Goal: Task Accomplishment & Management: Manage account settings

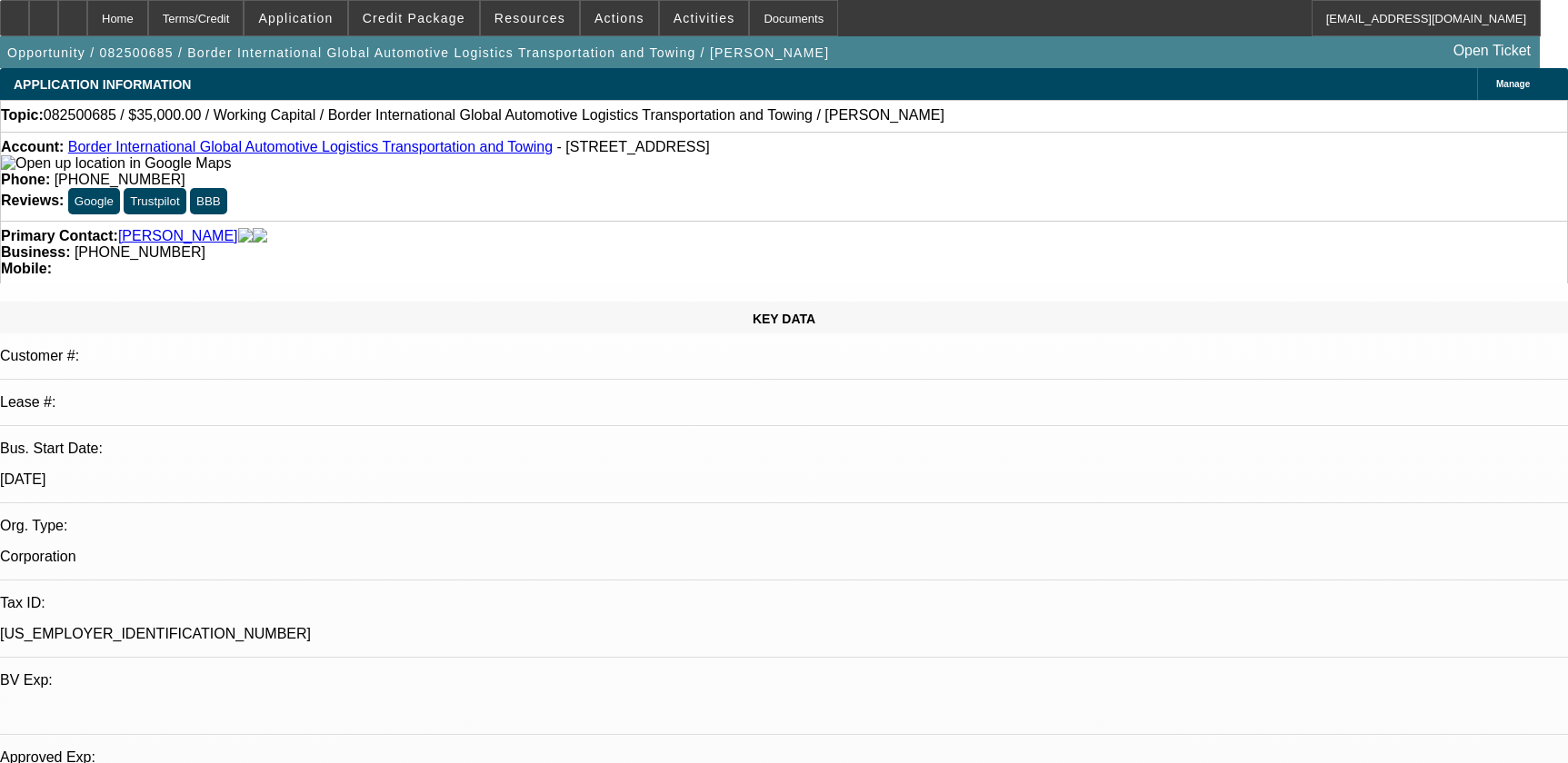
select select "0"
select select "2"
select select "0"
select select "6"
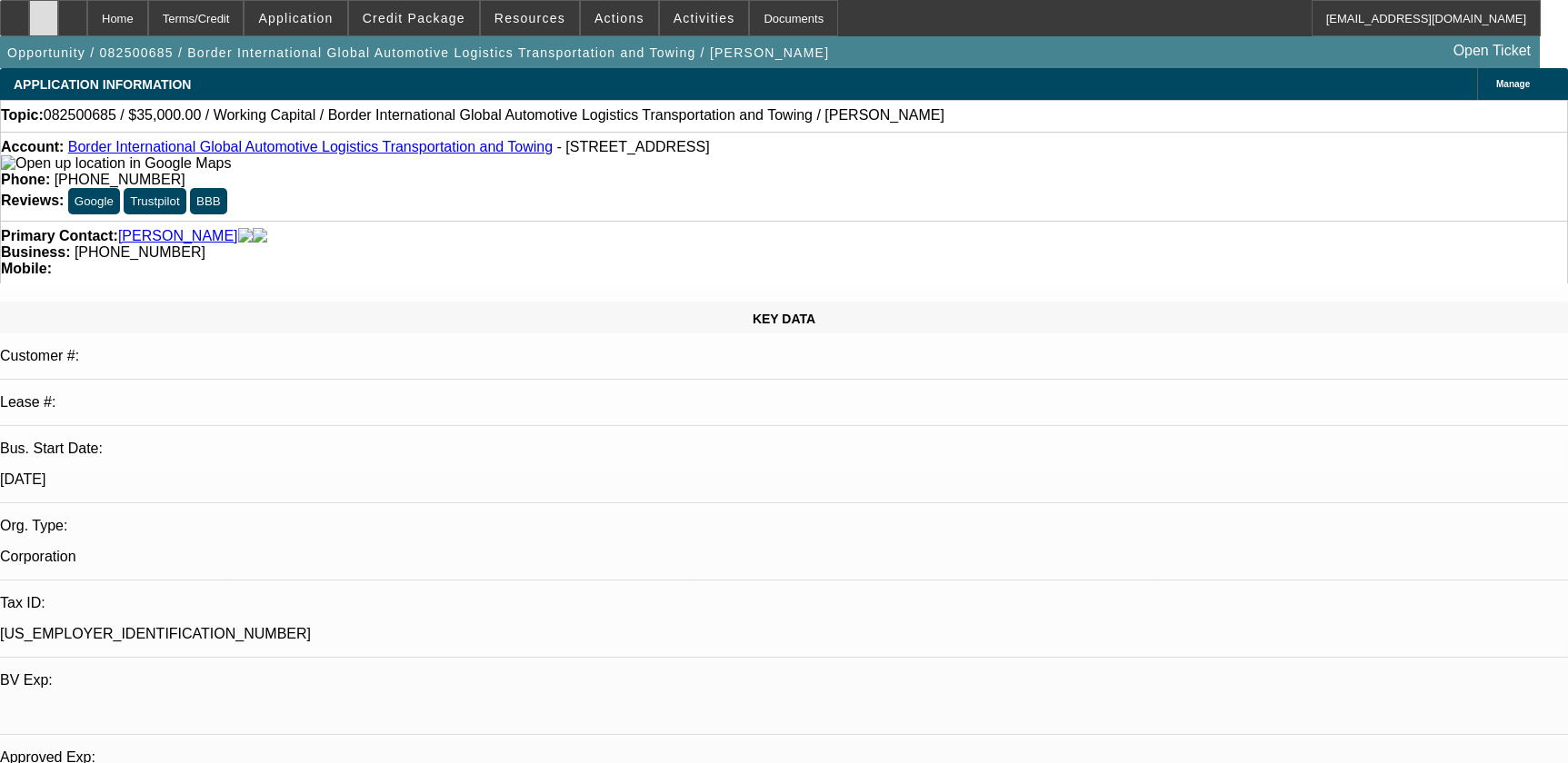
scroll to position [1735, 0]
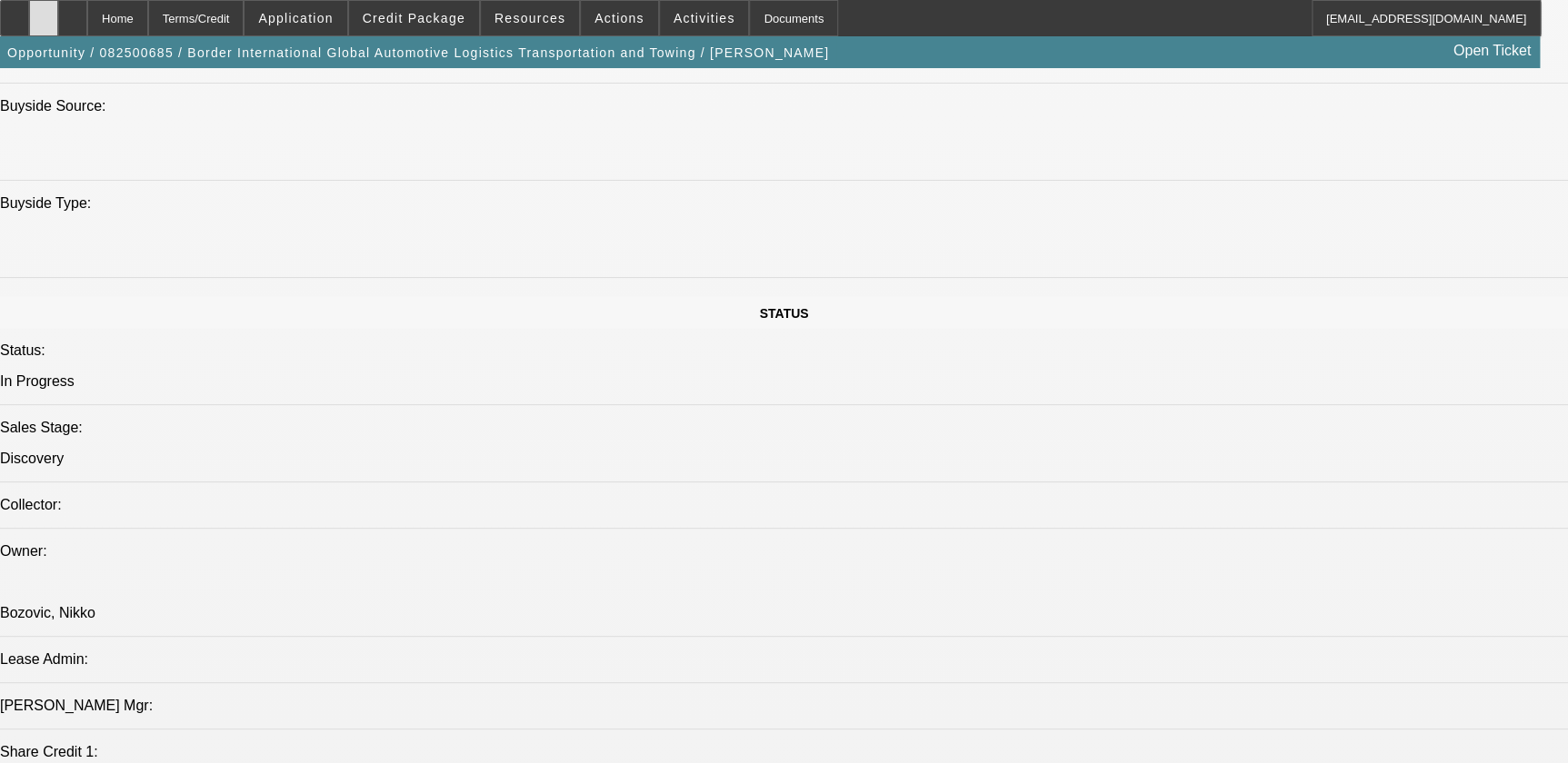
click at [44, 12] on icon at bounding box center [44, 12] width 0 height 0
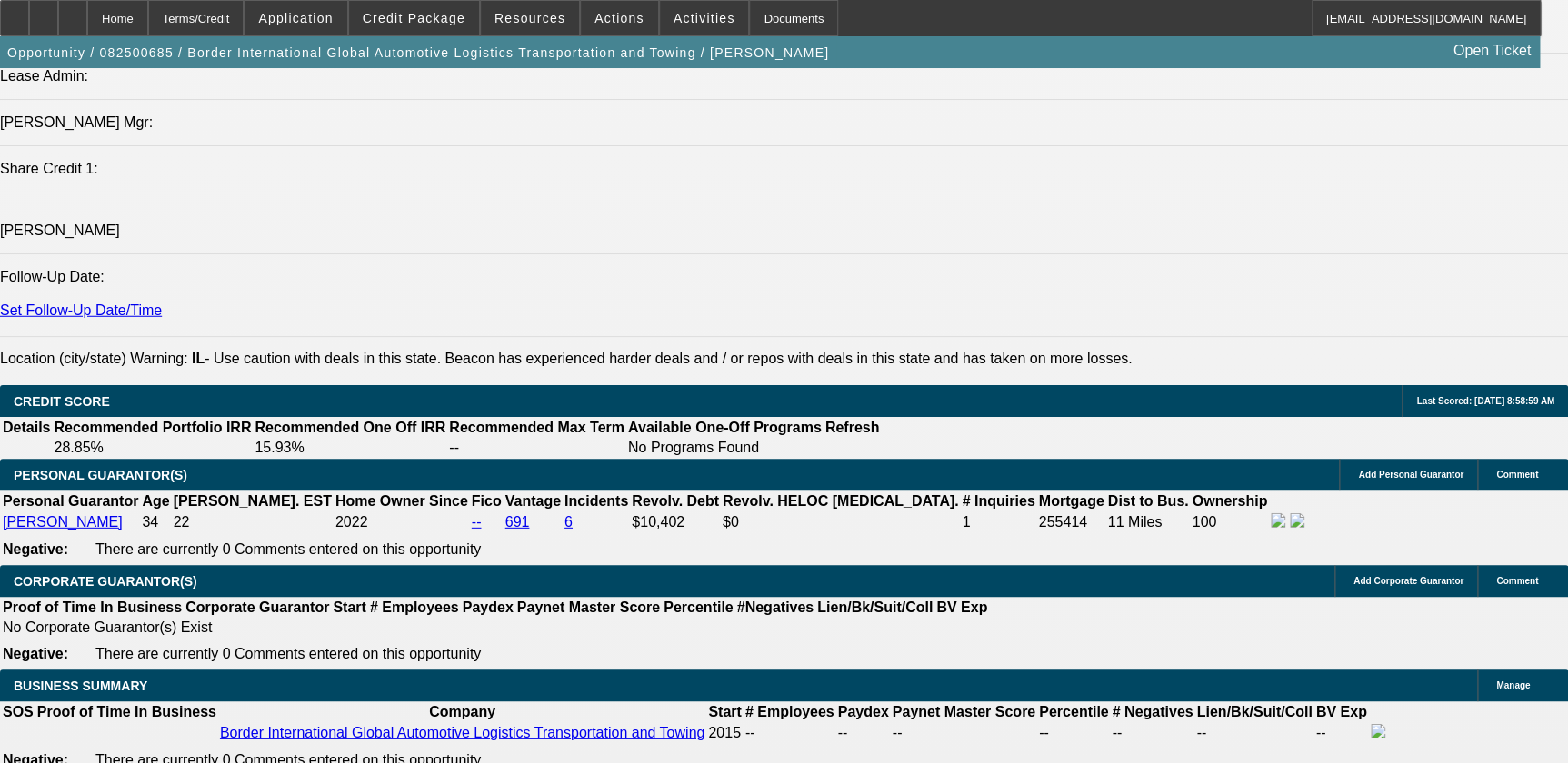
scroll to position [2727, 0]
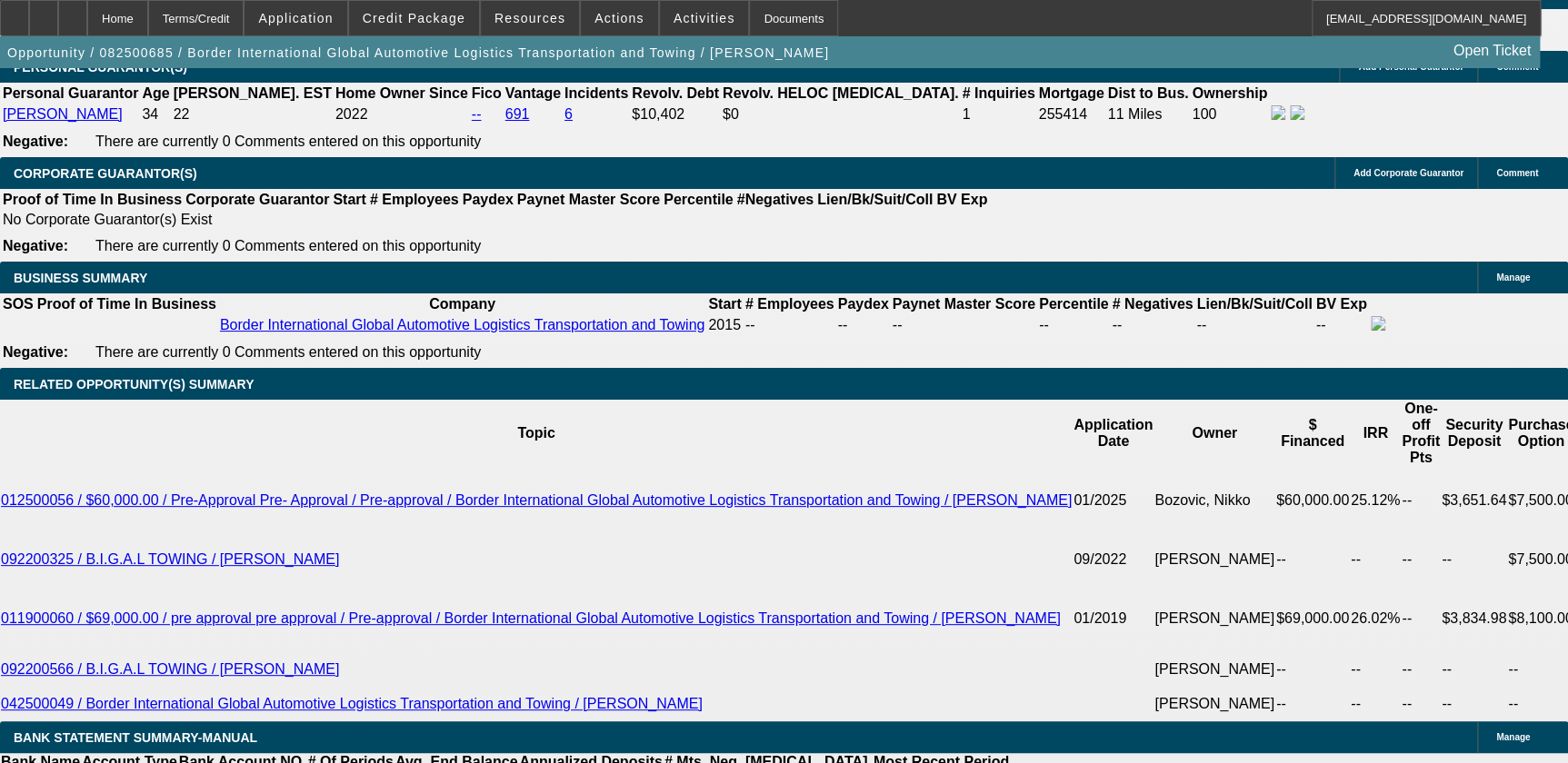
click at [88, 10] on div at bounding box center [72, 18] width 29 height 37
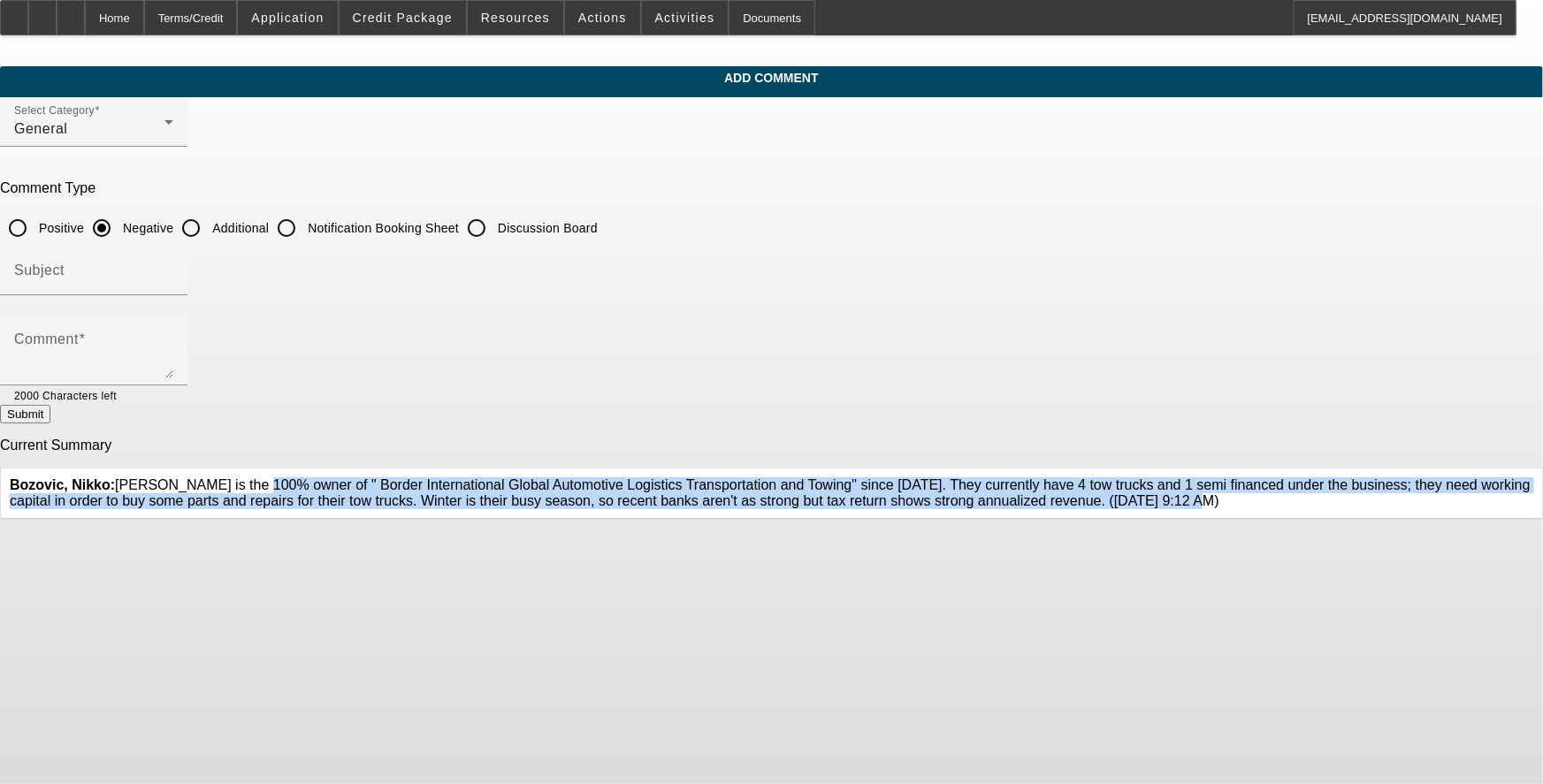
drag, startPoint x: 553, startPoint y: 468, endPoint x: 947, endPoint y: 528, distance: 398.5
click at [642, 509] on div "Bozovic, Nikko: Ariel Byrd is the 100% owner of " Border International Global A…" at bounding box center [772, 493] width 1524 height 32
copy span "[PERSON_NAME] is the 100% owner of " Border International Global Automotive Log…"
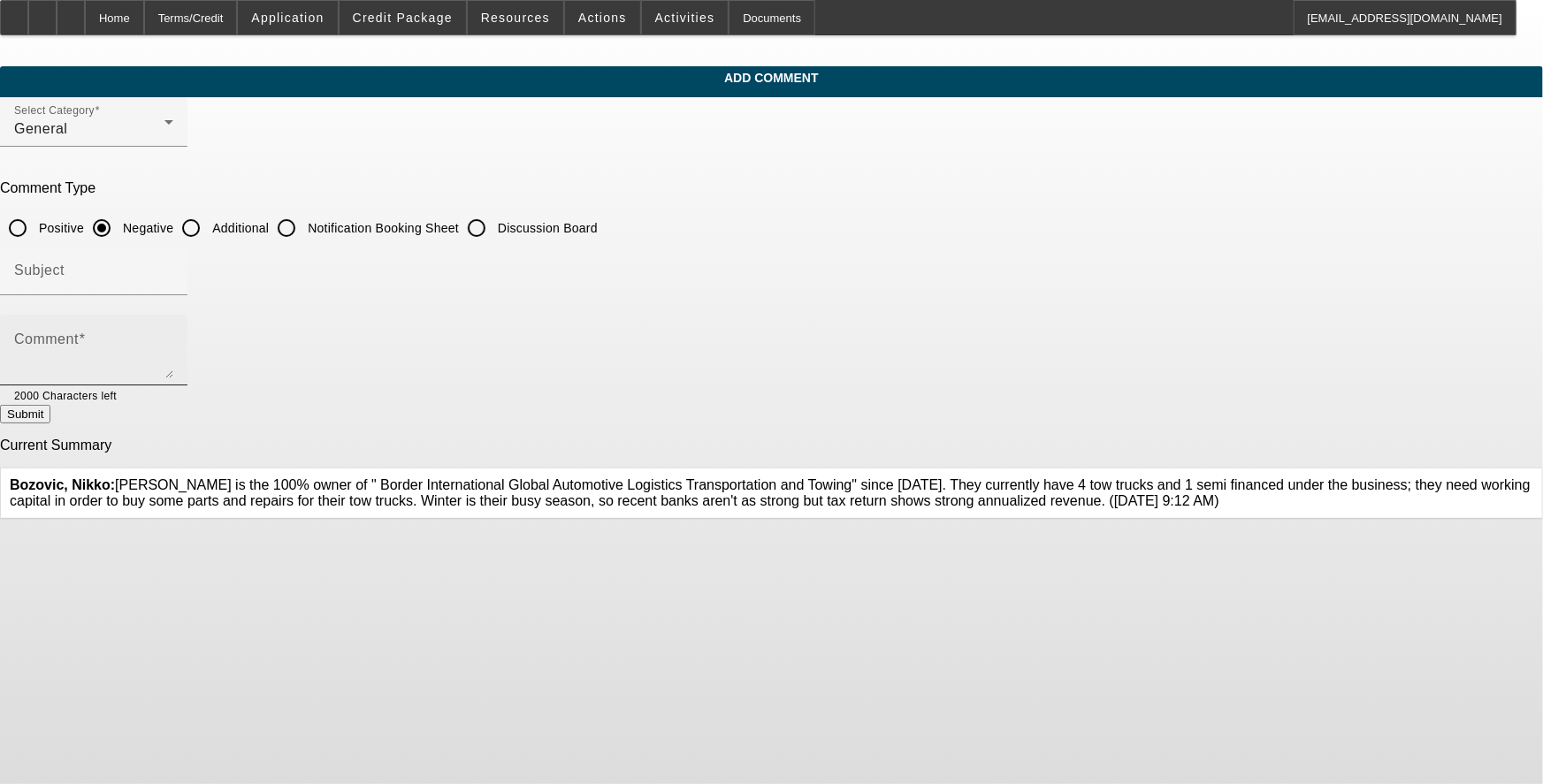
click at [173, 343] on textarea "Comment" at bounding box center [94, 357] width 159 height 43
paste textarea "[PERSON_NAME] is the 100% owner of " Border International Global Automotive Log…"
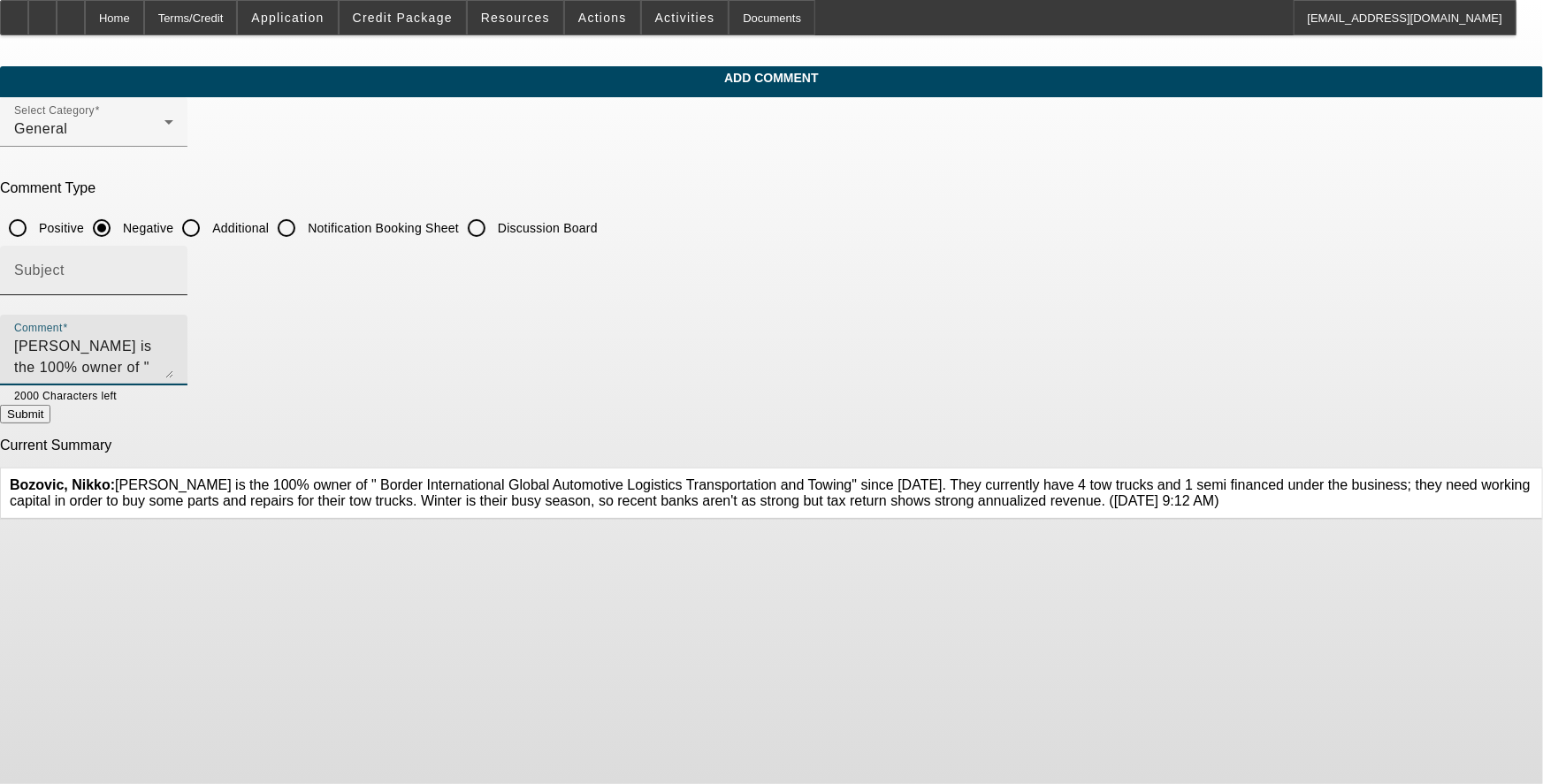
scroll to position [37, 0]
type textarea "[PERSON_NAME] is the 100% owner of " Border International Global Automotive Log…"
click at [209, 230] on input "Additional" at bounding box center [191, 227] width 36 height 36
radio input "true"
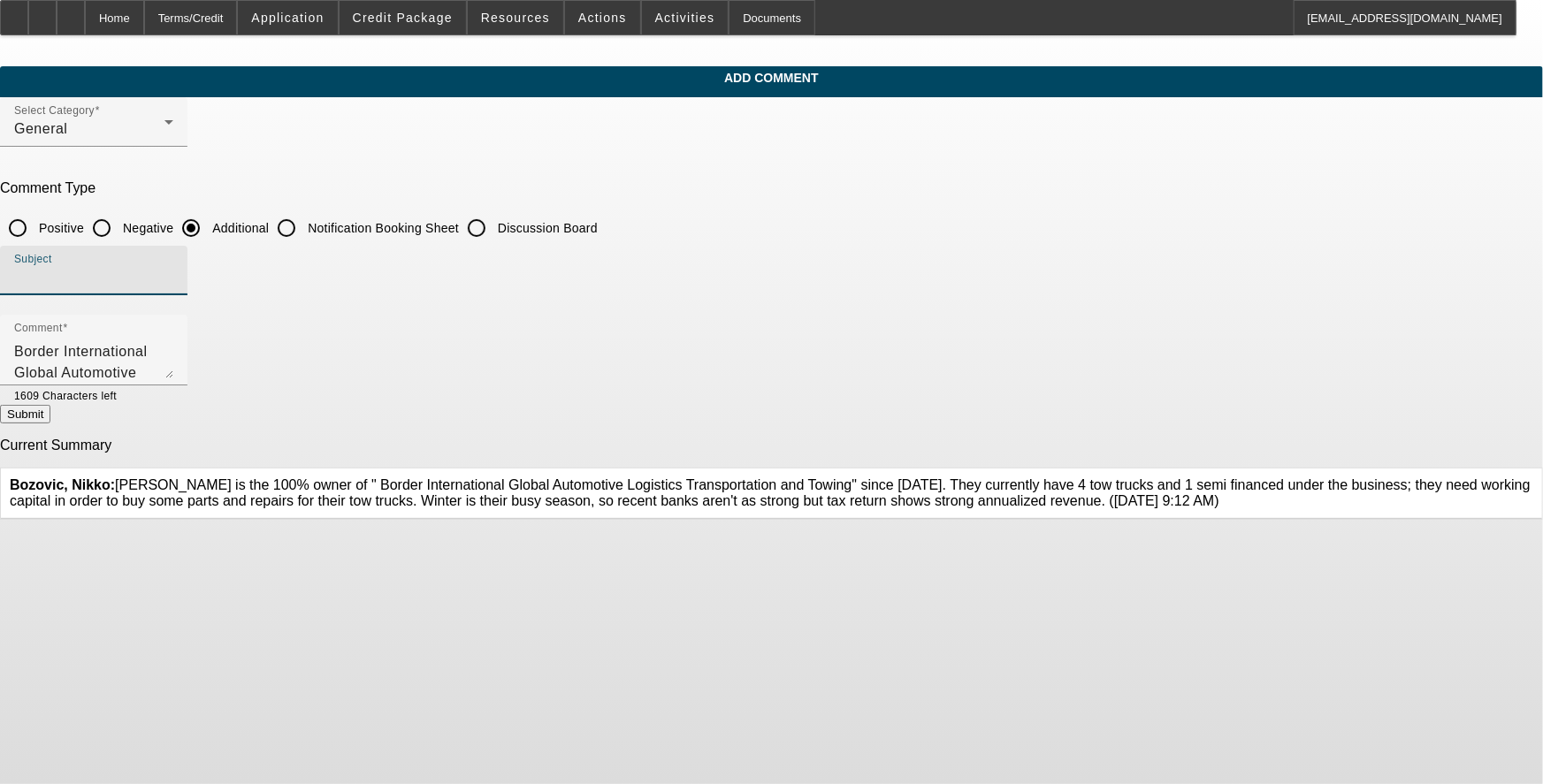
click at [173, 268] on input "Subject" at bounding box center [94, 278] width 159 height 21
type input "Write Up"
click at [173, 368] on textarea "Ariel Byrd is the 100% owner of " Border International Global Automotive Logist…" at bounding box center [94, 357] width 159 height 43
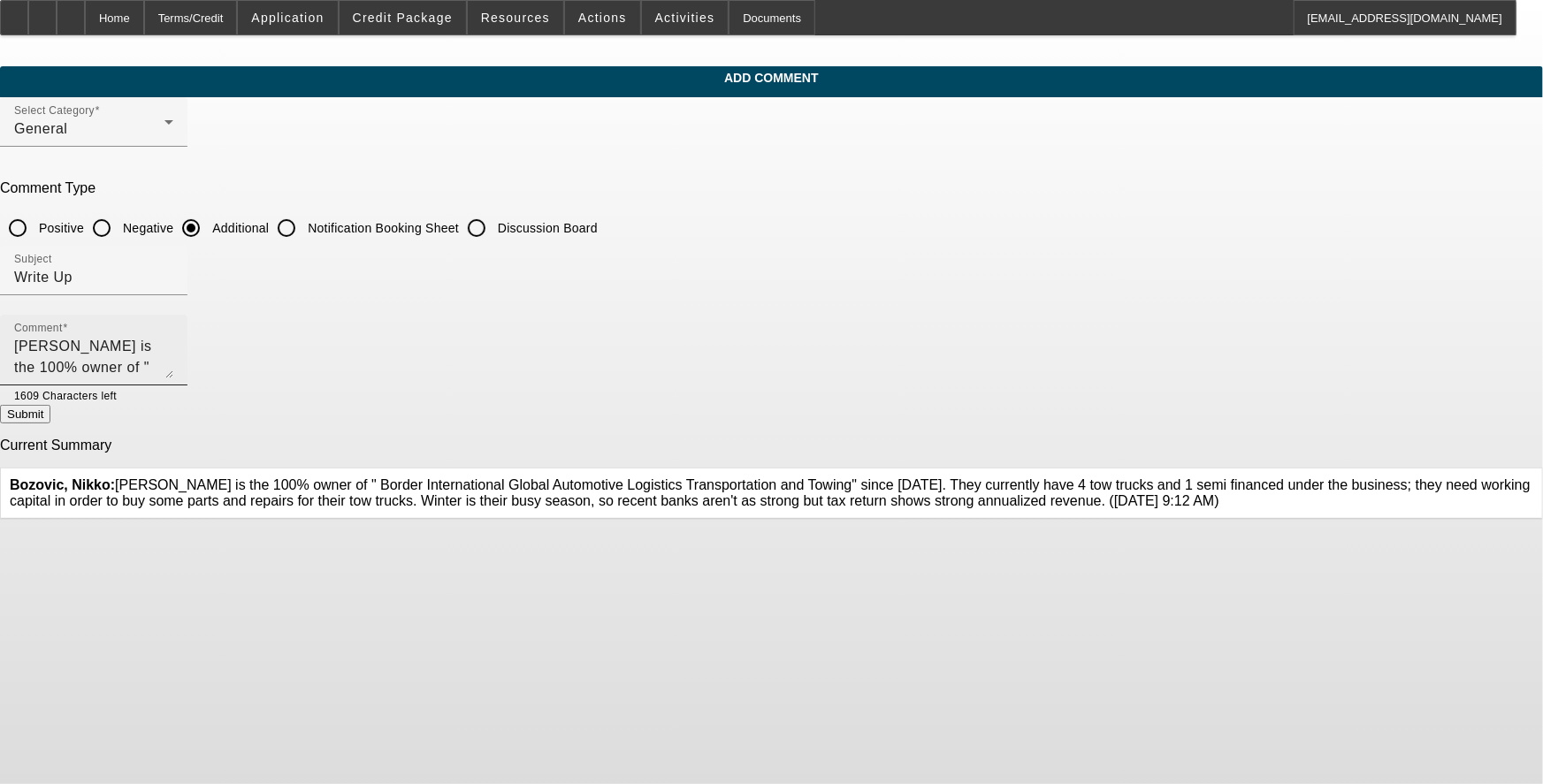
scroll to position [42, 0]
click at [173, 363] on textarea "Ariel Byrd is the 100% owner of " Border International Global Automotive Logist…" at bounding box center [94, 357] width 159 height 43
click at [173, 373] on textarea "Ariel Byrd is the 100% owner of " Border International Global Automotive Logist…" at bounding box center [94, 357] width 159 height 43
click at [173, 366] on textarea "Ariel Byrd is the 100% owner of " Border International Global Automotive Logist…" at bounding box center [94, 357] width 159 height 43
type textarea "[PERSON_NAME] is the 100% owner of " Border International Global Automotive Log…"
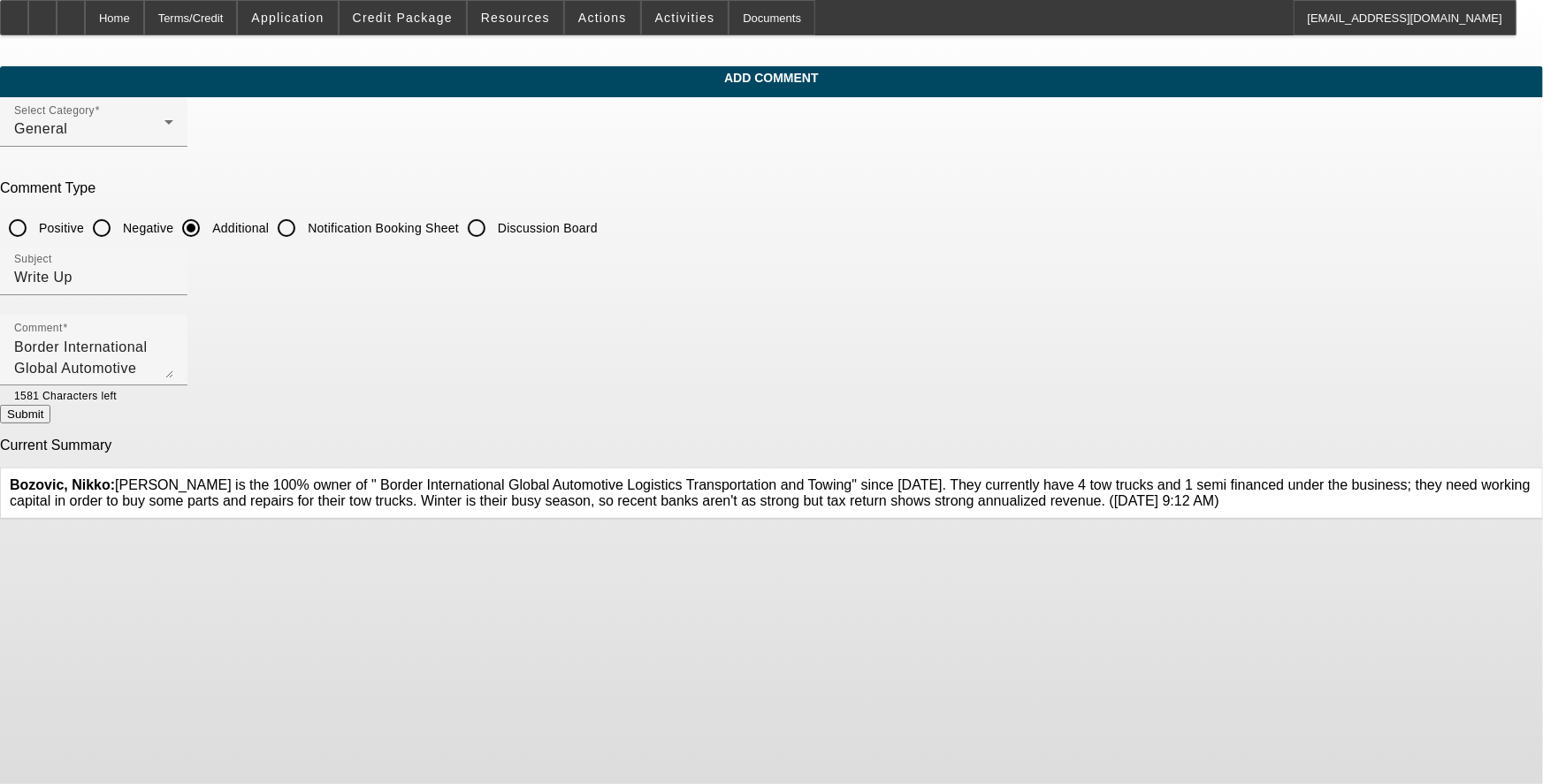
click at [50, 407] on button "Submit" at bounding box center [25, 413] width 50 height 18
radio input "true"
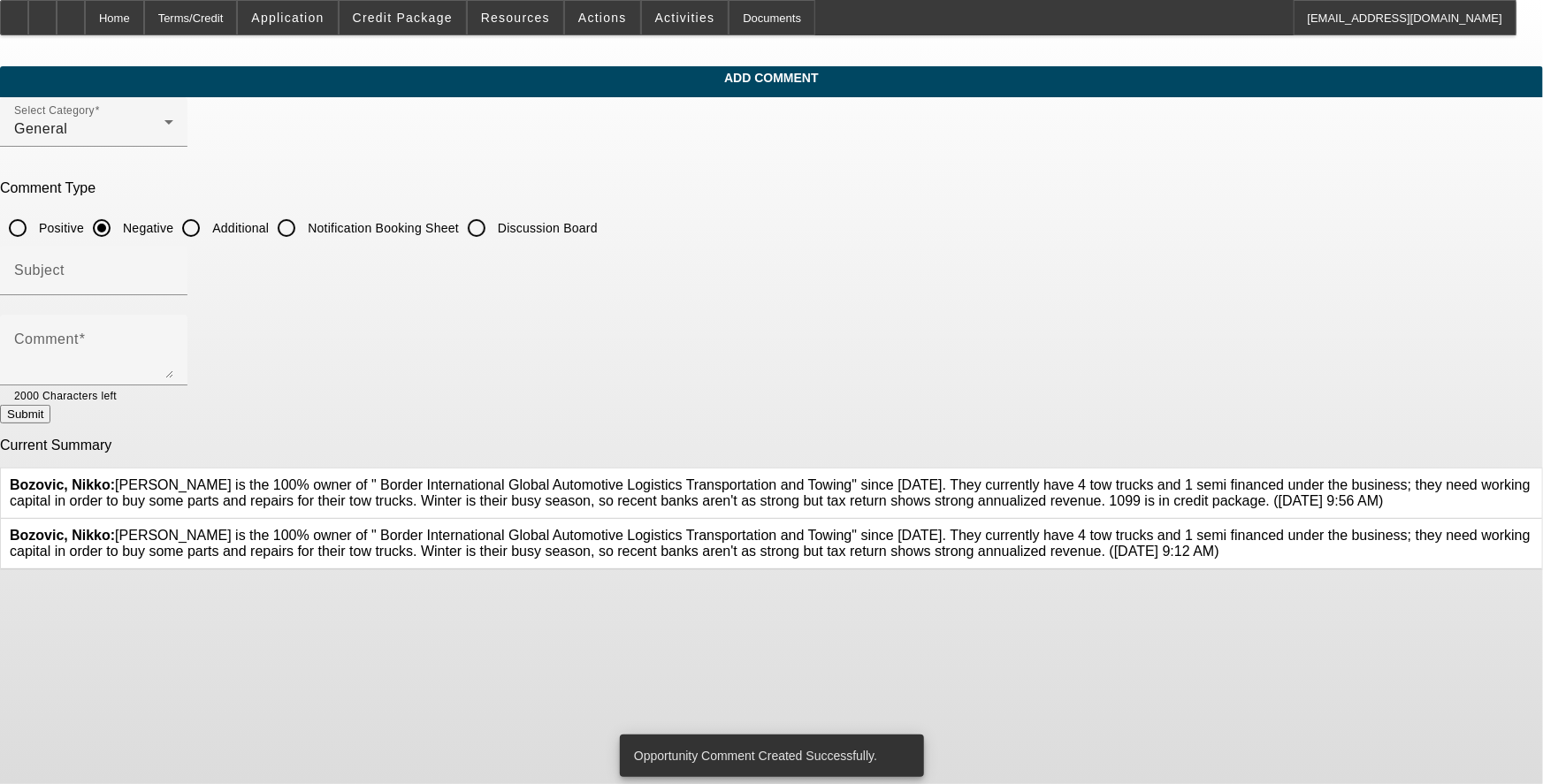
click at [642, 559] on div at bounding box center [1533, 543] width 0 height 32
click at [642, 528] on icon at bounding box center [1533, 528] width 0 height 0
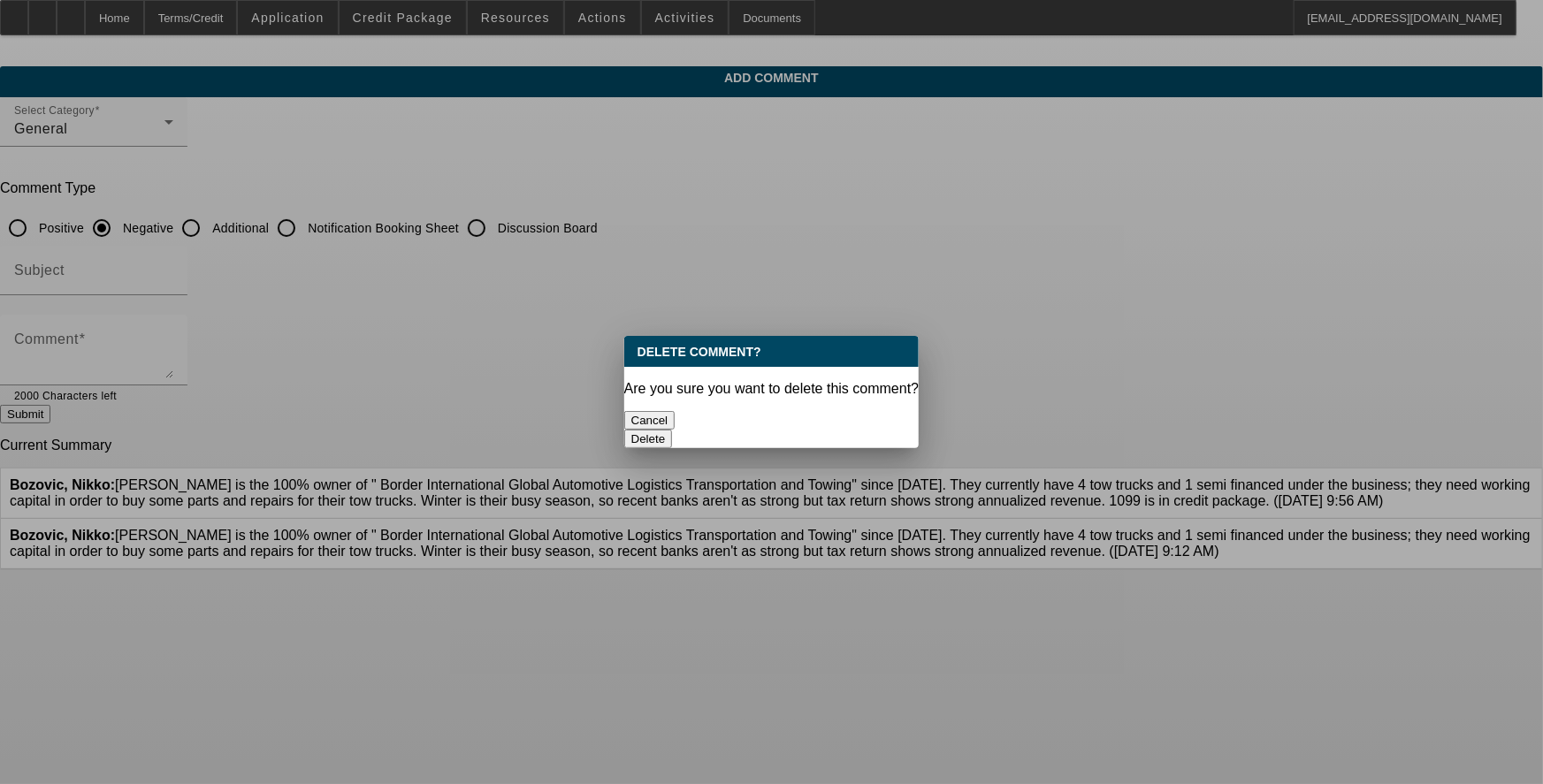
click at [642, 430] on button "Delete" at bounding box center [649, 438] width 48 height 18
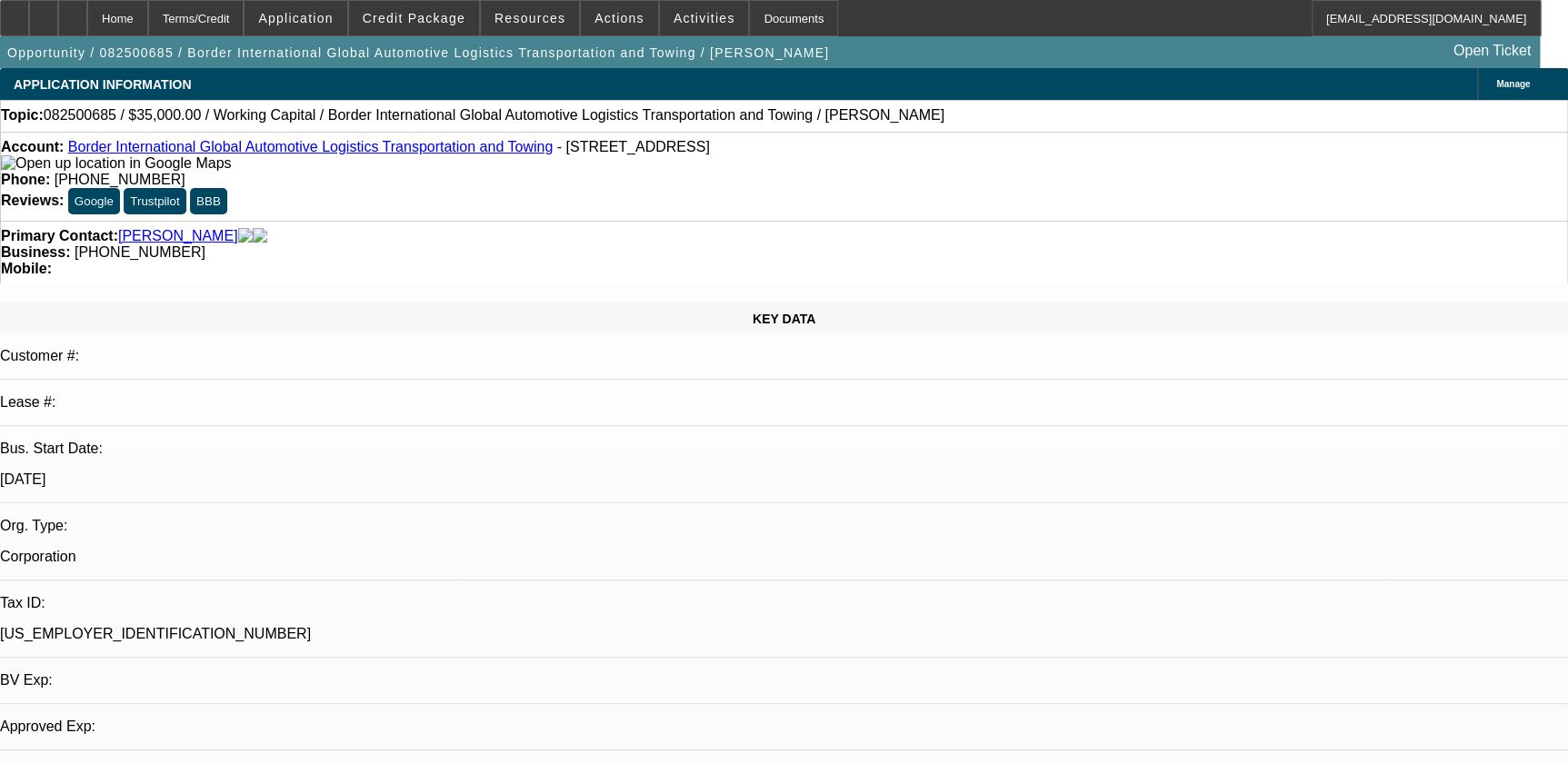
select select "0"
select select "1"
select select "2"
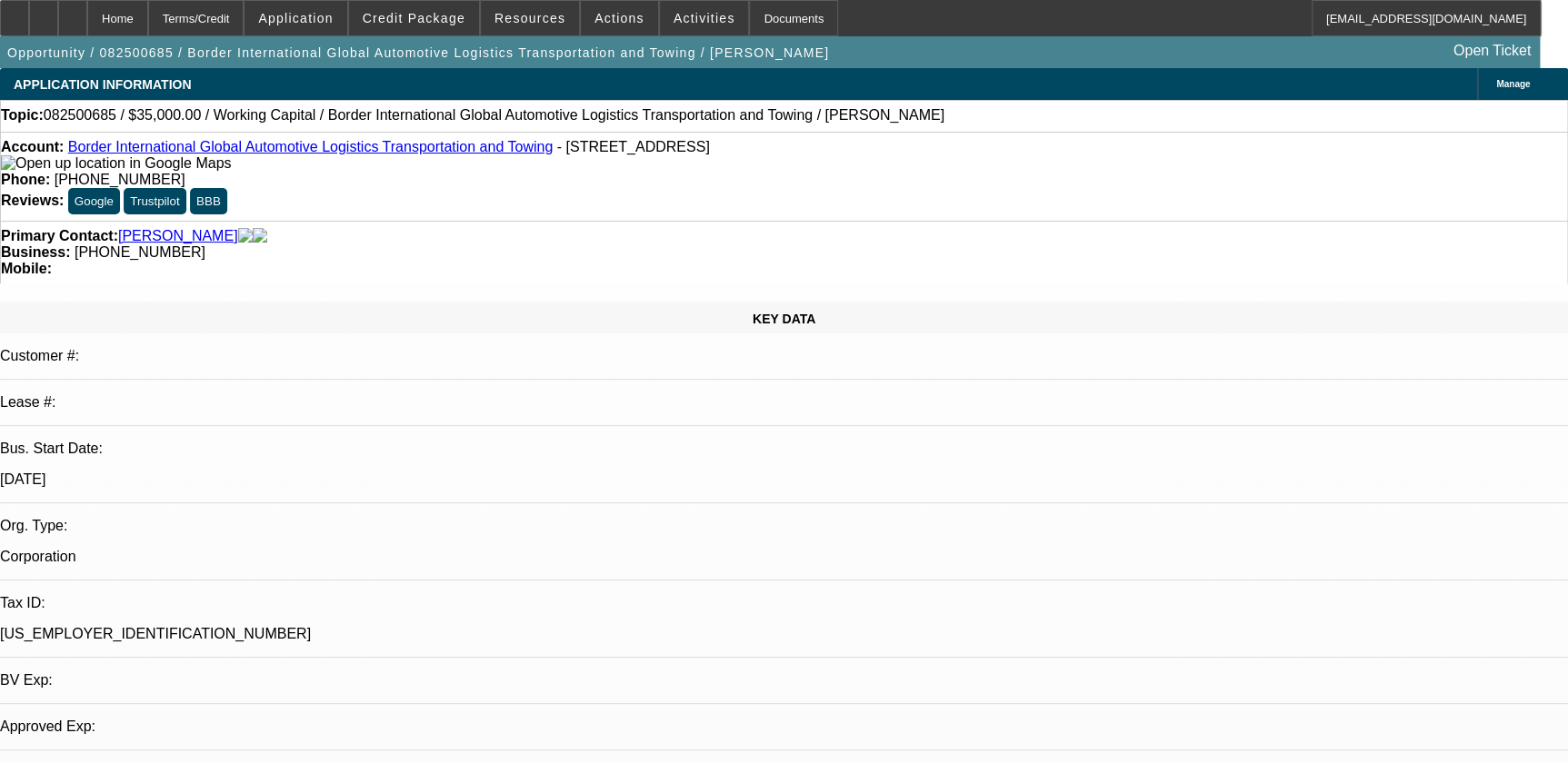
select select "6"
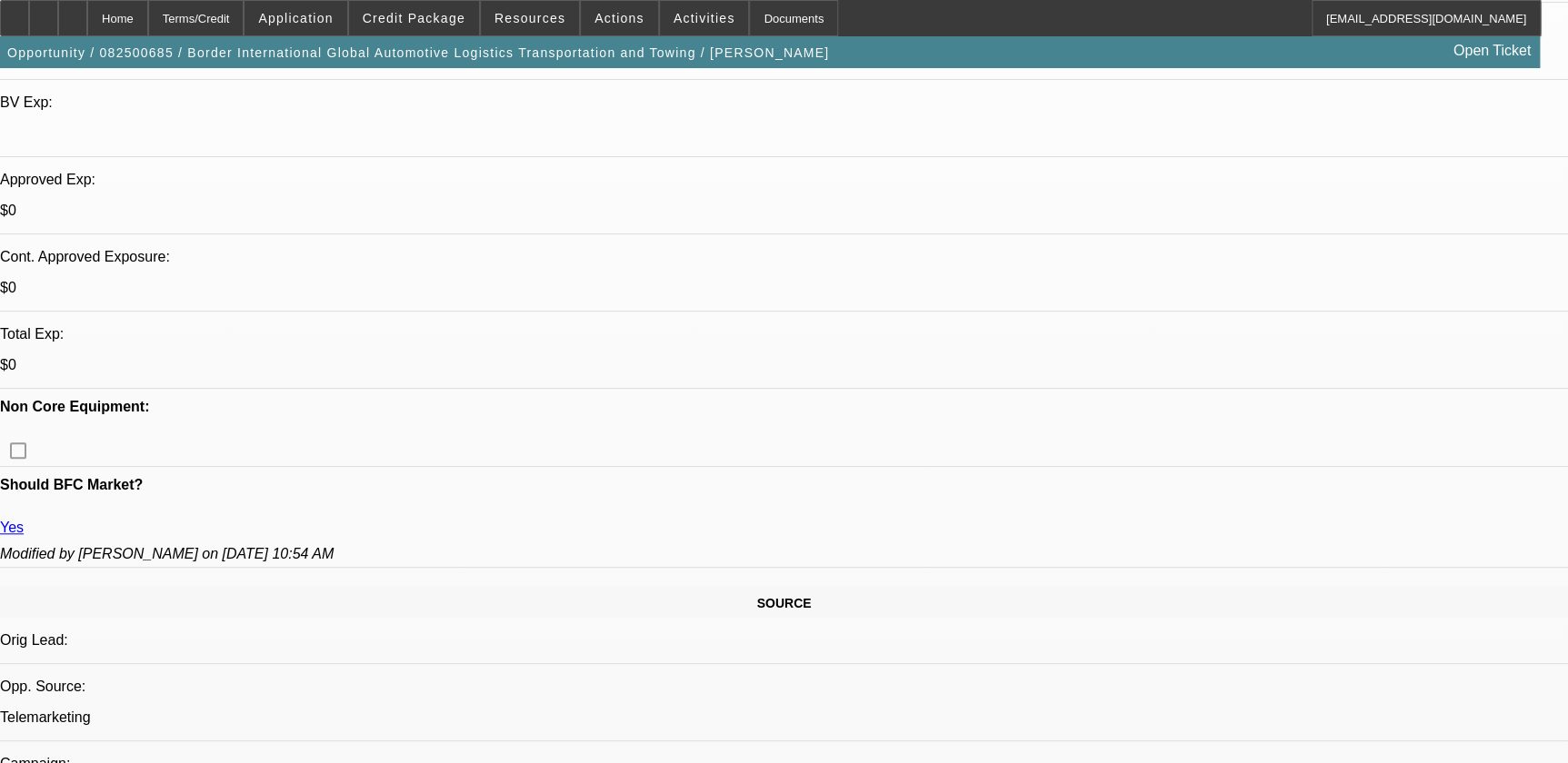
scroll to position [1239, 0]
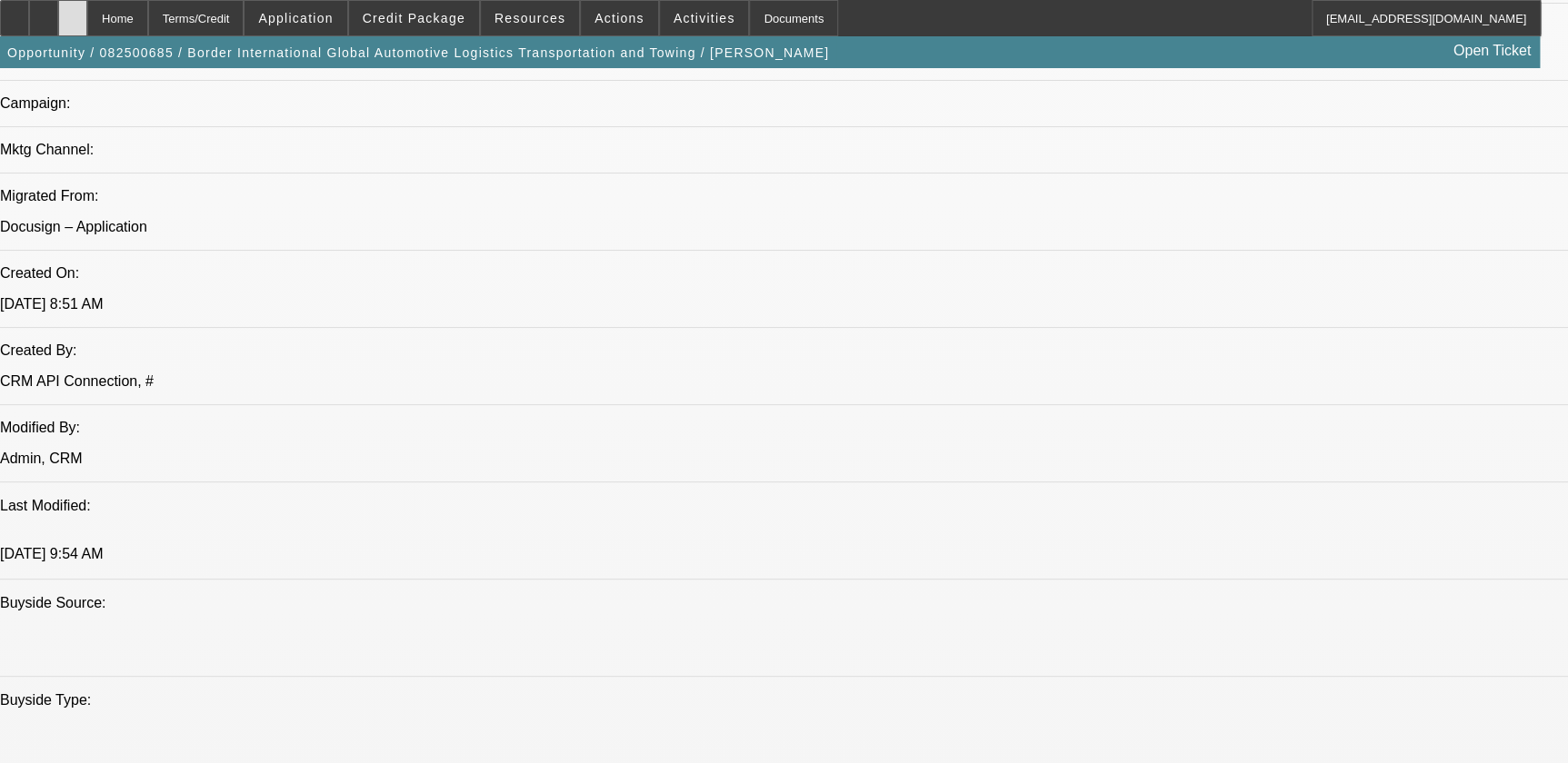
click at [88, 9] on div at bounding box center [72, 18] width 29 height 37
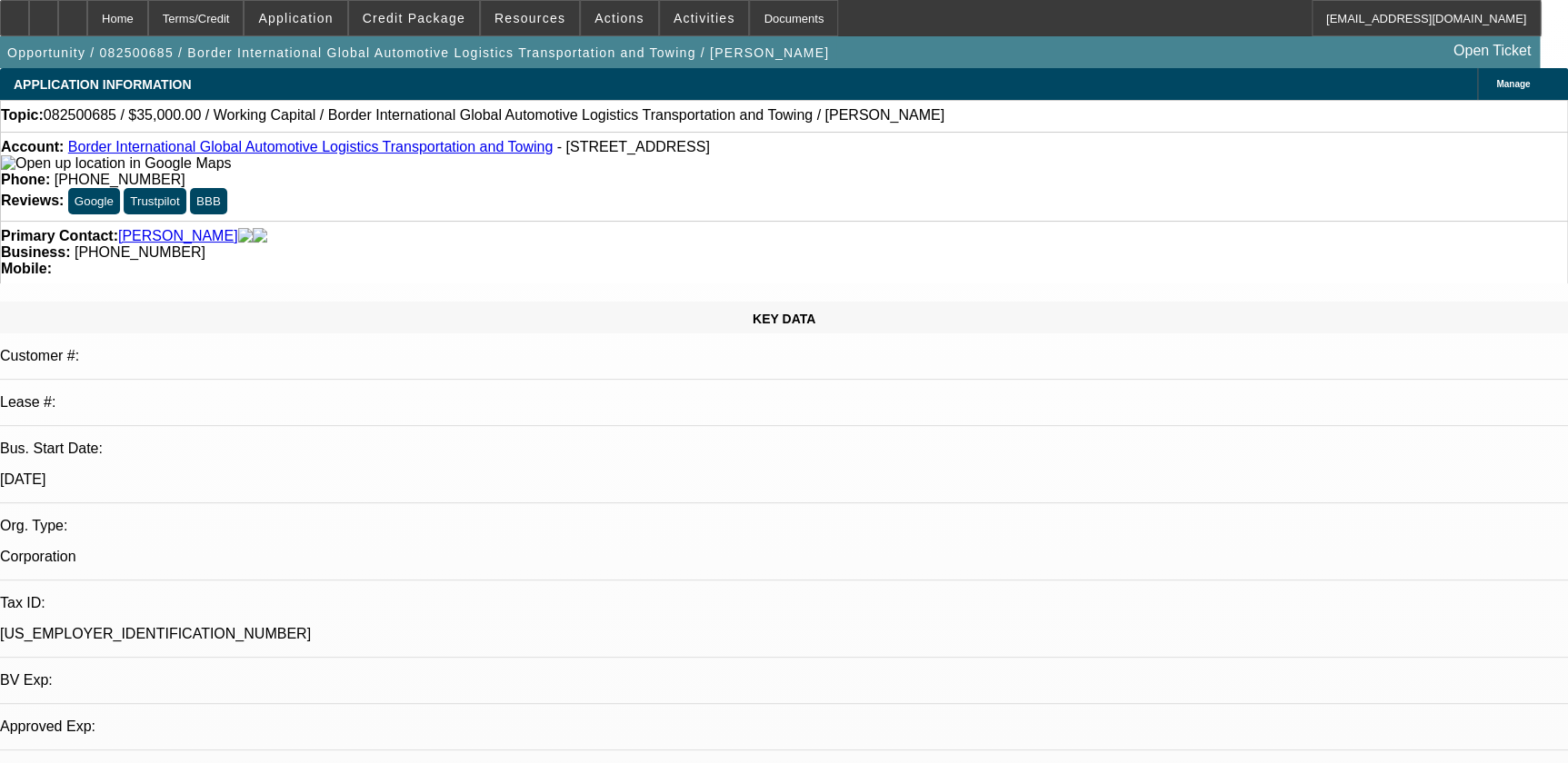
select select "0"
select select "1"
select select "2"
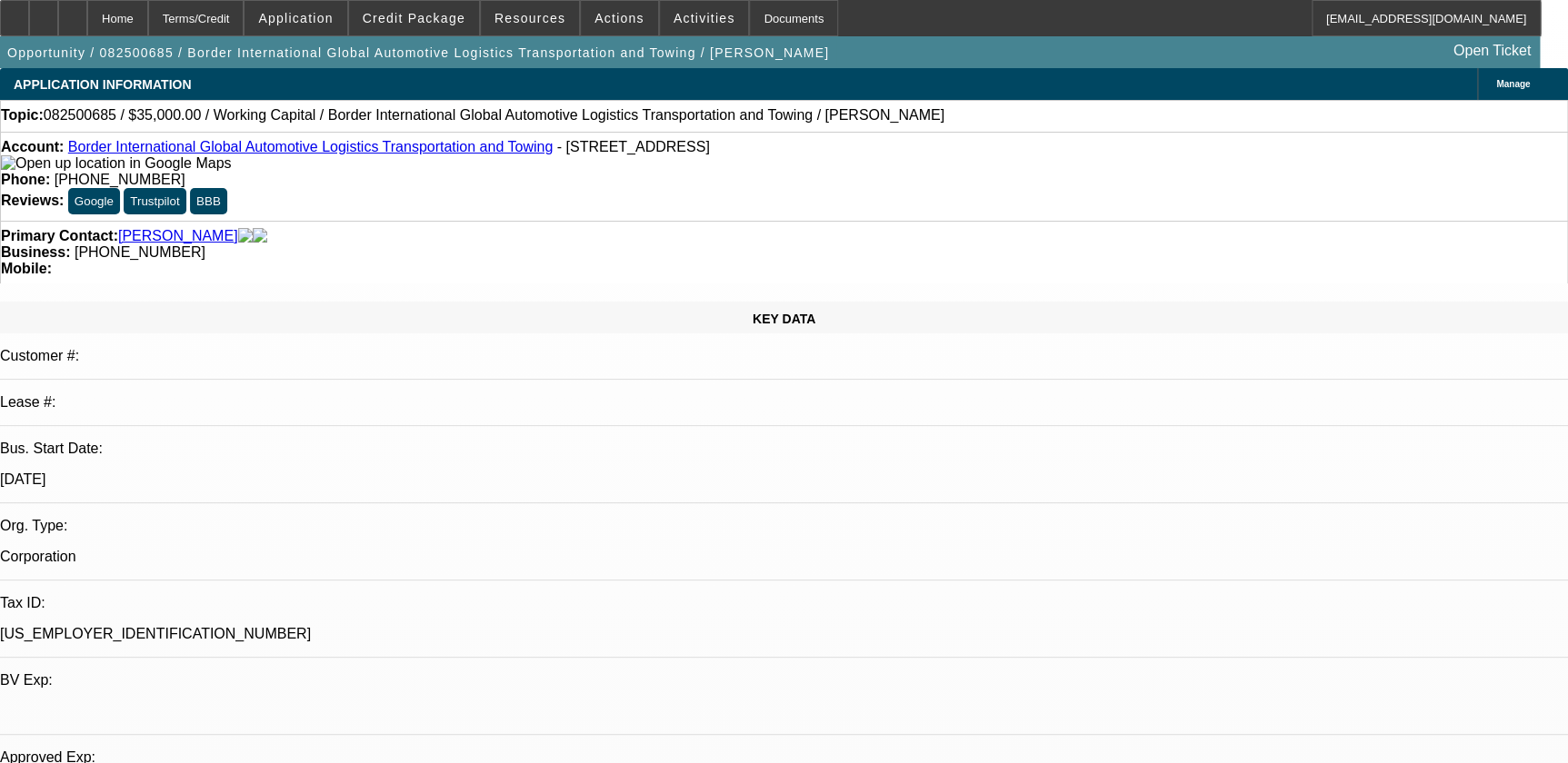
select select "6"
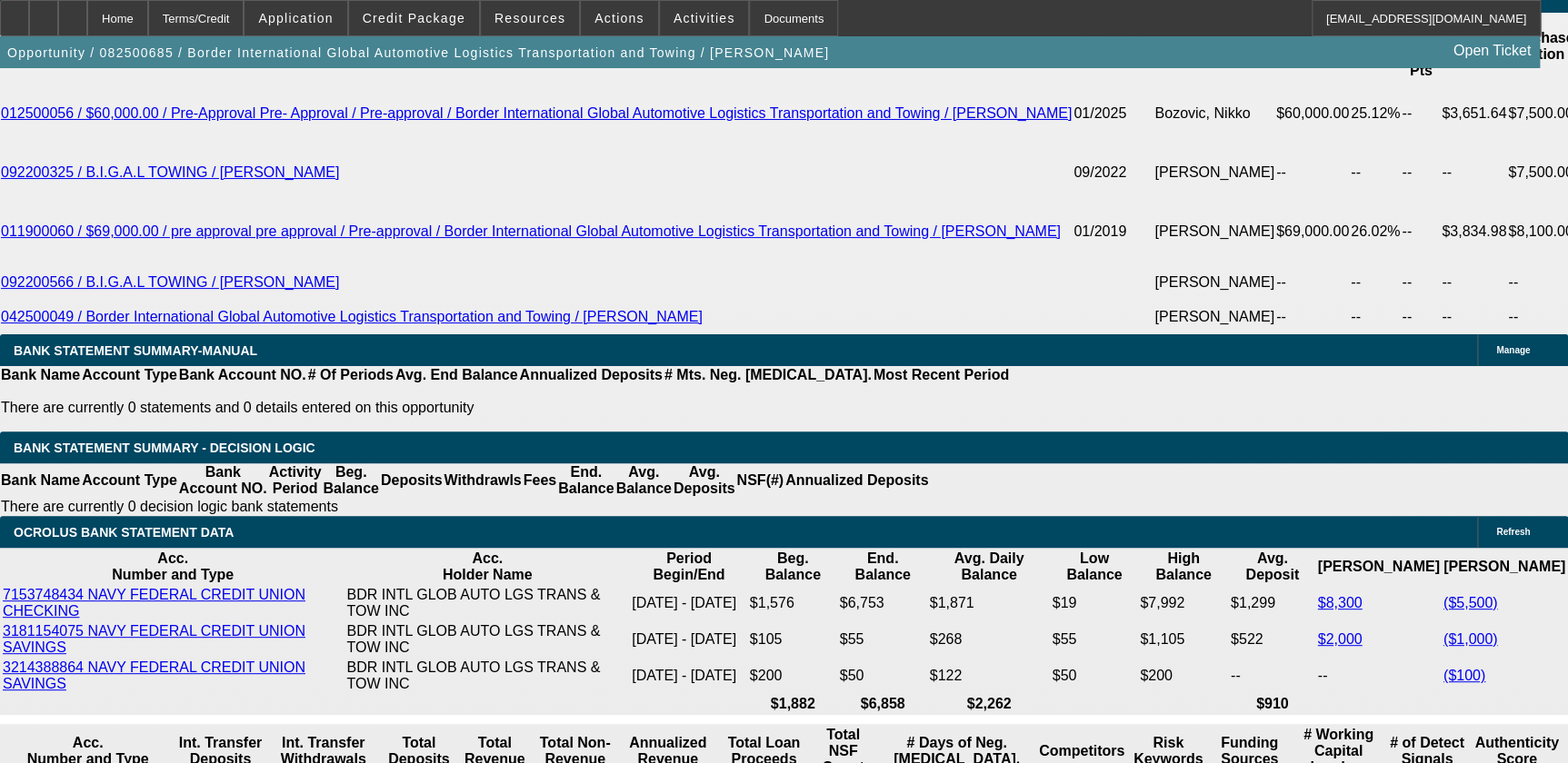
scroll to position [3140, 0]
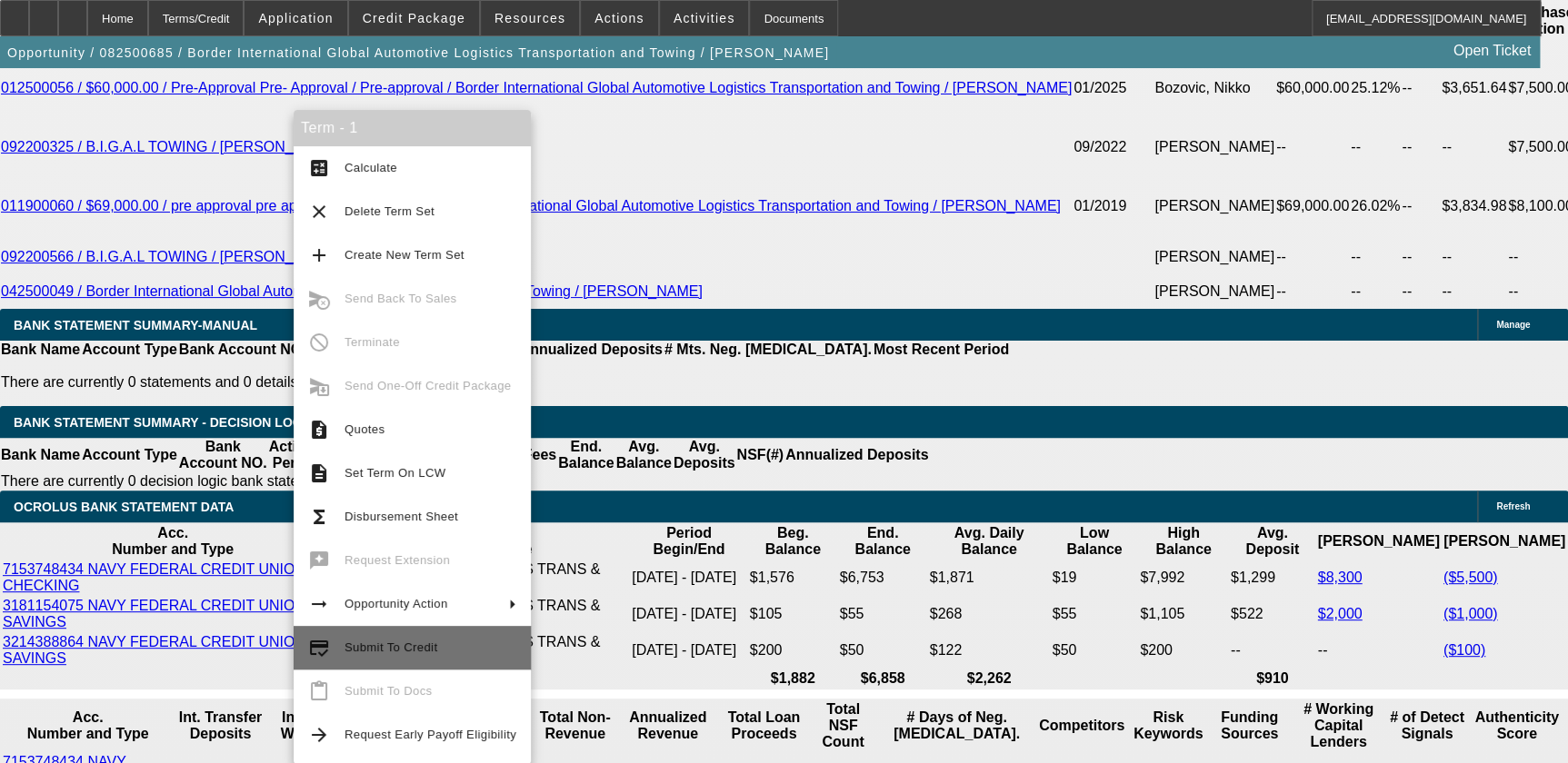
click at [422, 645] on span "Submit To Credit" at bounding box center [390, 648] width 93 height 14
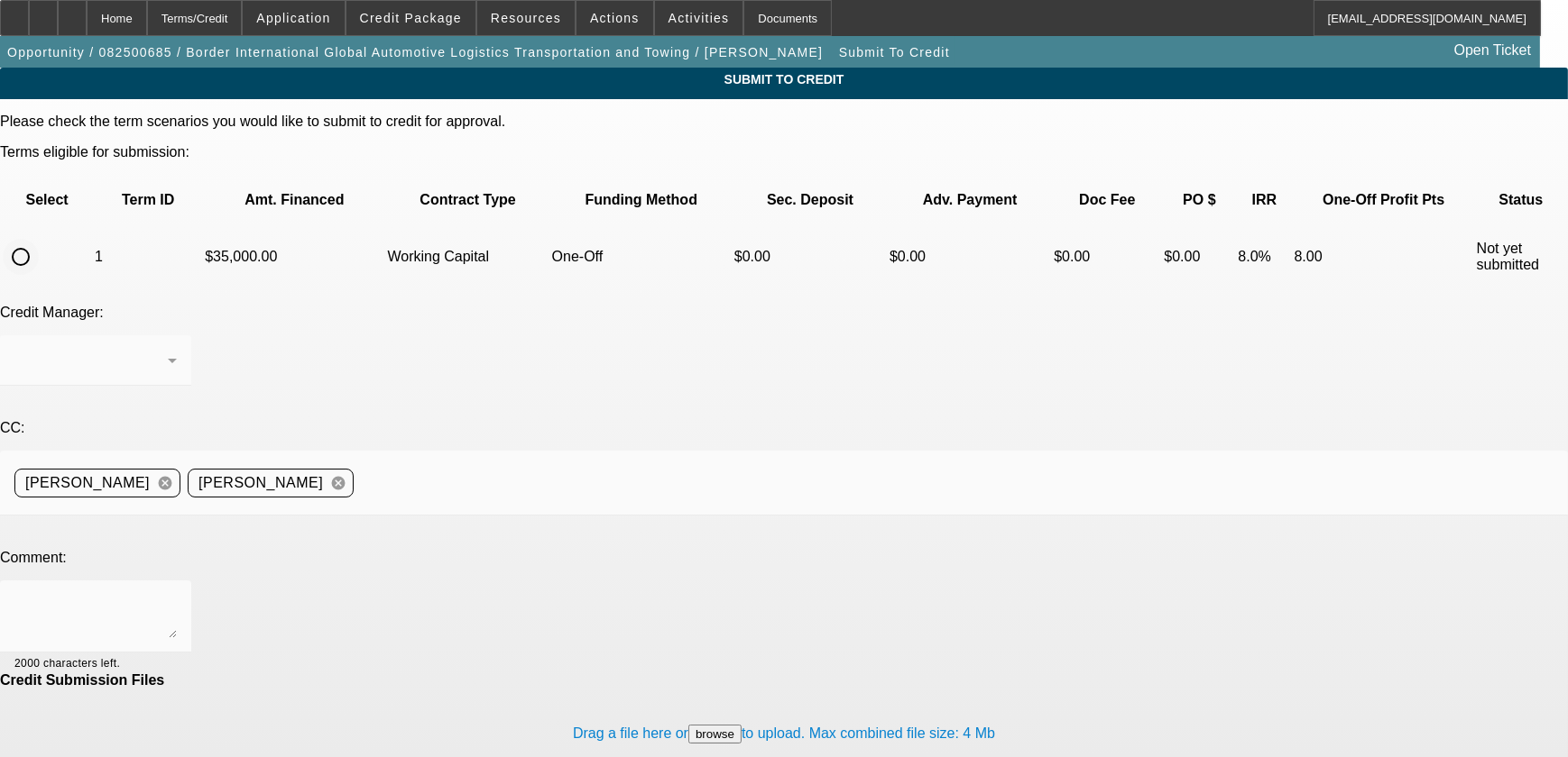
click at [39, 239] on input "radio" at bounding box center [21, 257] width 37 height 37
radio input "true"
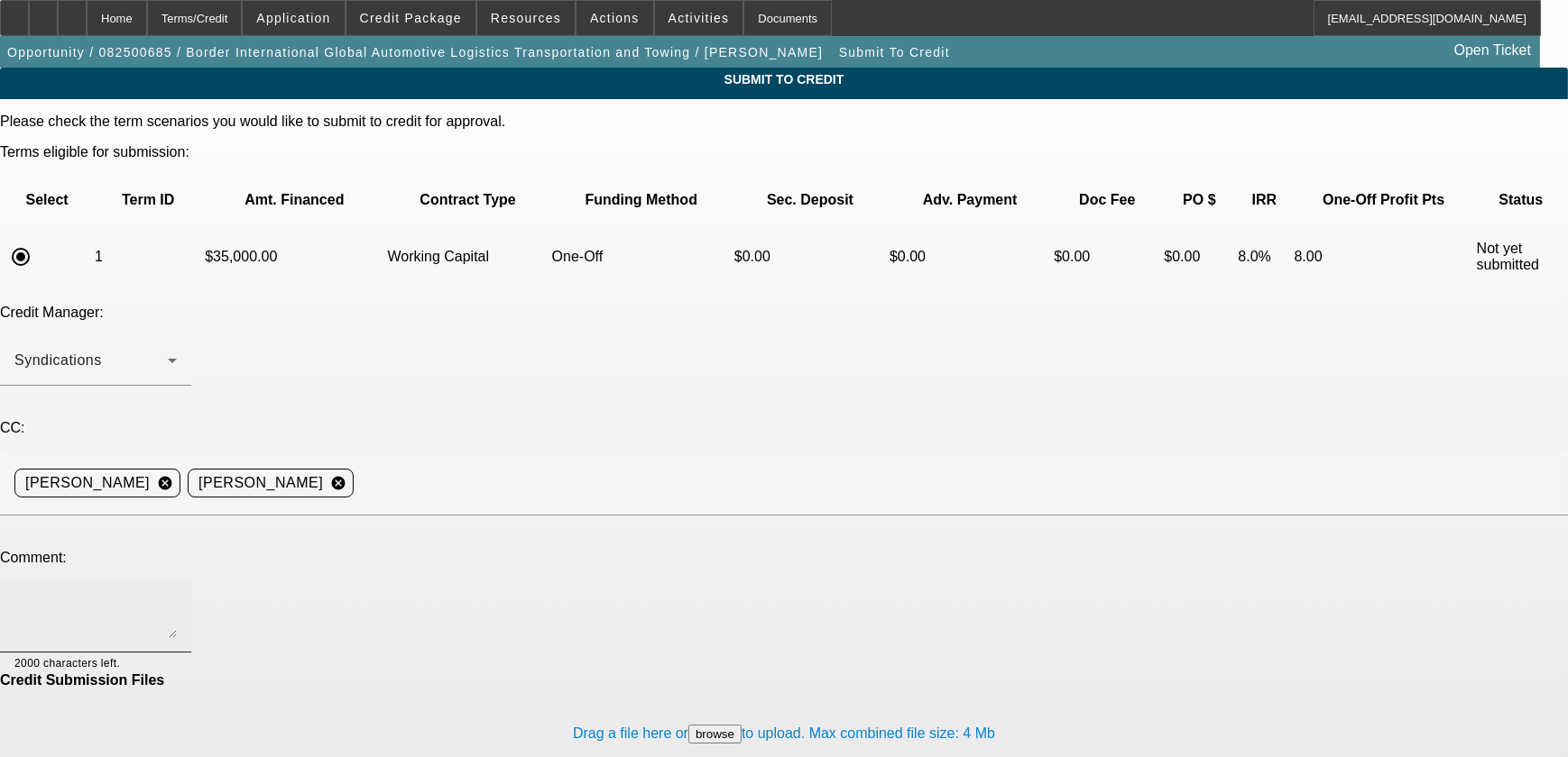
click at [177, 595] on textarea at bounding box center [96, 617] width 162 height 43
type textarea "Please submit to Channel for WC."
click at [1105, 541] on div "Submit To Credit Please check the term scenarios you would like to submit to cr…" at bounding box center [784, 696] width 1568 height 1255
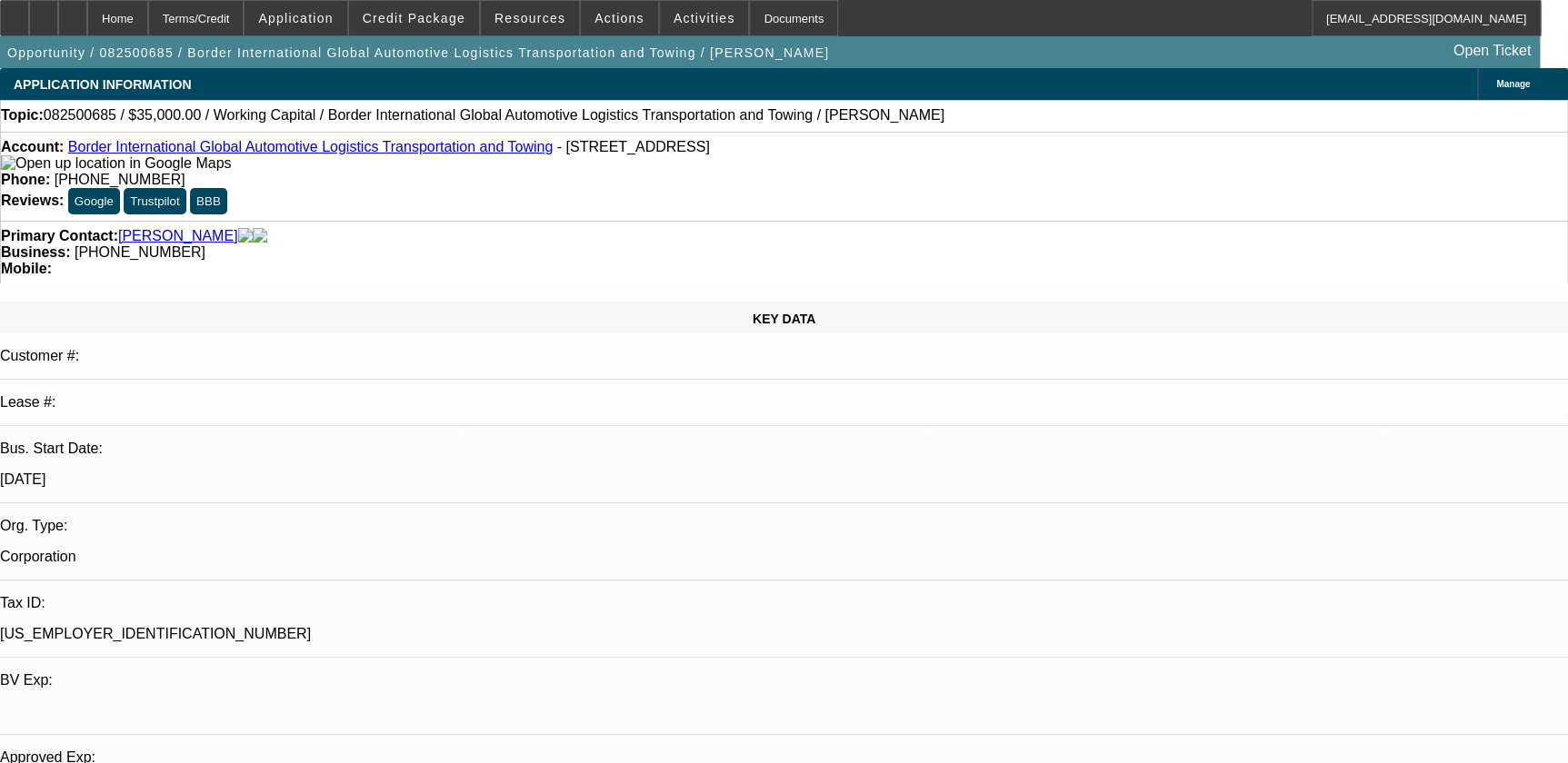
select select "0"
select select "2"
select select "0"
select select "6"
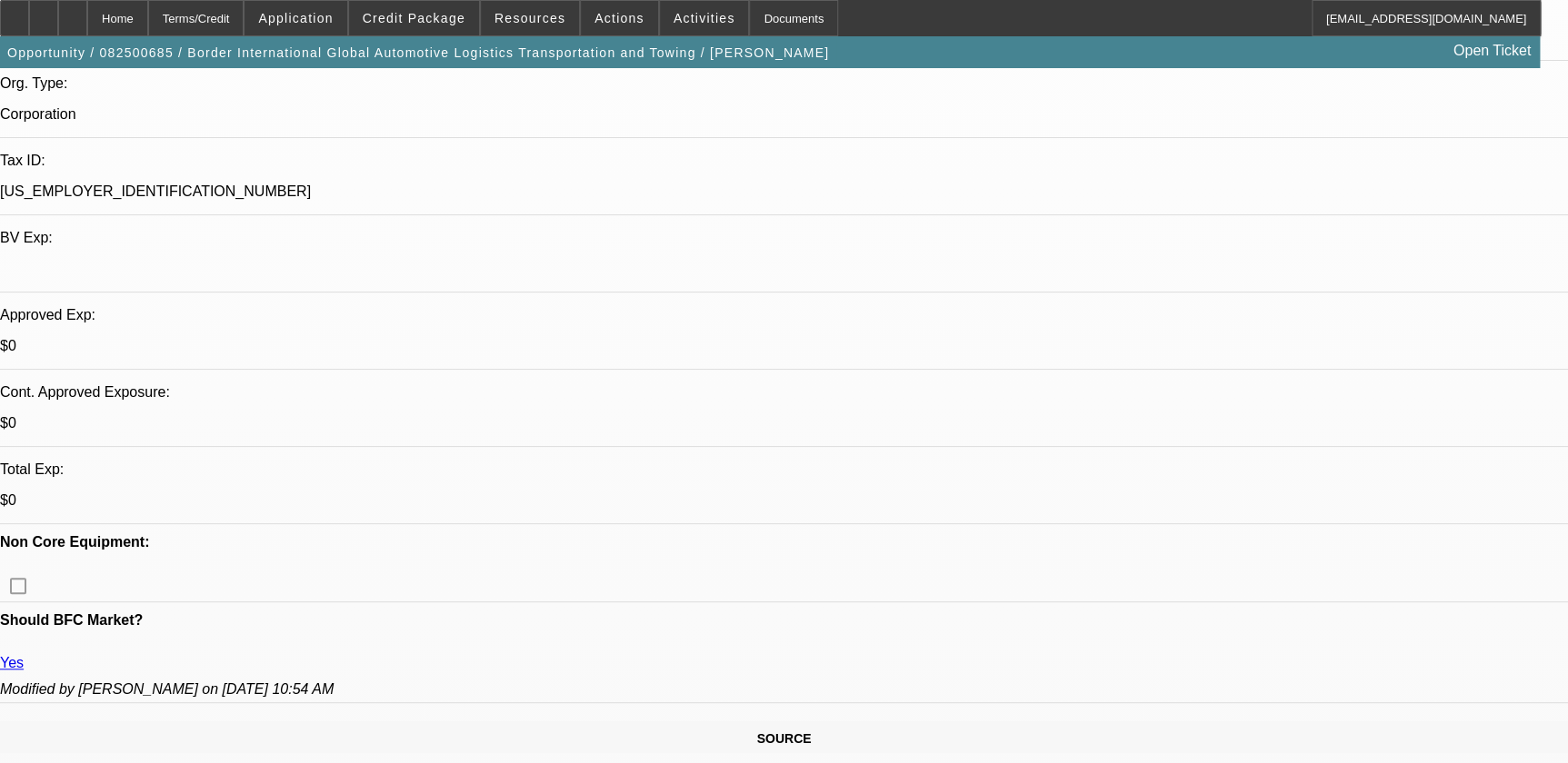
scroll to position [440, 0]
click at [88, 27] on div at bounding box center [72, 18] width 29 height 37
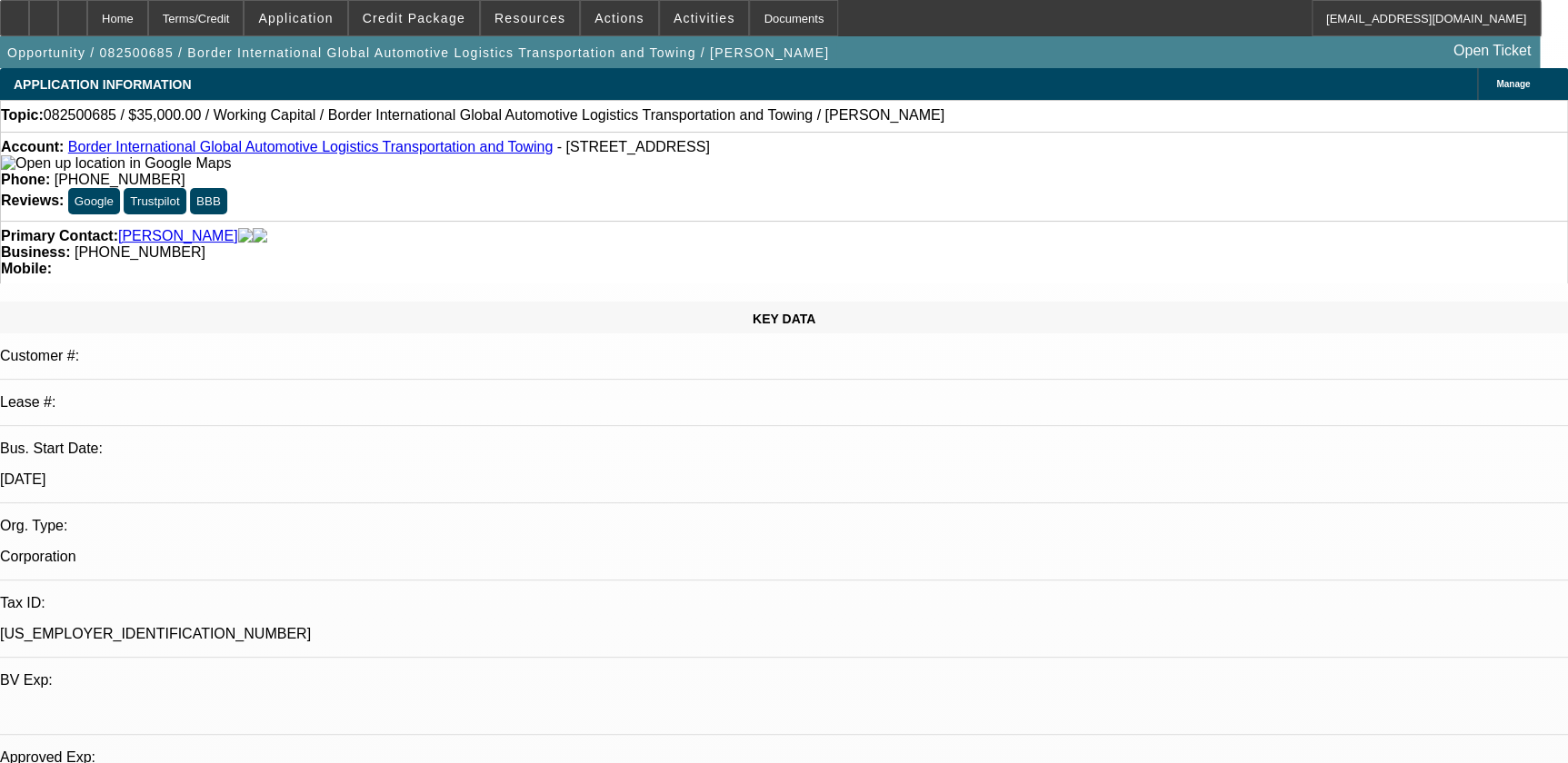
select select "0"
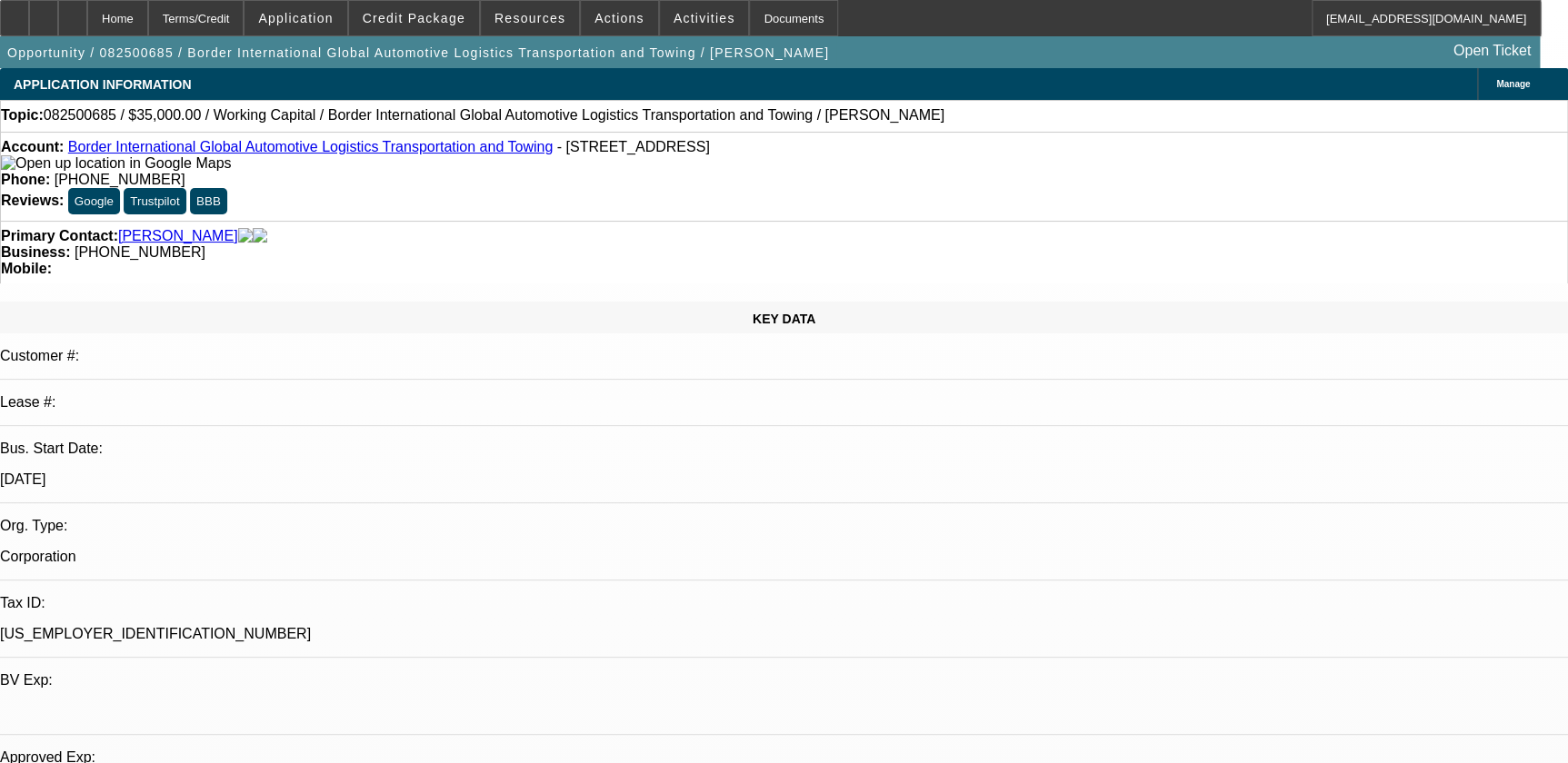
select select "0"
select select "1"
select select "2"
select select "6"
select select "1"
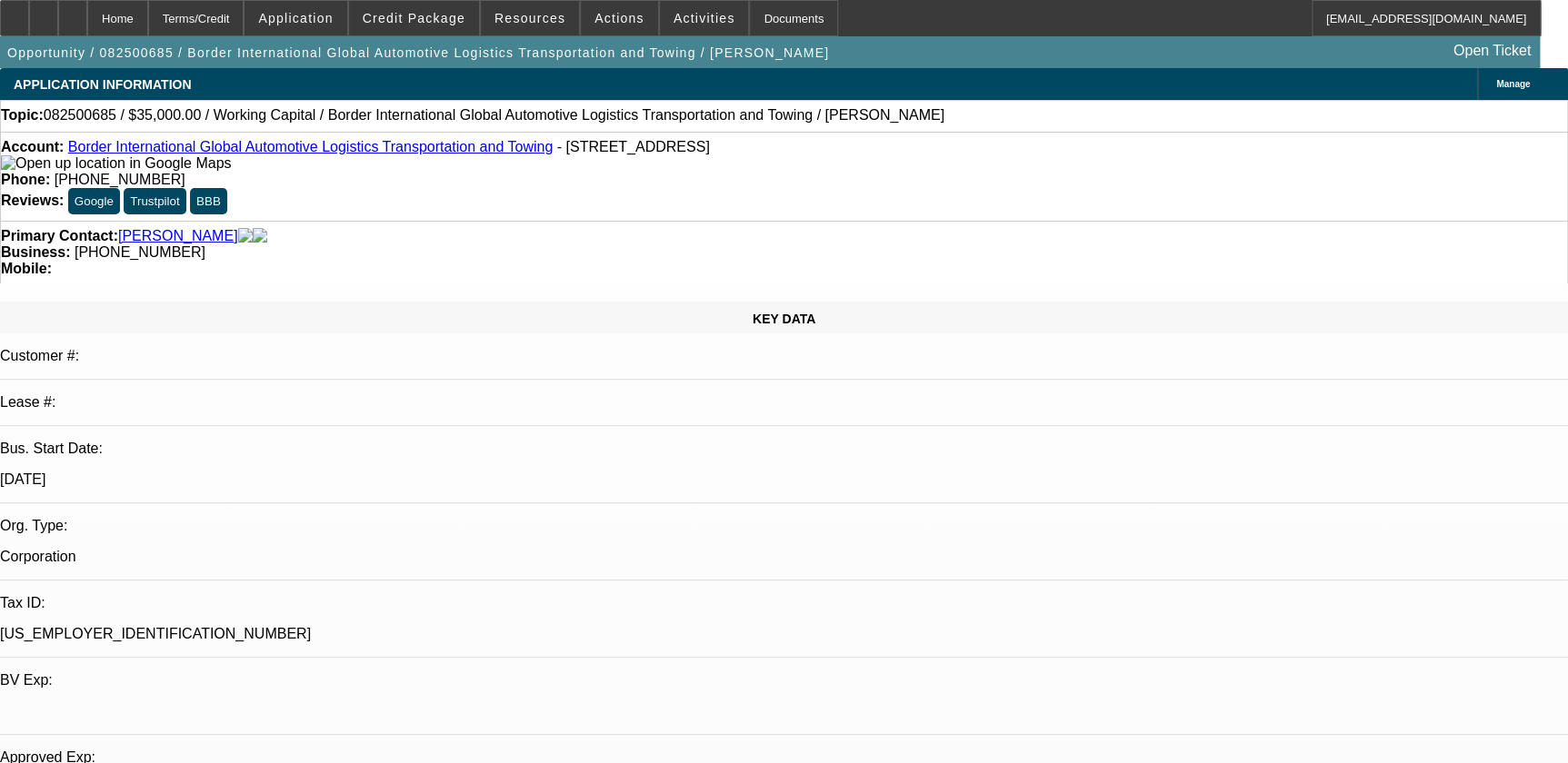
select select "2"
select select "6"
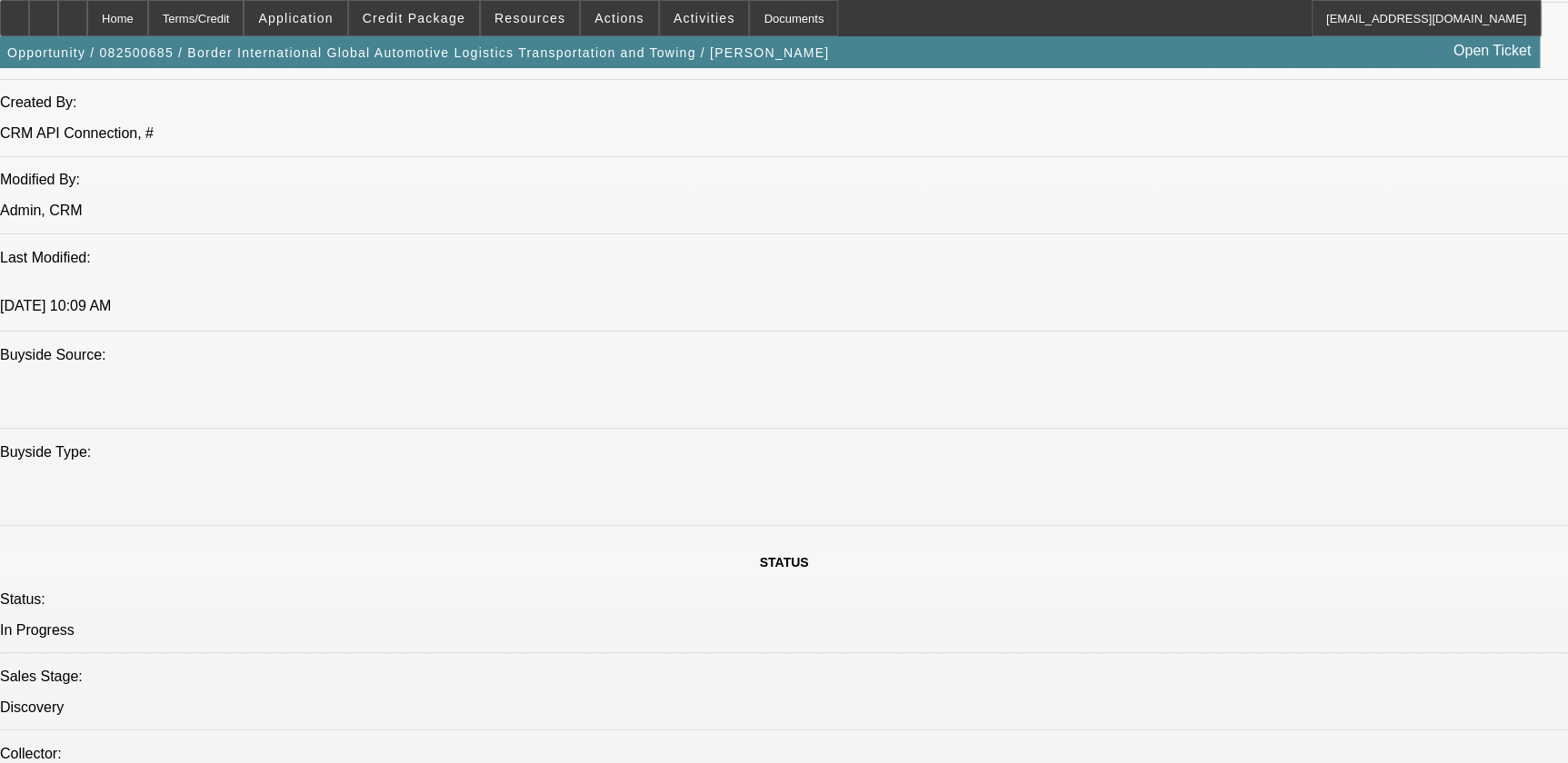
scroll to position [1735, 0]
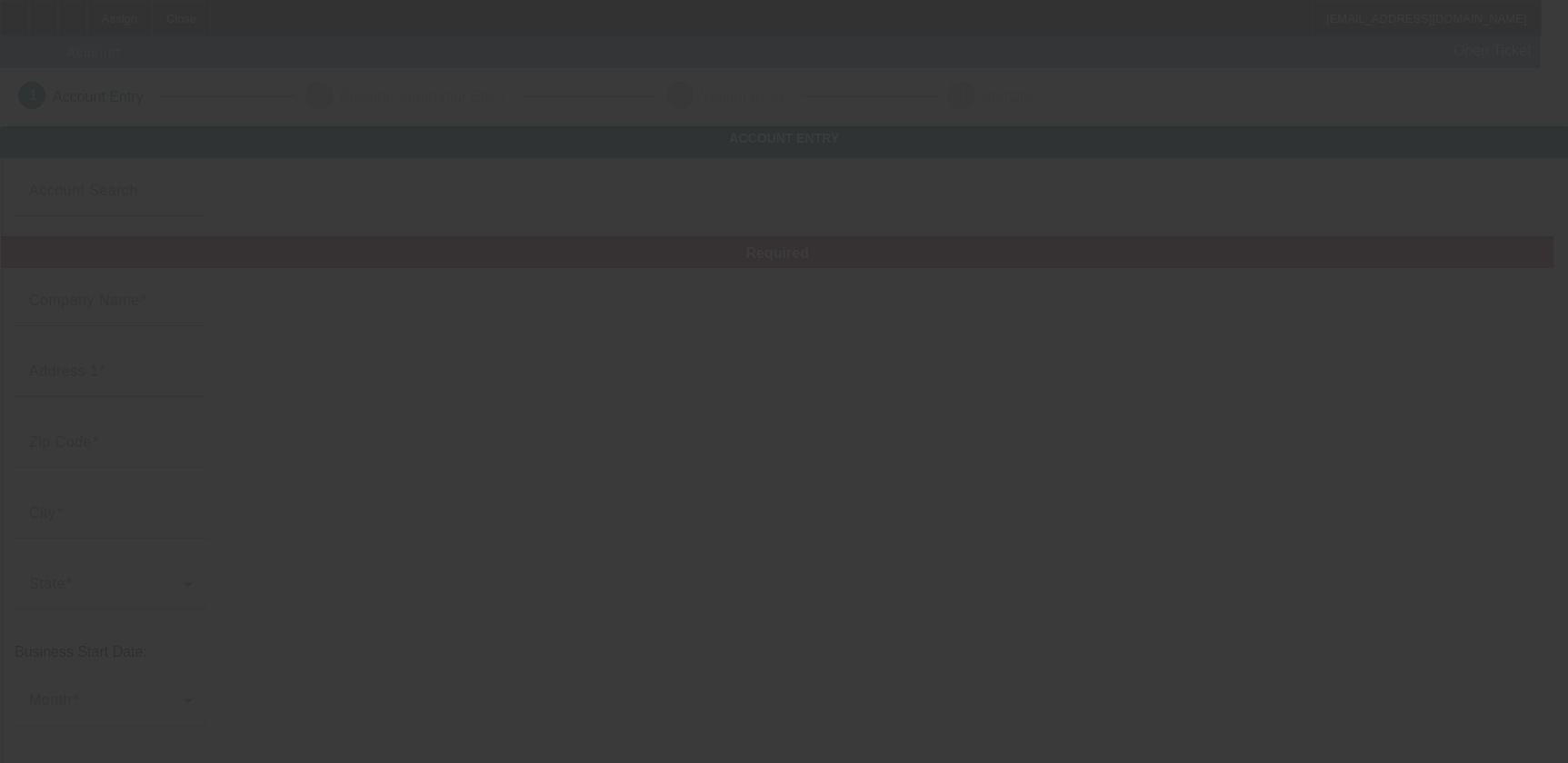
type input "[PERSON_NAME]"
type input "900 Mack St"
type input "29053"
type input "Gaston"
type input "[PHONE_NUMBER]"
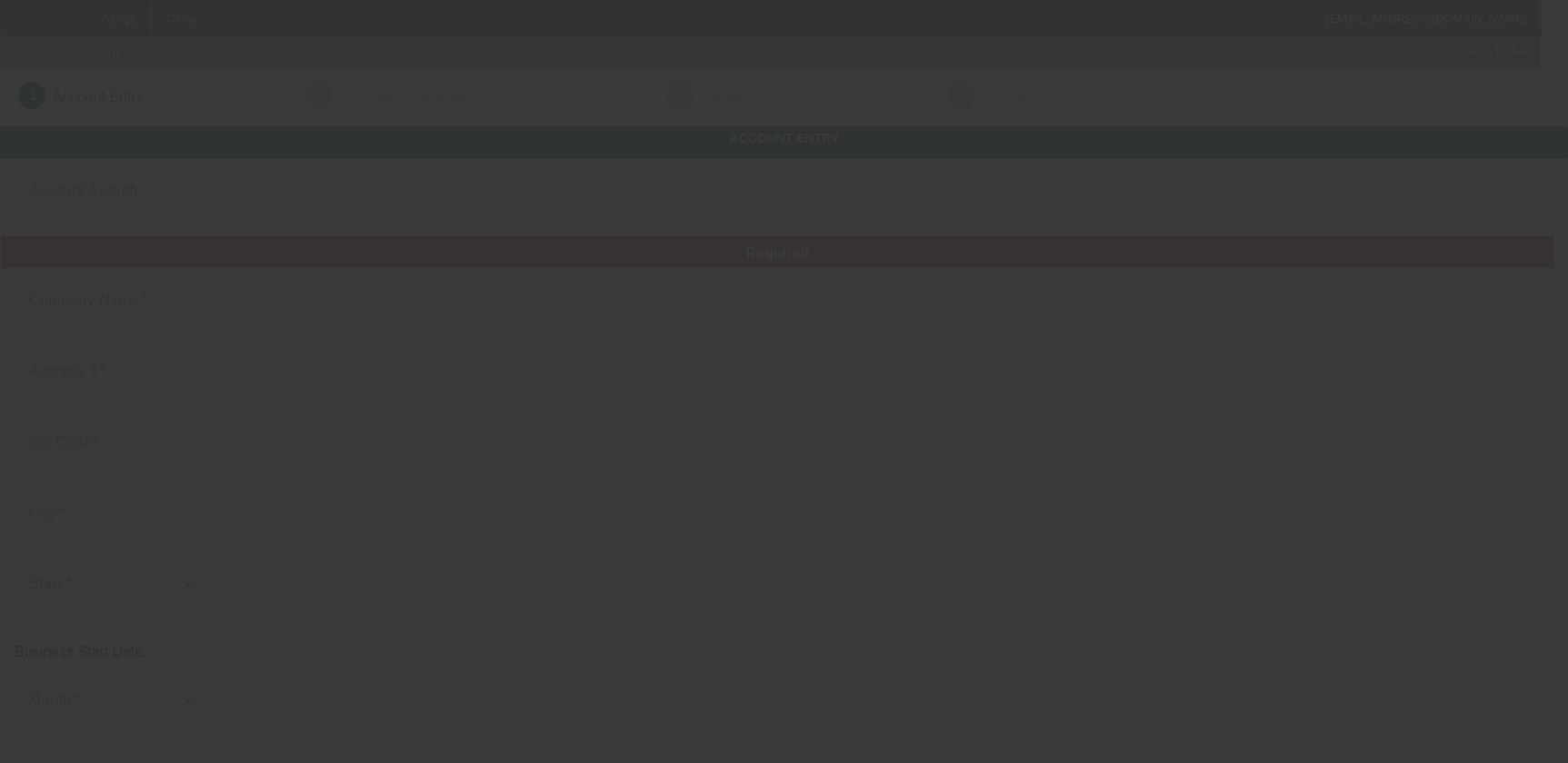
type input "Day's Towing"
type input "daystowing@yahoo.com"
type input "248744906"
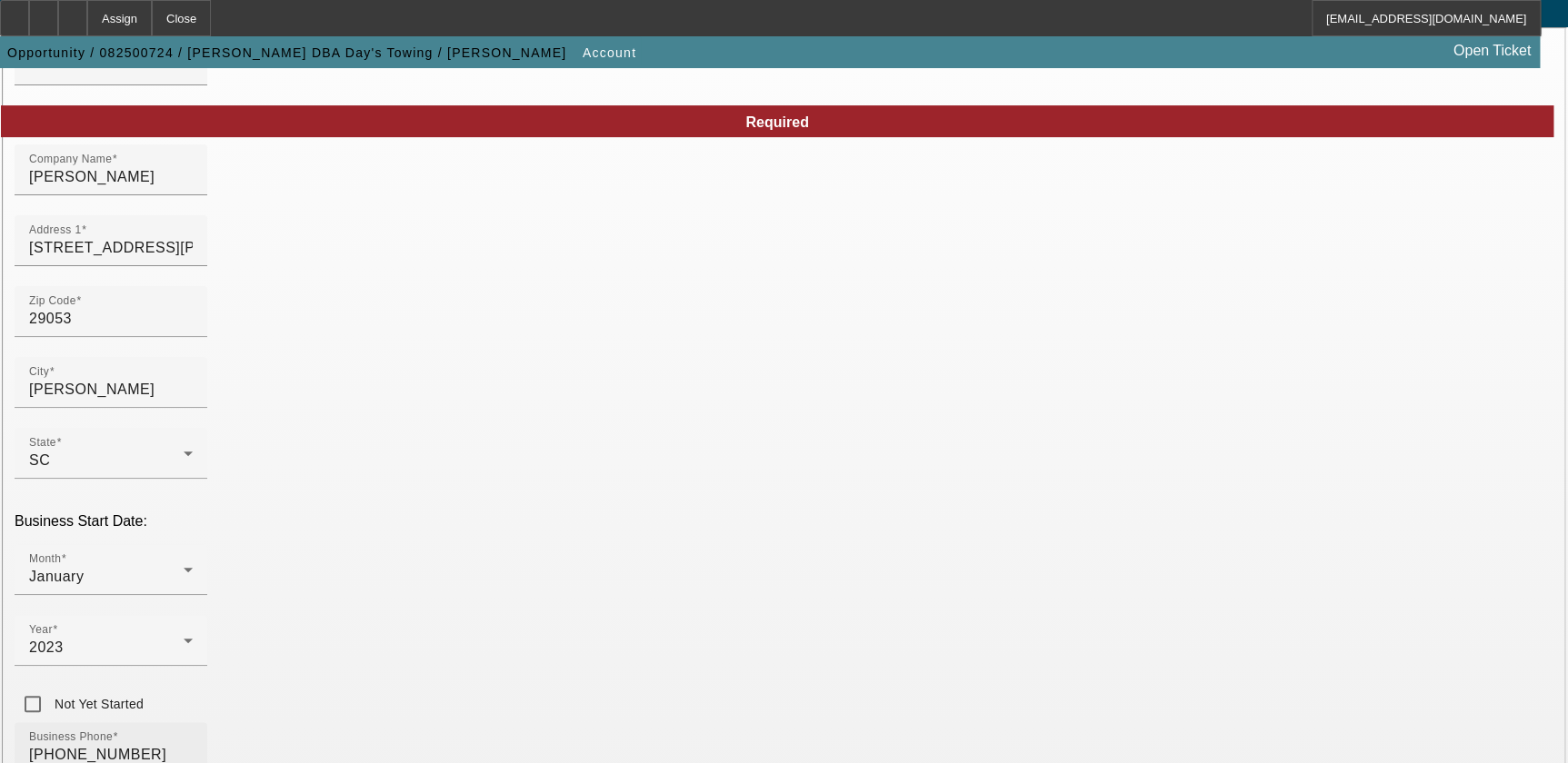
scroll to position [374, 0]
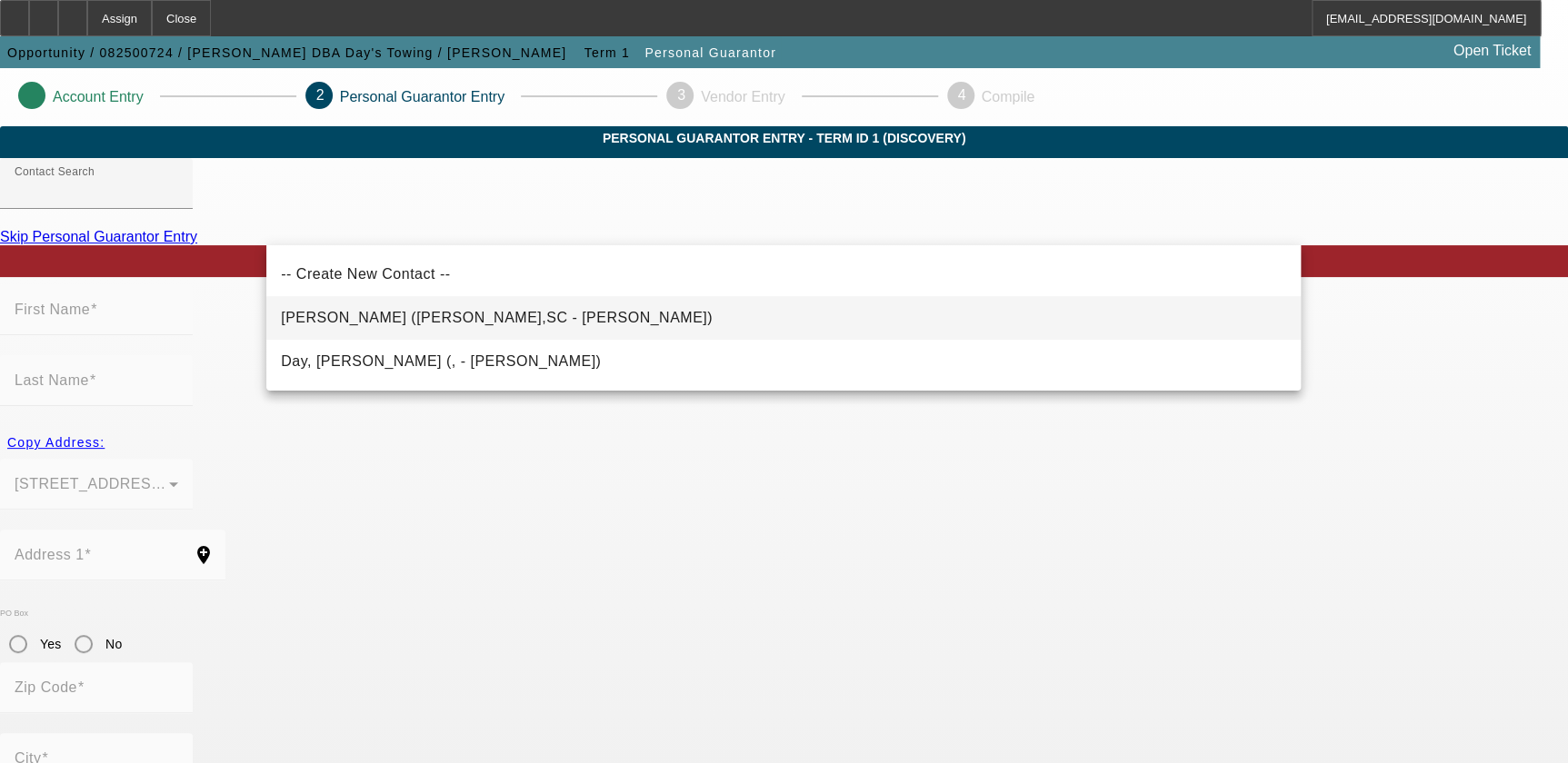
click at [292, 321] on span "Day, William (GASTON,SC - William D Day Jr)" at bounding box center [496, 318] width 432 height 16
type input "Day, William (GASTON,SC - William D Day Jr)"
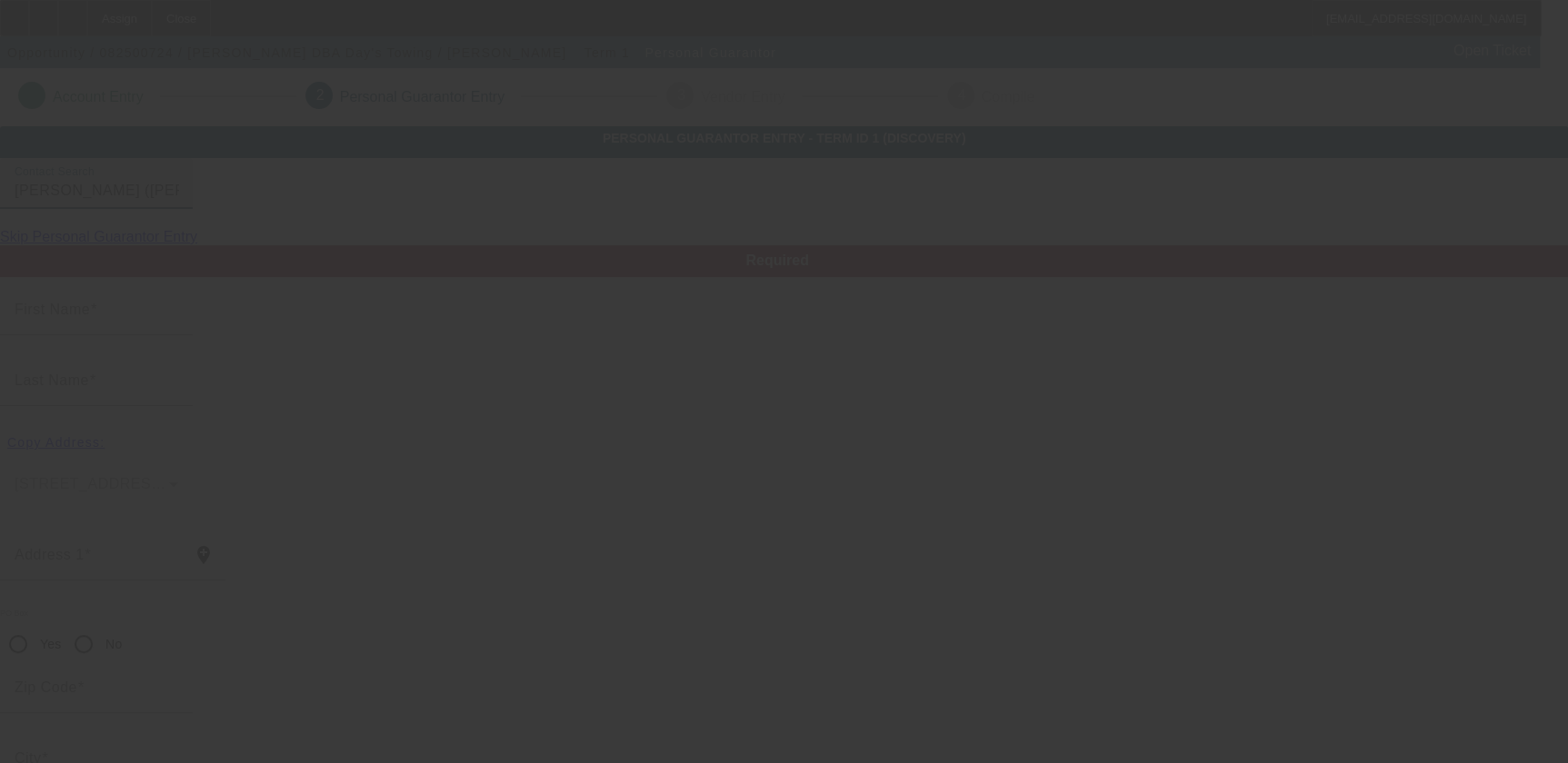
type input "William"
type input "Day"
type input "900 MACK ST."
radio input "true"
type input "29053"
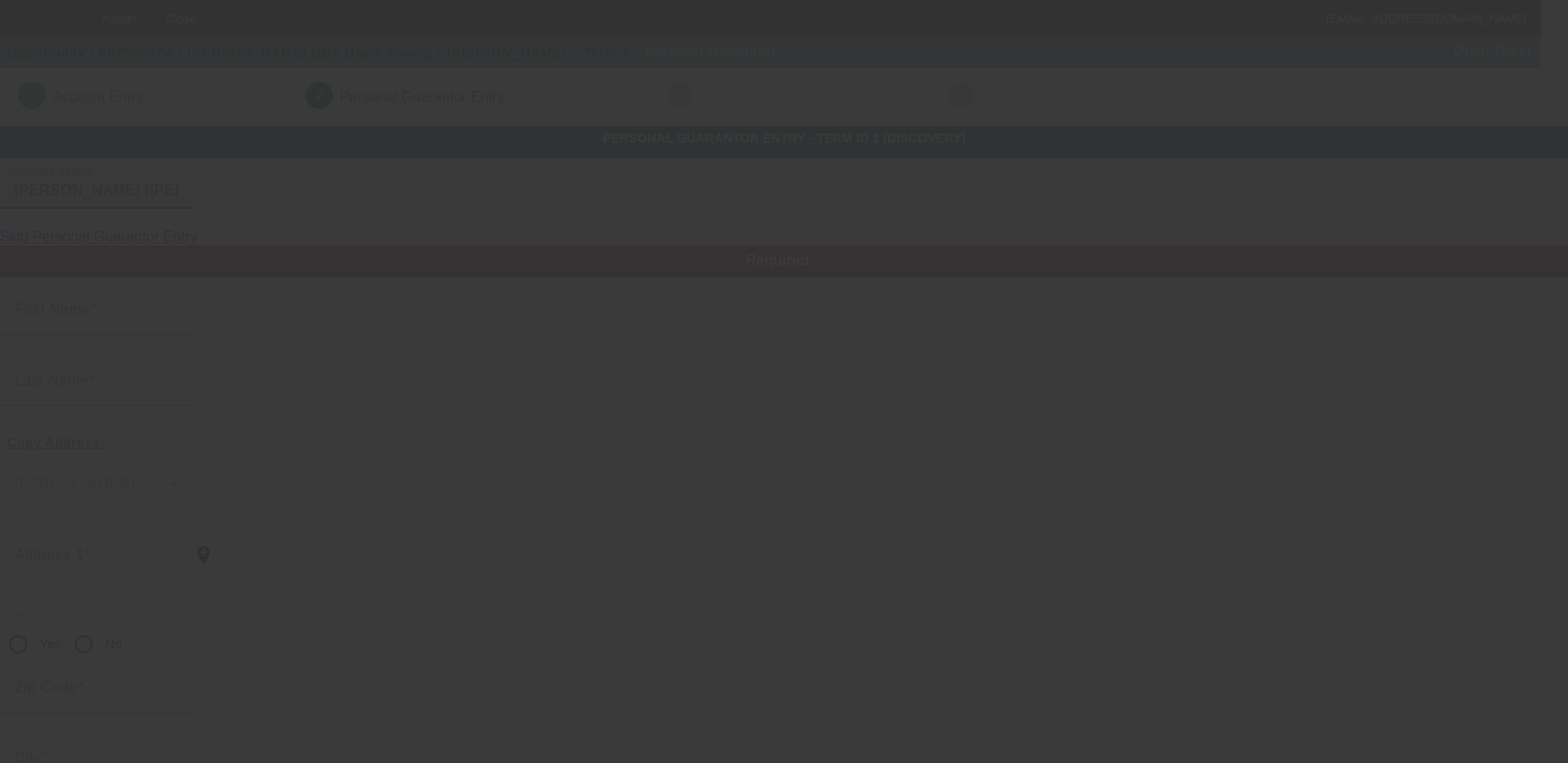
type input "GASTON"
type input "[PHONE_NUMBER]"
type input "100"
type input "248-74-4906"
type input "daystowing@yahoo.com"
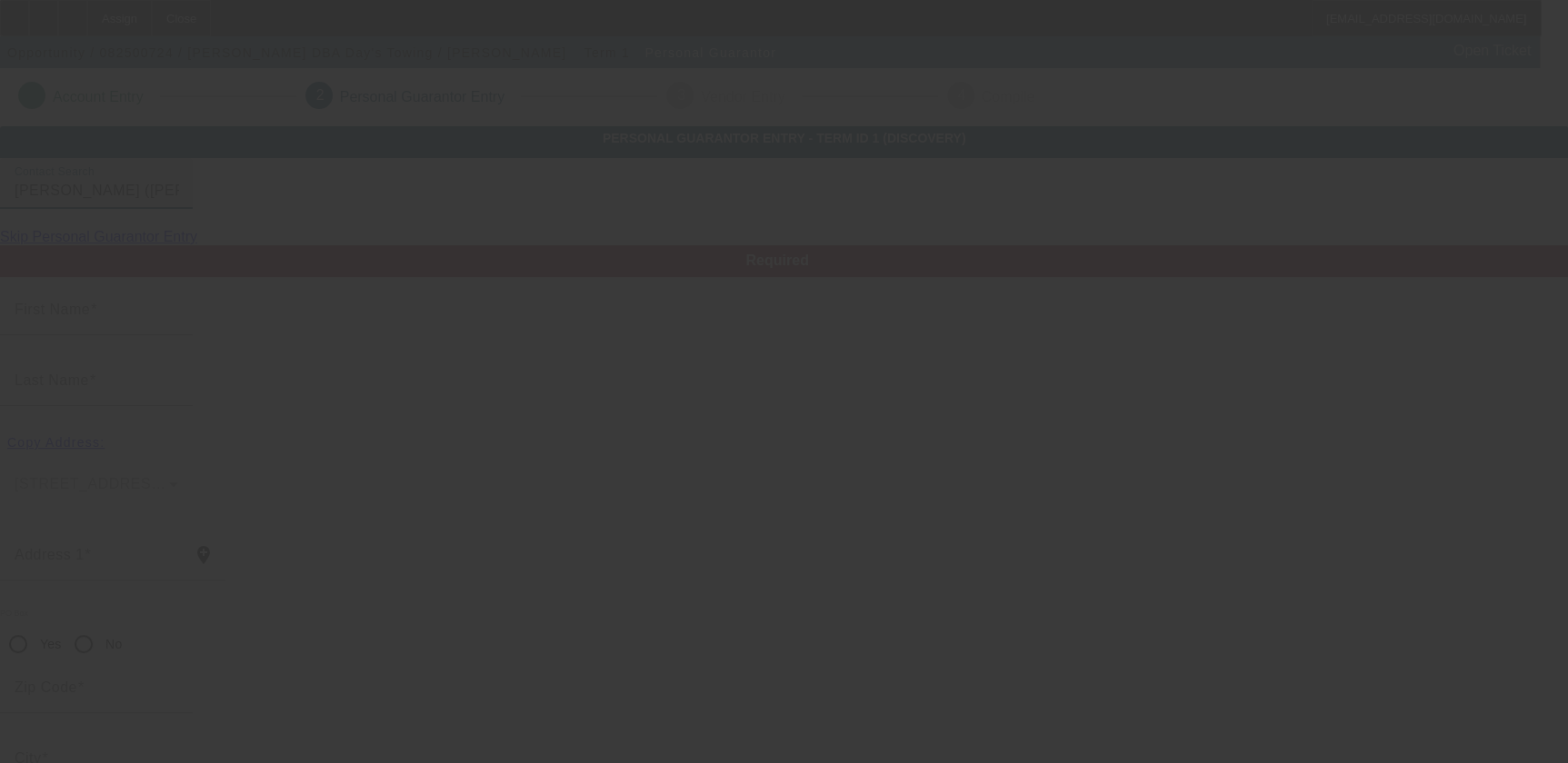
type input "[PHONE_NUMBER]"
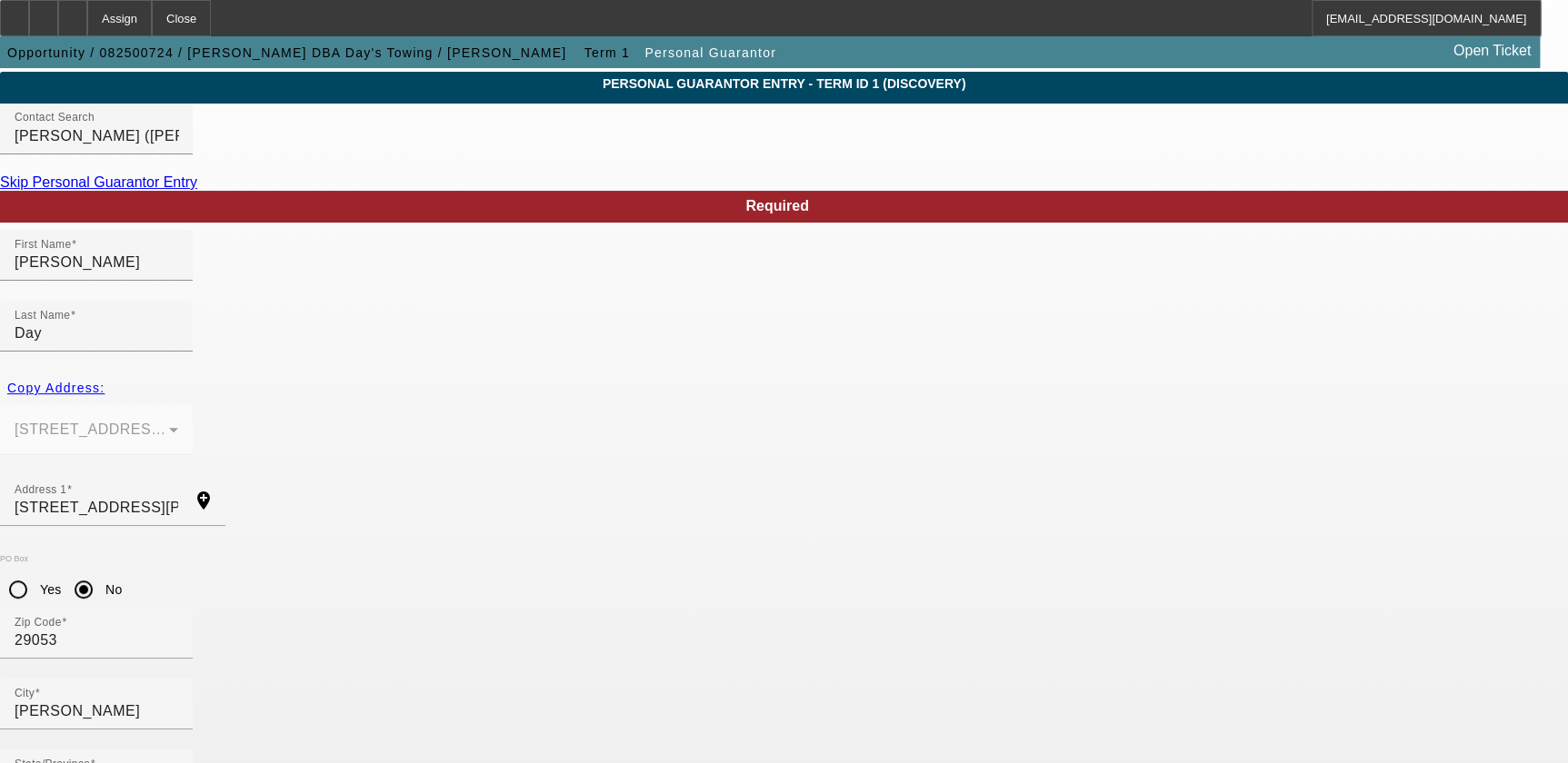
scroll to position [120, 0]
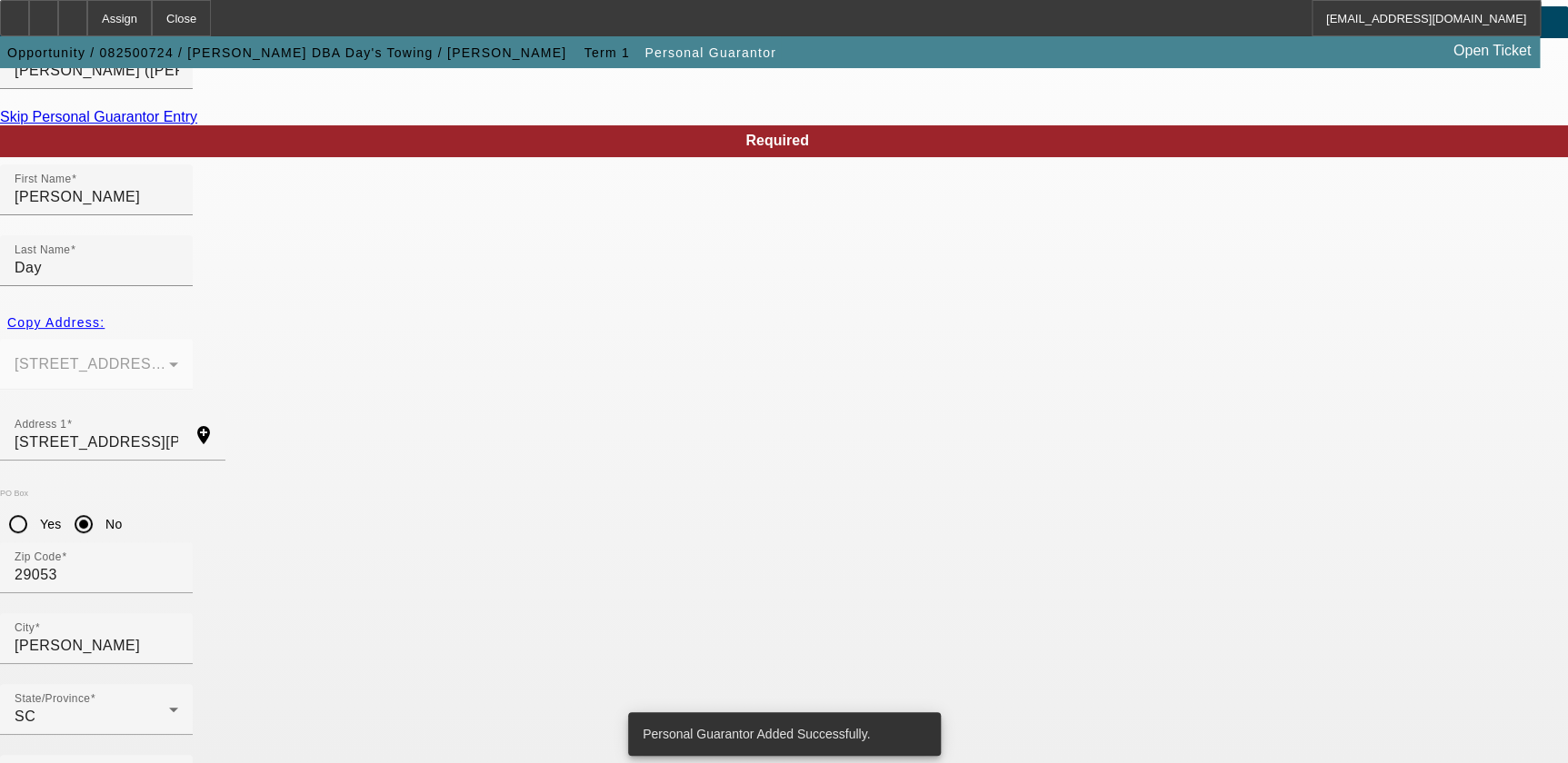
scroll to position [0, 0]
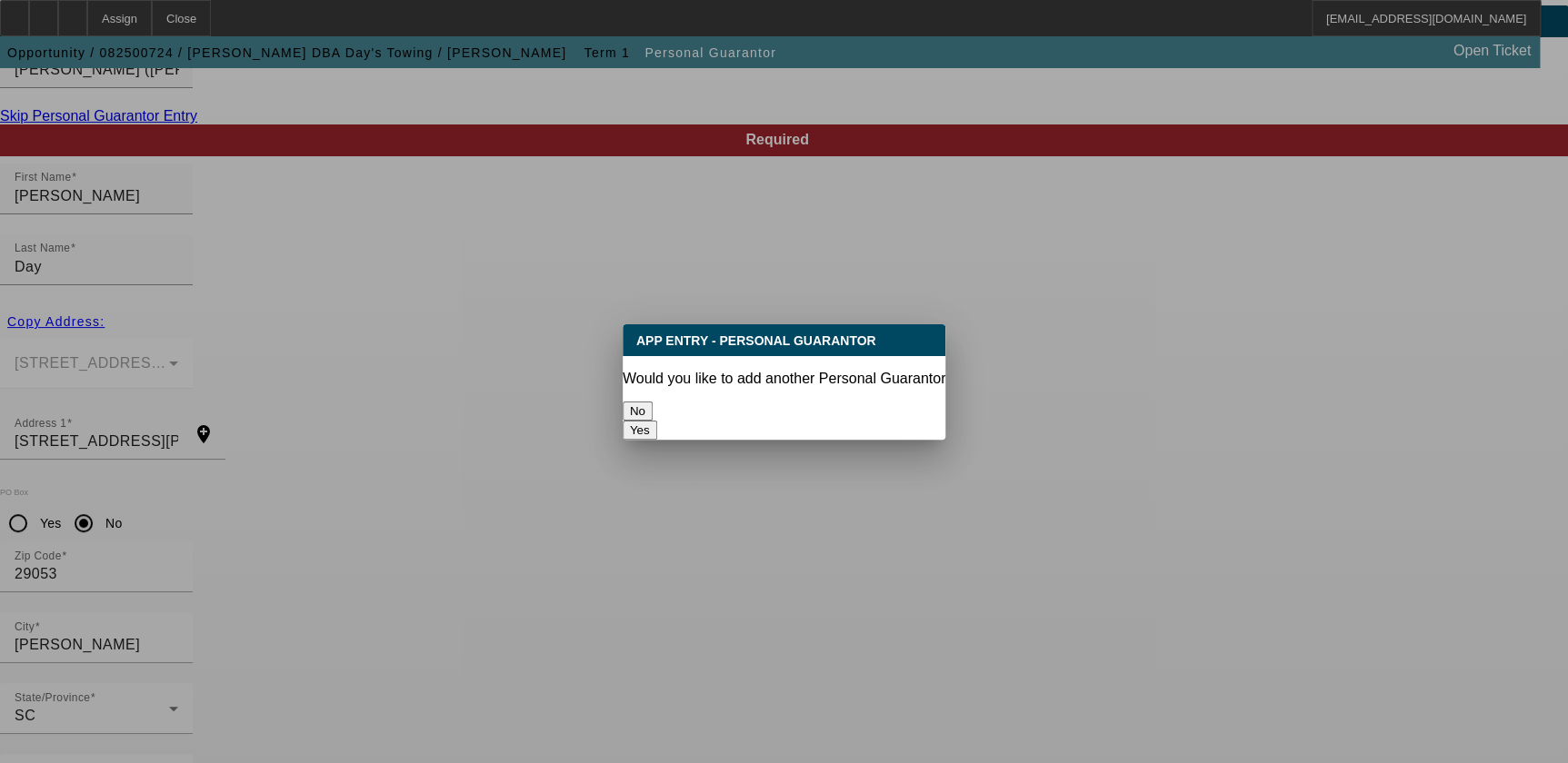
click at [658, 421] on button "Yes" at bounding box center [640, 430] width 35 height 19
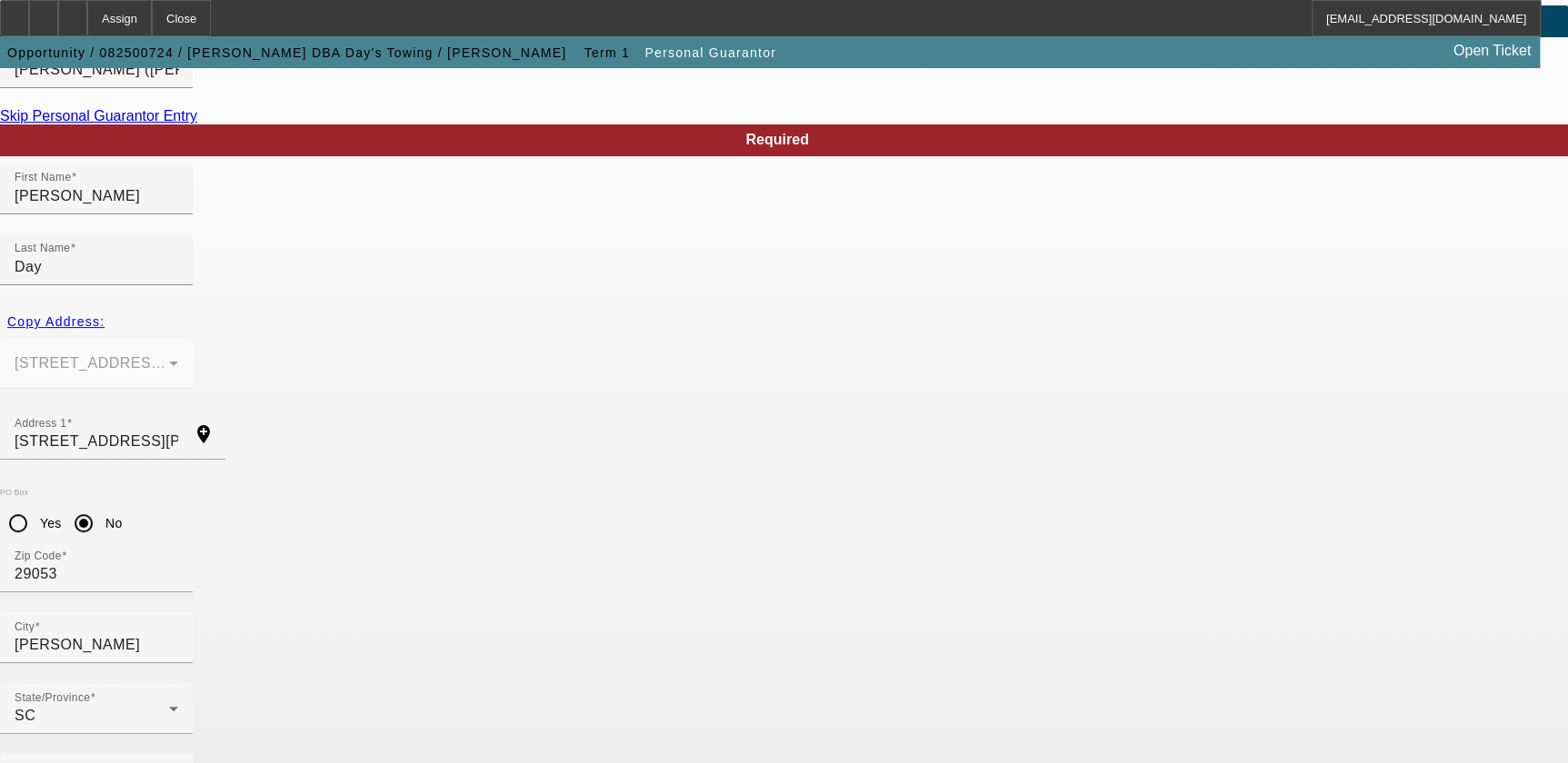
radio input "false"
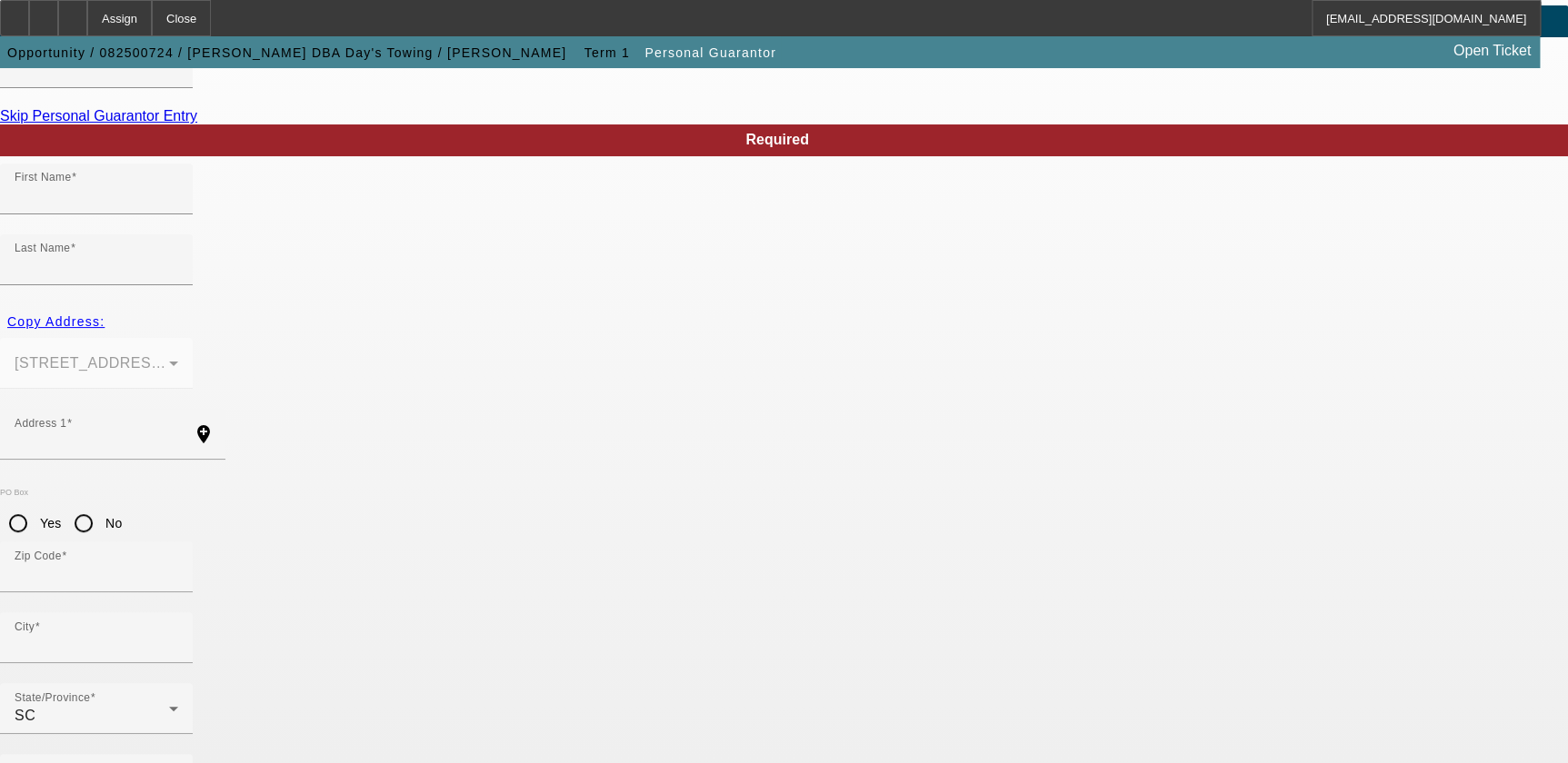
scroll to position [120, 0]
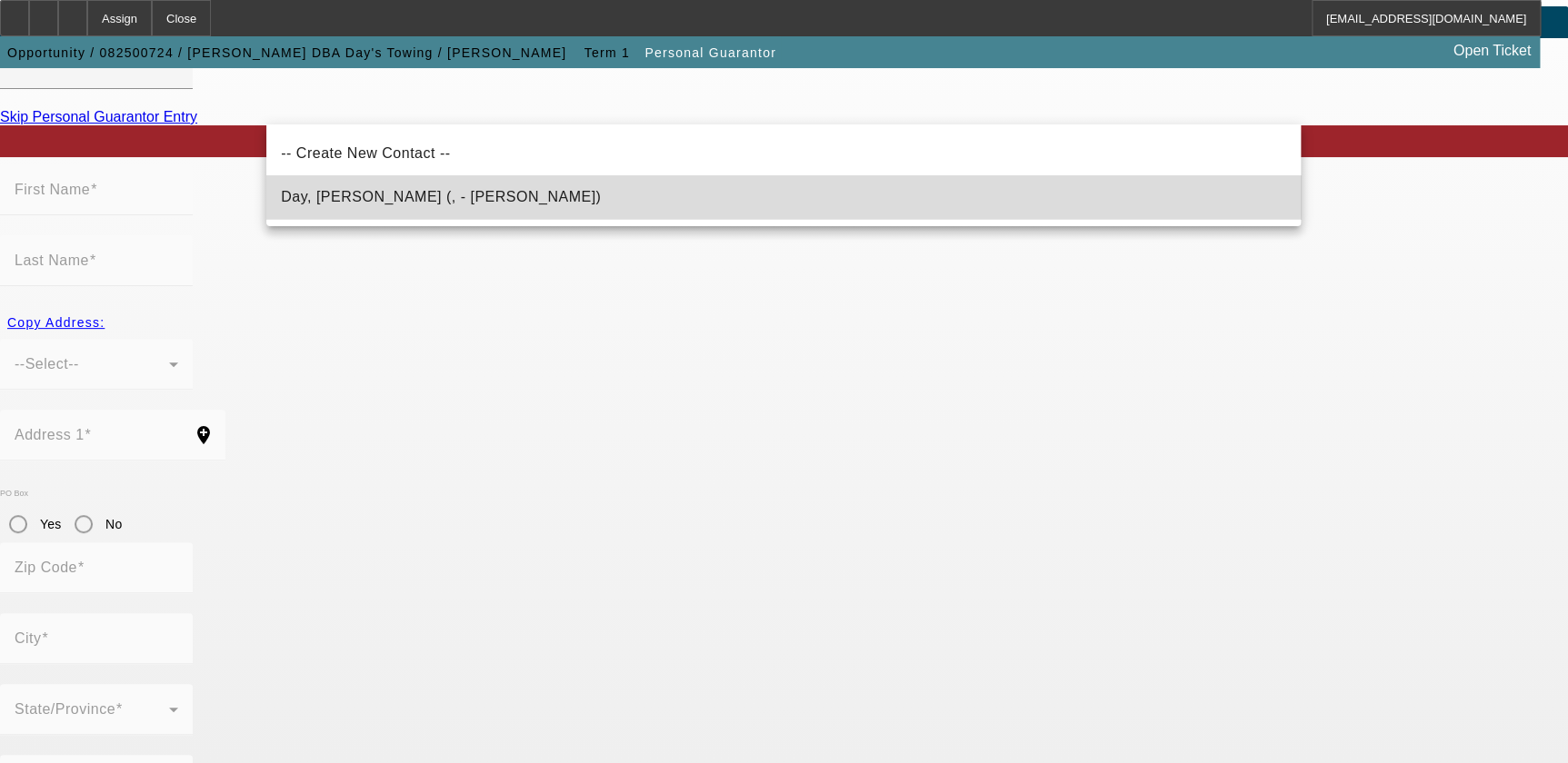
click at [425, 188] on span "Day, Pam (, - William D Day Jr)" at bounding box center [441, 197] width 320 height 22
type input "Day, Pam (, - William D Day Jr)"
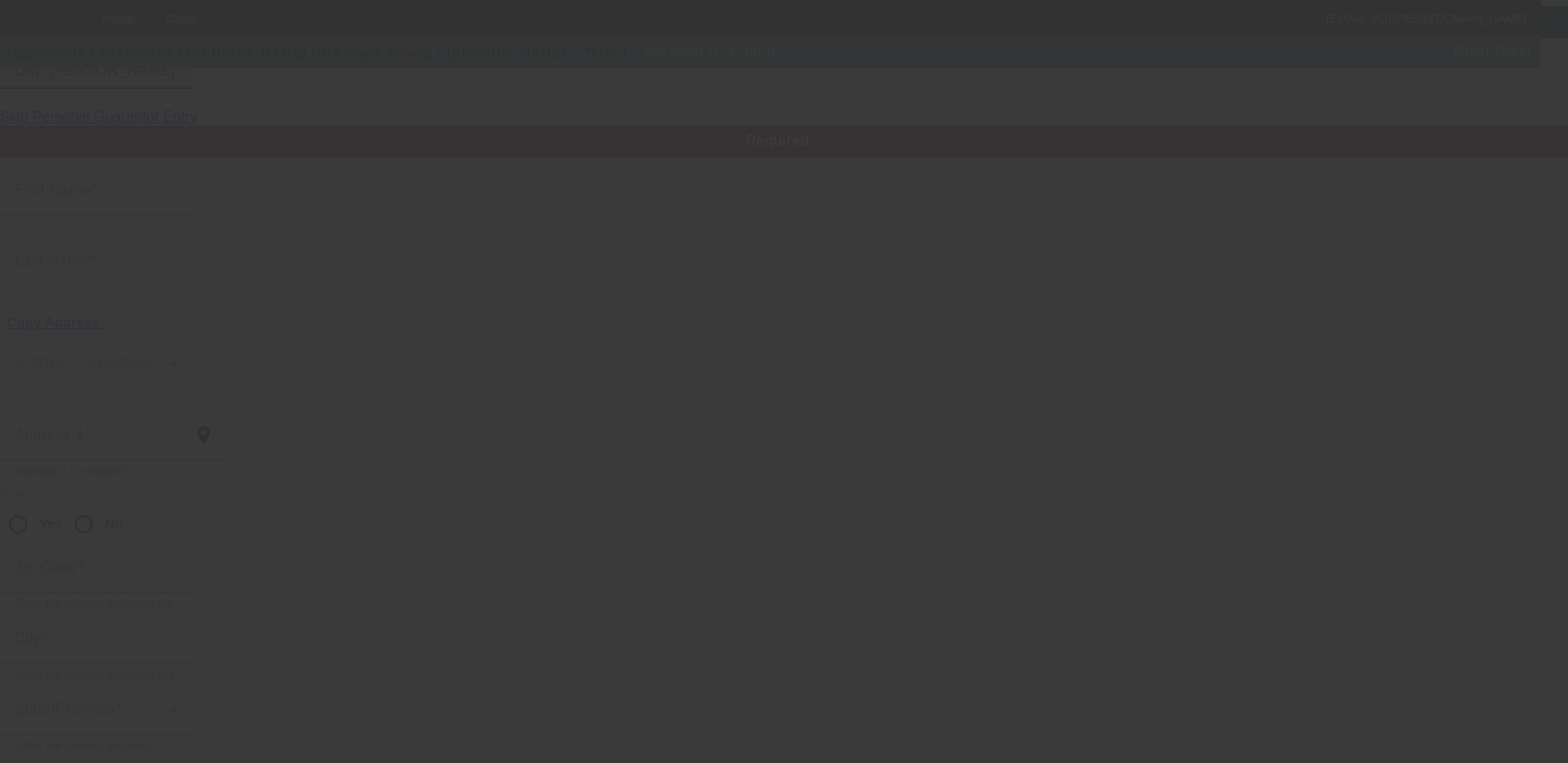
type input "Pam"
type input "Day"
radio input "true"
type input "[PHONE_NUMBER]"
type input "daystowing@yahoo.com"
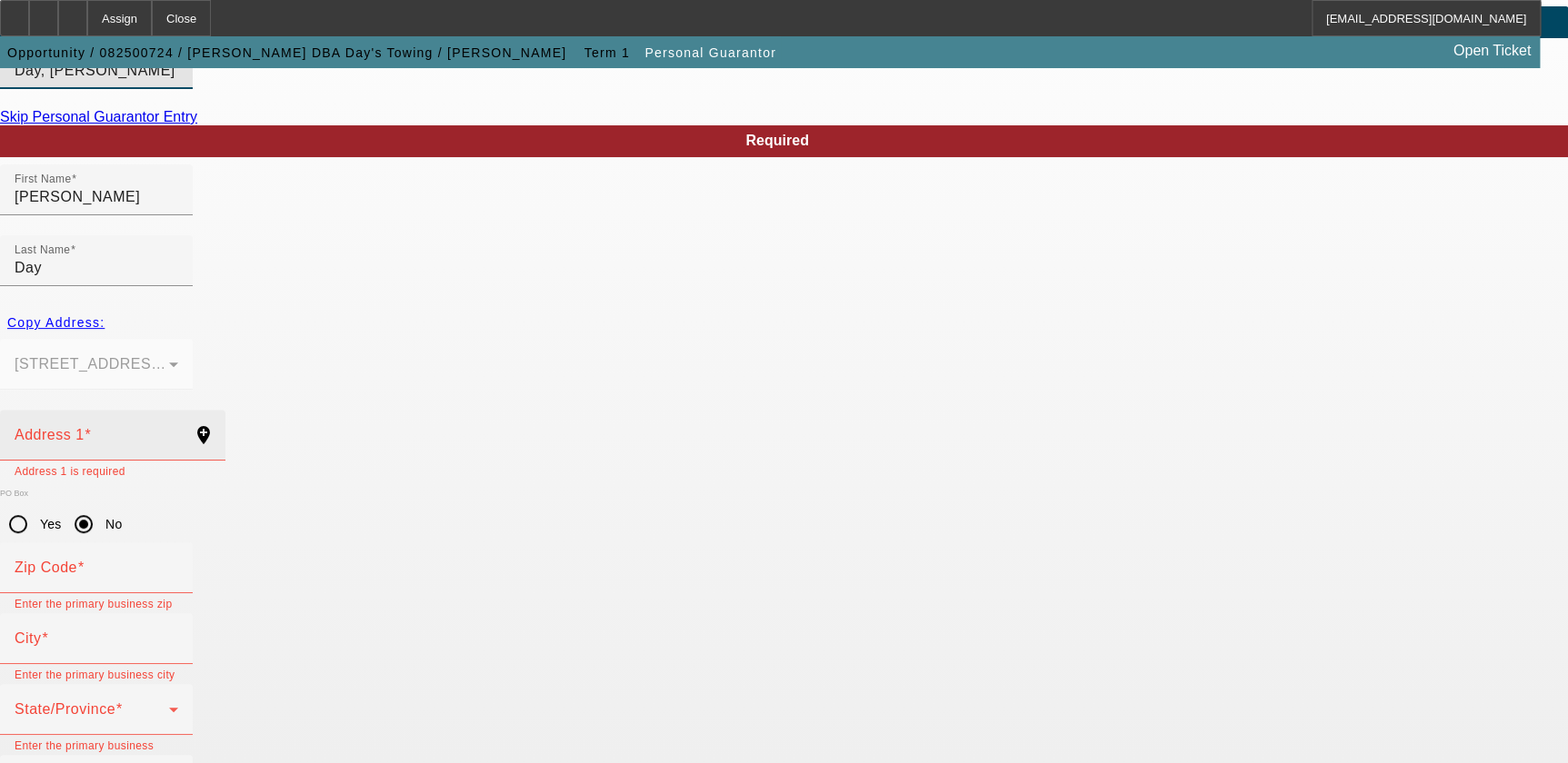
click at [178, 432] on input "Address 1" at bounding box center [97, 443] width 163 height 22
click at [325, 306] on div "Copy Address:" at bounding box center [784, 322] width 1568 height 33
click at [323, 306] on div "Copy Address:" at bounding box center [784, 322] width 1568 height 33
click at [193, 339] on mat-form-field "900 Mack St Gaston, SC 29053" at bounding box center [97, 374] width 193 height 71
click at [178, 432] on input "Address 1" at bounding box center [97, 443] width 163 height 22
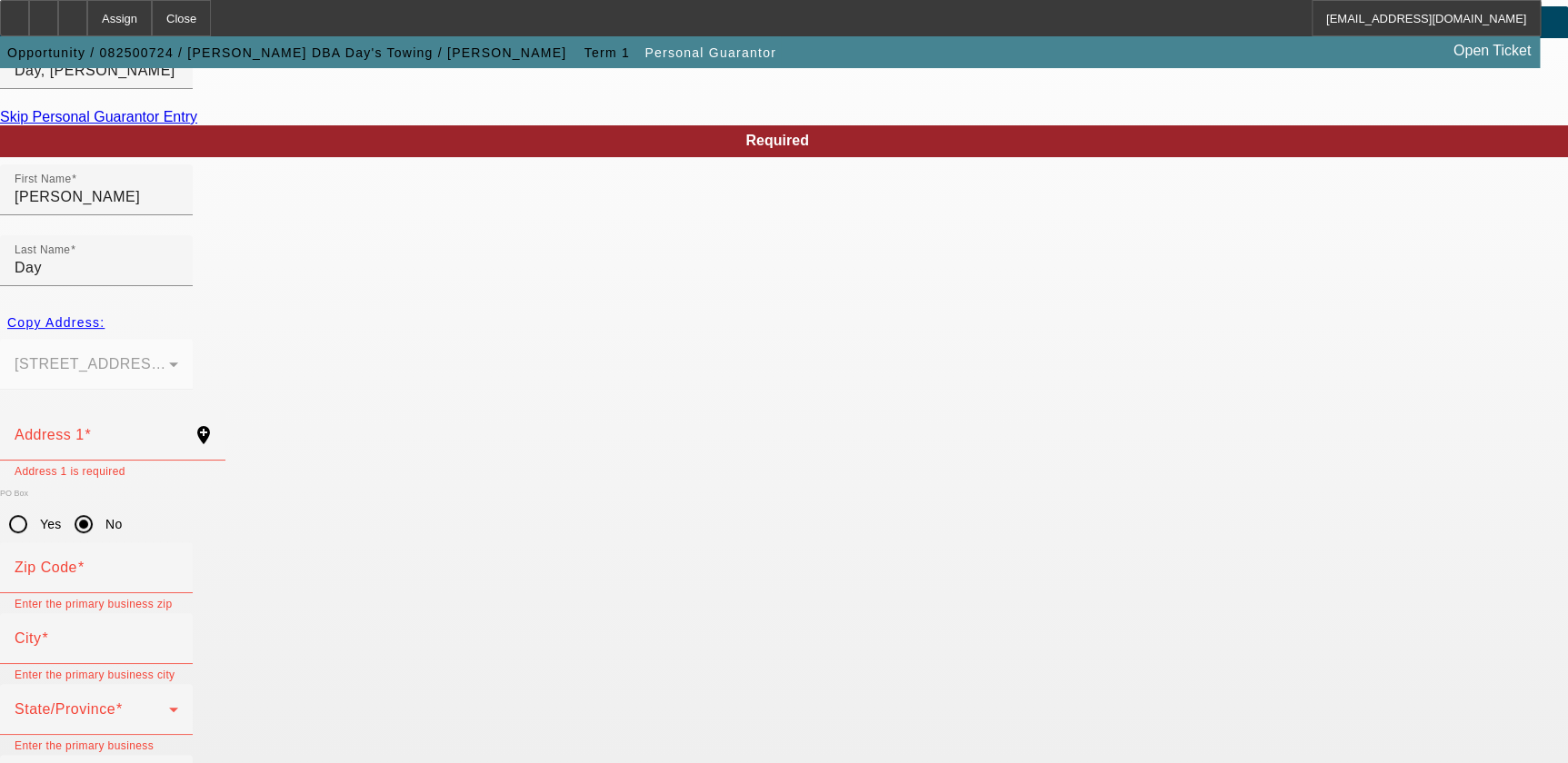
click at [309, 306] on div "Copy Address:" at bounding box center [784, 322] width 1568 height 33
click at [178, 410] on div "Address 1" at bounding box center [97, 435] width 163 height 51
drag, startPoint x: 591, startPoint y: 298, endPoint x: 514, endPoint y: 316, distance: 79.1
click at [193, 339] on mat-form-field "900 Mack St Gaston, SC 29053" at bounding box center [97, 374] width 193 height 71
click at [211, 461] on mat-error "Address 1 is required" at bounding box center [112, 471] width 196 height 20
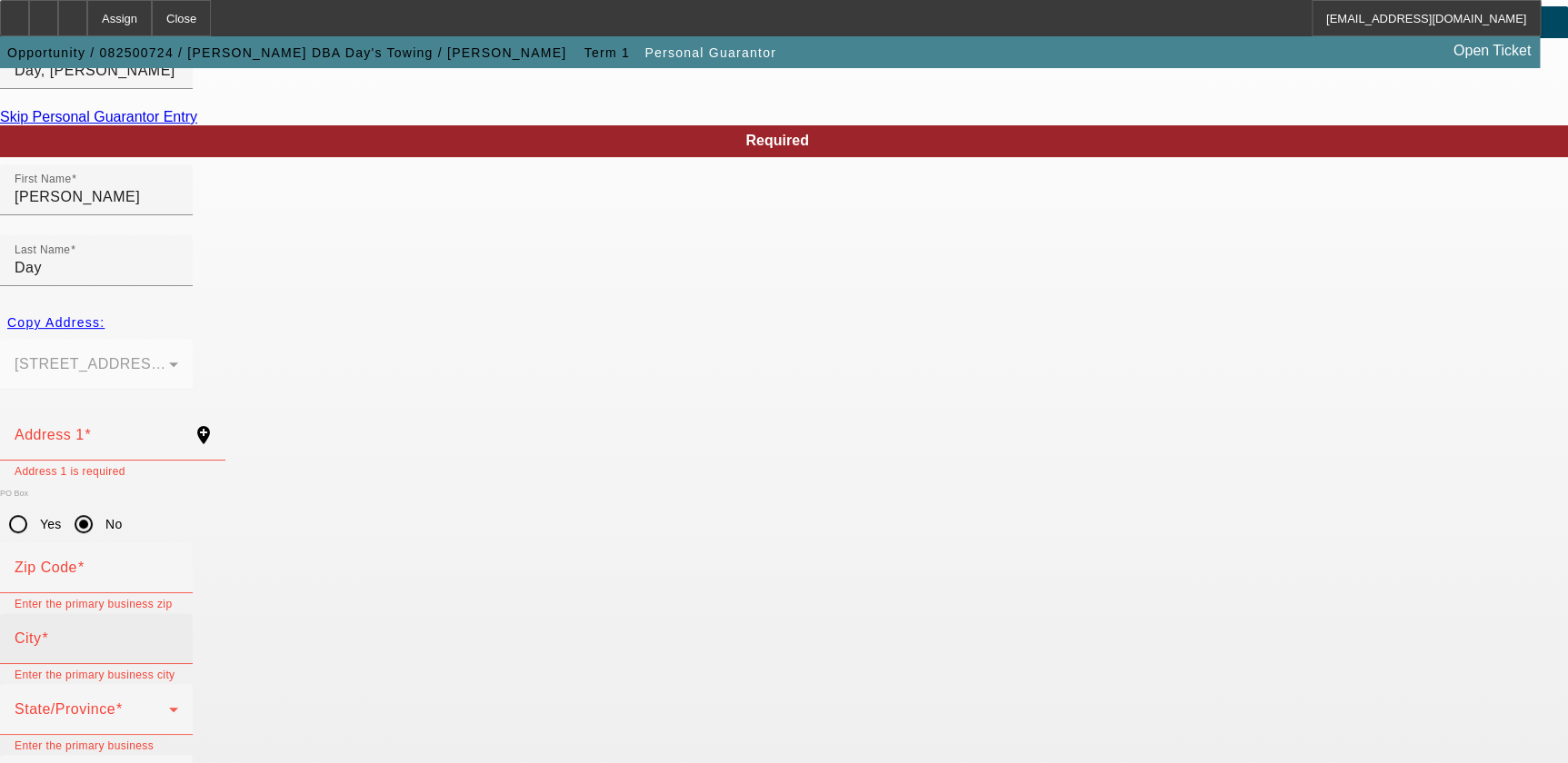
click at [178, 636] on input "City" at bounding box center [97, 647] width 163 height 22
click at [178, 564] on input "Zip Code" at bounding box center [97, 575] width 163 height 22
click at [169, 706] on span at bounding box center [92, 717] width 154 height 22
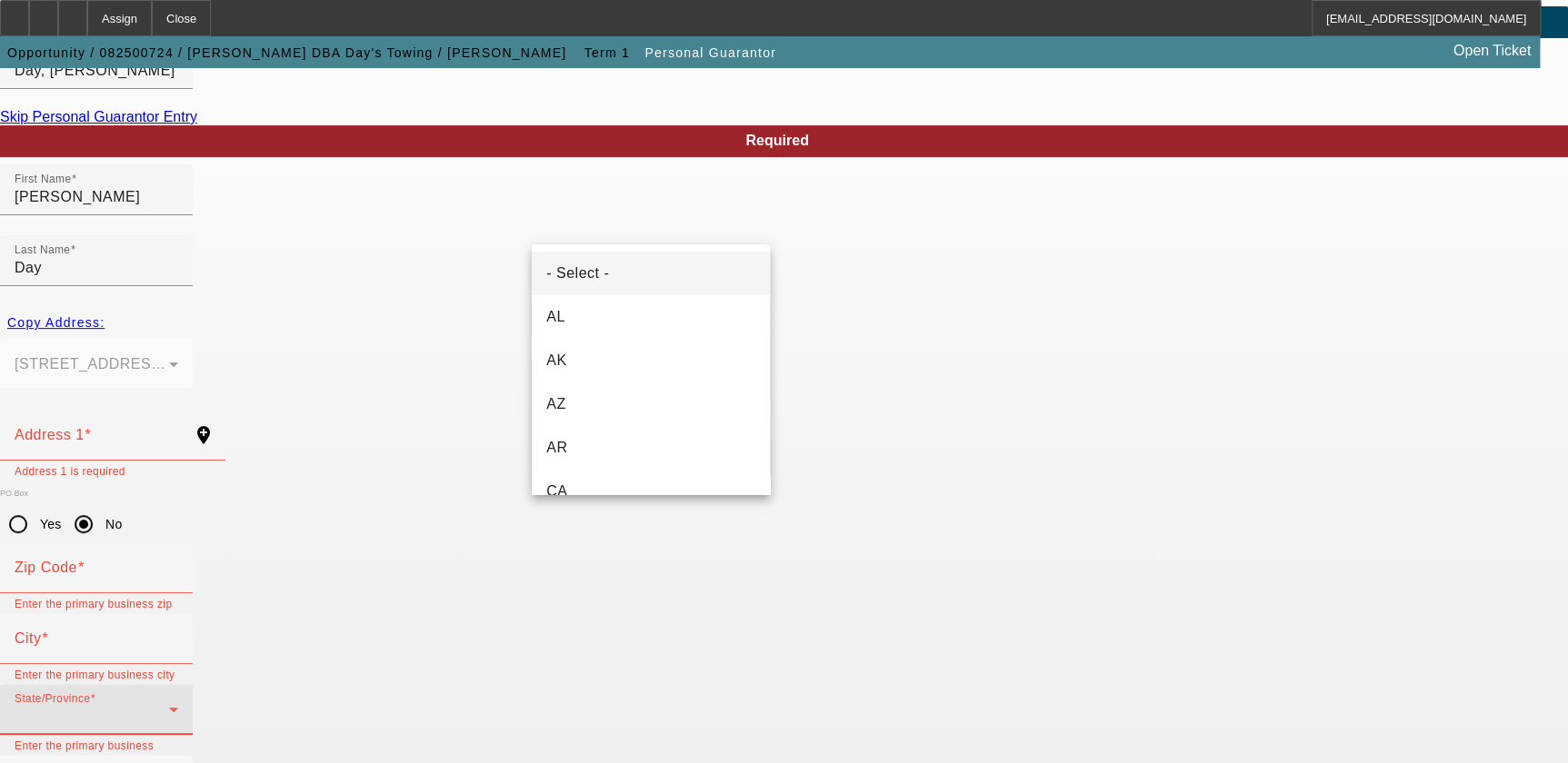
click at [409, 337] on div at bounding box center [784, 381] width 1568 height 763
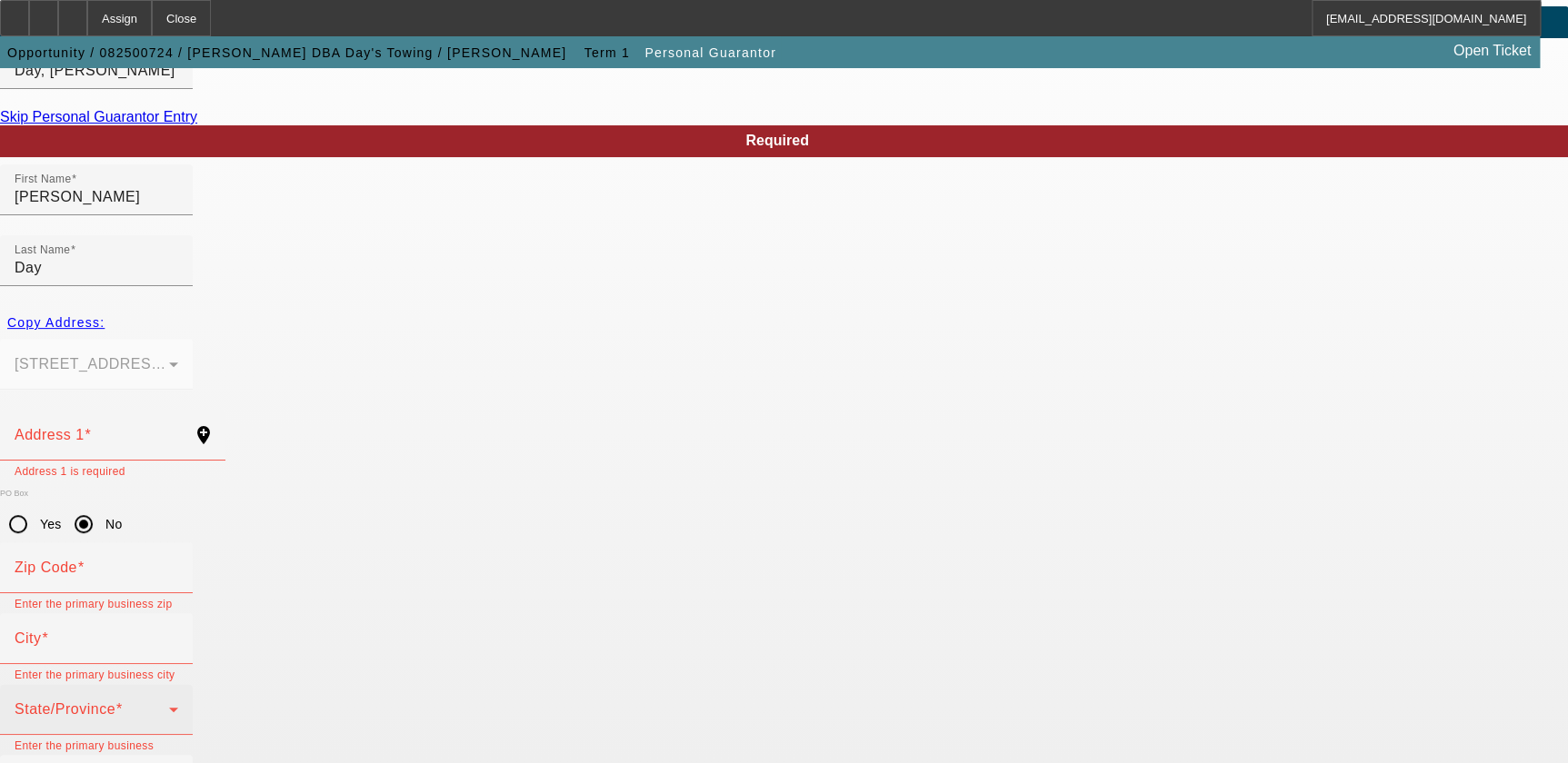
click at [169, 706] on span at bounding box center [92, 717] width 154 height 22
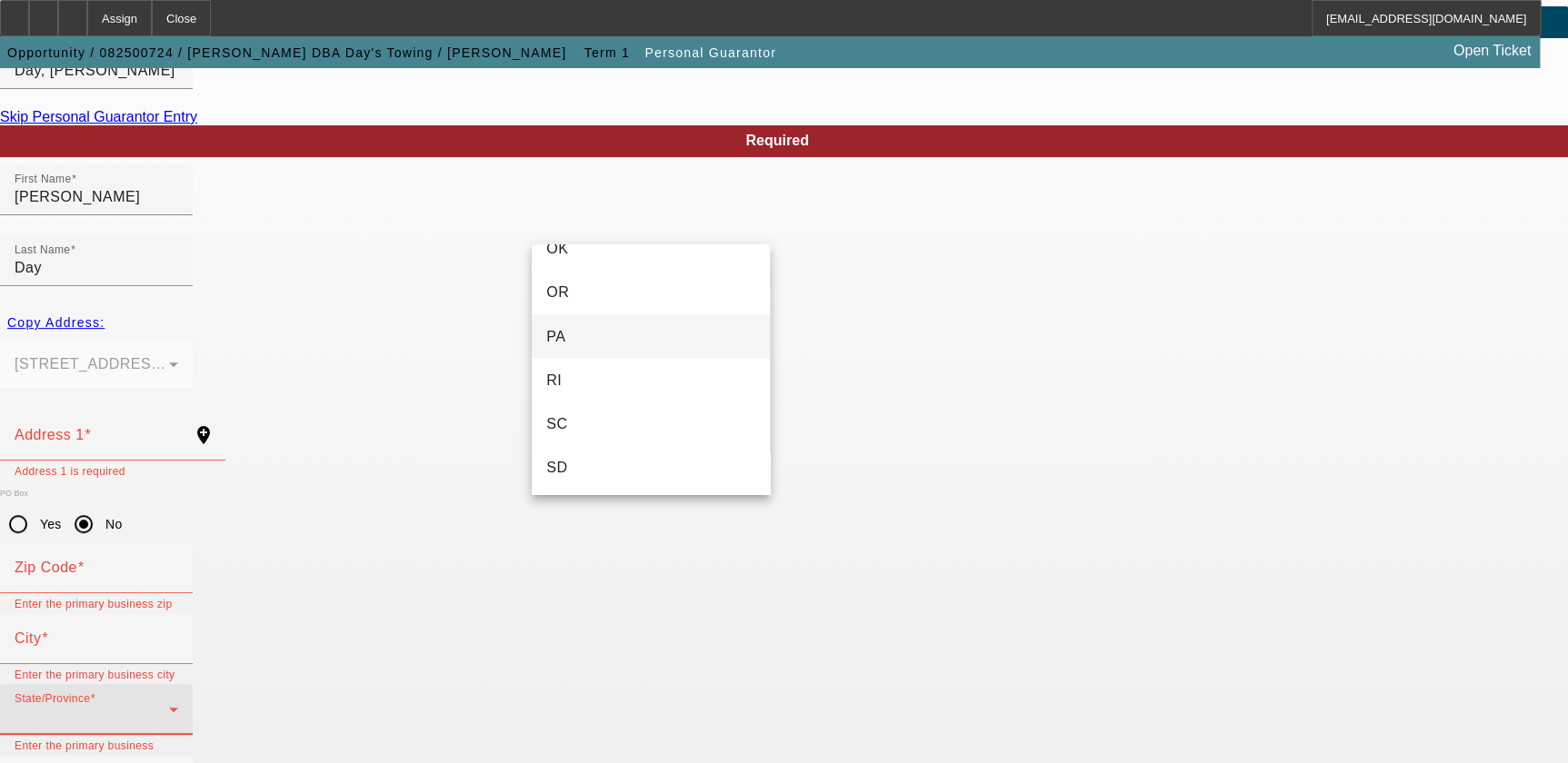
scroll to position [1652, 0]
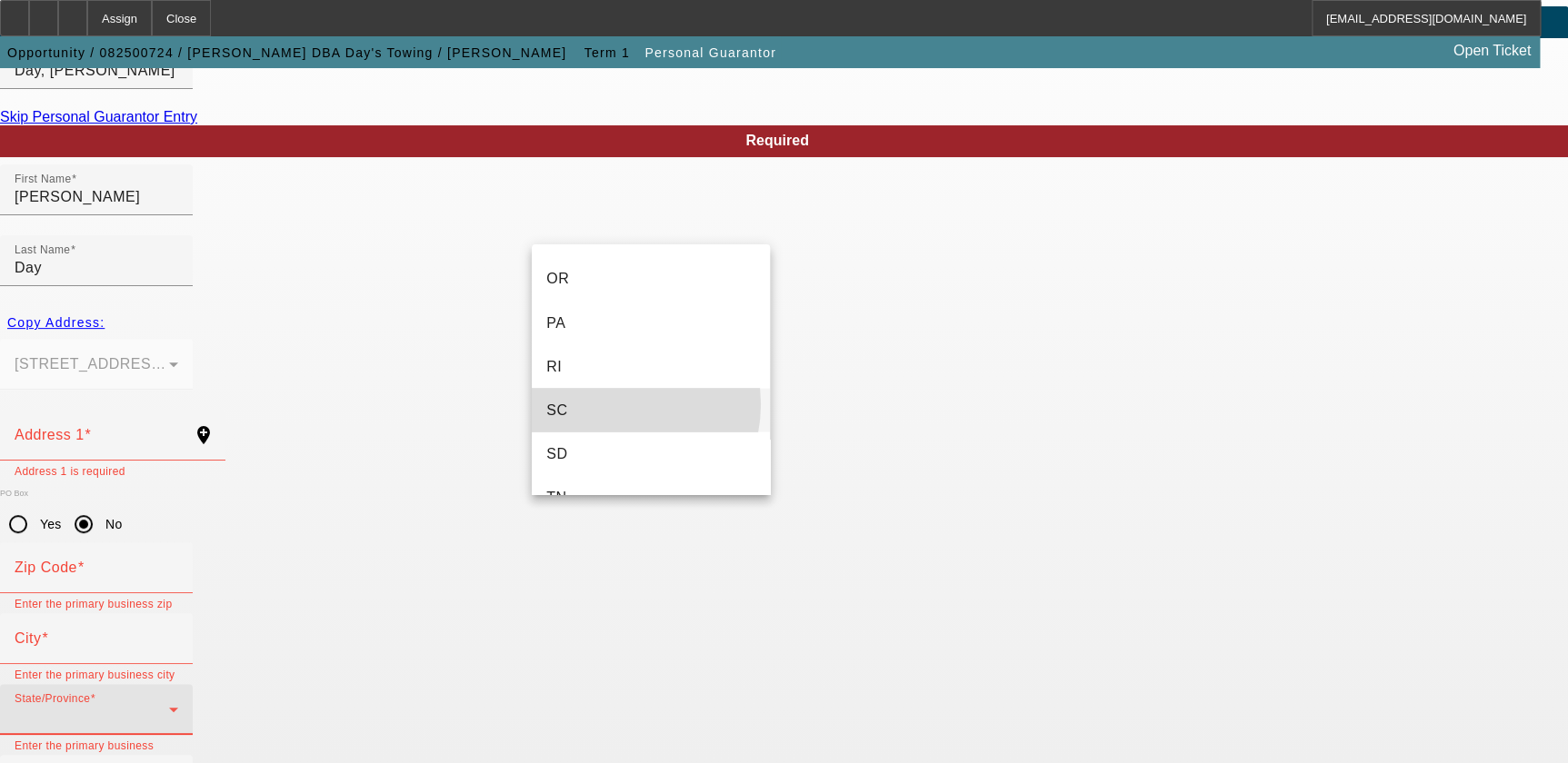
click at [611, 404] on mat-option "SC" at bounding box center [650, 410] width 238 height 44
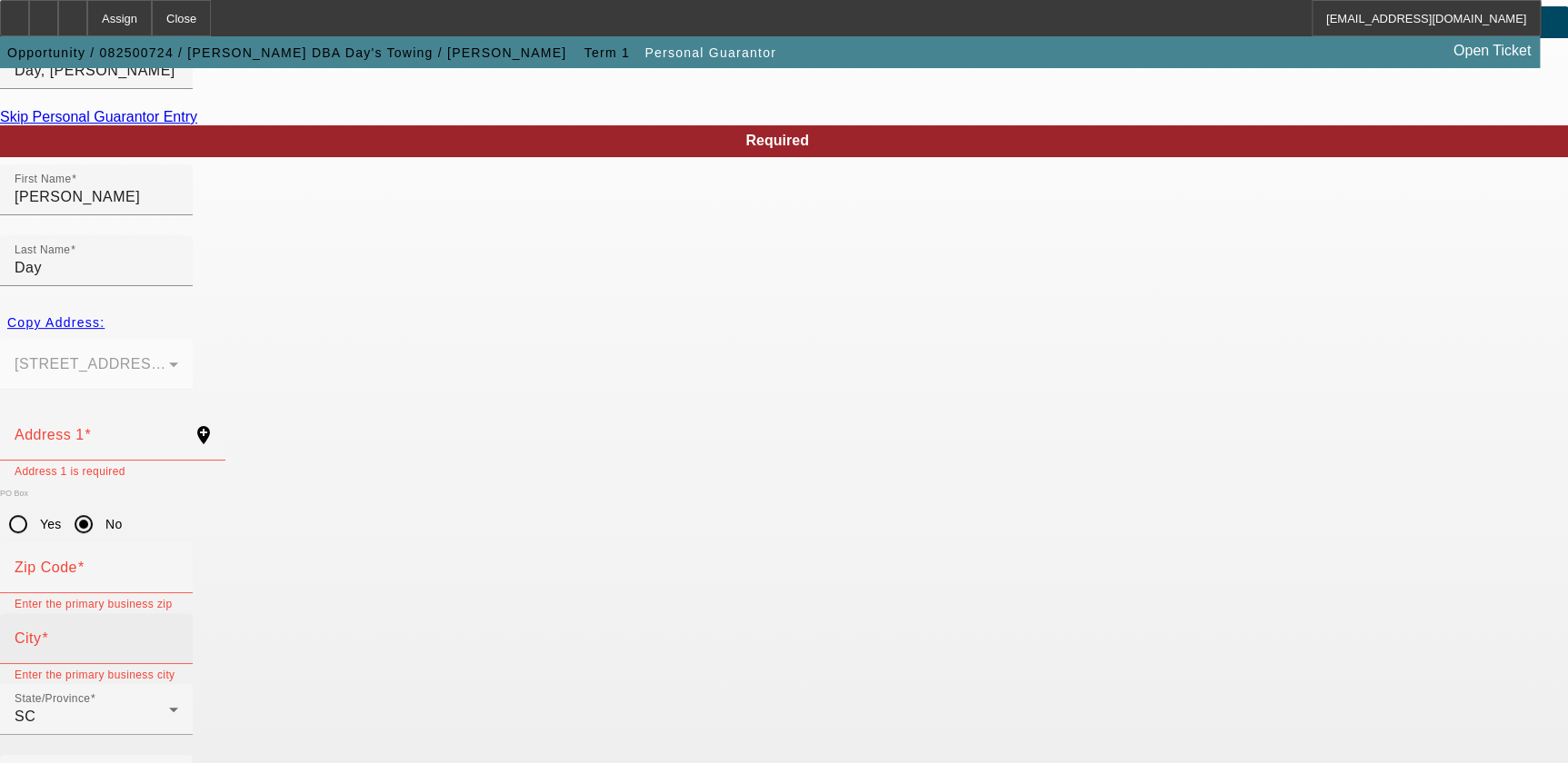
type input "251-17-1918"
click at [178, 636] on input "City" at bounding box center [97, 647] width 163 height 22
type input "Gaston"
click at [78, 560] on mat-label "Zip Code" at bounding box center [46, 568] width 63 height 16
click at [178, 564] on input "Zip Code" at bounding box center [97, 575] width 163 height 22
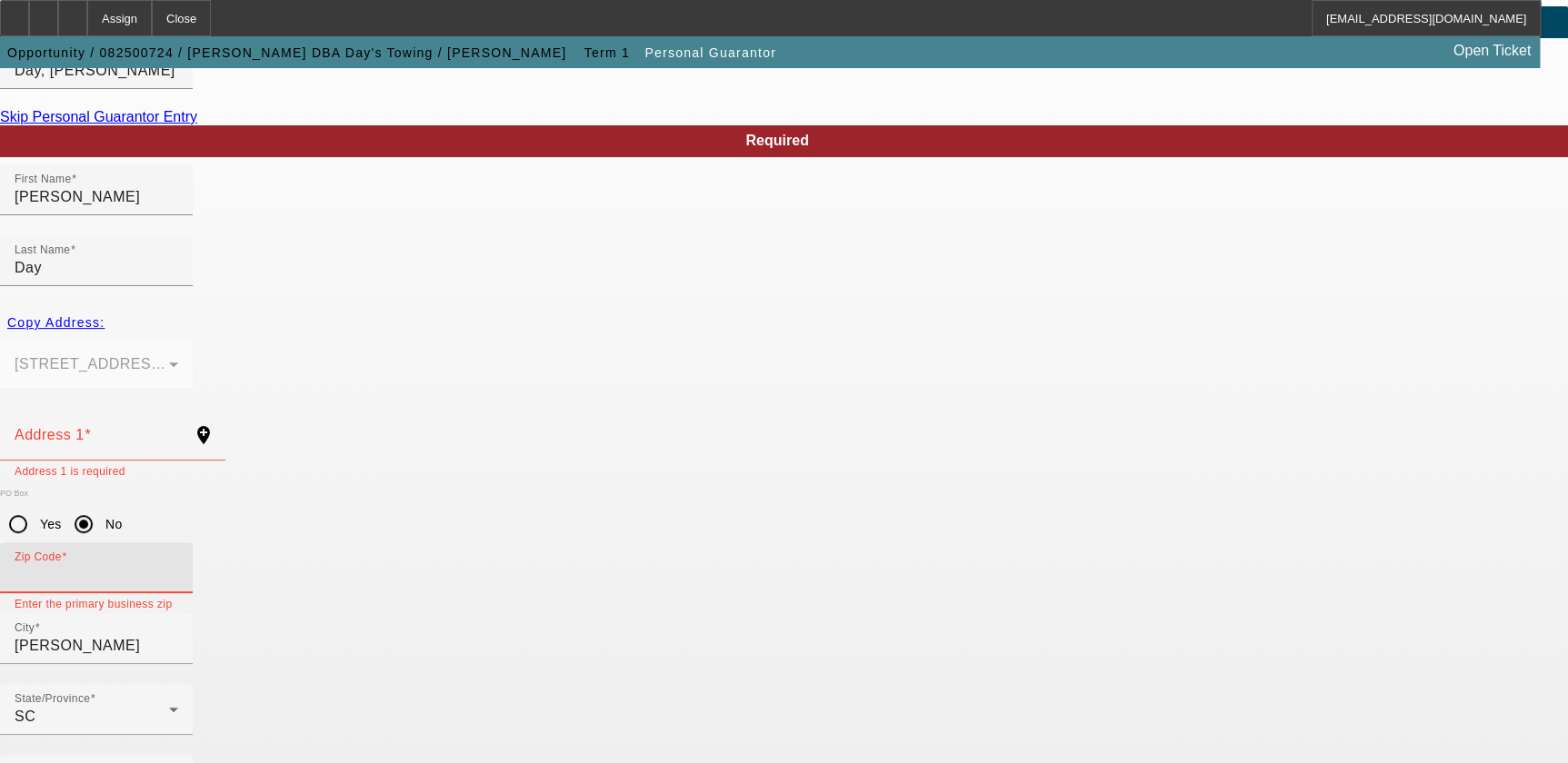
type input "2"
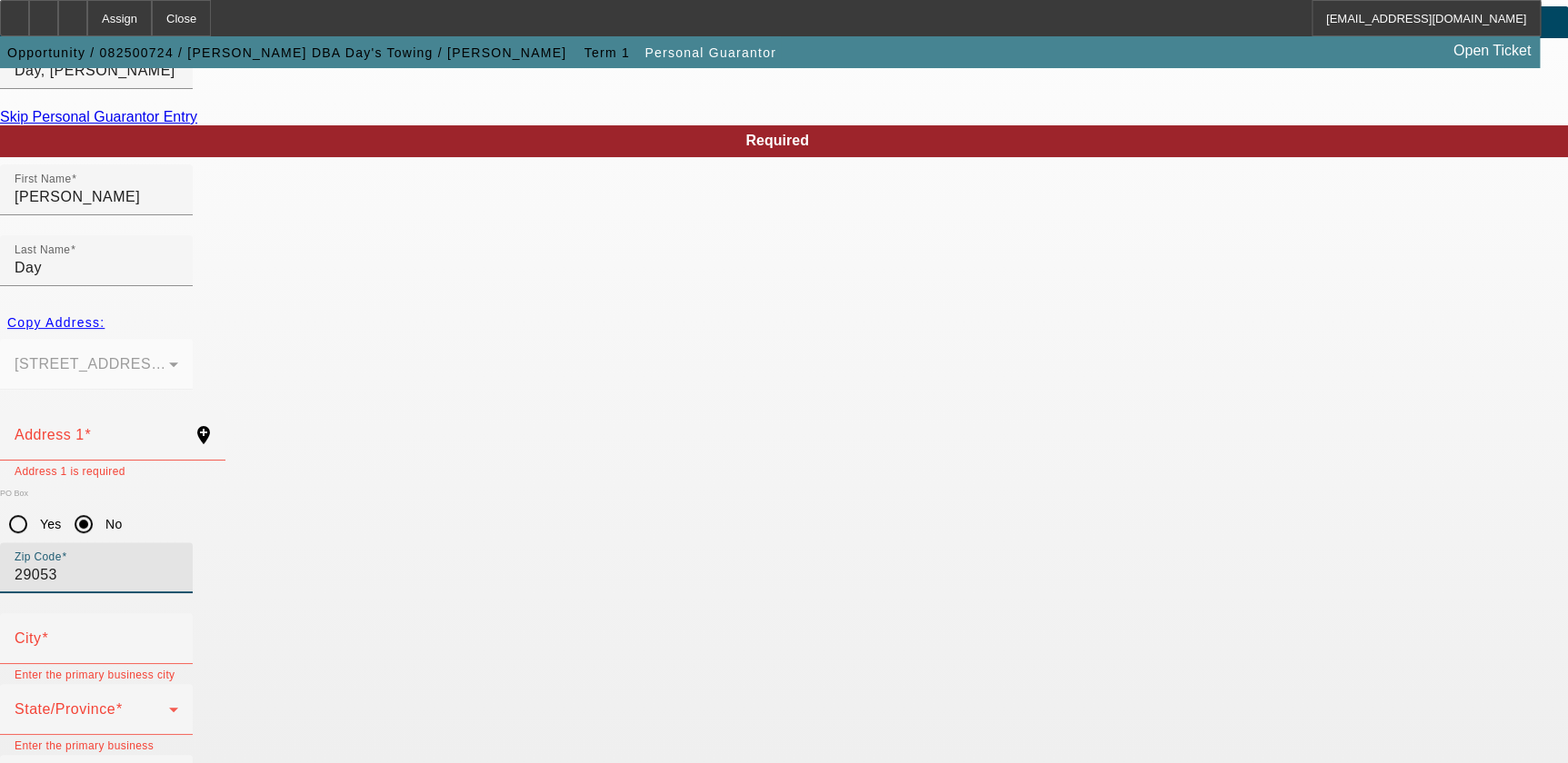
type input "29053"
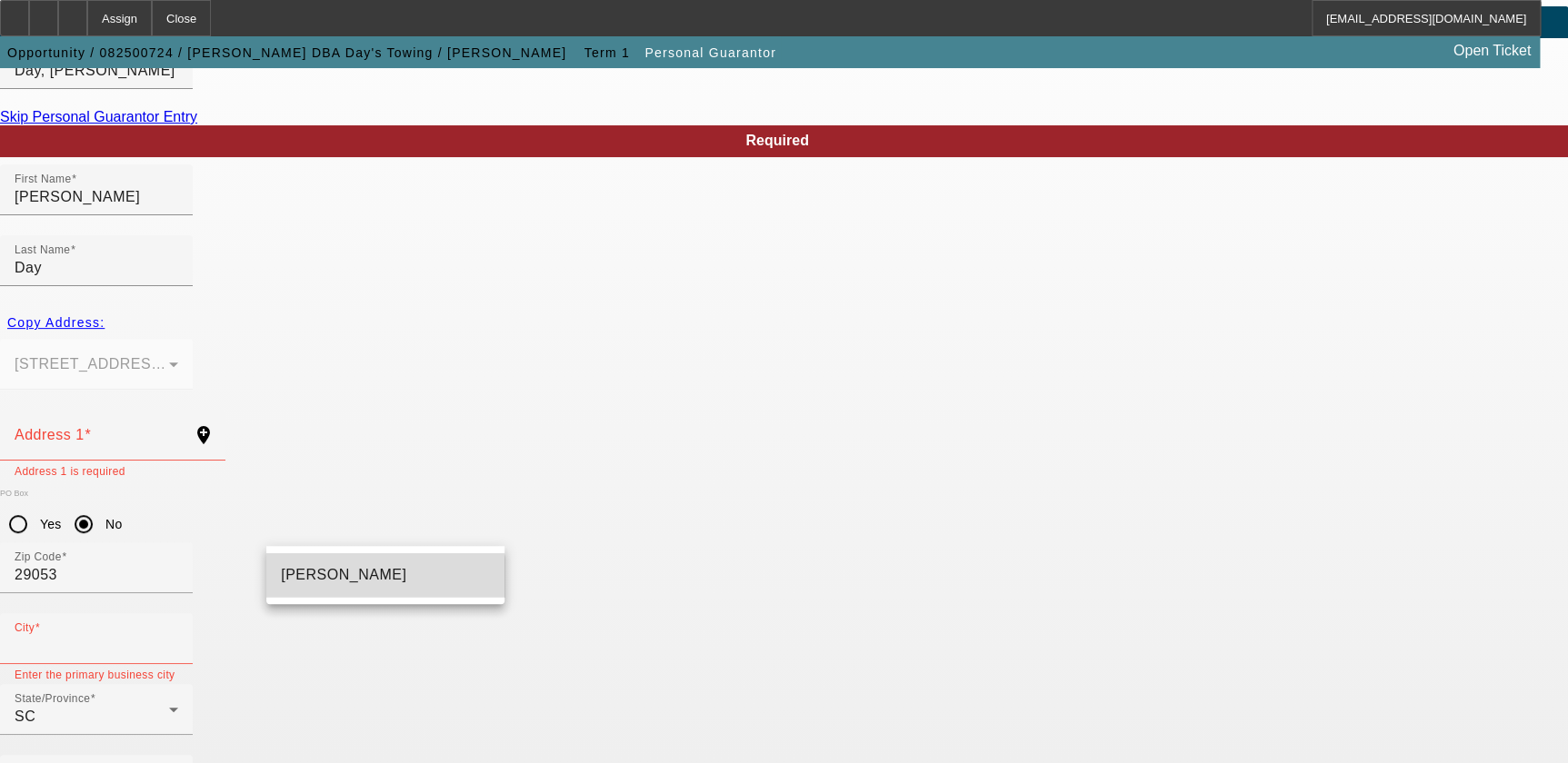
click at [383, 587] on mat-option "Gaston" at bounding box center [385, 575] width 238 height 44
type input "Gaston"
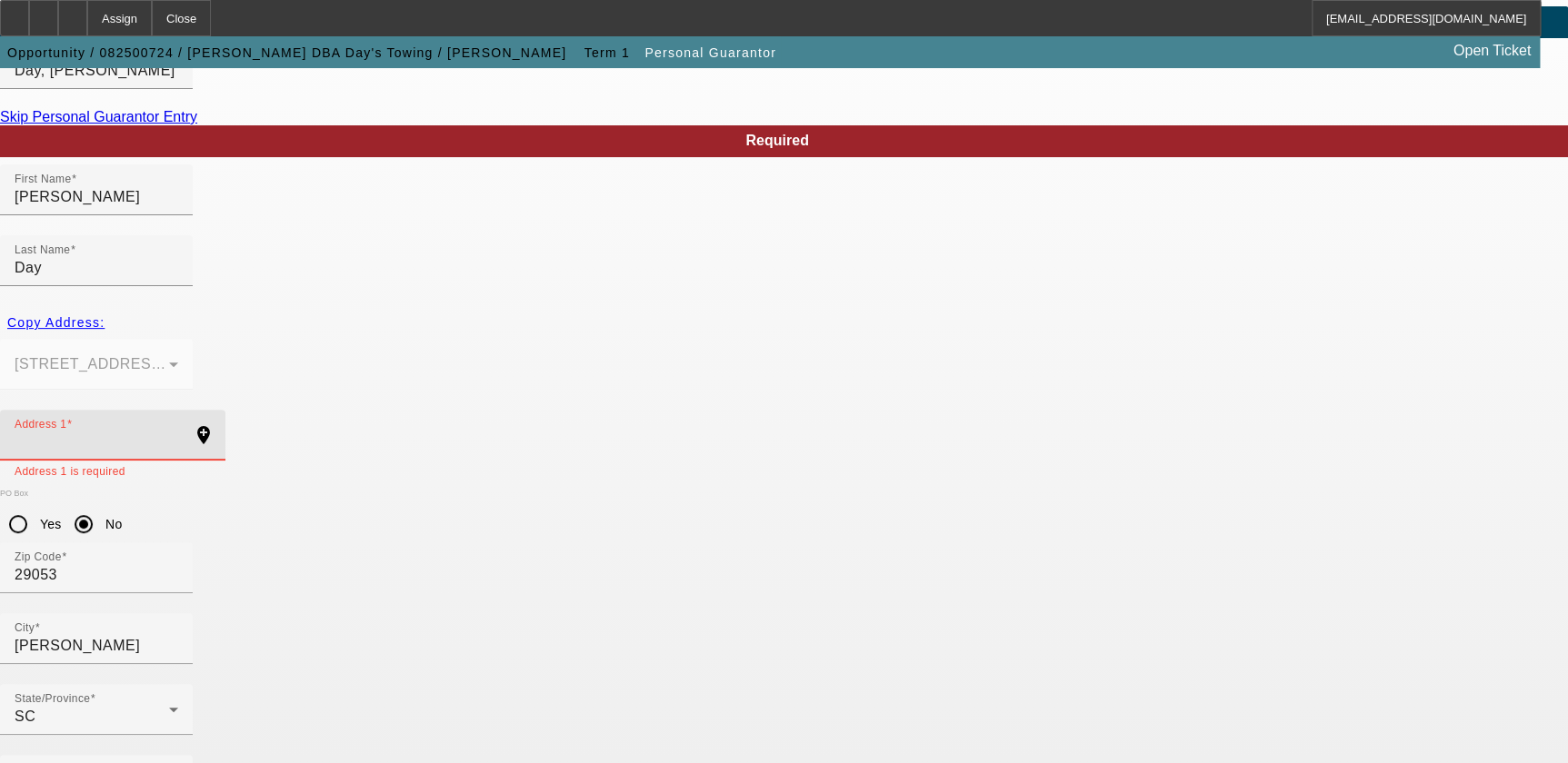
click at [178, 432] on input "Address 1" at bounding box center [97, 443] width 163 height 22
click at [322, 306] on div "Copy Address:" at bounding box center [784, 322] width 1568 height 33
click at [334, 306] on div "Copy Address:" at bounding box center [784, 322] width 1568 height 33
click at [178, 432] on input "Address 1" at bounding box center [97, 443] width 163 height 22
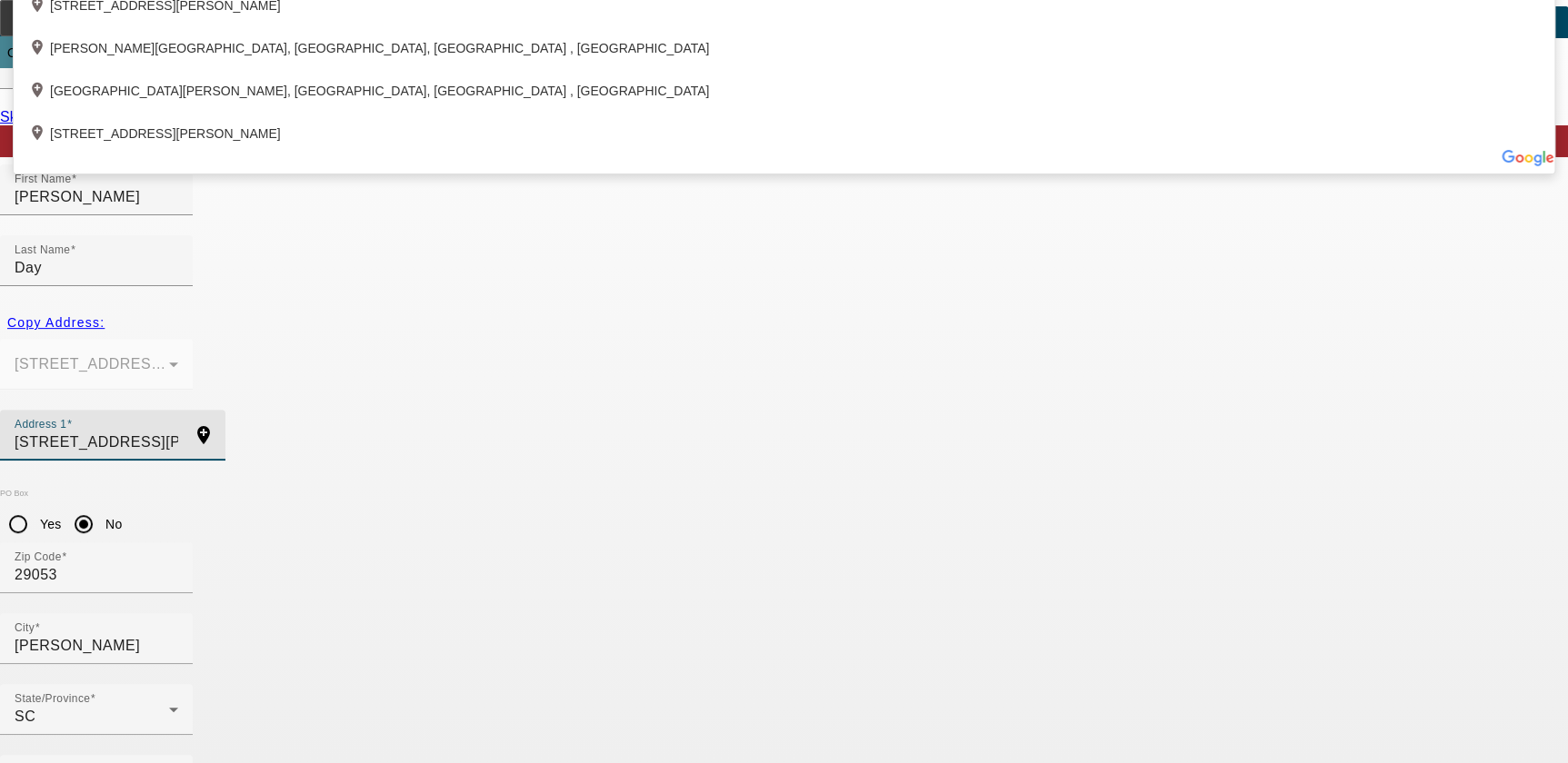
type input "900 Mack Street"
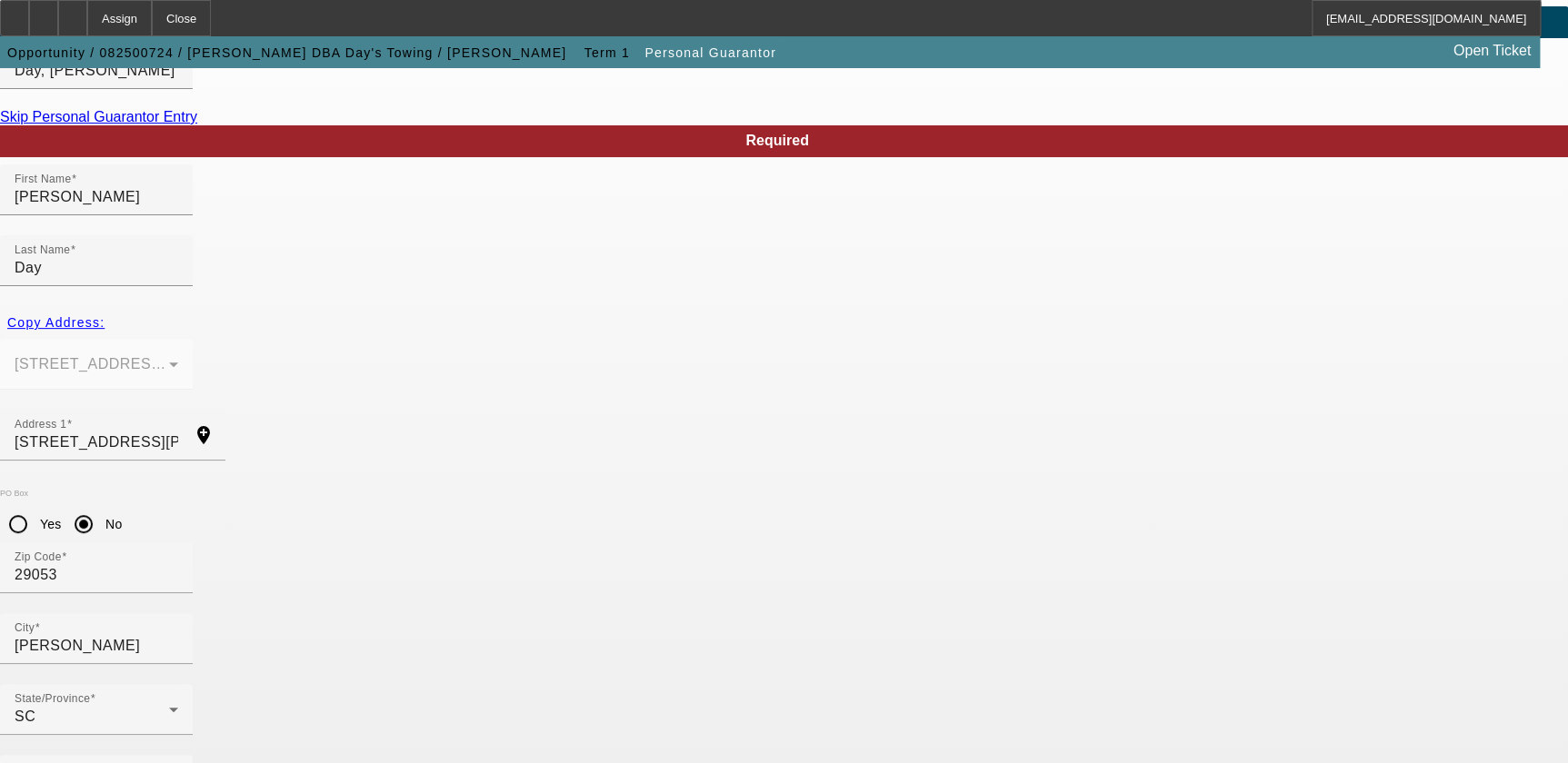
type input "0"
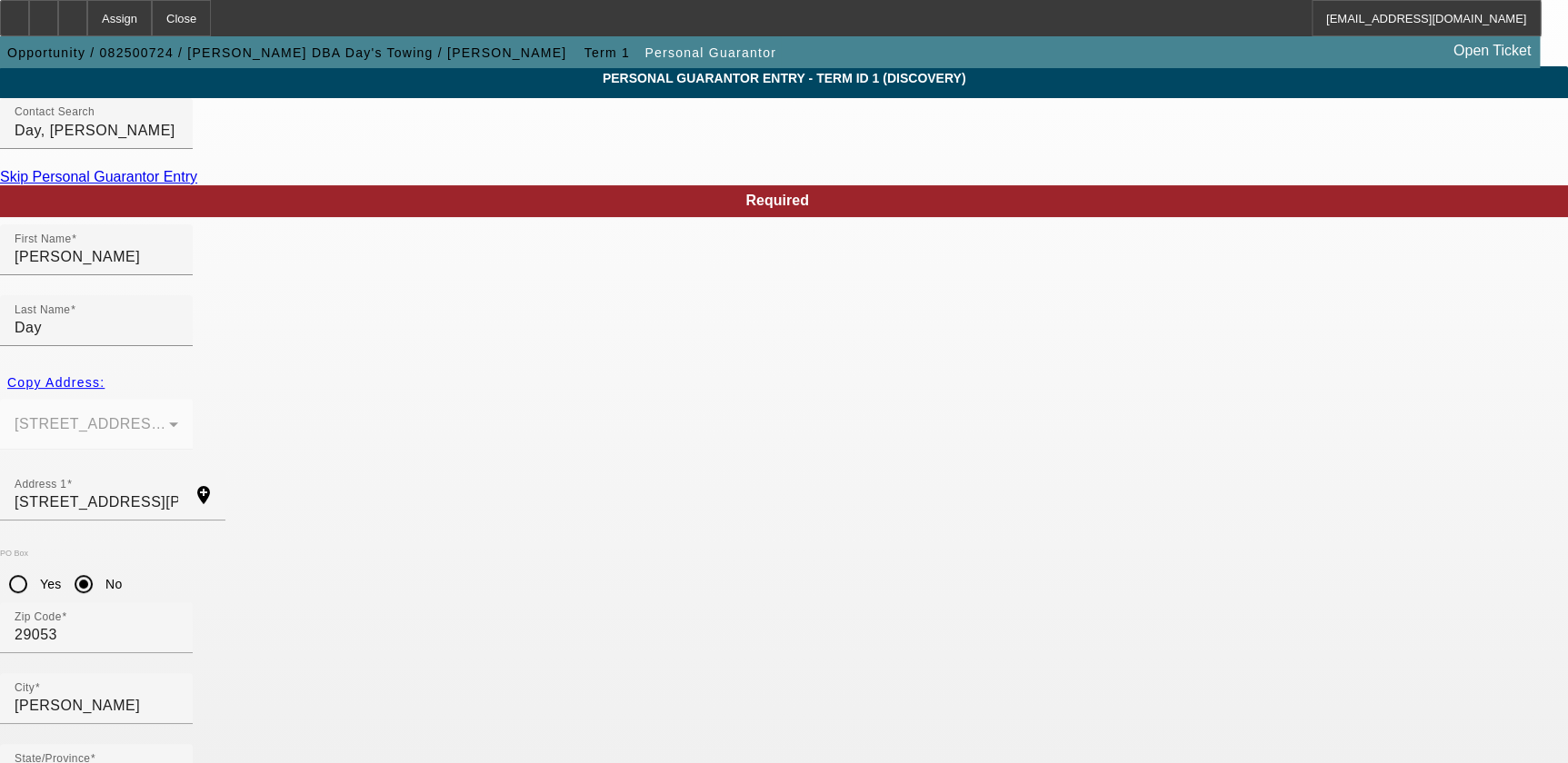
scroll to position [120, 0]
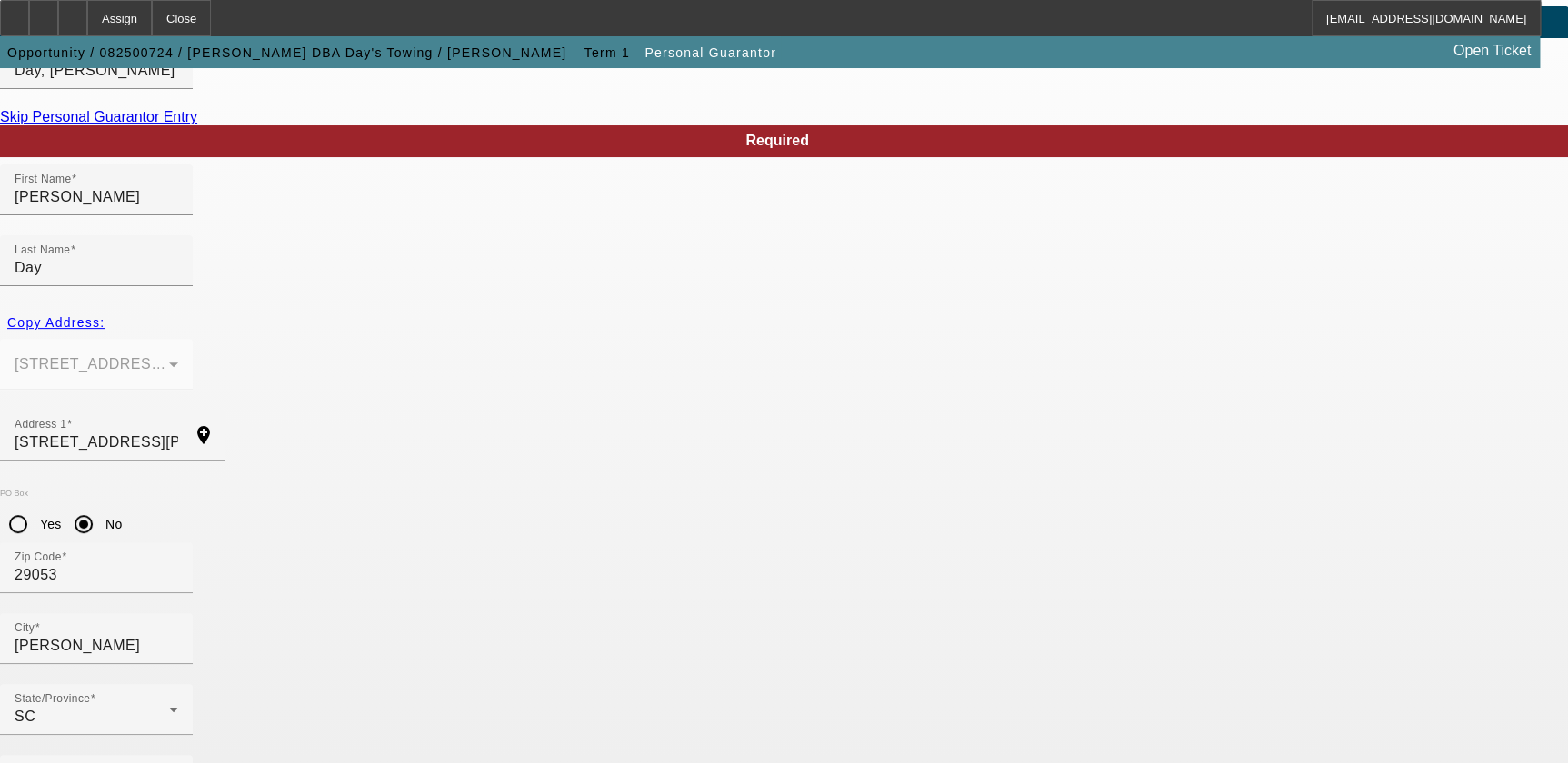
click at [866, 700] on mat-option "No" at bounding box center [915, 690] width 238 height 44
click at [178, 208] on input "Pam" at bounding box center [97, 197] width 163 height 22
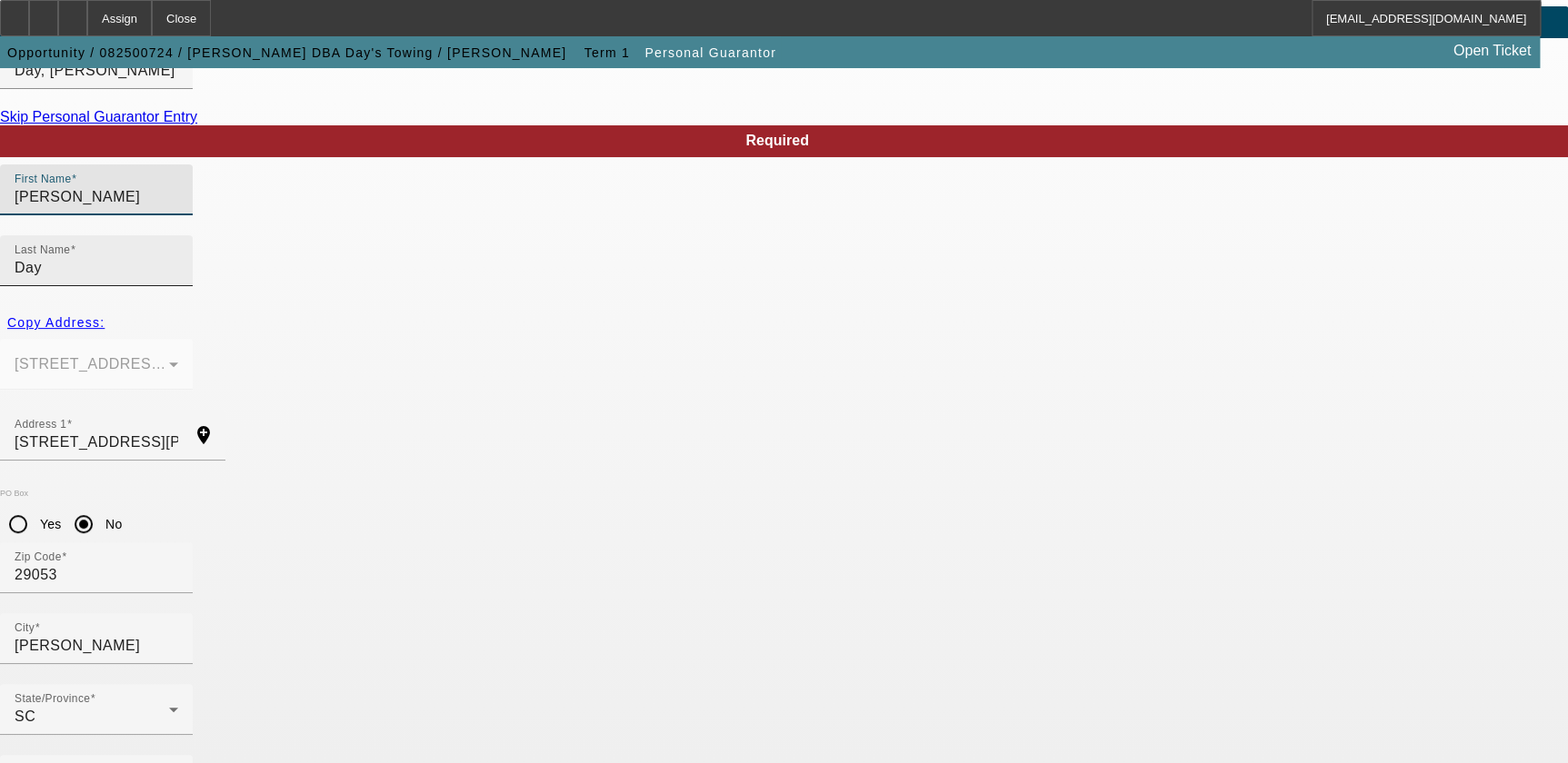
click at [178, 236] on div "Last Name Day" at bounding box center [97, 261] width 163 height 51
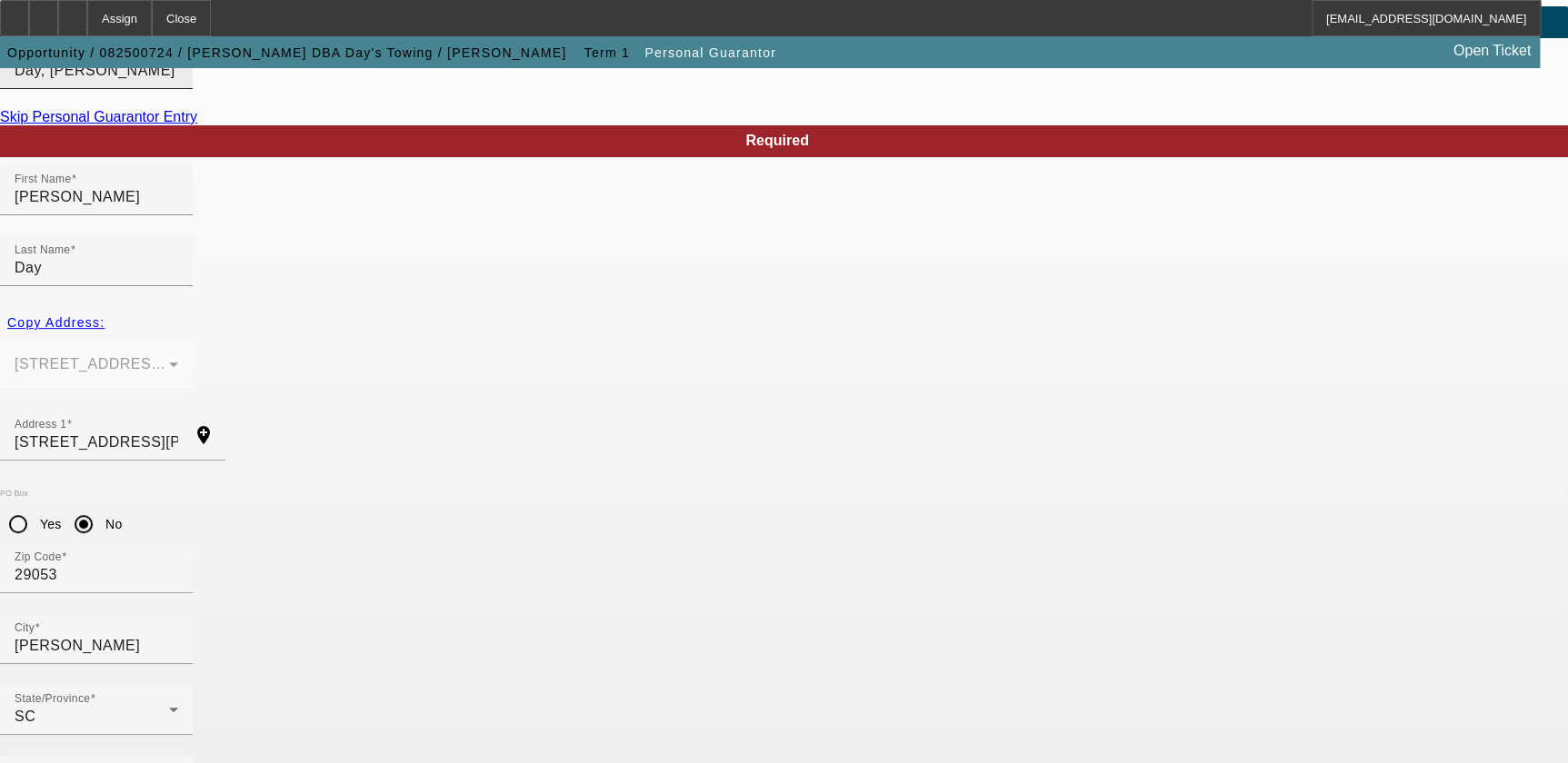
click at [178, 90] on div "Contact Search Day, Pam (, - William D Day Jr)" at bounding box center [97, 63] width 163 height 51
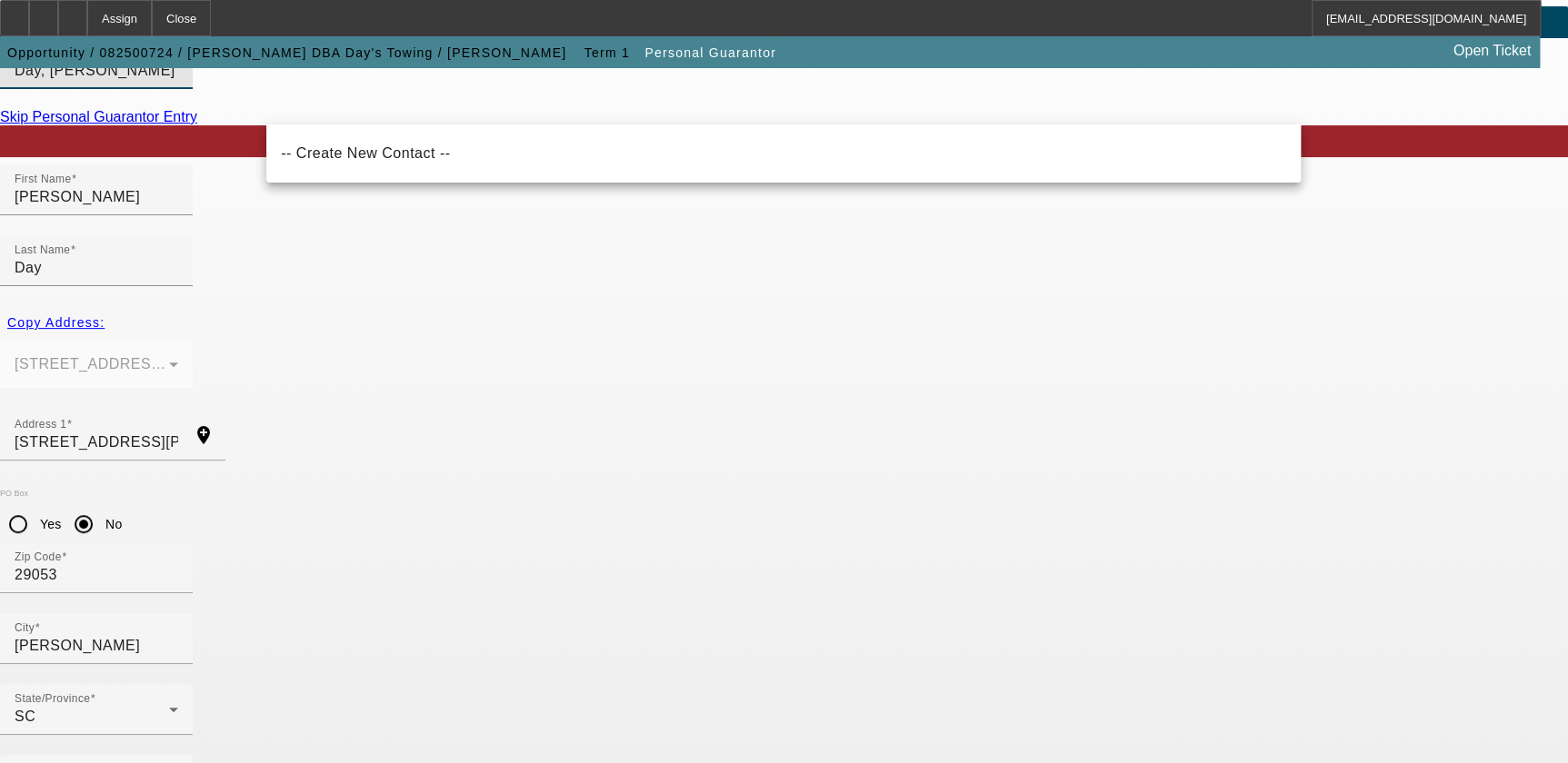
click at [178, 82] on input "Day, Pam (, - William D Day Jr)" at bounding box center [97, 71] width 163 height 22
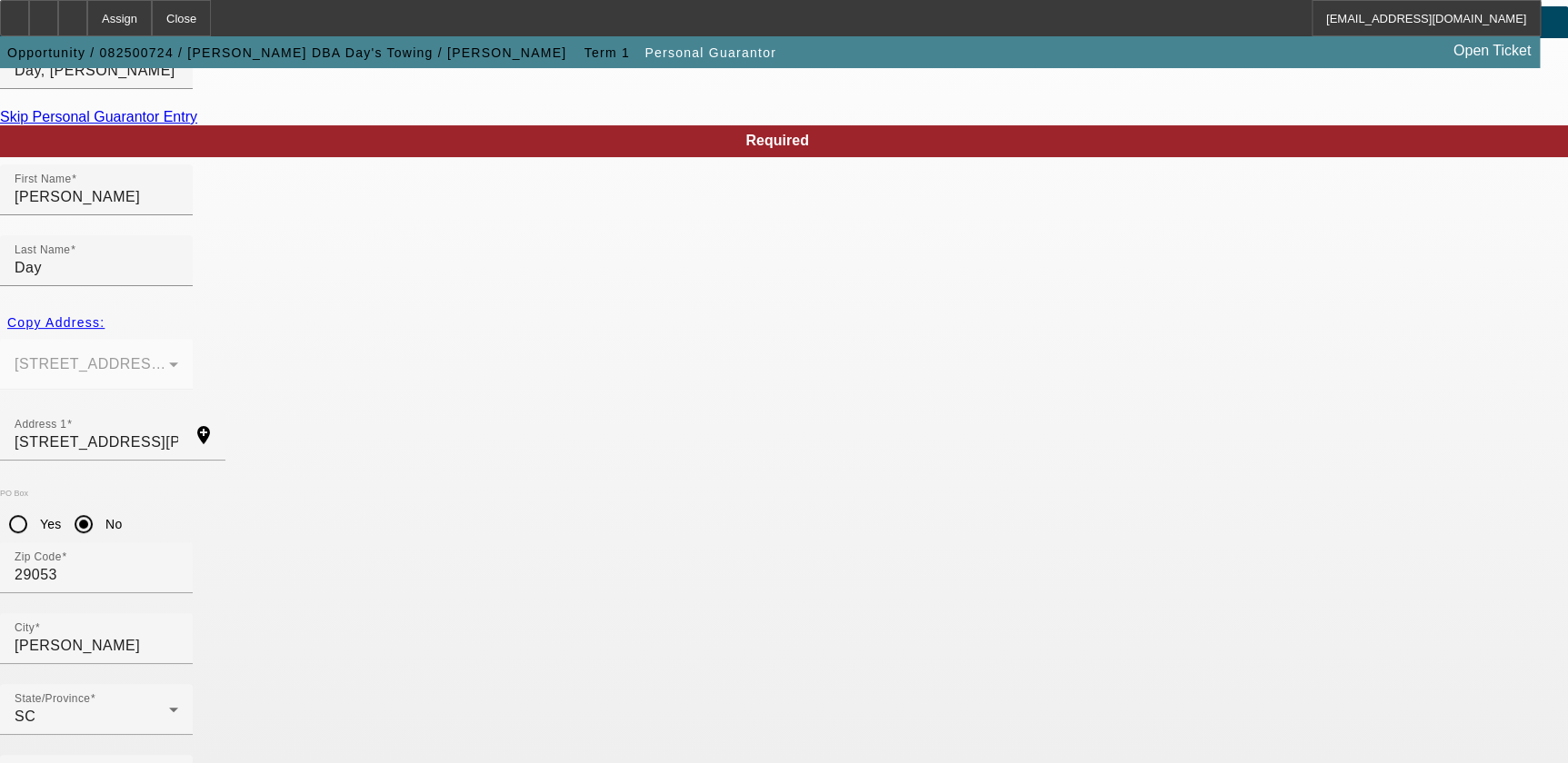
click at [178, 614] on div "City Gaston" at bounding box center [97, 639] width 163 height 51
click at [226, 425] on mat-icon "add_location" at bounding box center [204, 436] width 44 height 22
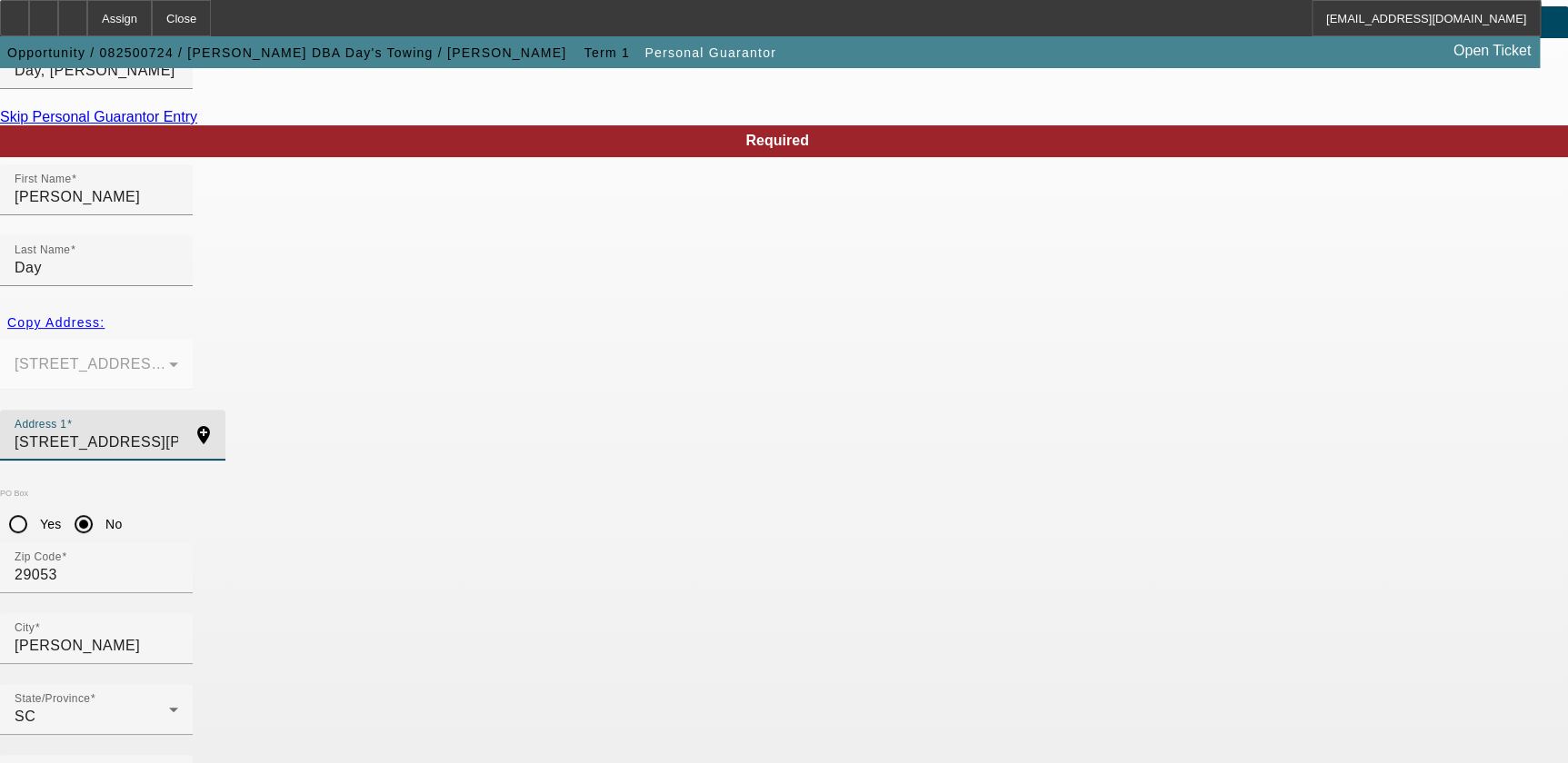
click at [178, 432] on input "900 Mack Street" at bounding box center [97, 443] width 163 height 22
click at [88, 16] on div at bounding box center [72, 18] width 29 height 37
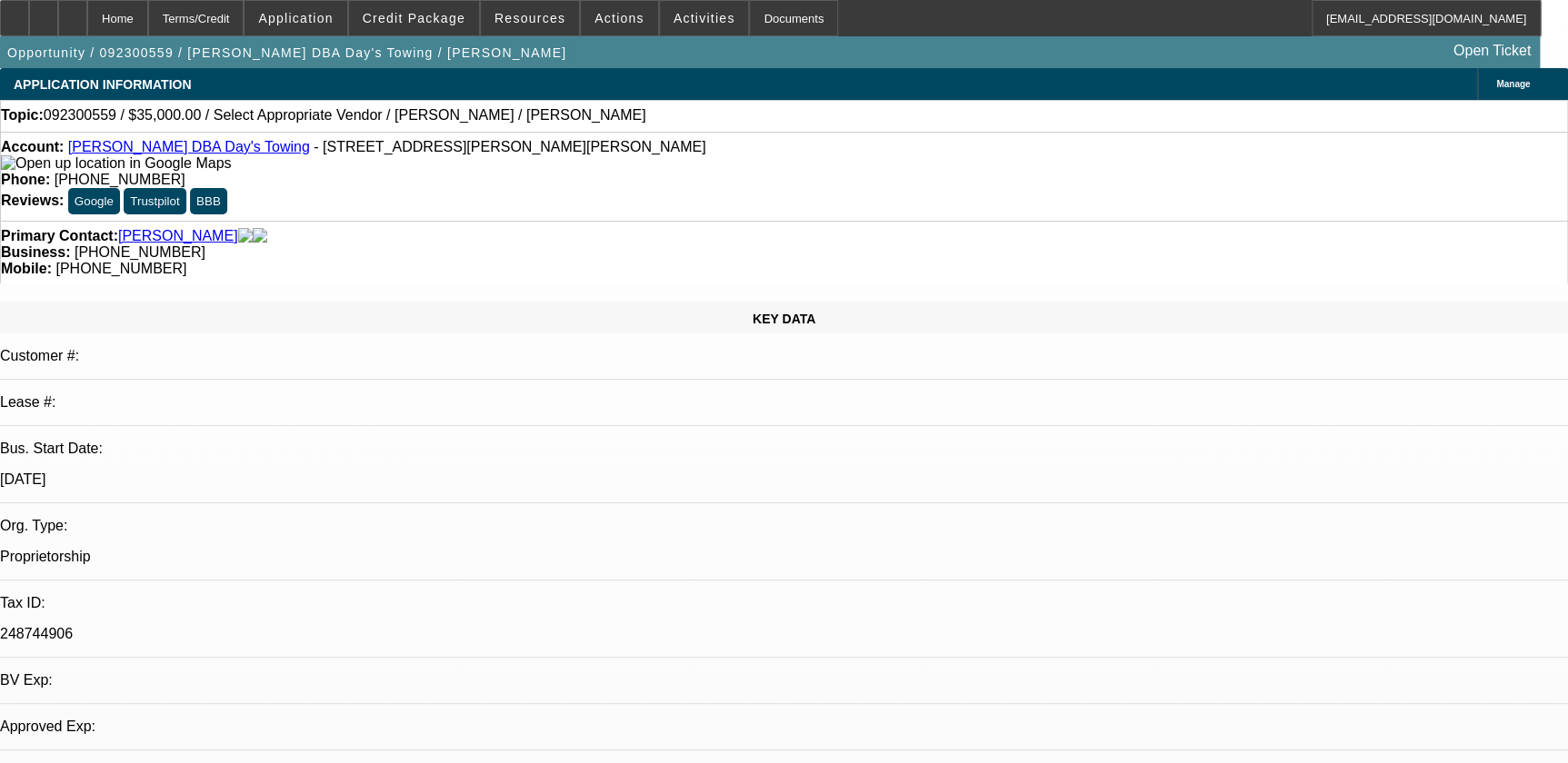
select select "0"
select select "2"
select select "0.1"
select select "1"
select select "2"
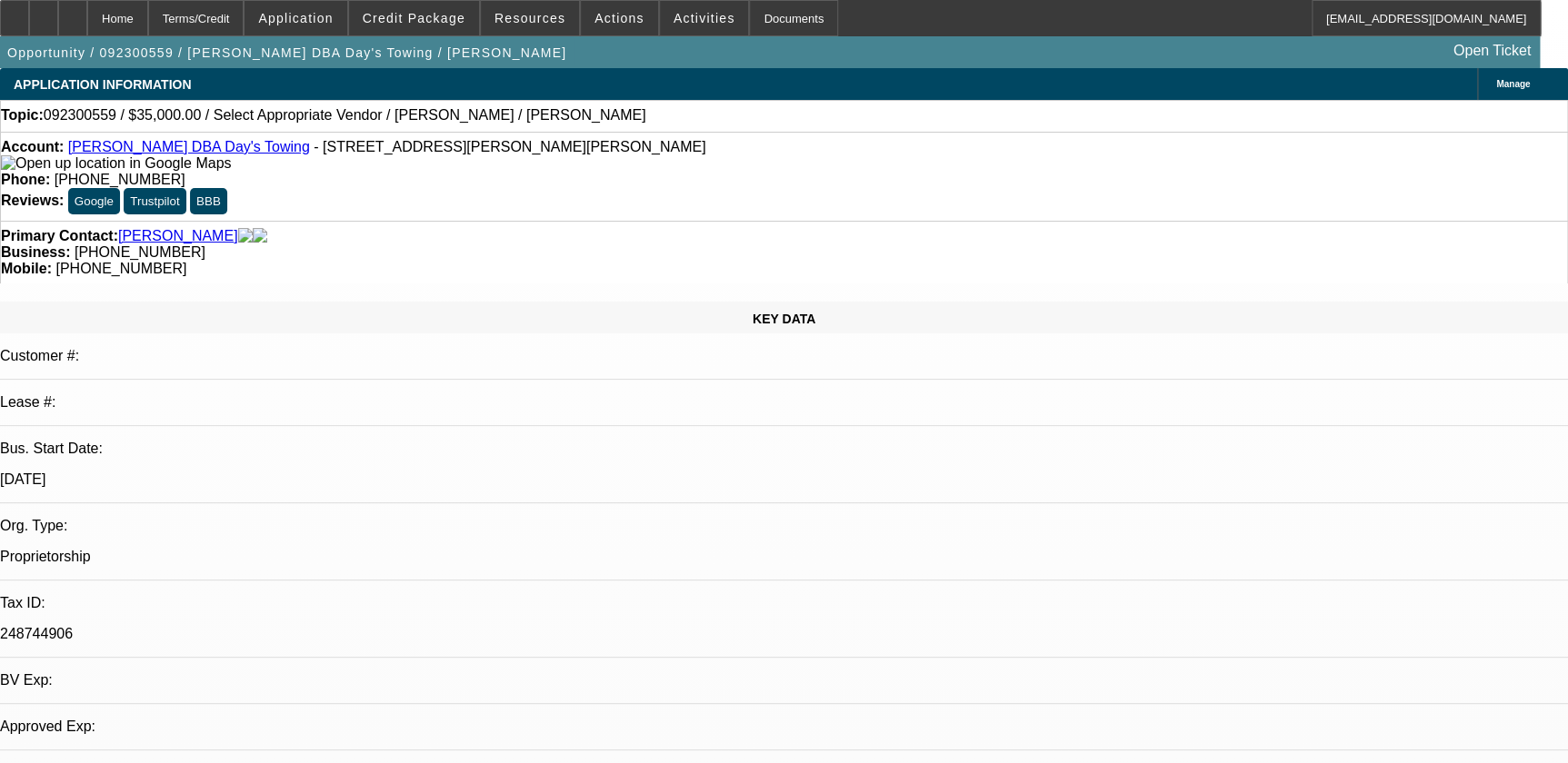
select select "4"
drag, startPoint x: 82, startPoint y: 145, endPoint x: 273, endPoint y: 148, distance: 191.0
click at [273, 148] on div "Account: [PERSON_NAME] DBA Day's Towing - [STREET_ADDRESS][PERSON_NAME][PERSON_…" at bounding box center [784, 155] width 1566 height 33
drag, startPoint x: 273, startPoint y: 148, endPoint x: 209, endPoint y: 148, distance: 64.0
copy div "[PERSON_NAME] DBA Day's Towing"
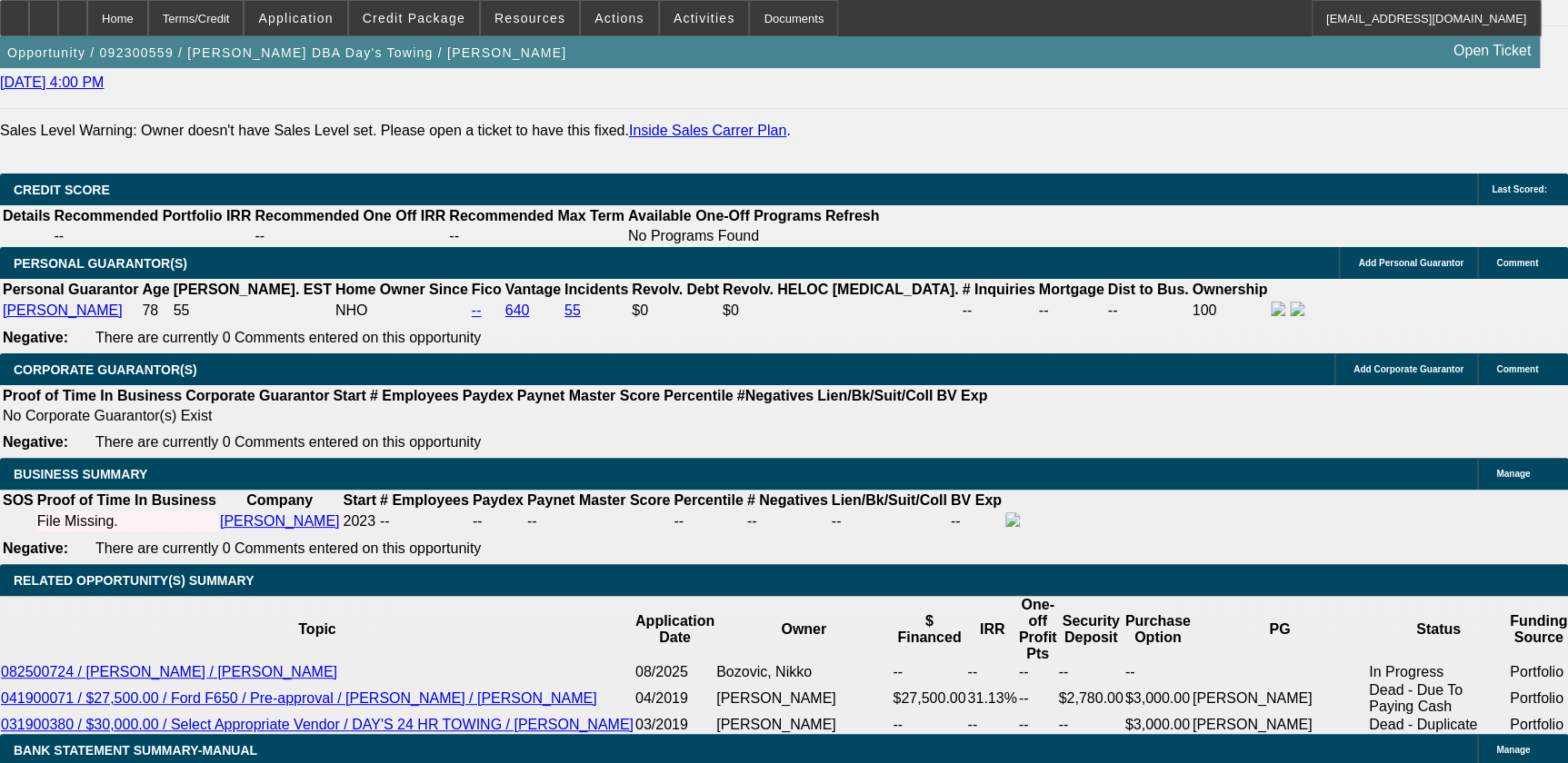
scroll to position [2562, 0]
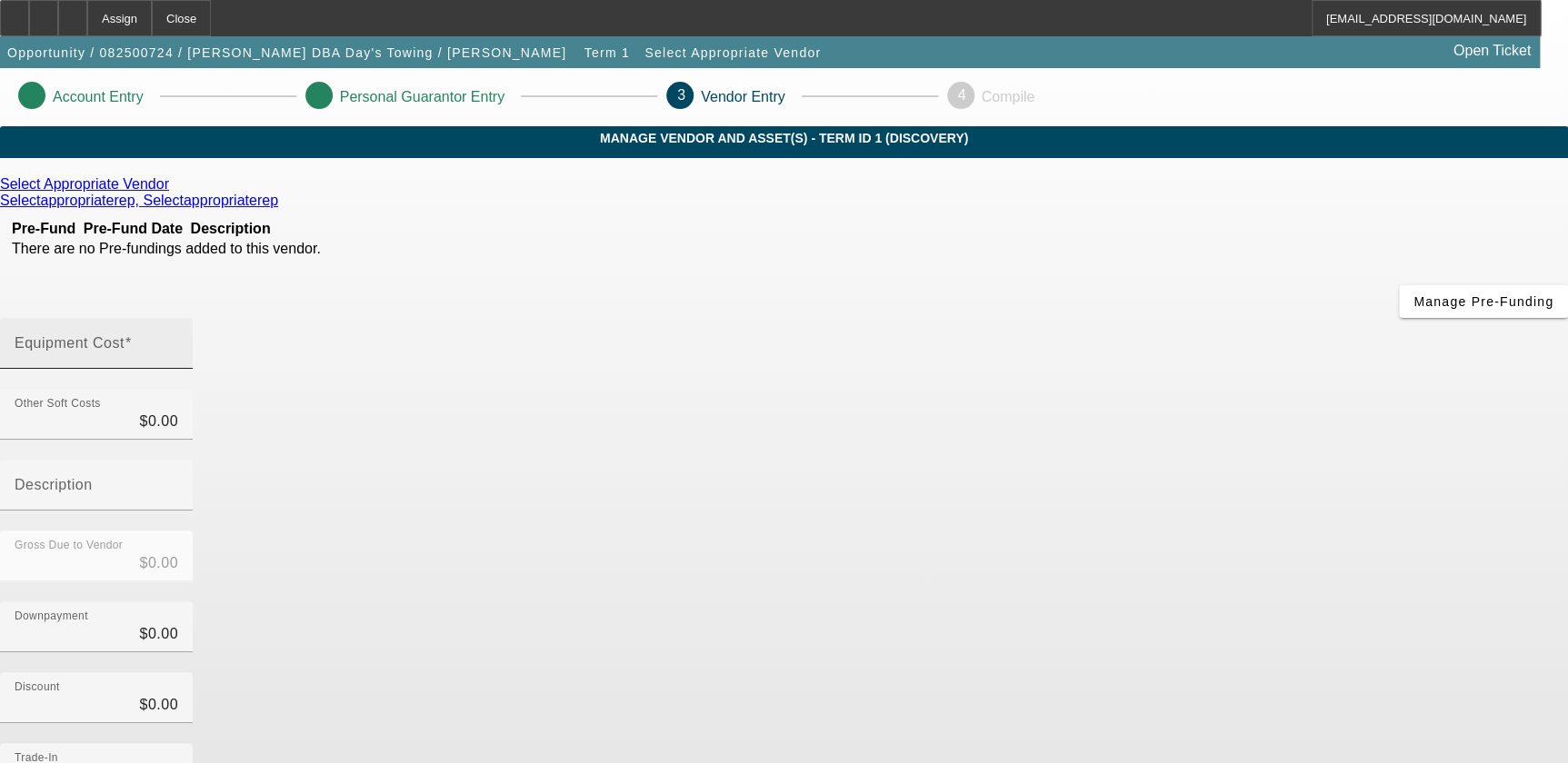
click at [178, 340] on input "Equipment Cost" at bounding box center [97, 351] width 163 height 22
type input "5"
type input "$5.00"
type input "50"
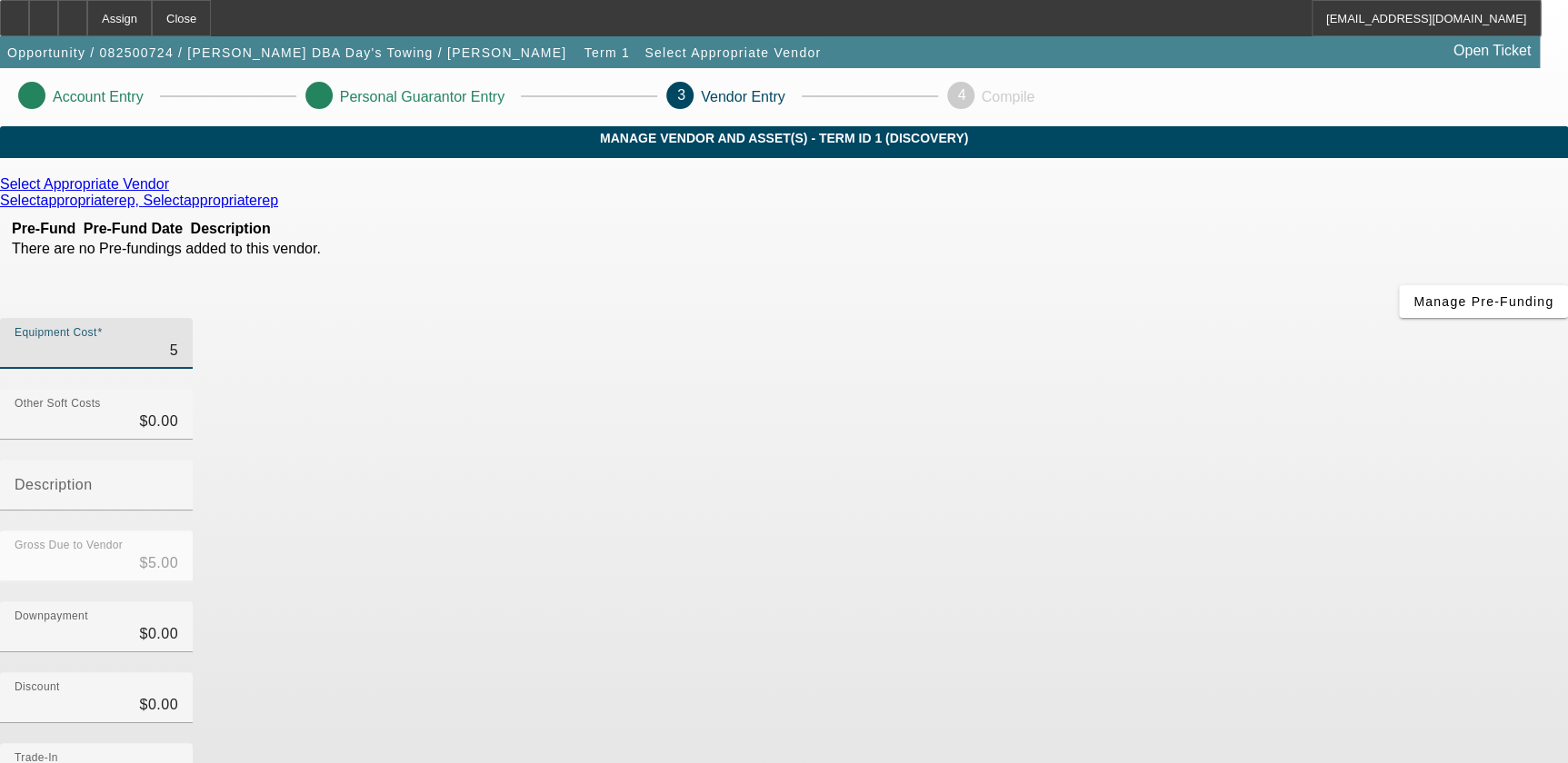
type input "$50.00"
type input "500"
type input "$500.00"
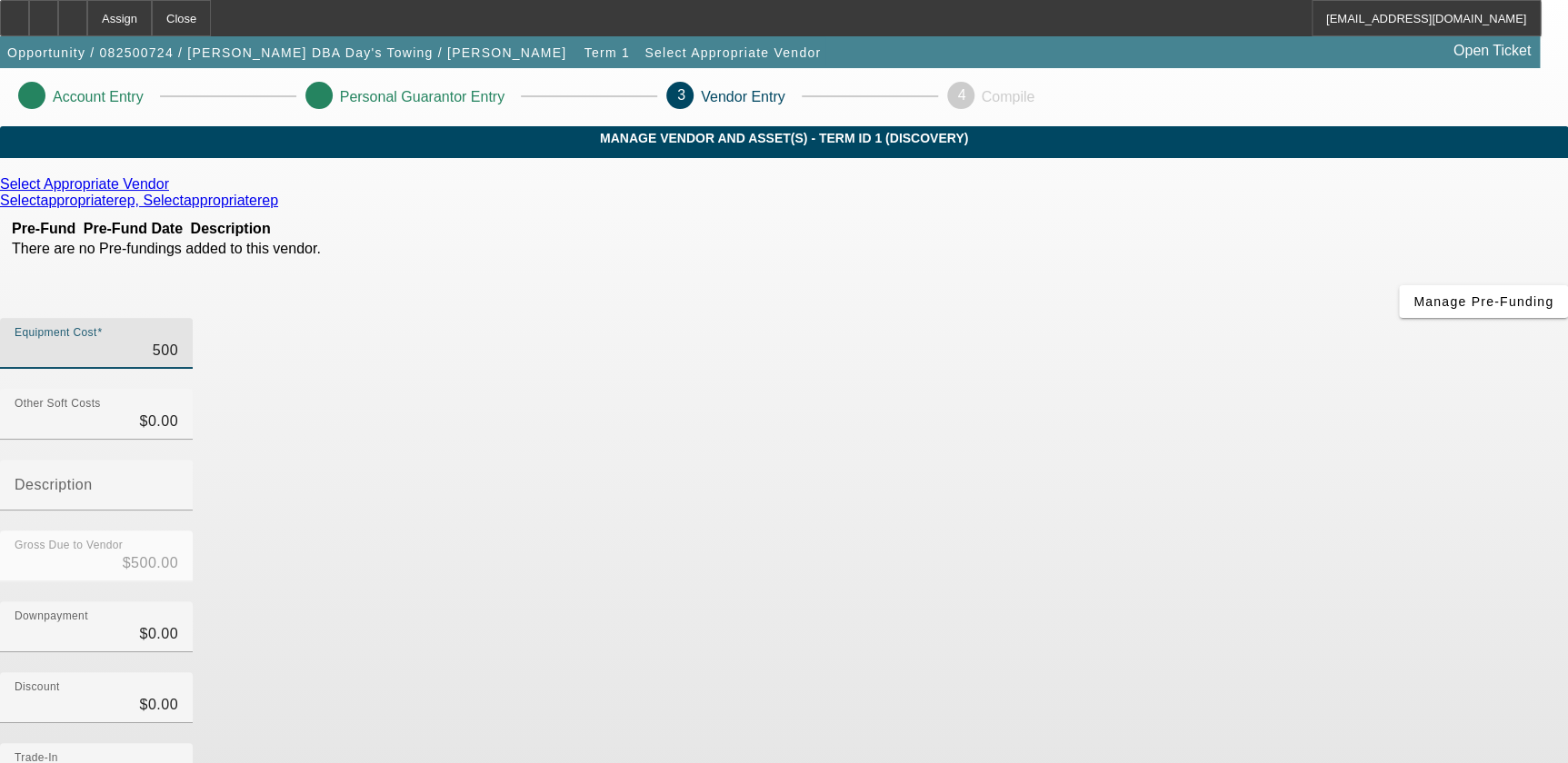
type input "5000"
type input "$5,000.00"
type input "50000"
type input "$50,000.00"
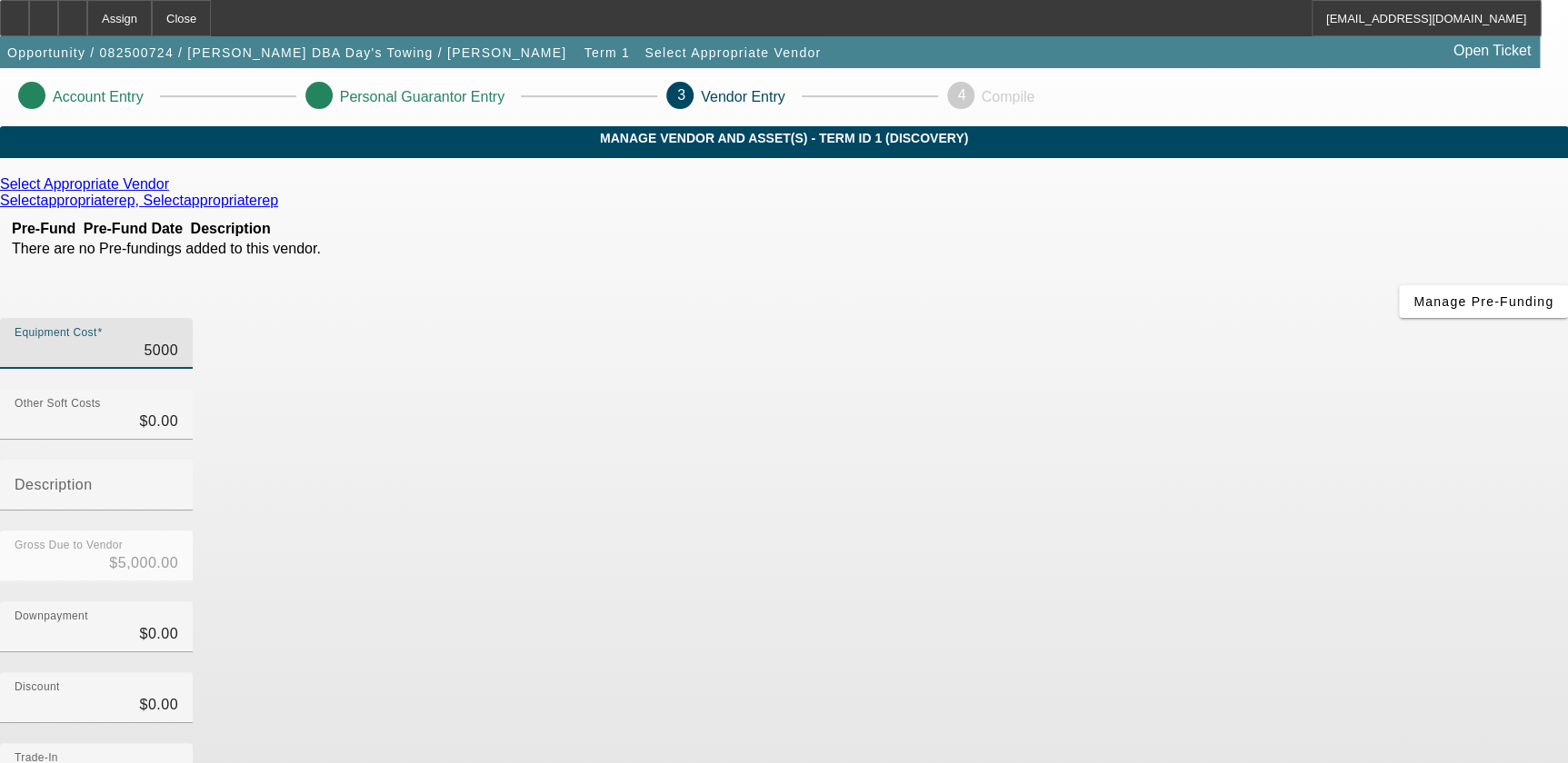
type input "$50,000.00"
click at [1489, 519] on app-vendor-asset-manage "Account Entry Personal Guarantor Entry 3 Vendor Entry 4 Compile MANAGE VENDOR A…" at bounding box center [784, 576] width 1568 height 1016
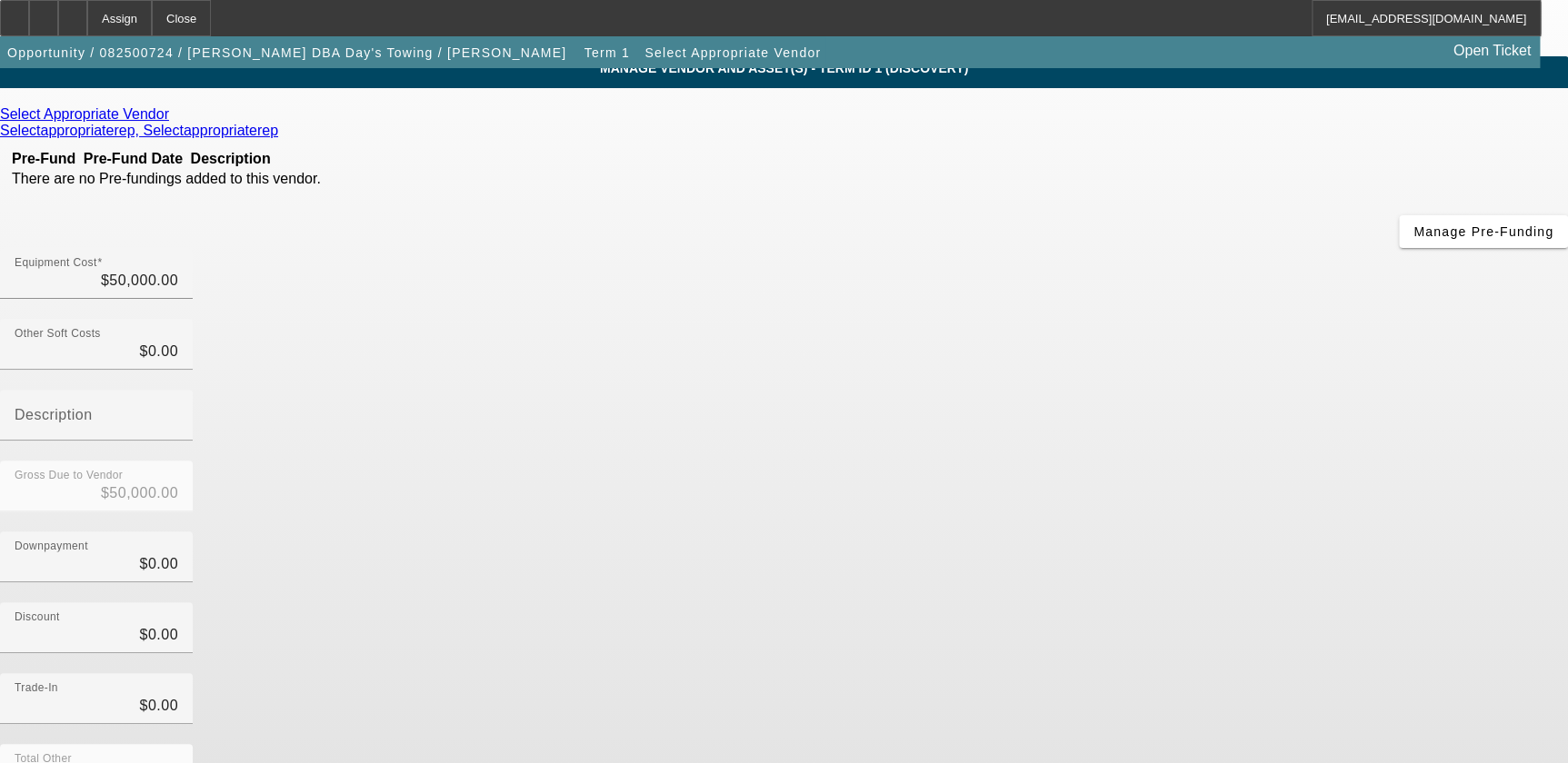
scroll to position [152, 0]
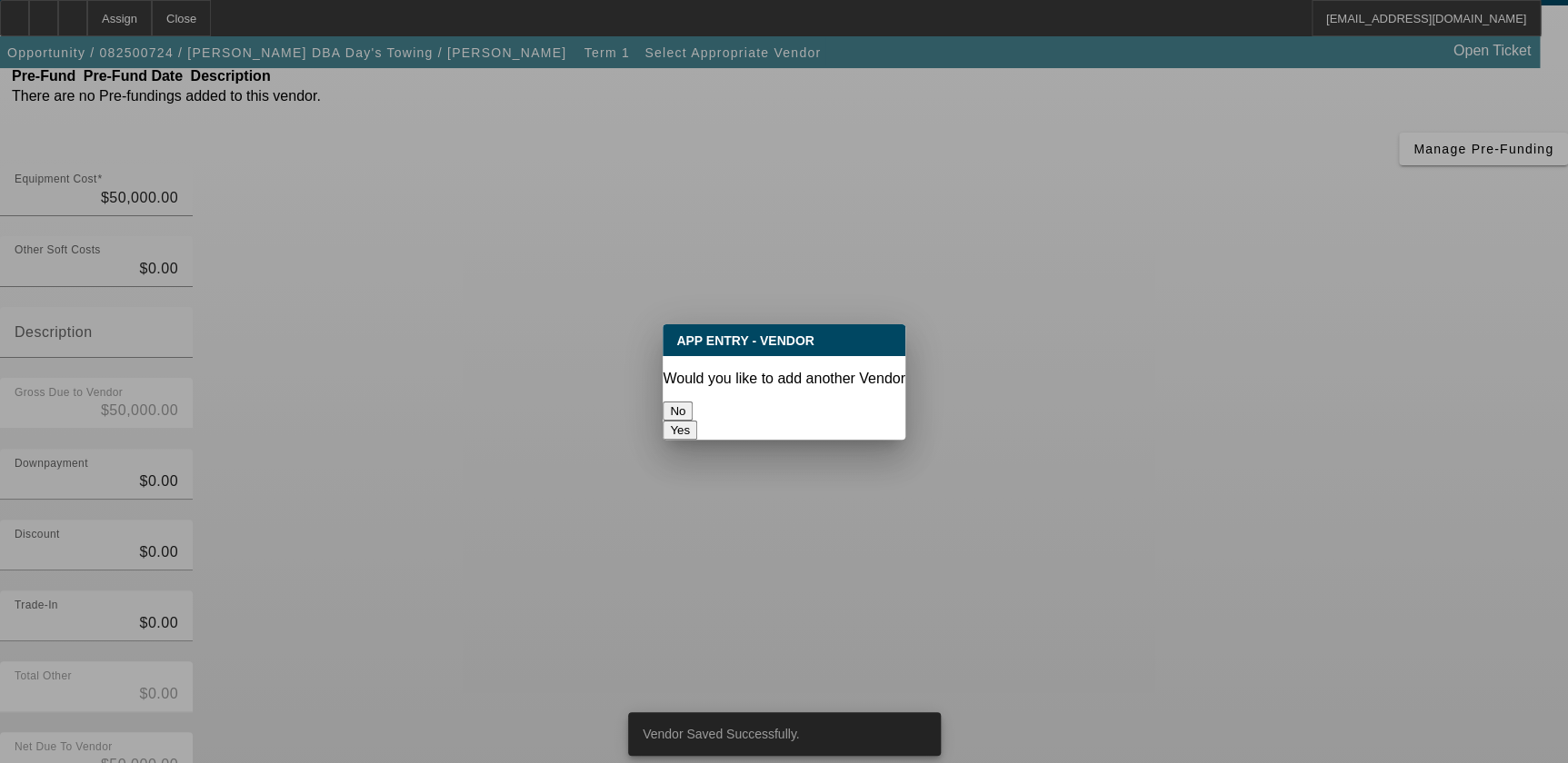
scroll to position [0, 0]
click at [692, 404] on button "No" at bounding box center [678, 411] width 30 height 19
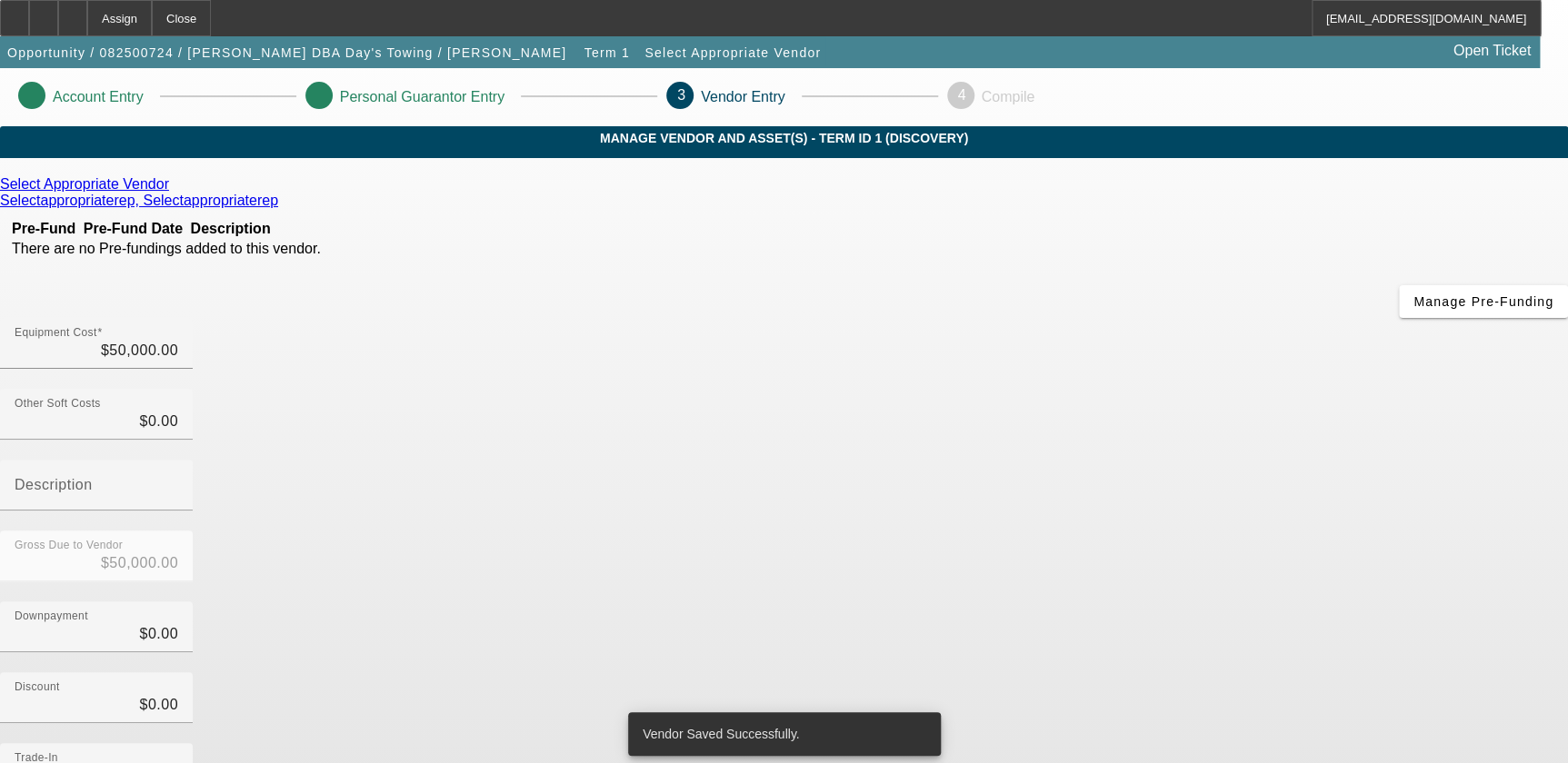
scroll to position [152, 0]
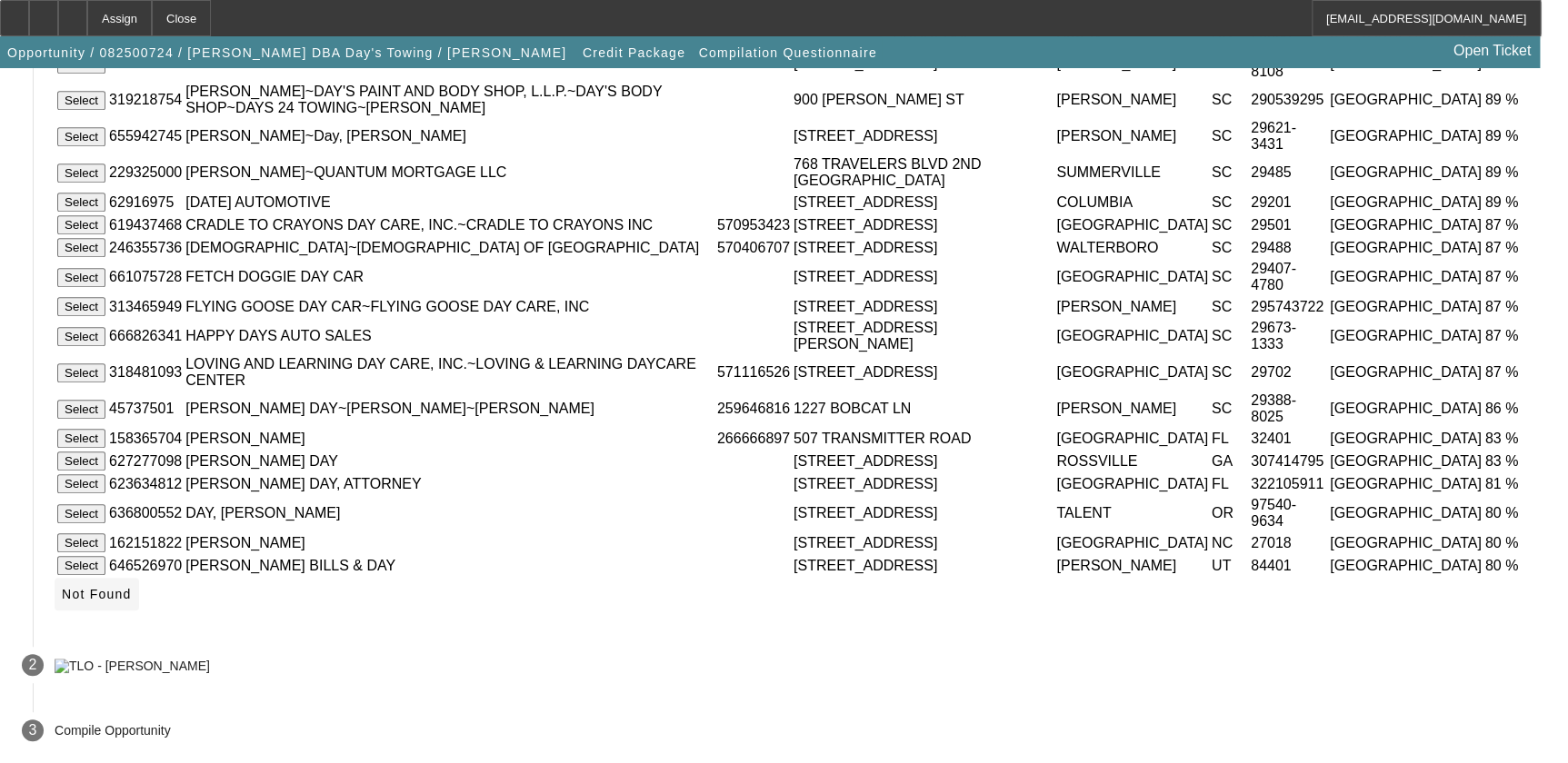
click at [62, 600] on icon at bounding box center [62, 594] width 0 height 15
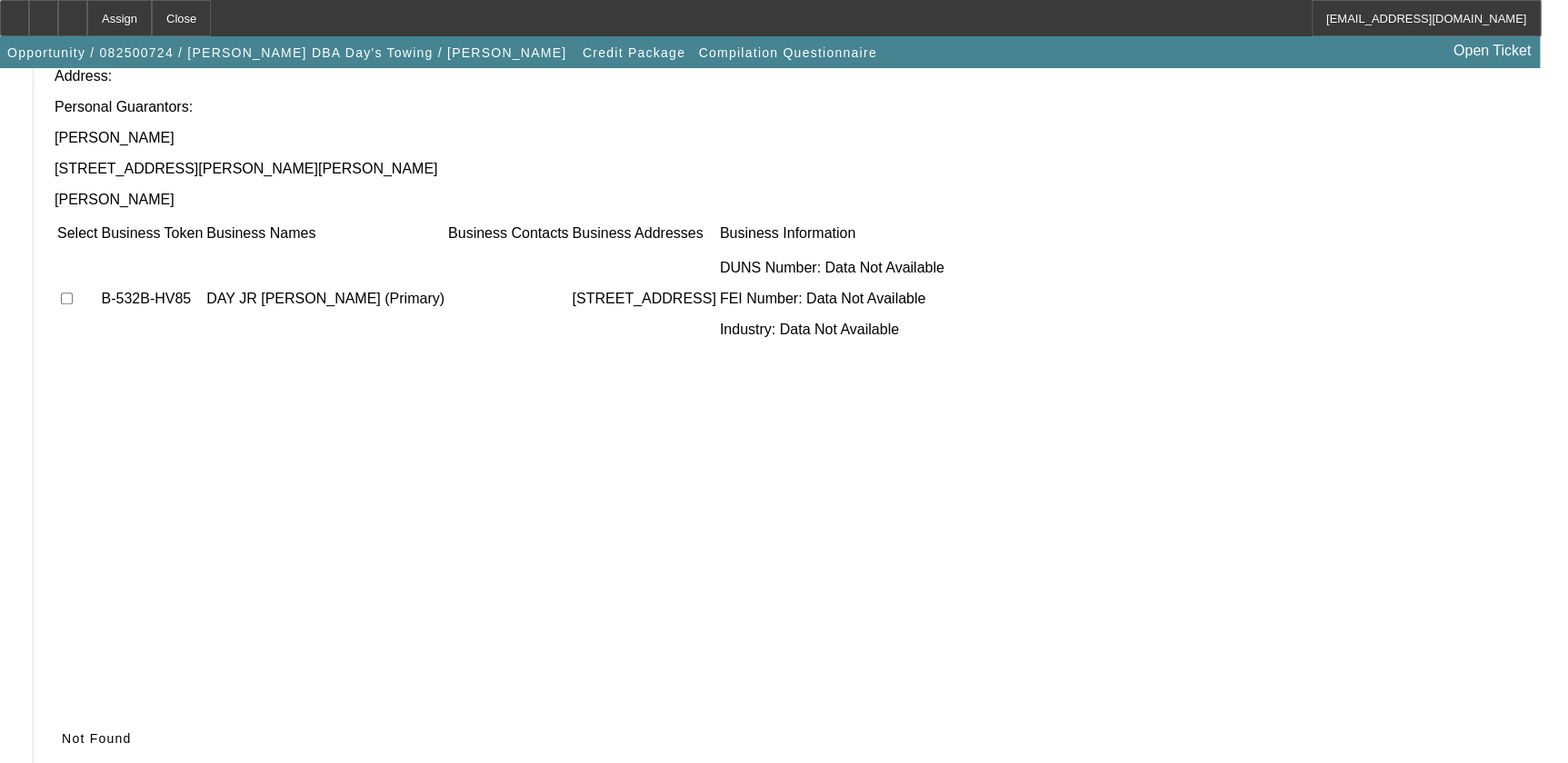
scroll to position [239, 0]
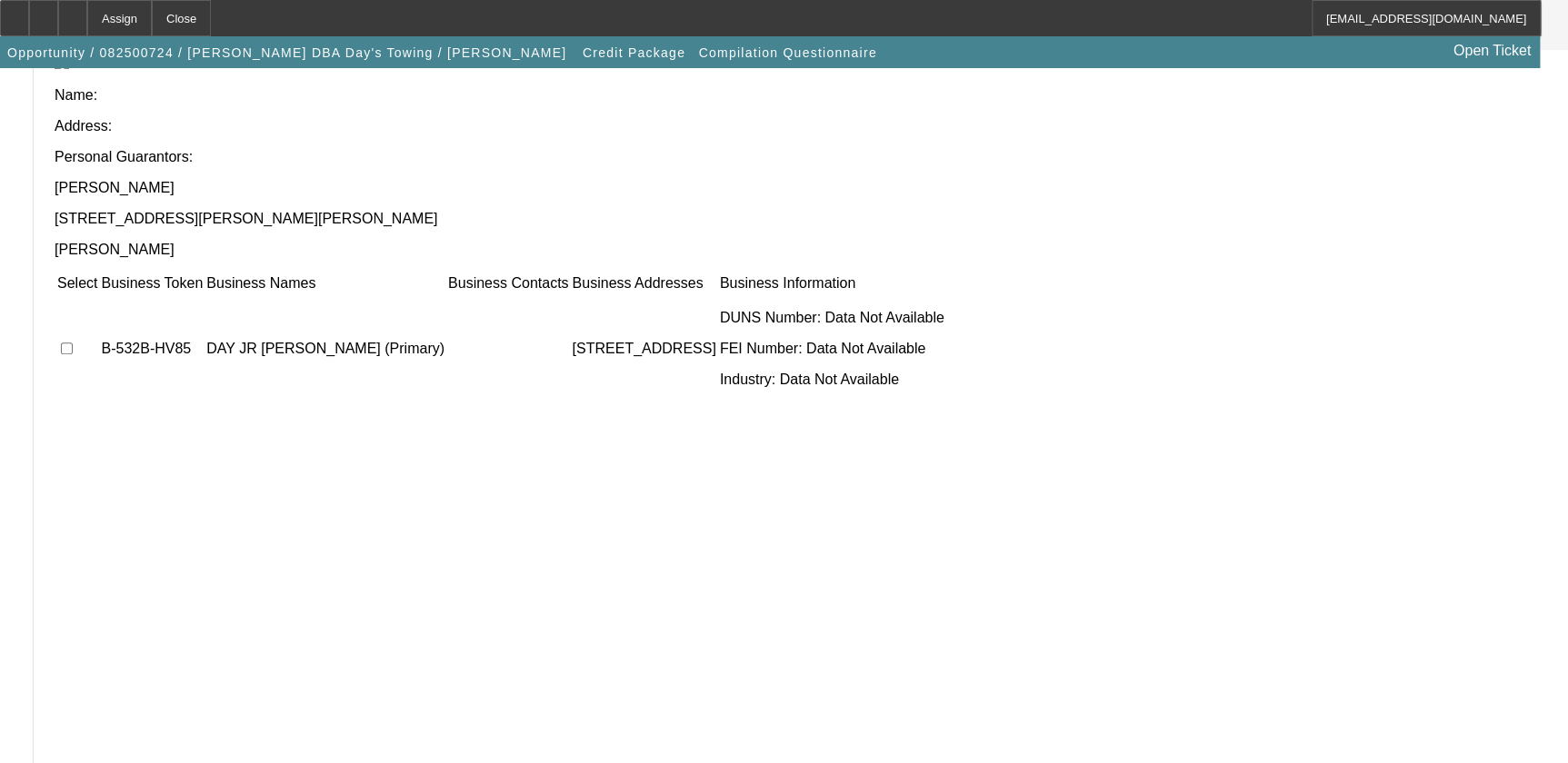
click at [73, 342] on input "checkbox" at bounding box center [67, 348] width 12 height 12
checkbox input "true"
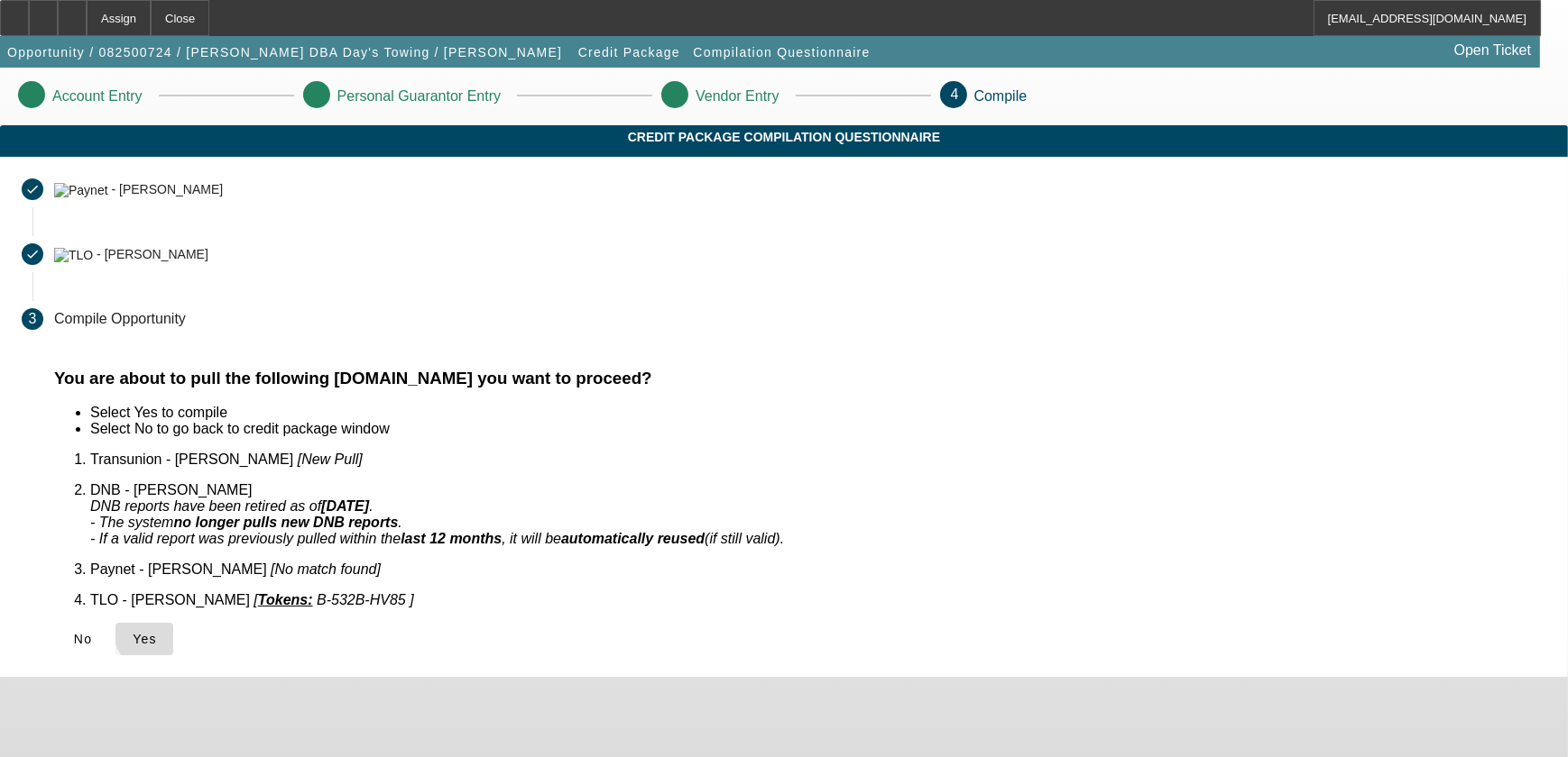
click at [157, 632] on span "Yes" at bounding box center [144, 639] width 25 height 15
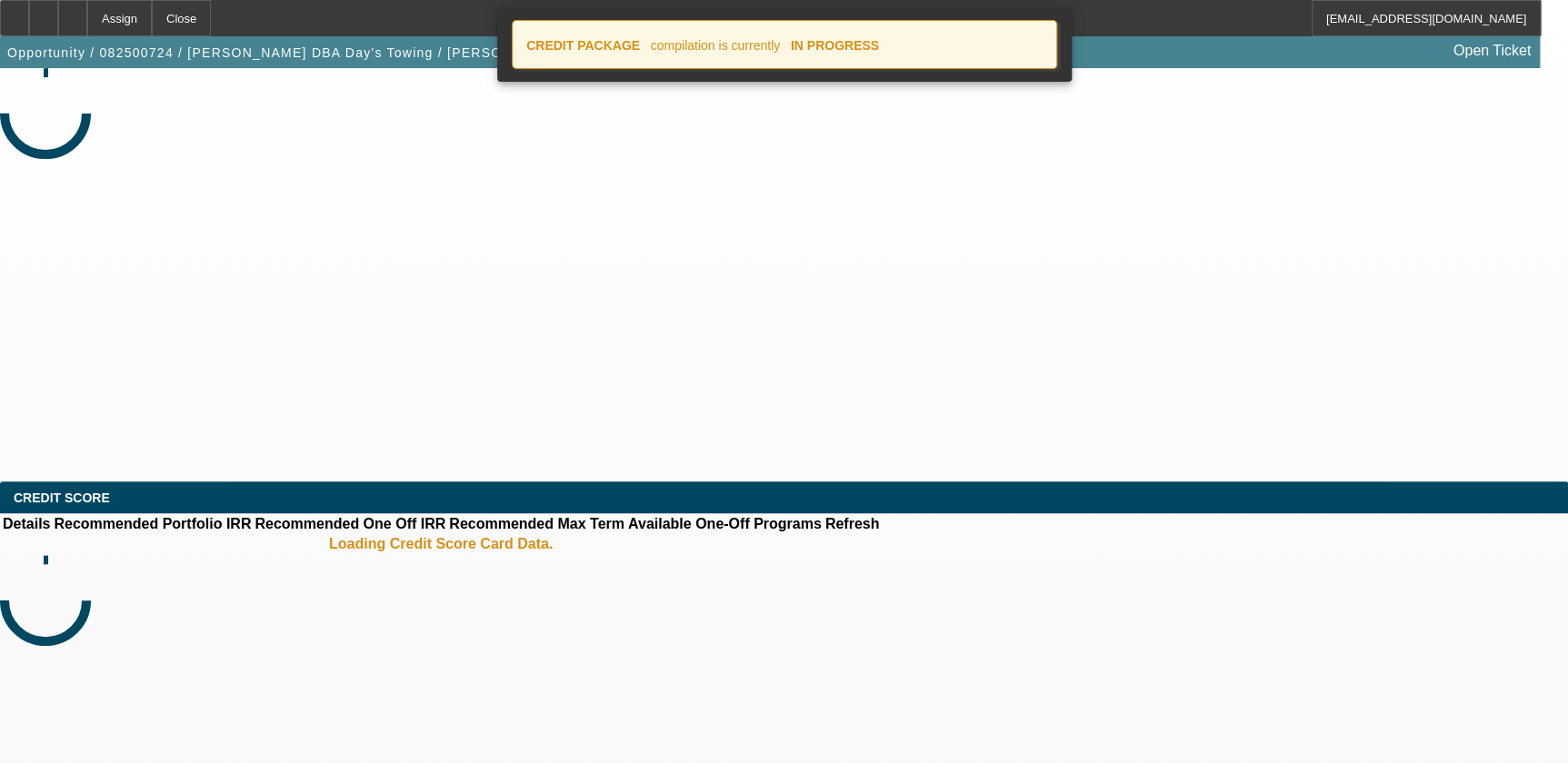
select select "0"
select select "2"
select select "0.1"
select select "4"
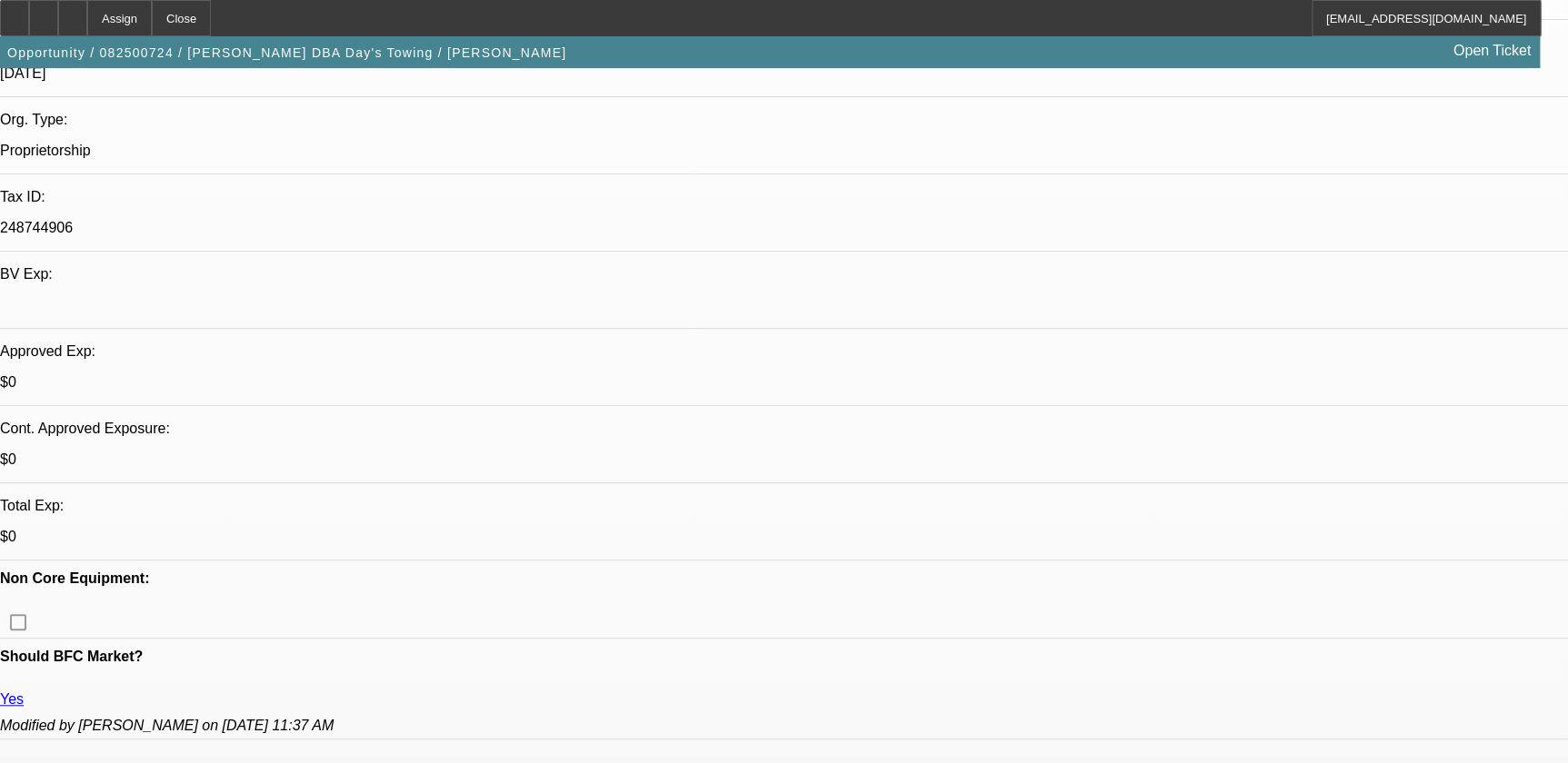
scroll to position [82, 0]
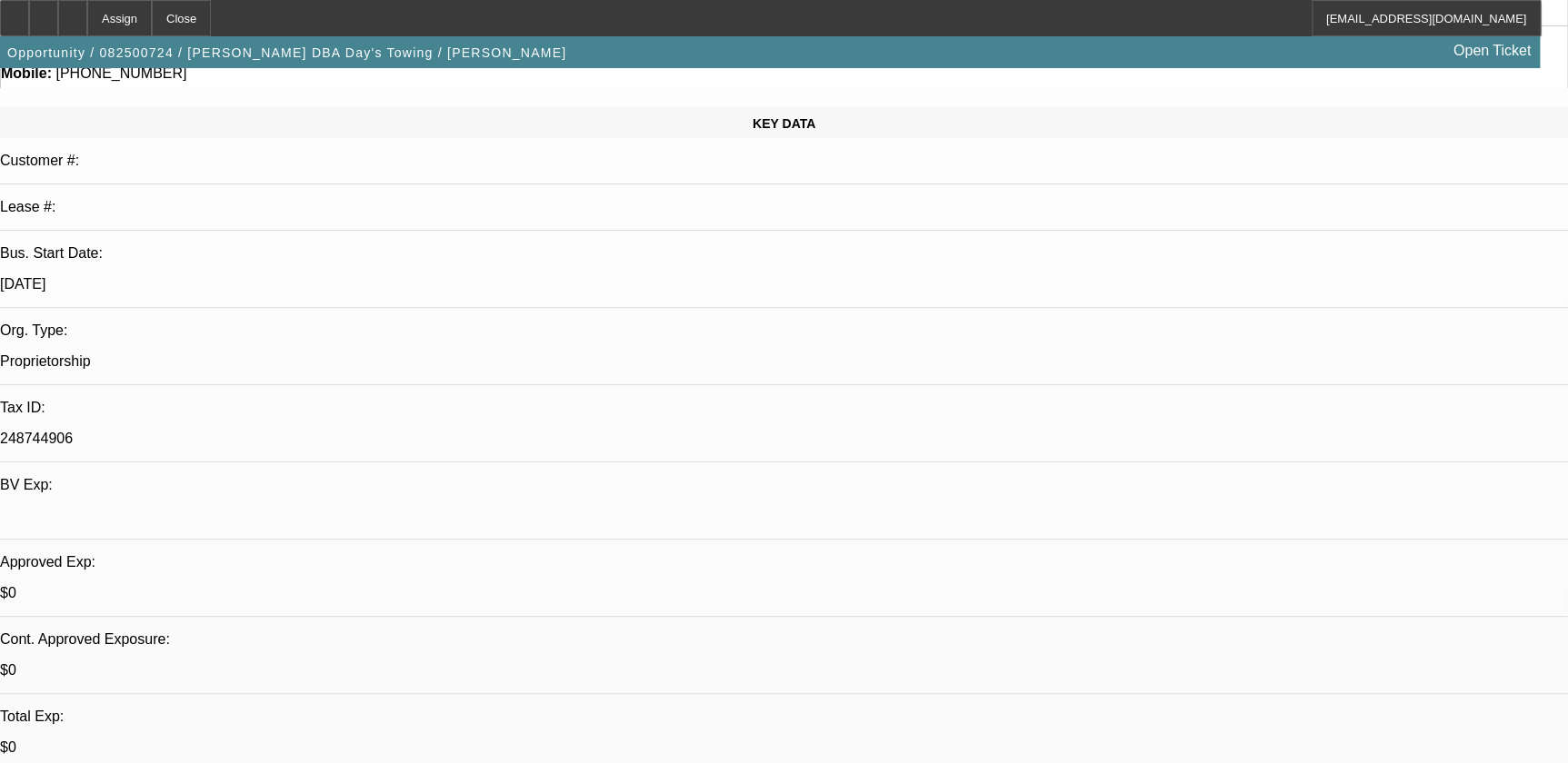
scroll to position [413, 0]
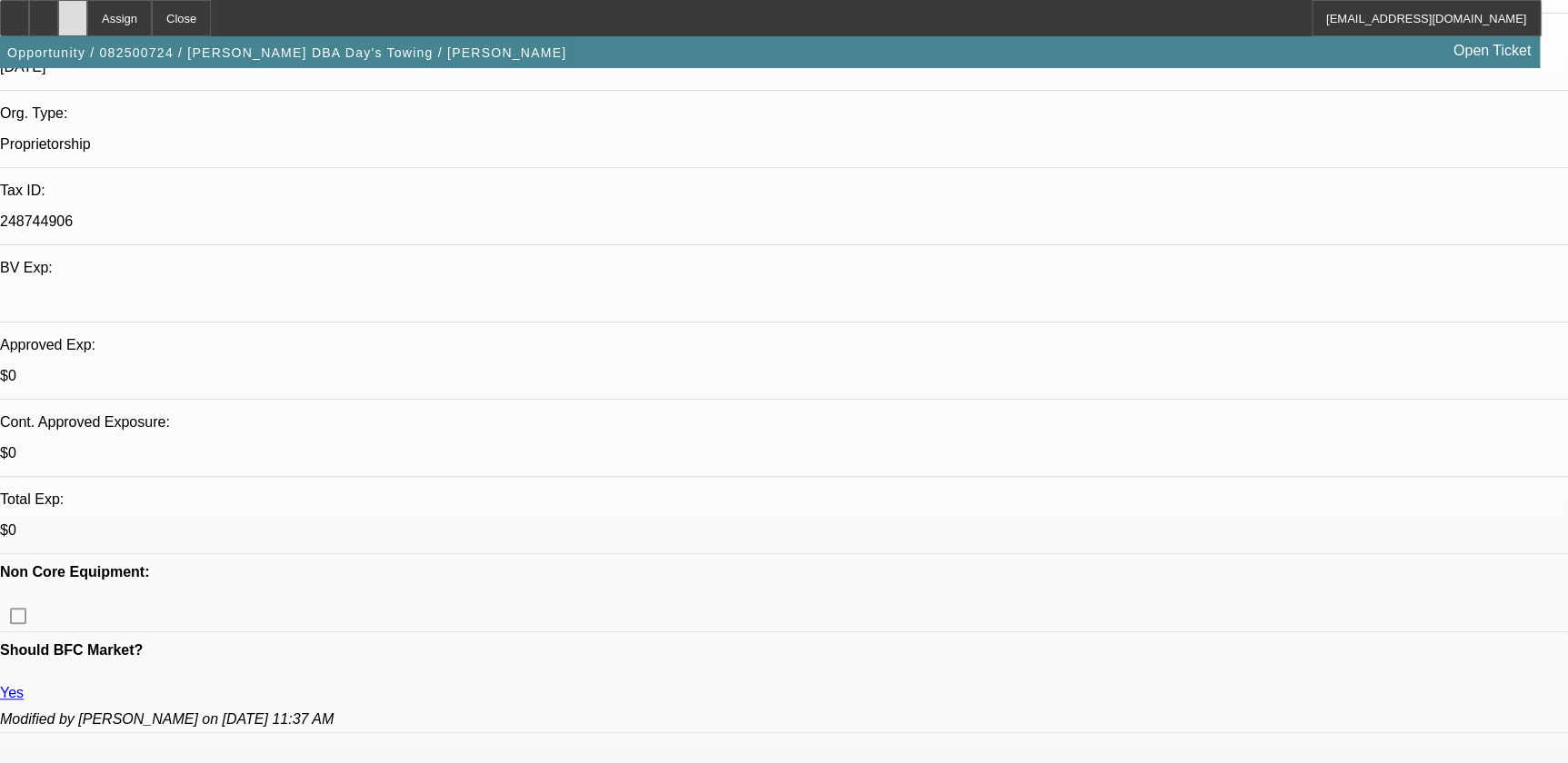
click at [73, 12] on icon at bounding box center [73, 12] width 0 height 0
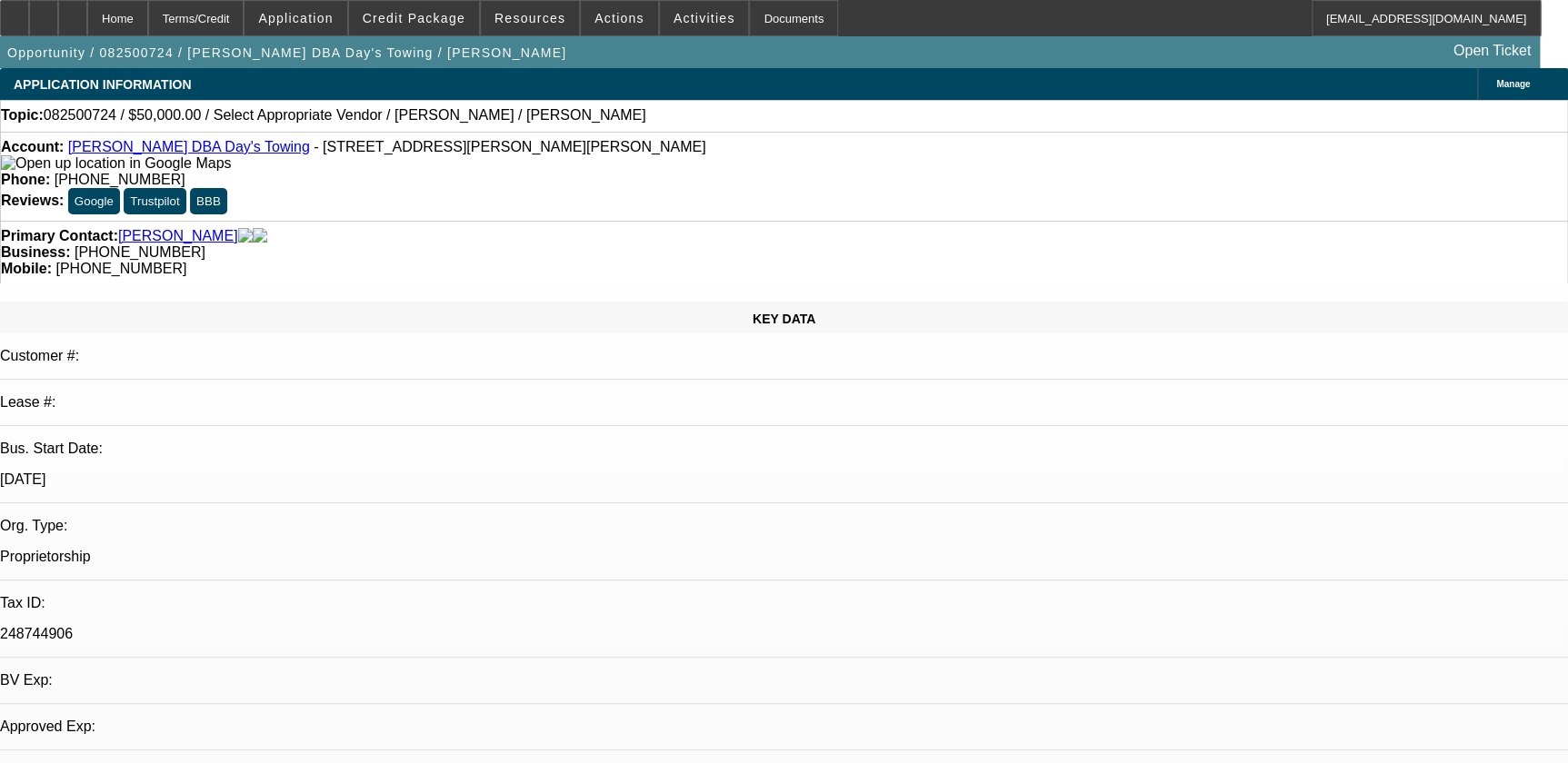
select select "0"
select select "2"
select select "0.1"
select select "1"
select select "2"
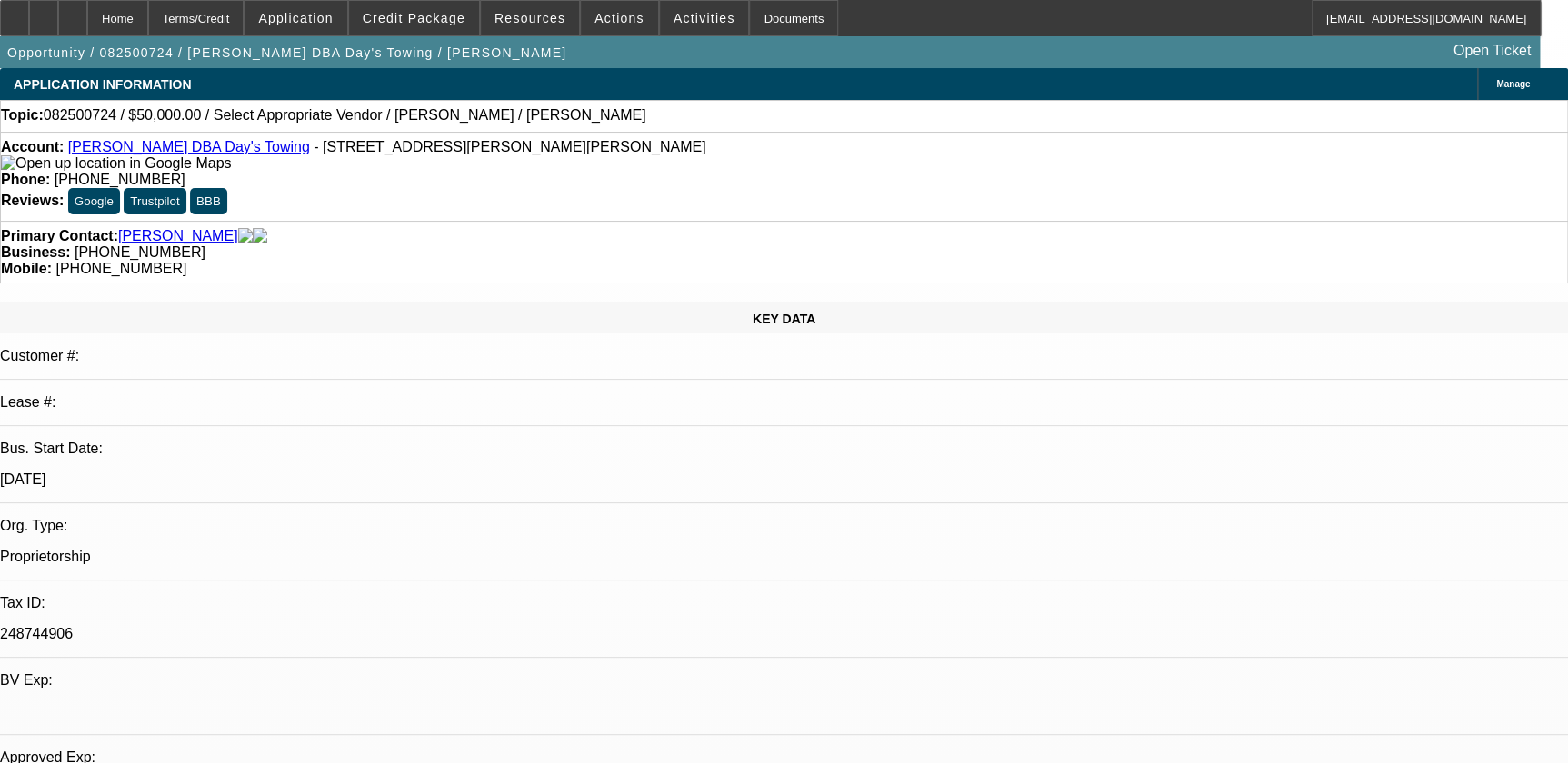
select select "4"
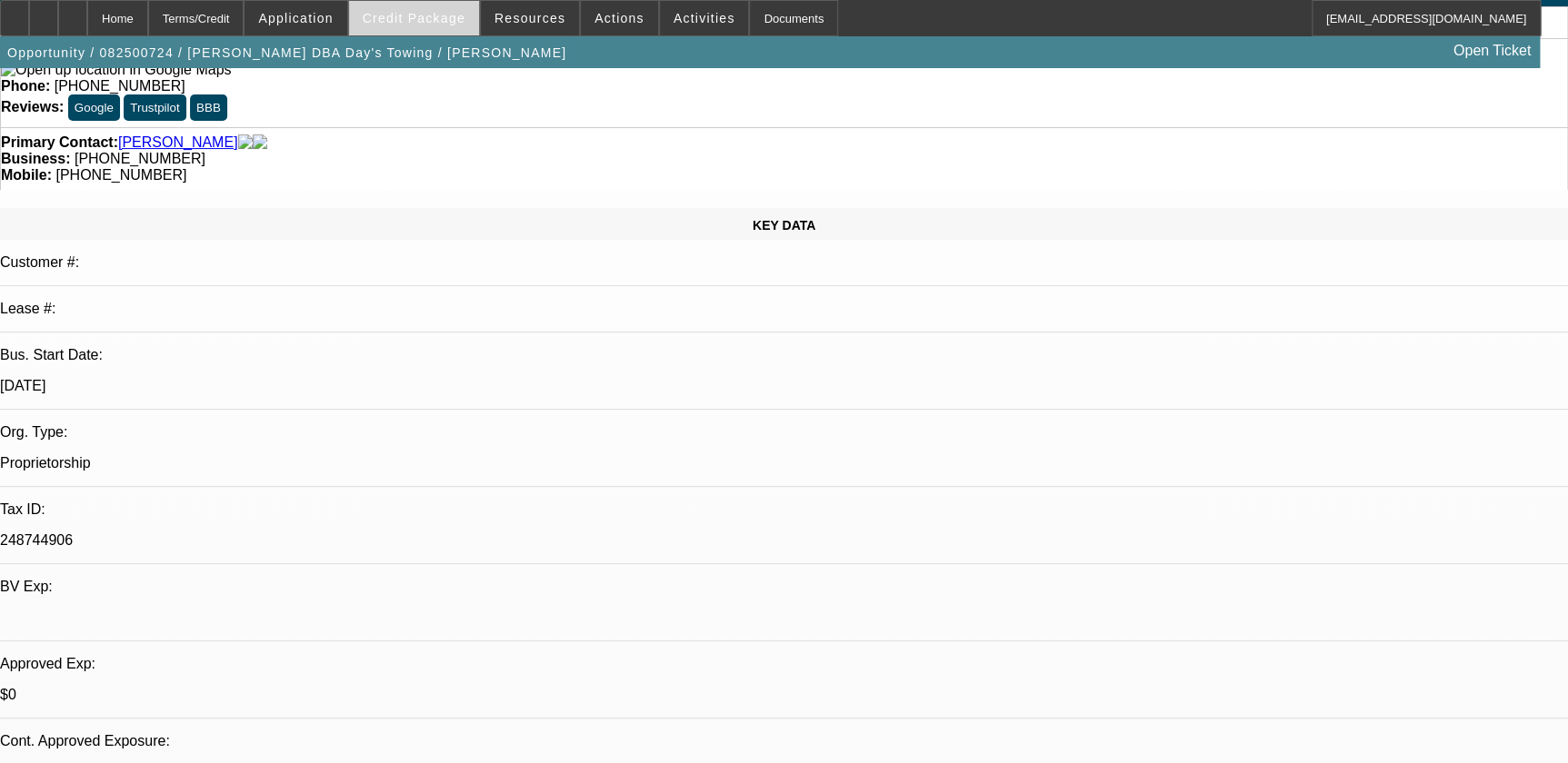
scroll to position [82, 0]
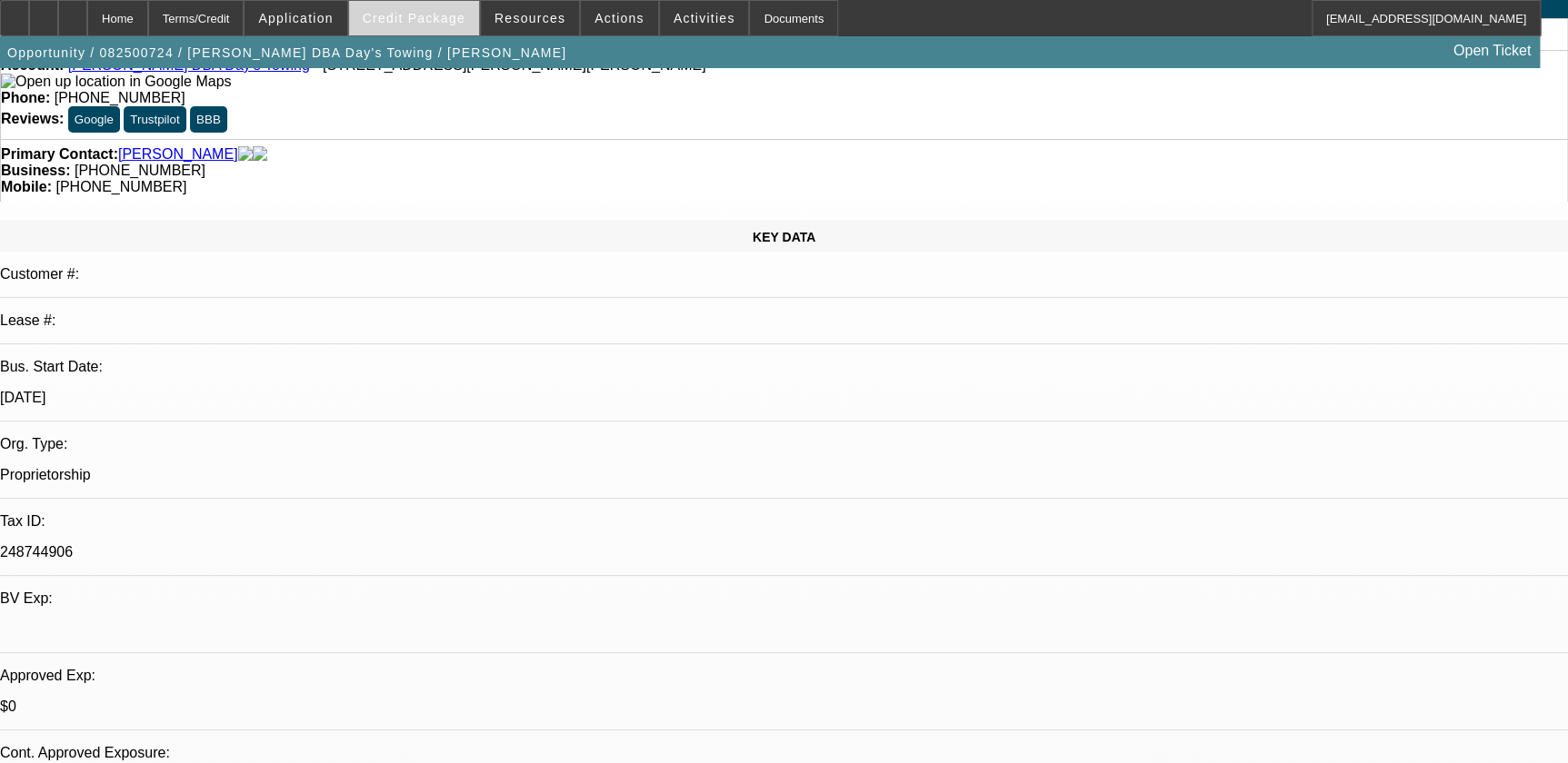
click at [404, 10] on span at bounding box center [414, 18] width 130 height 44
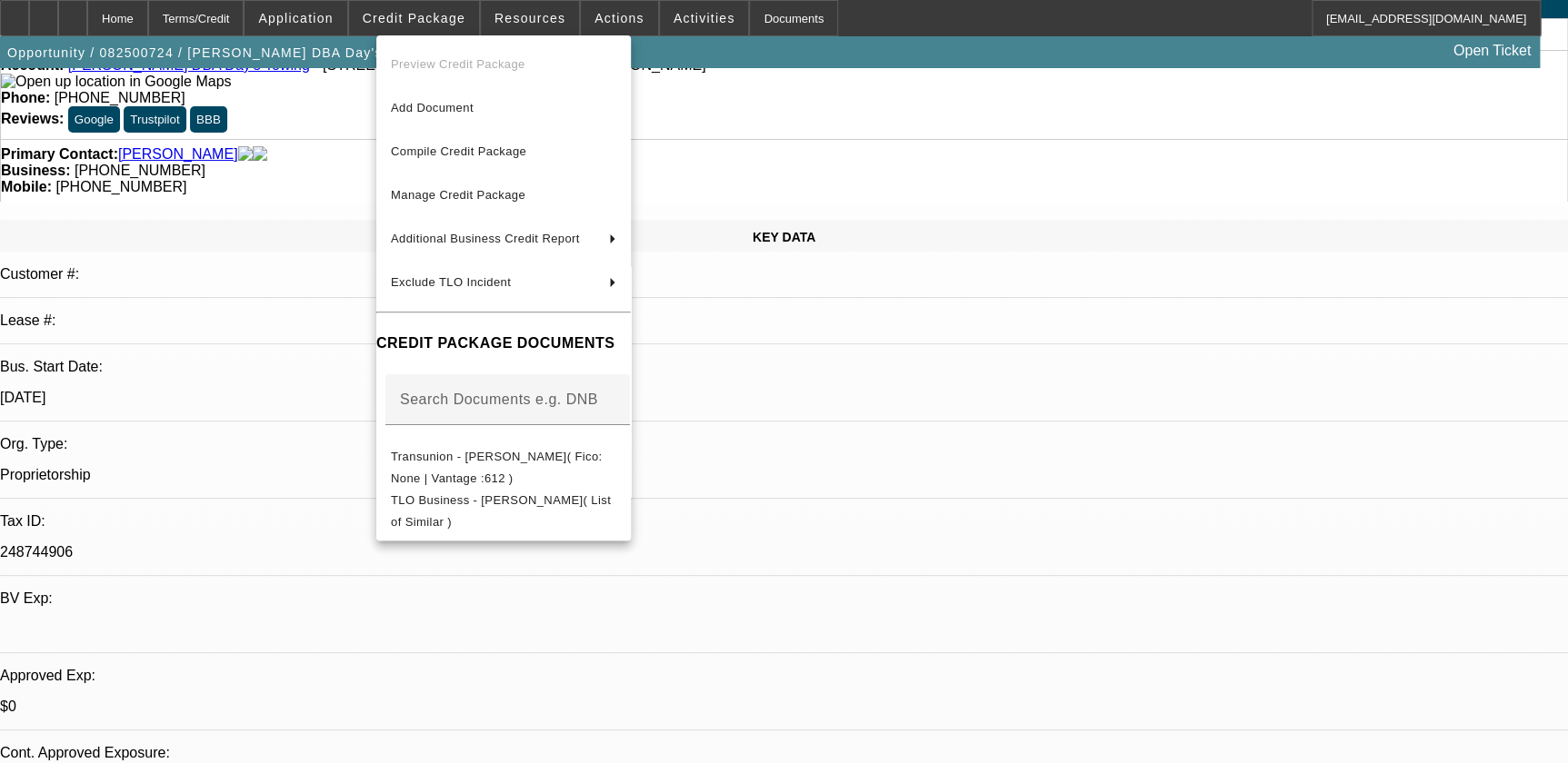
drag, startPoint x: 368, startPoint y: 26, endPoint x: 348, endPoint y: 18, distance: 21.5
click at [366, 25] on div at bounding box center [784, 381] width 1568 height 763
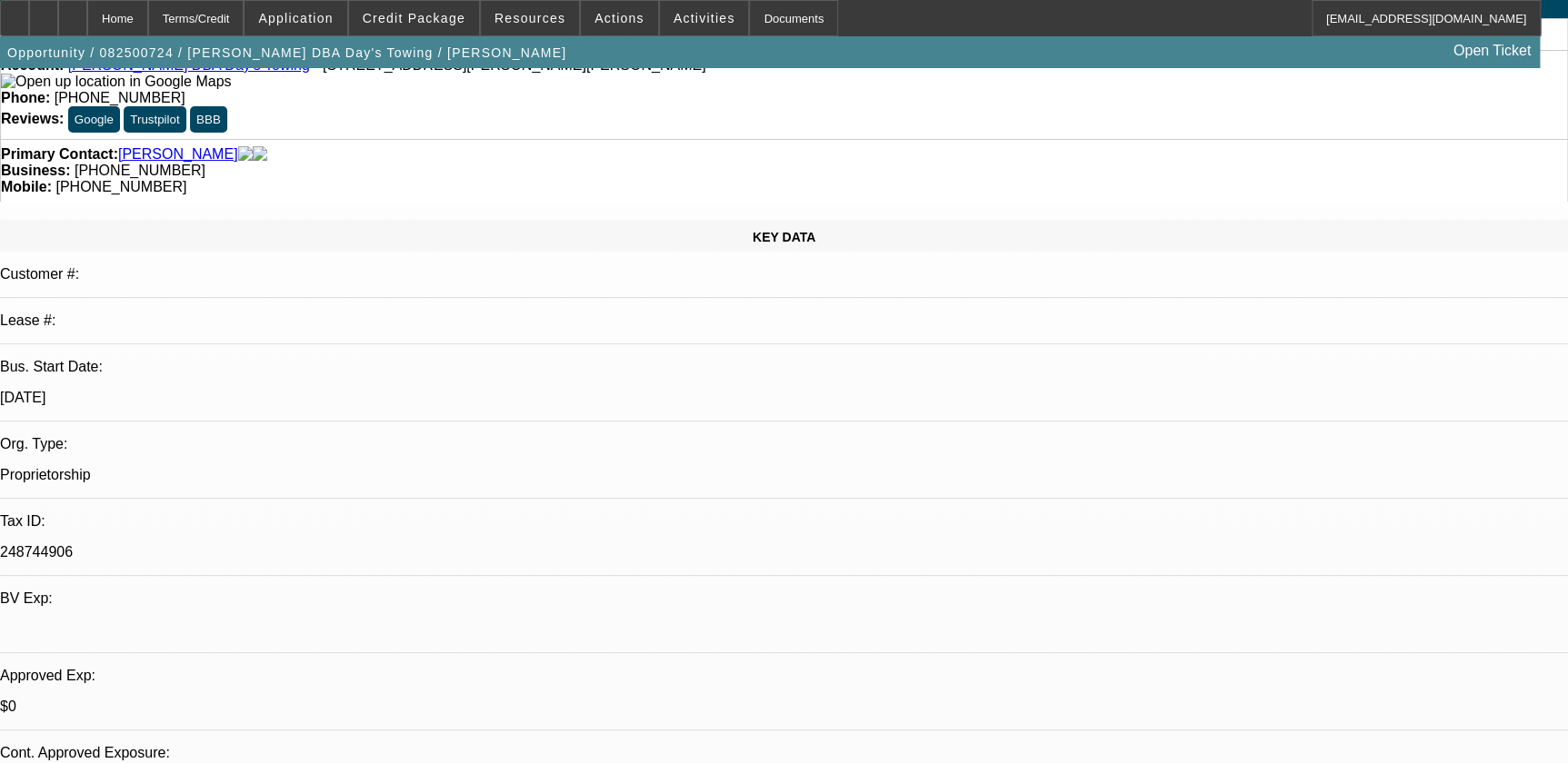
click at [332, 17] on span "Application" at bounding box center [294, 18] width 75 height 15
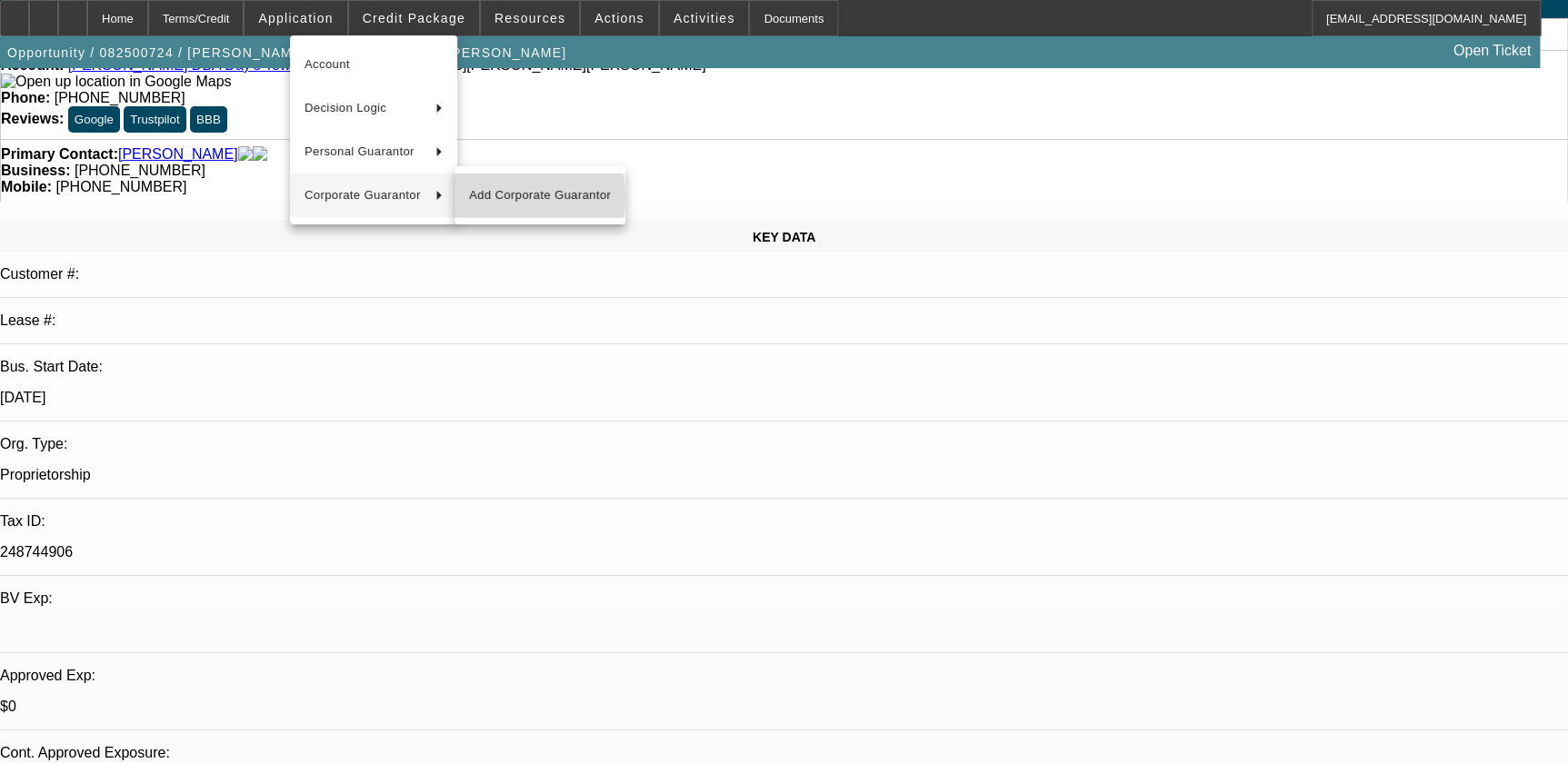
click at [493, 197] on span "Add Corporate Guarantor" at bounding box center [539, 195] width 142 height 22
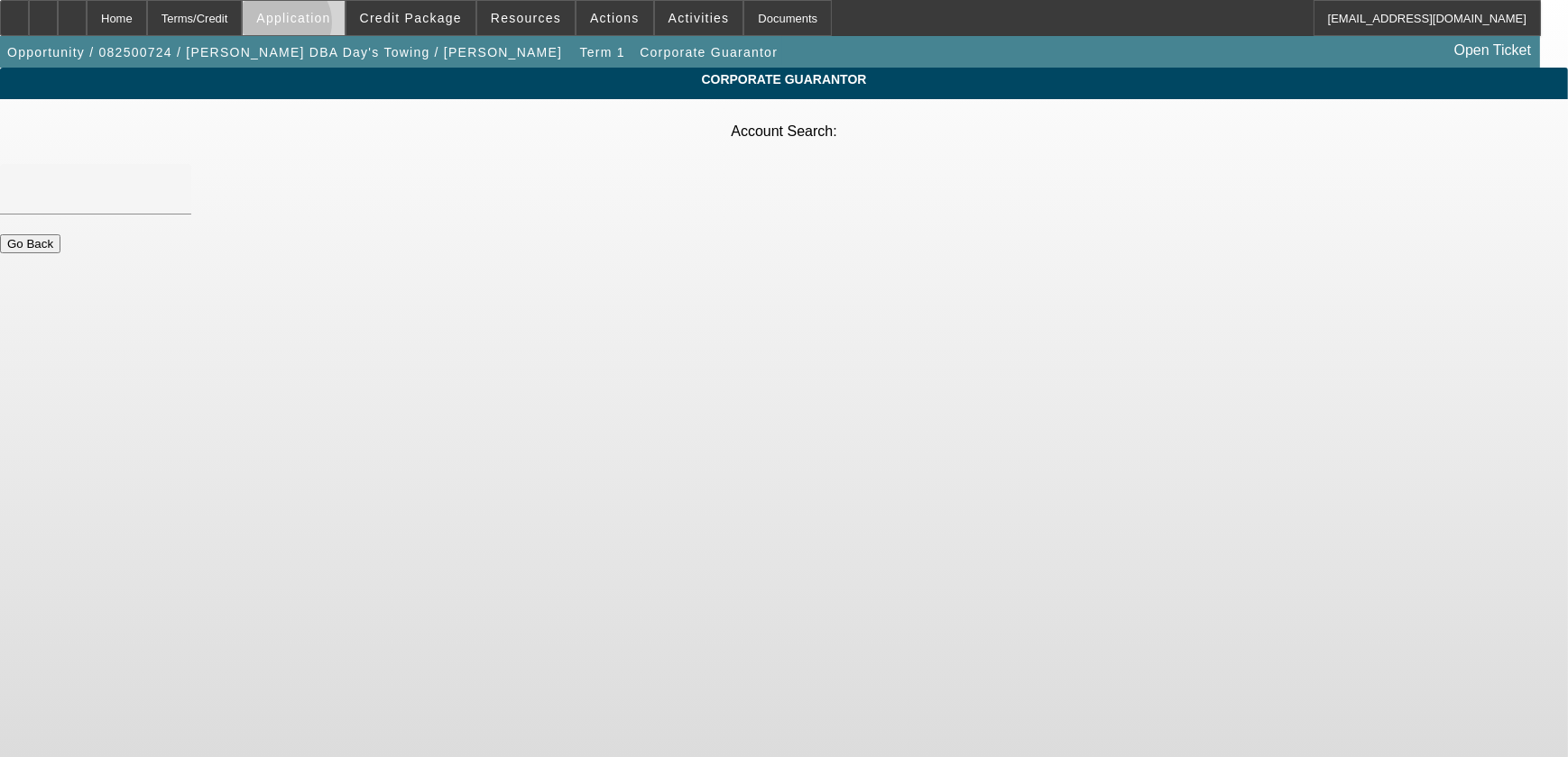
click at [328, 26] on span at bounding box center [293, 18] width 101 height 43
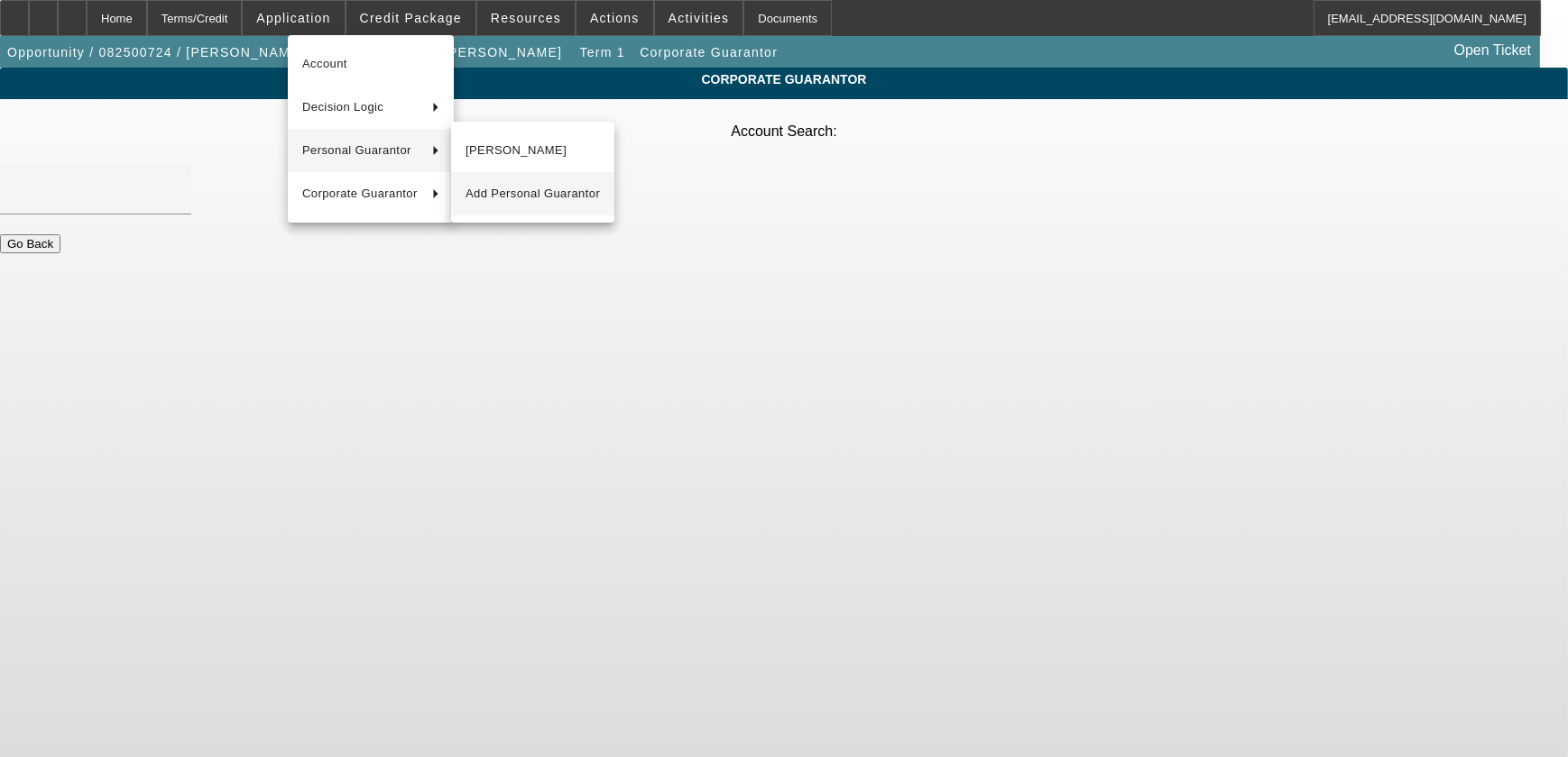
click at [528, 183] on span "Add Personal Guarantor" at bounding box center [532, 193] width 134 height 22
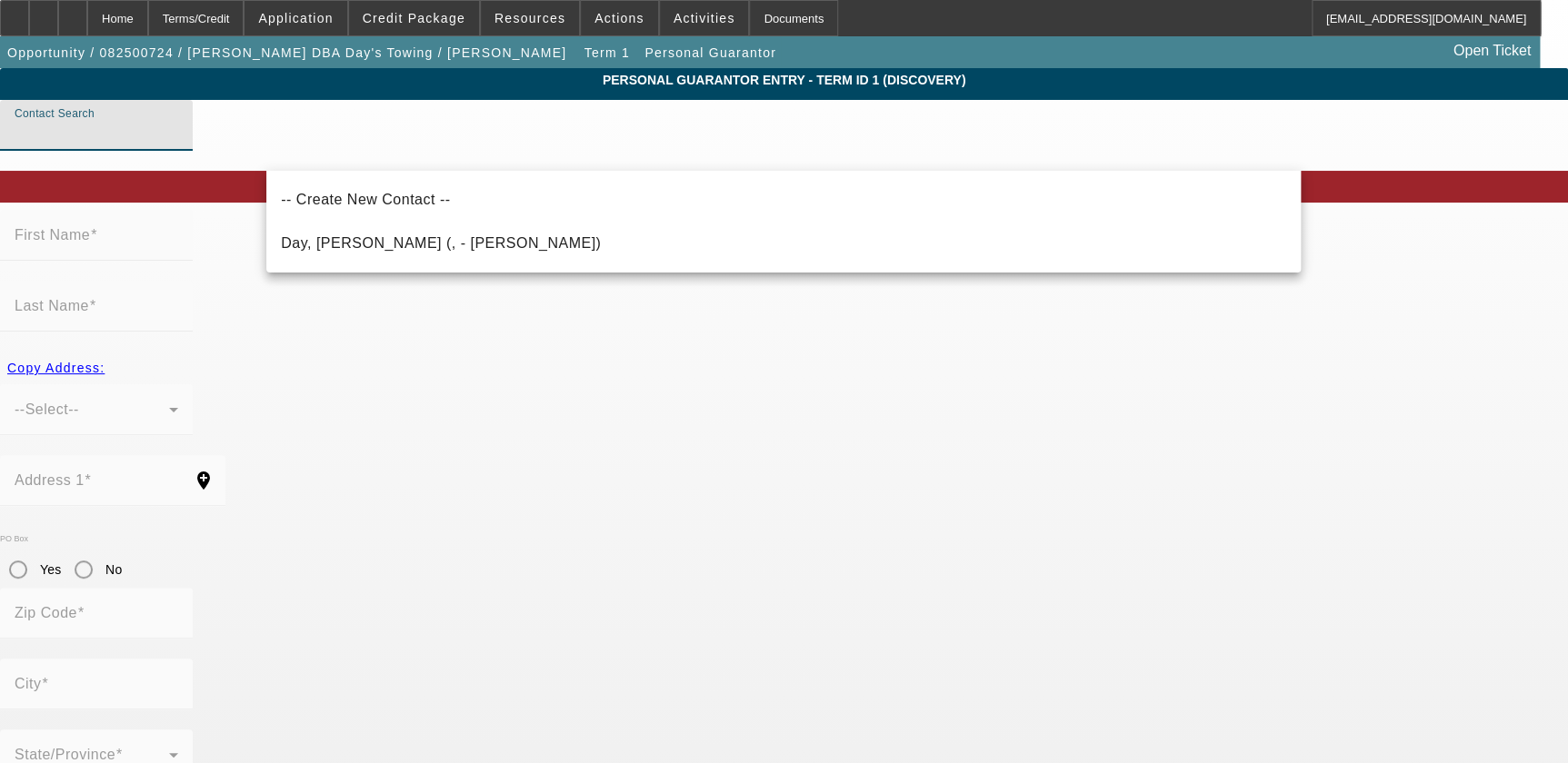
click at [178, 143] on input "Contact Search" at bounding box center [97, 132] width 163 height 22
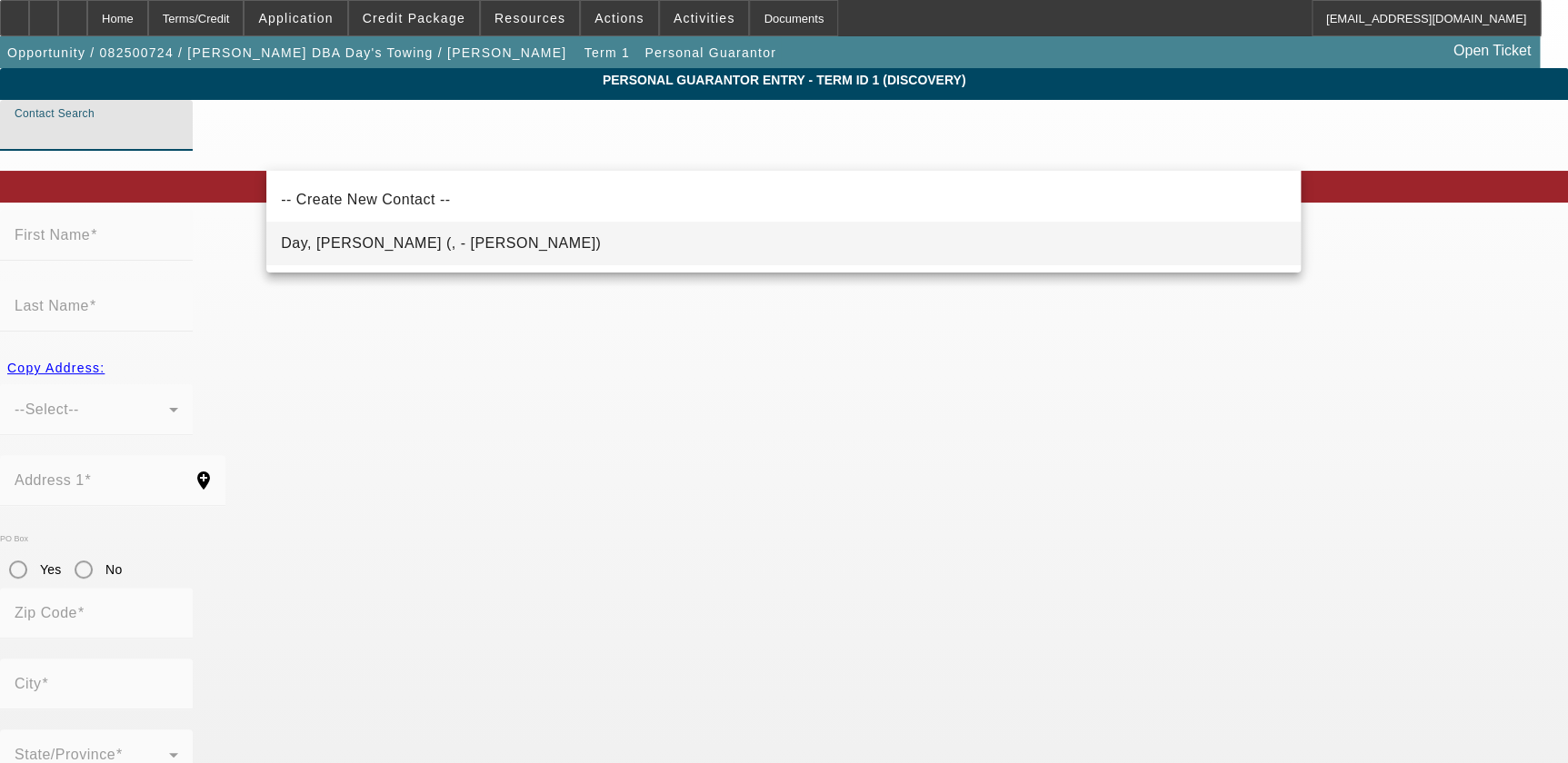
click at [391, 235] on span "Day, Pam (, - William D Day Jr)" at bounding box center [441, 244] width 320 height 22
type input "Day, Pam (, - William D Day Jr)"
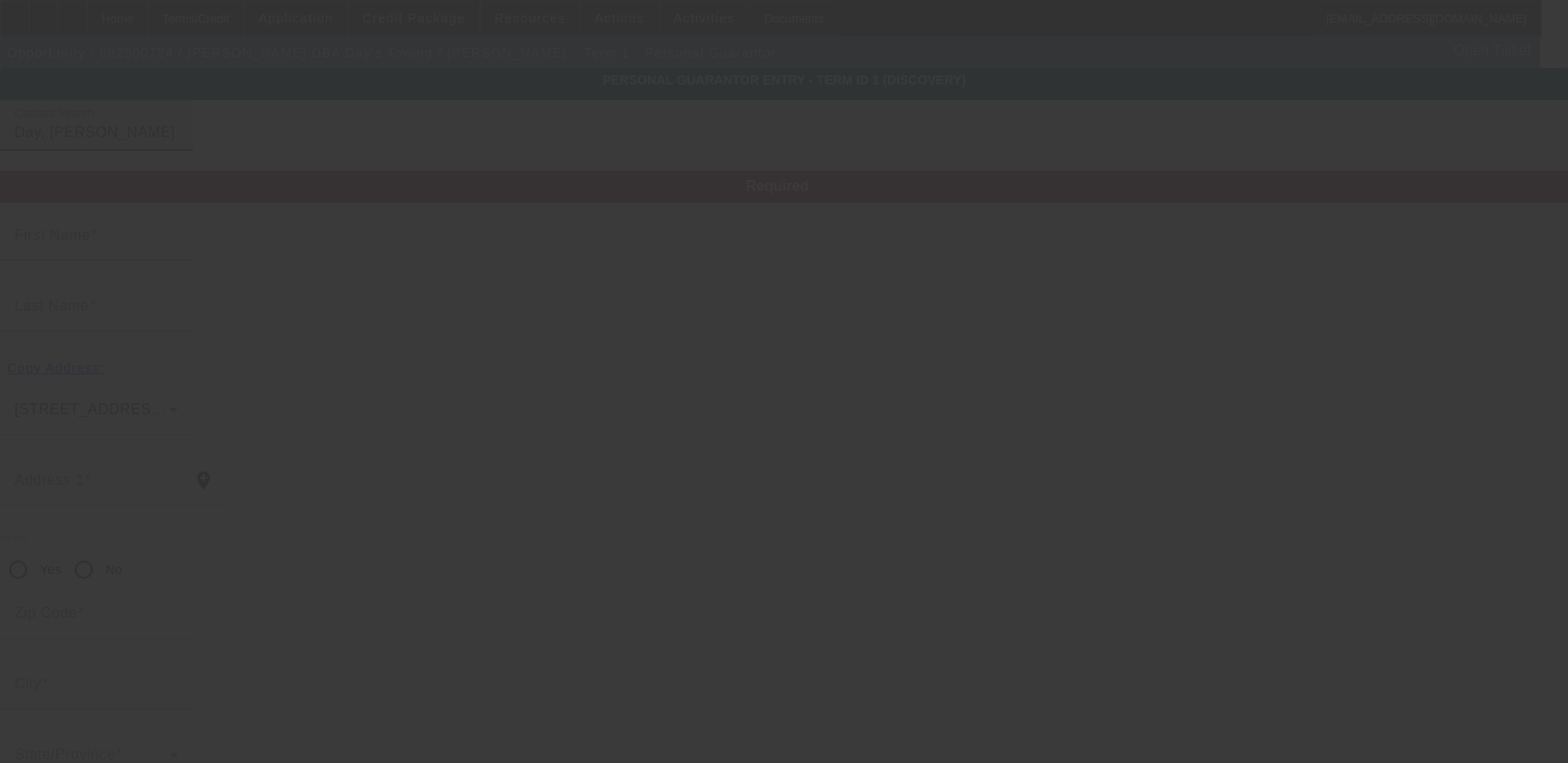
type input "Pam"
type input "Day"
radio input "true"
type input "[PHONE_NUMBER]"
type input "daystowing@yahoo.com"
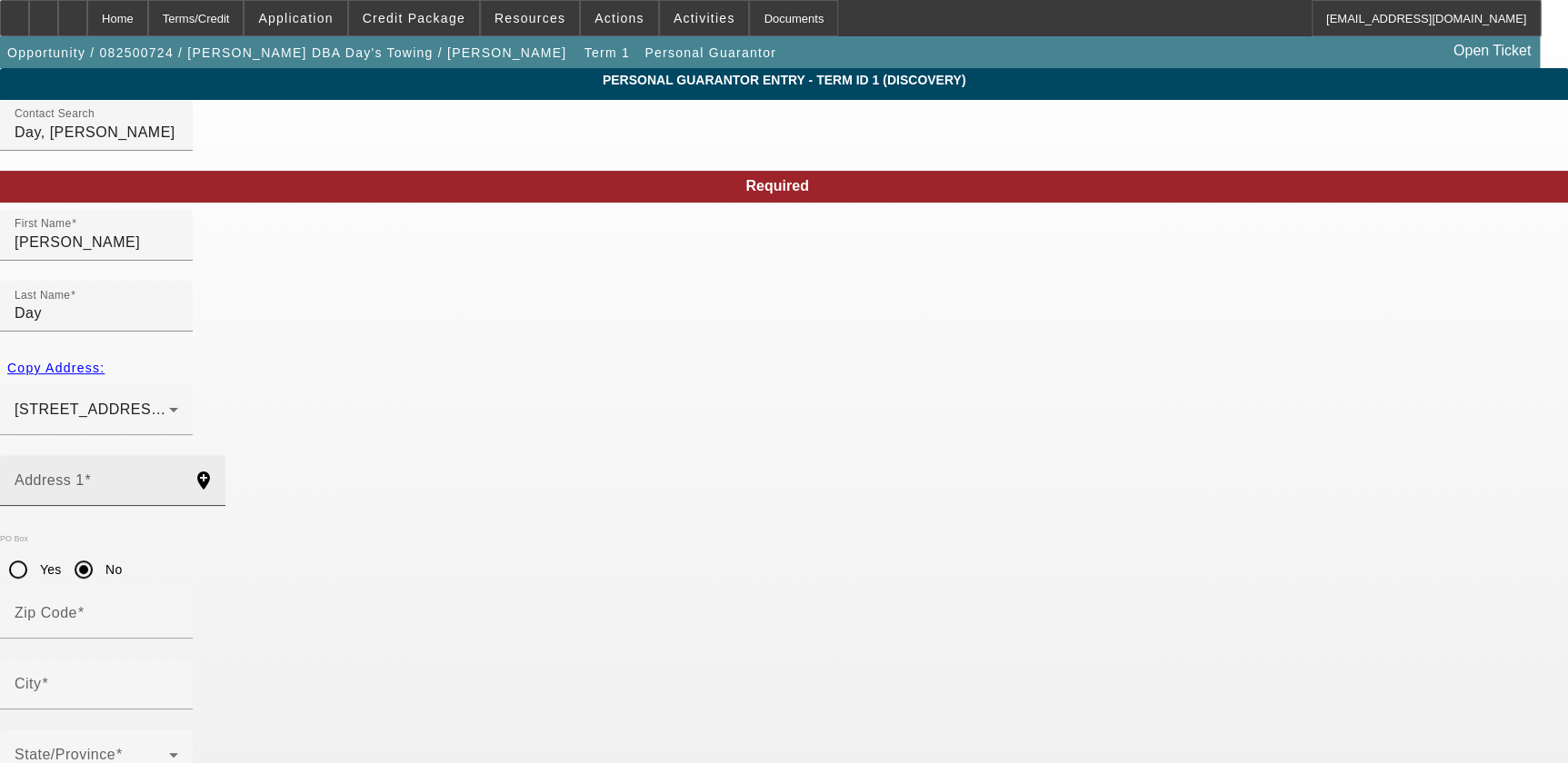
click at [178, 456] on div "Address 1" at bounding box center [97, 480] width 163 height 51
click at [226, 470] on mat-icon "add_location" at bounding box center [204, 480] width 44 height 22
click at [104, 361] on span "Copy Address:" at bounding box center [56, 368] width 98 height 15
type input "900 MACK ST."
radio input "false"
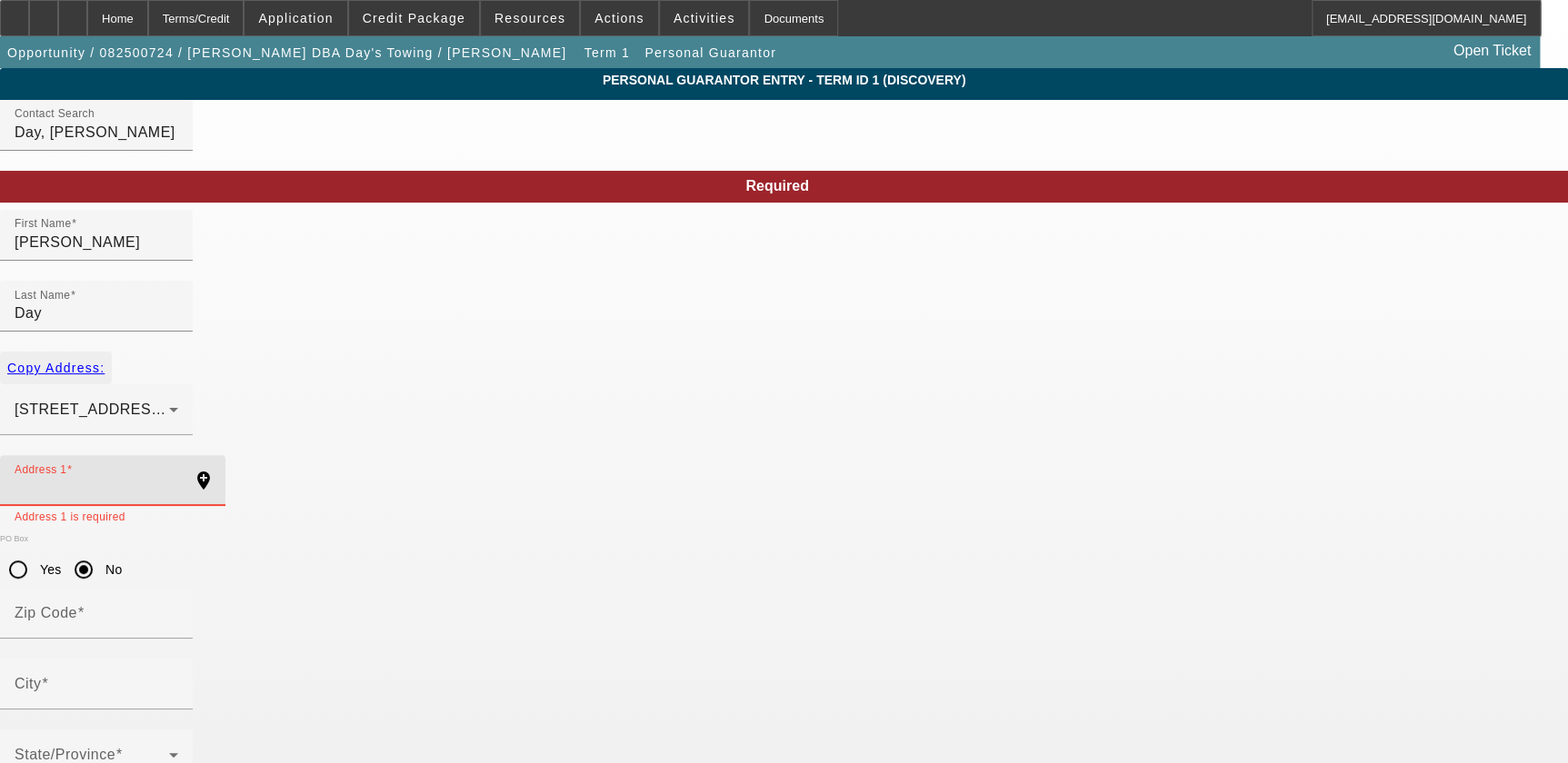
type input "29053"
type input "GASTON"
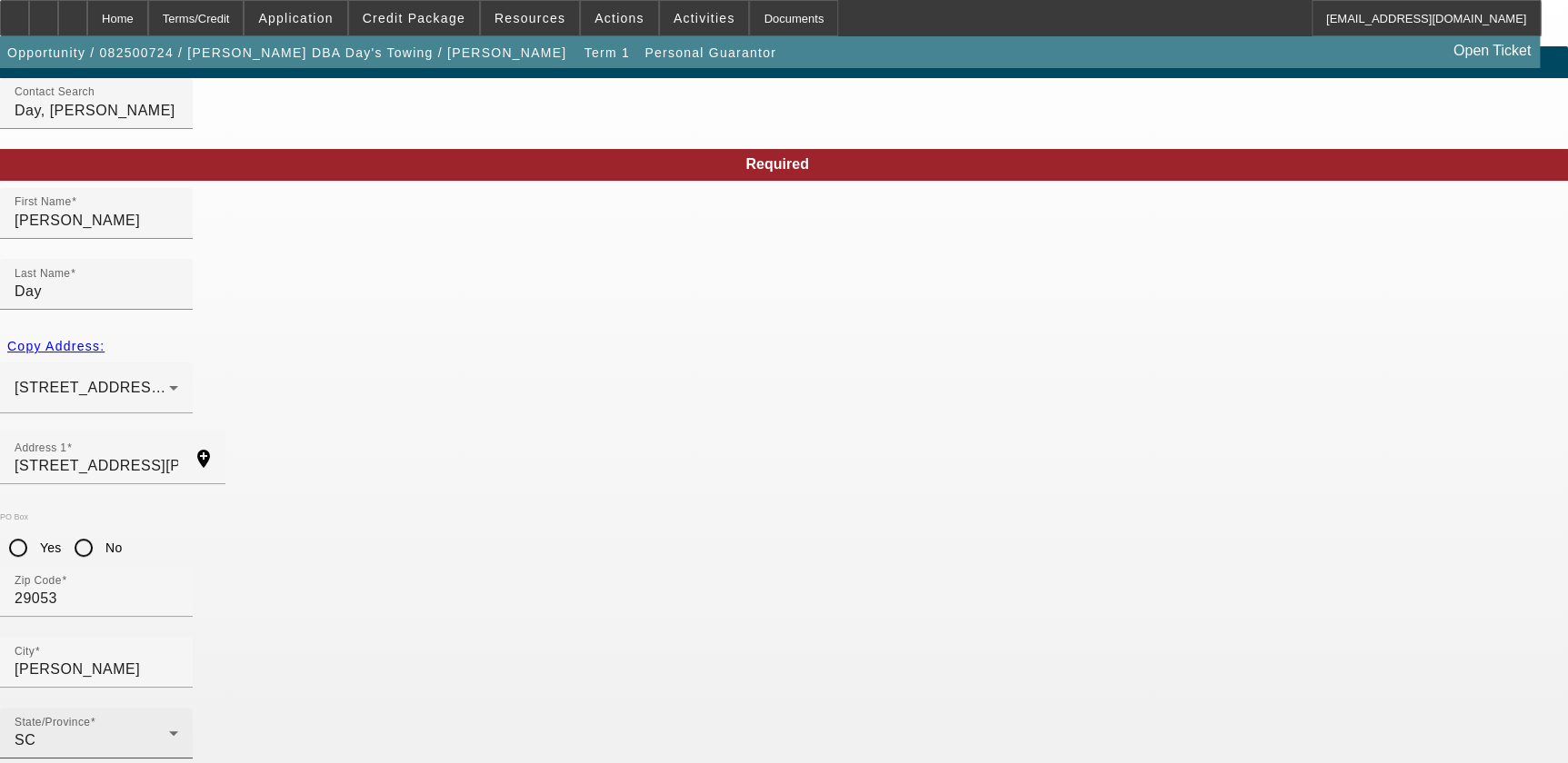
scroll to position [28, 0]
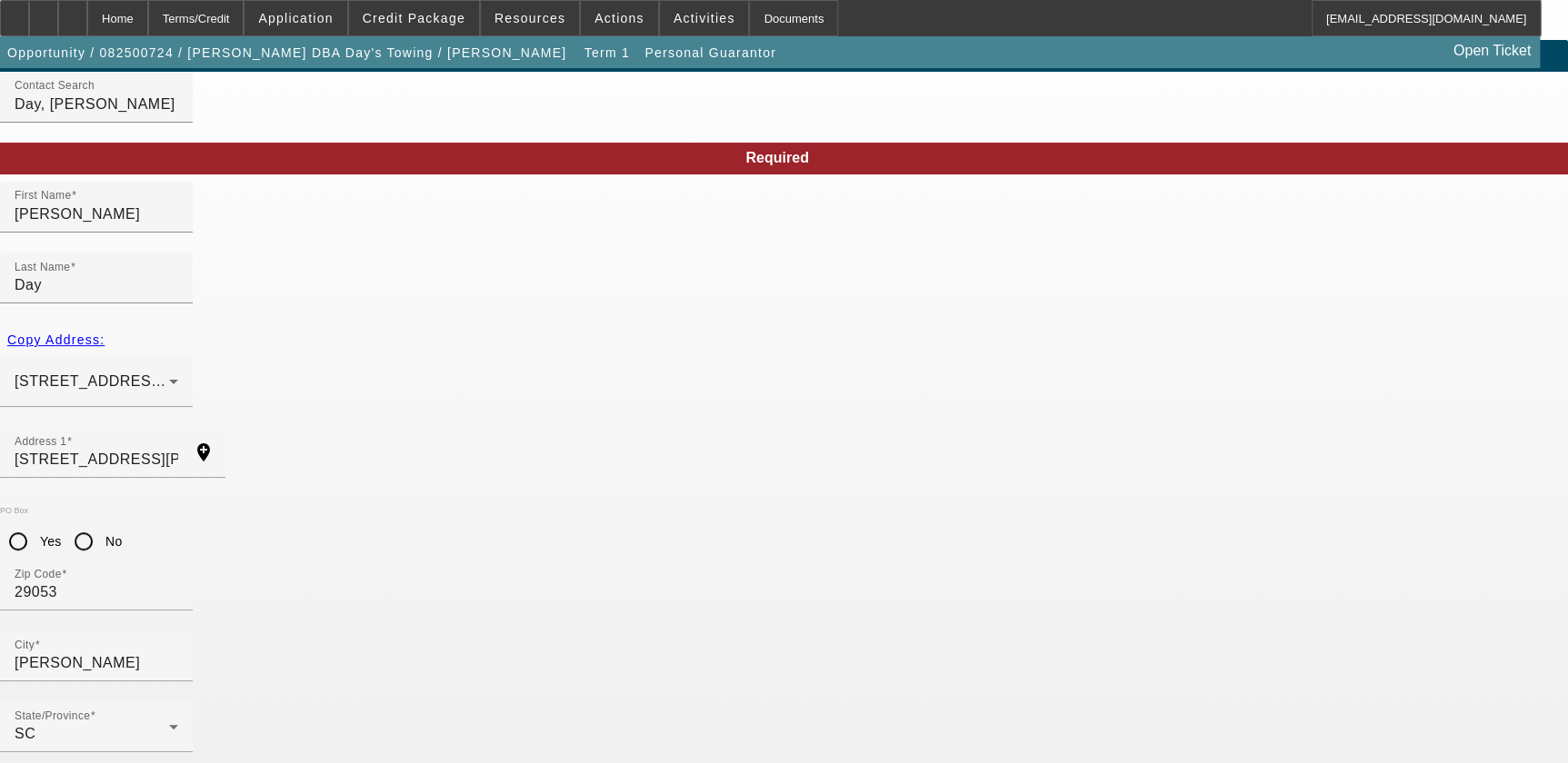
type input "0"
type input "251-17-1918"
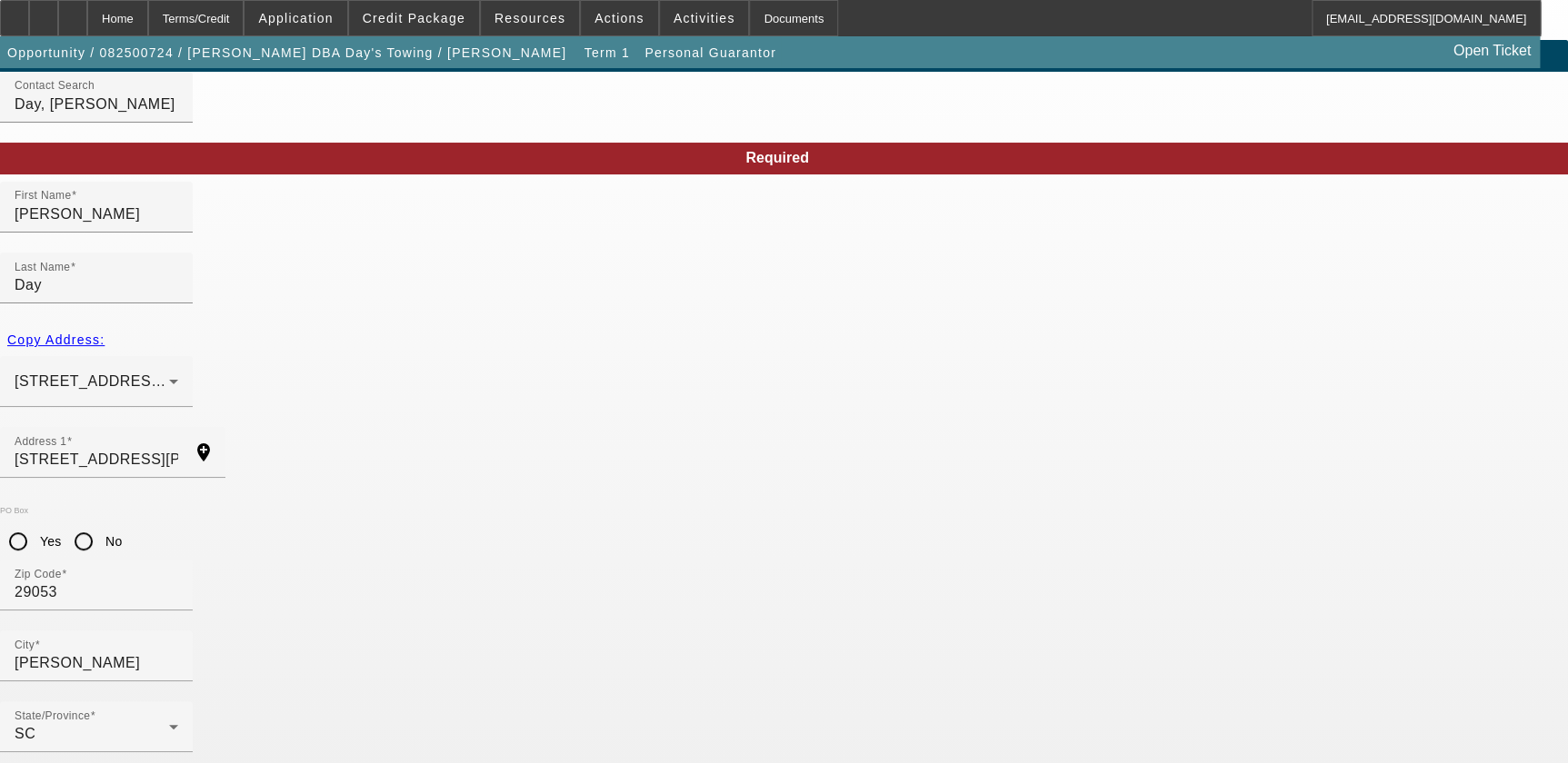
drag, startPoint x: 680, startPoint y: 700, endPoint x: 689, endPoint y: 700, distance: 9.0
click at [101, 523] on input "No" at bounding box center [84, 541] width 37 height 37
radio input "true"
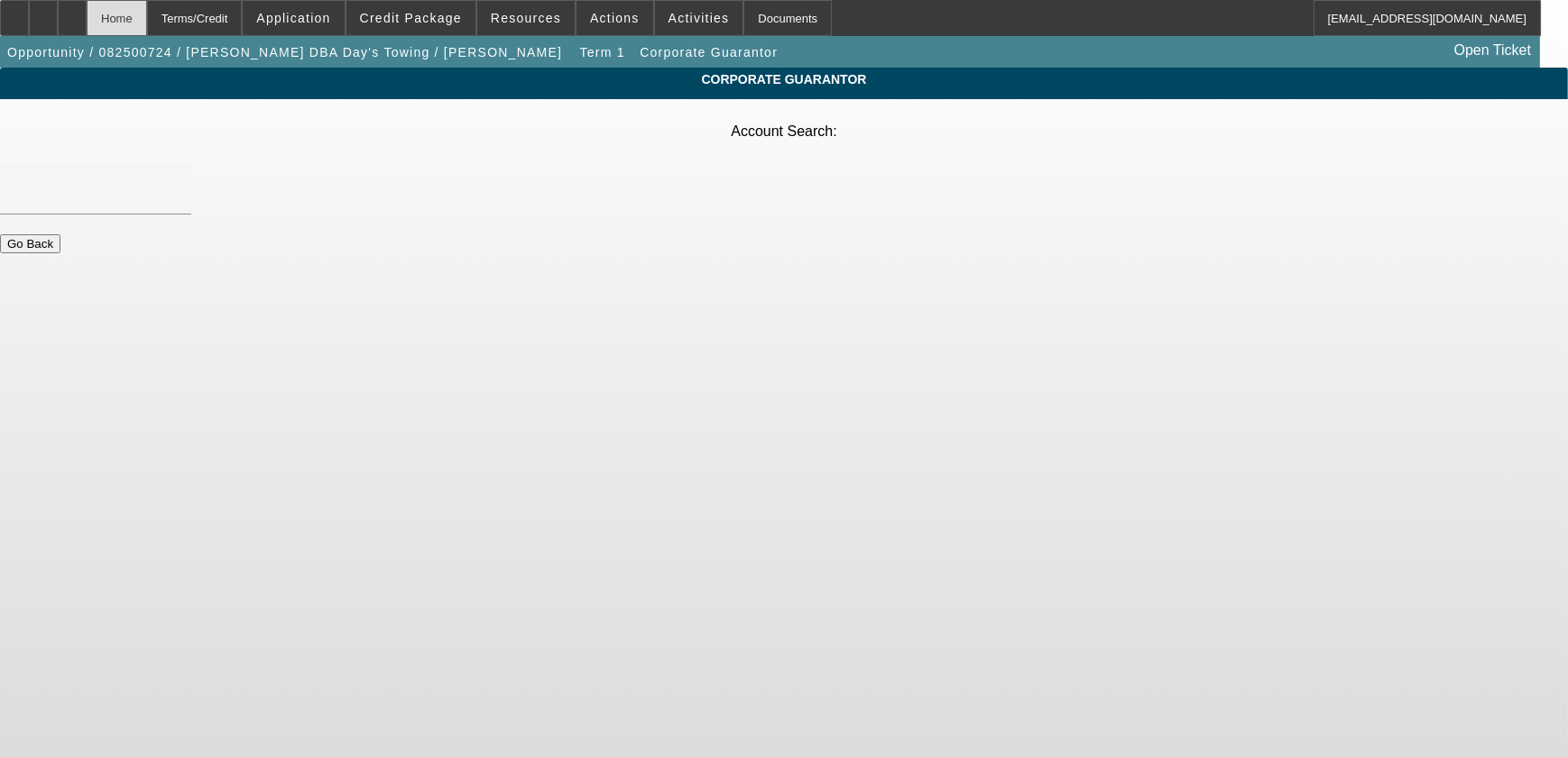
click at [147, 5] on div "Home" at bounding box center [117, 18] width 60 height 37
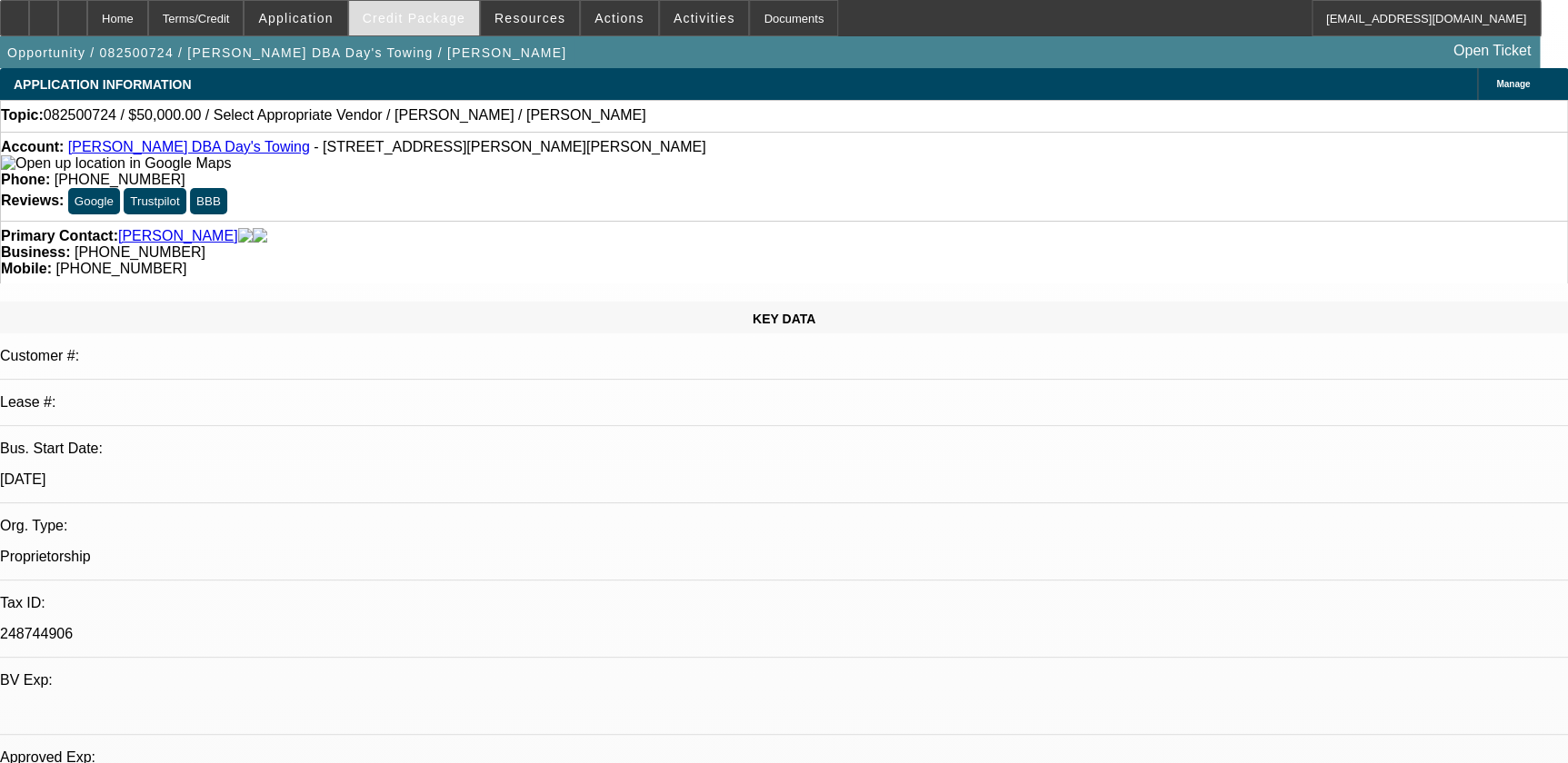
select select "0"
select select "2"
select select "0.1"
select select "4"
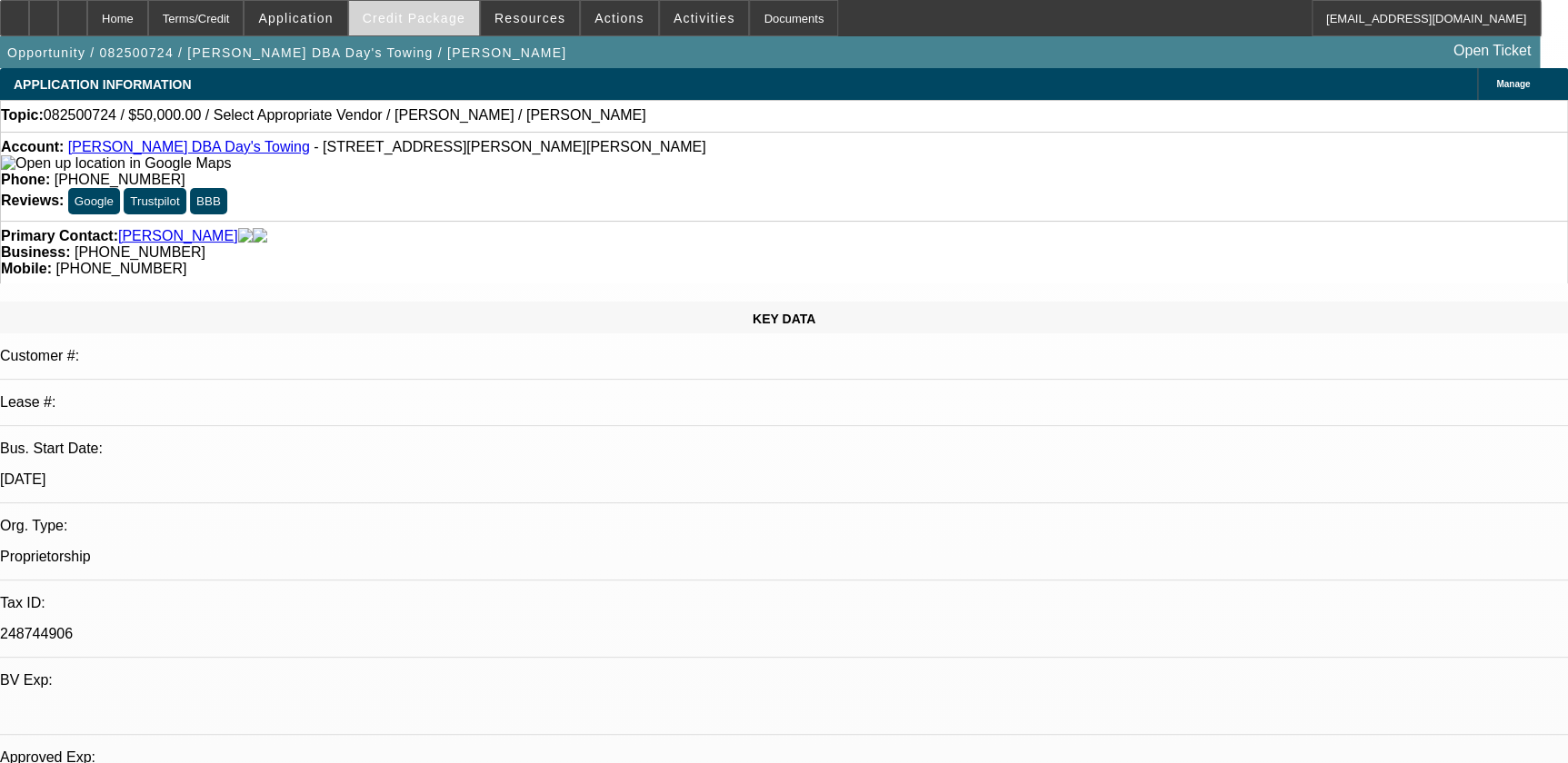
click at [436, 31] on span at bounding box center [414, 18] width 130 height 44
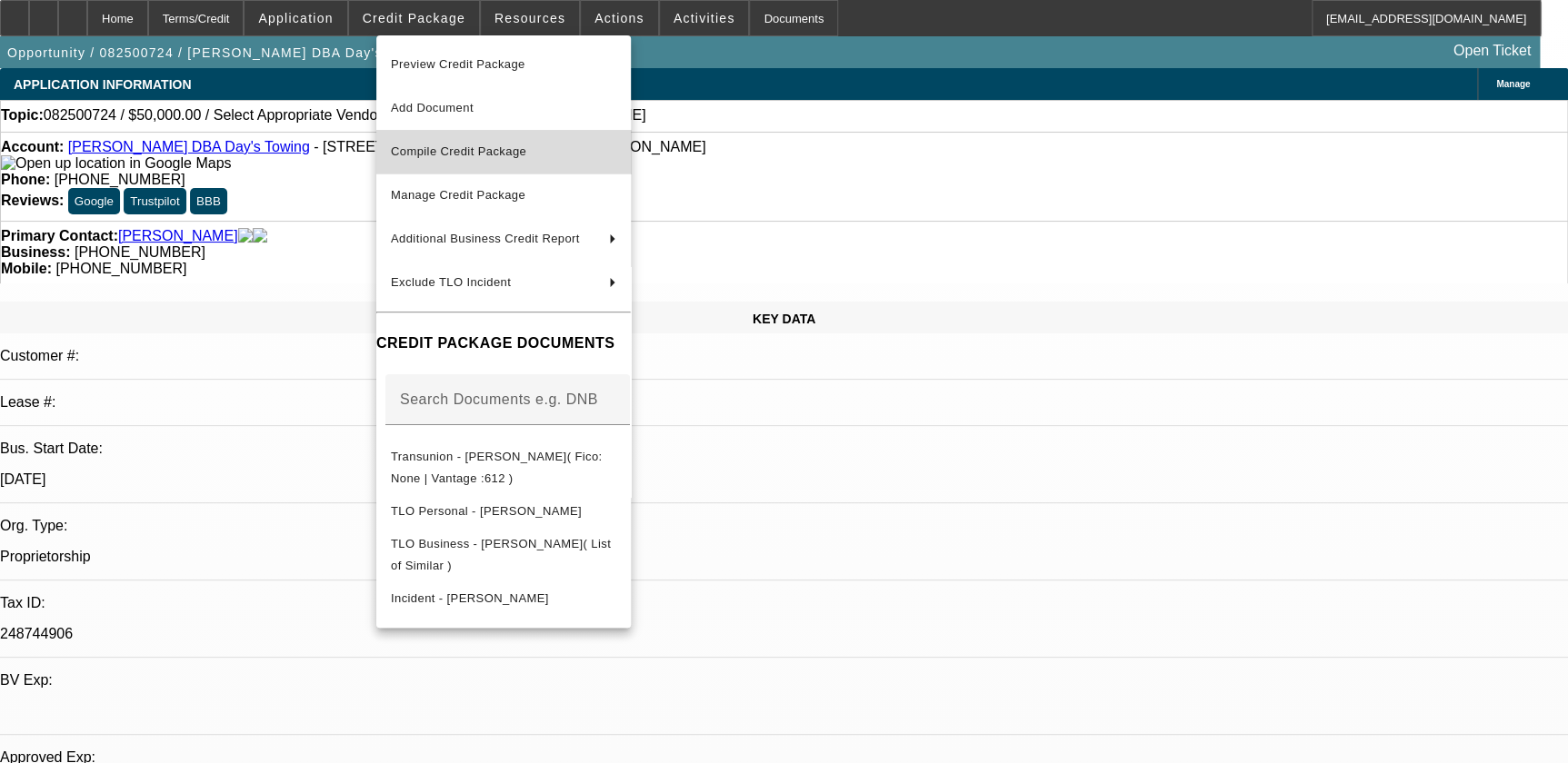
click at [487, 172] on button "Compile Credit Package" at bounding box center [503, 152] width 255 height 44
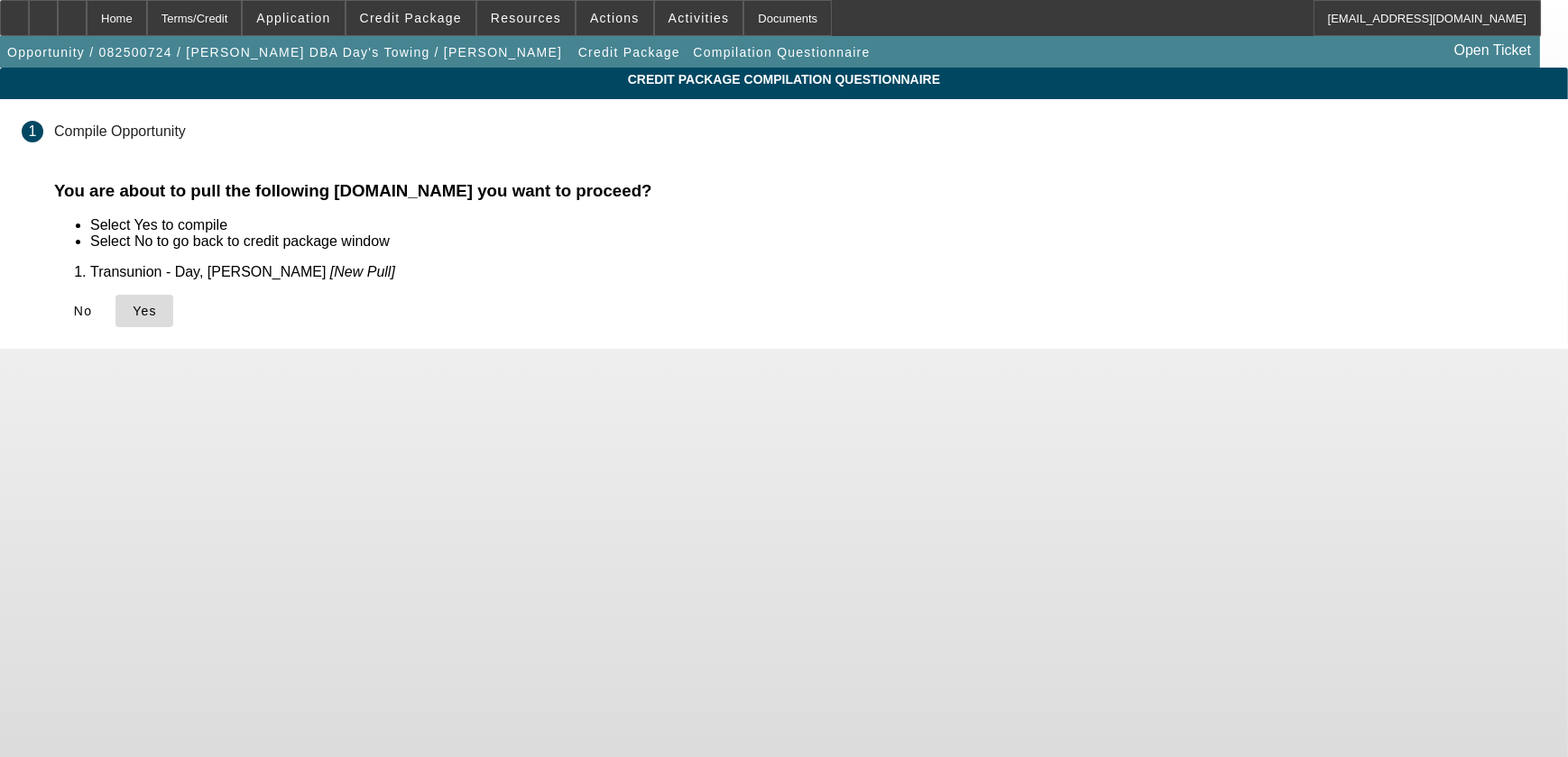
click at [132, 310] on icon at bounding box center [132, 311] width 0 height 15
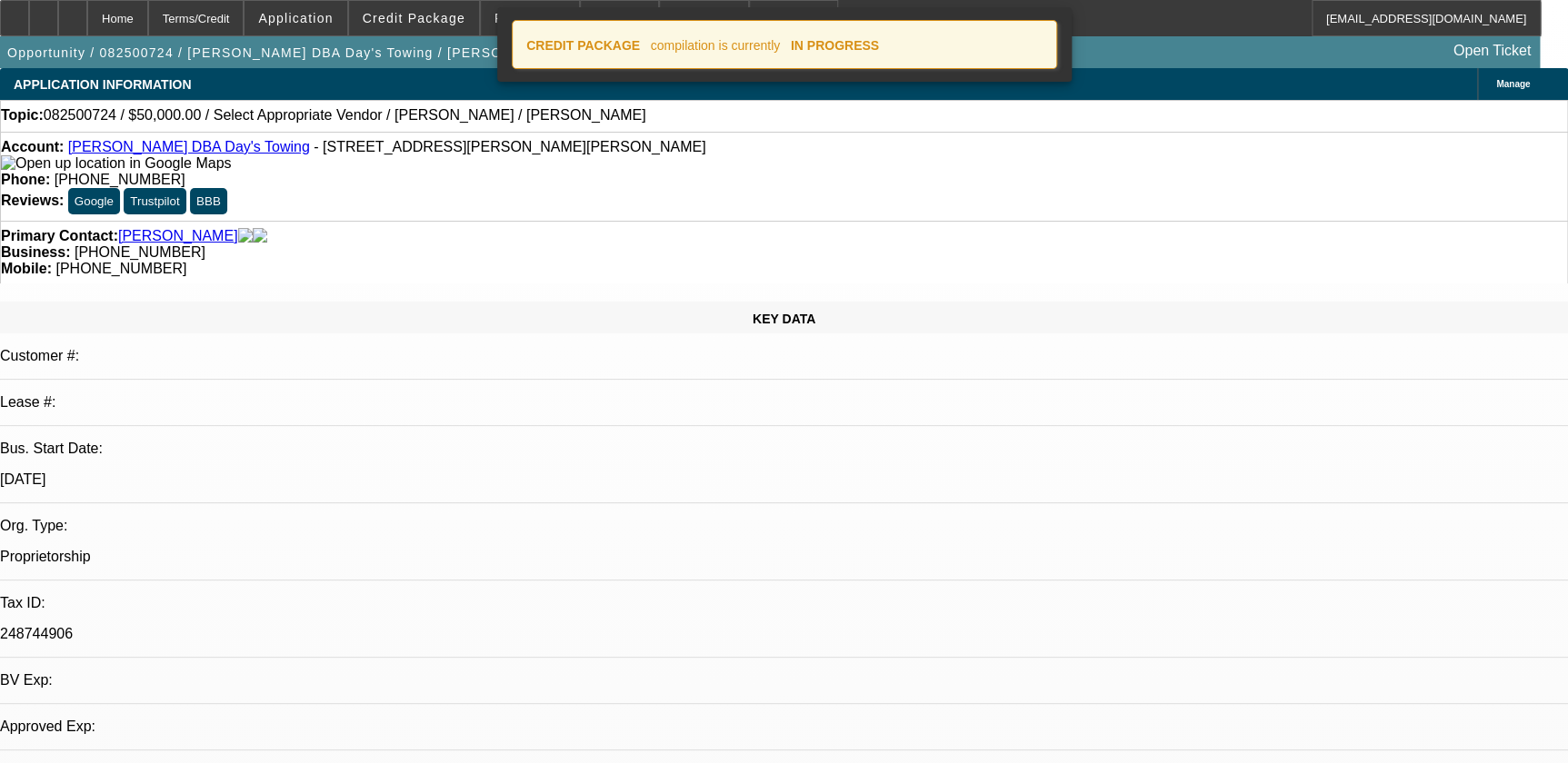
select select "0"
select select "2"
select select "0.1"
select select "4"
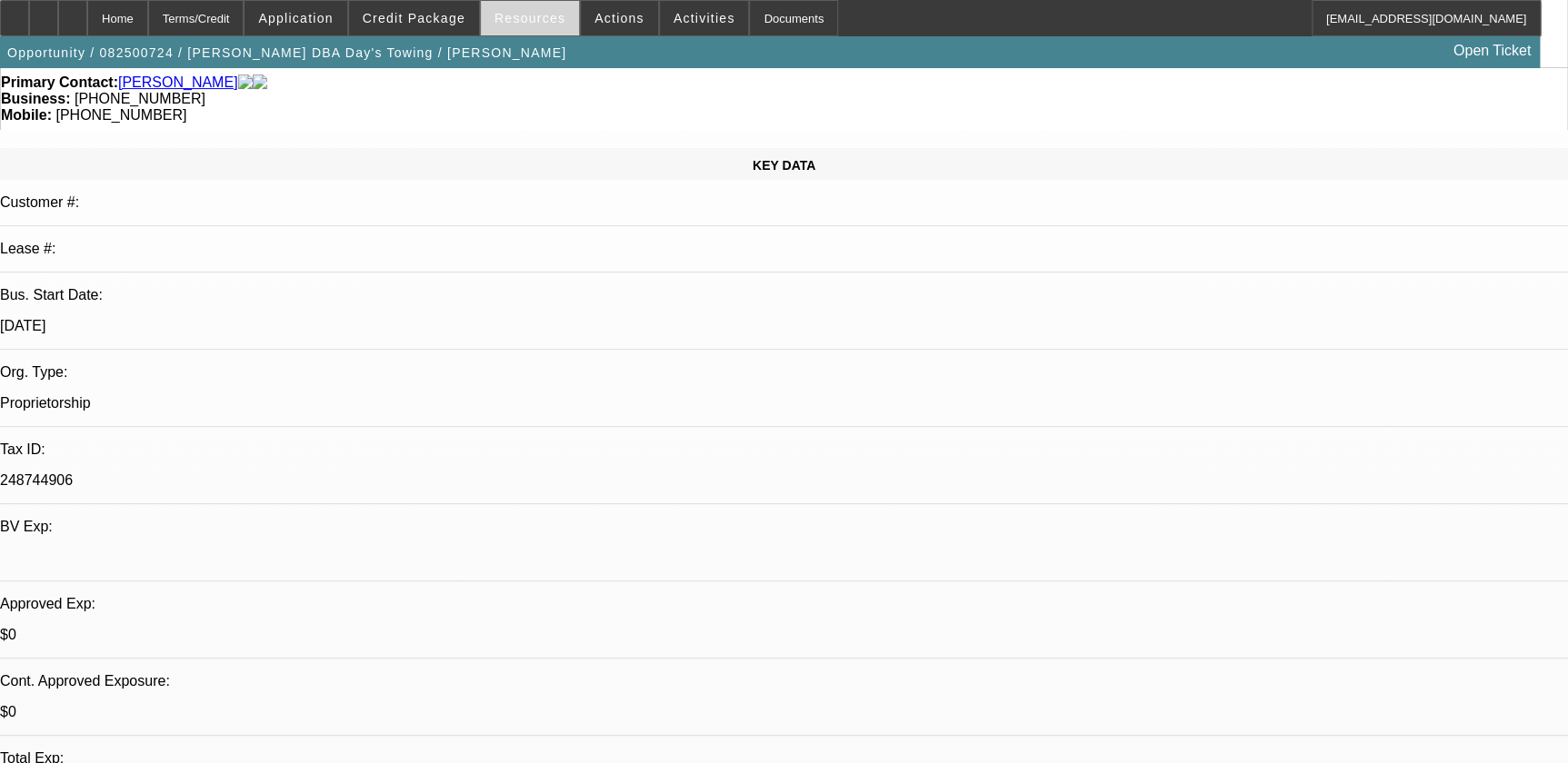
scroll to position [82, 0]
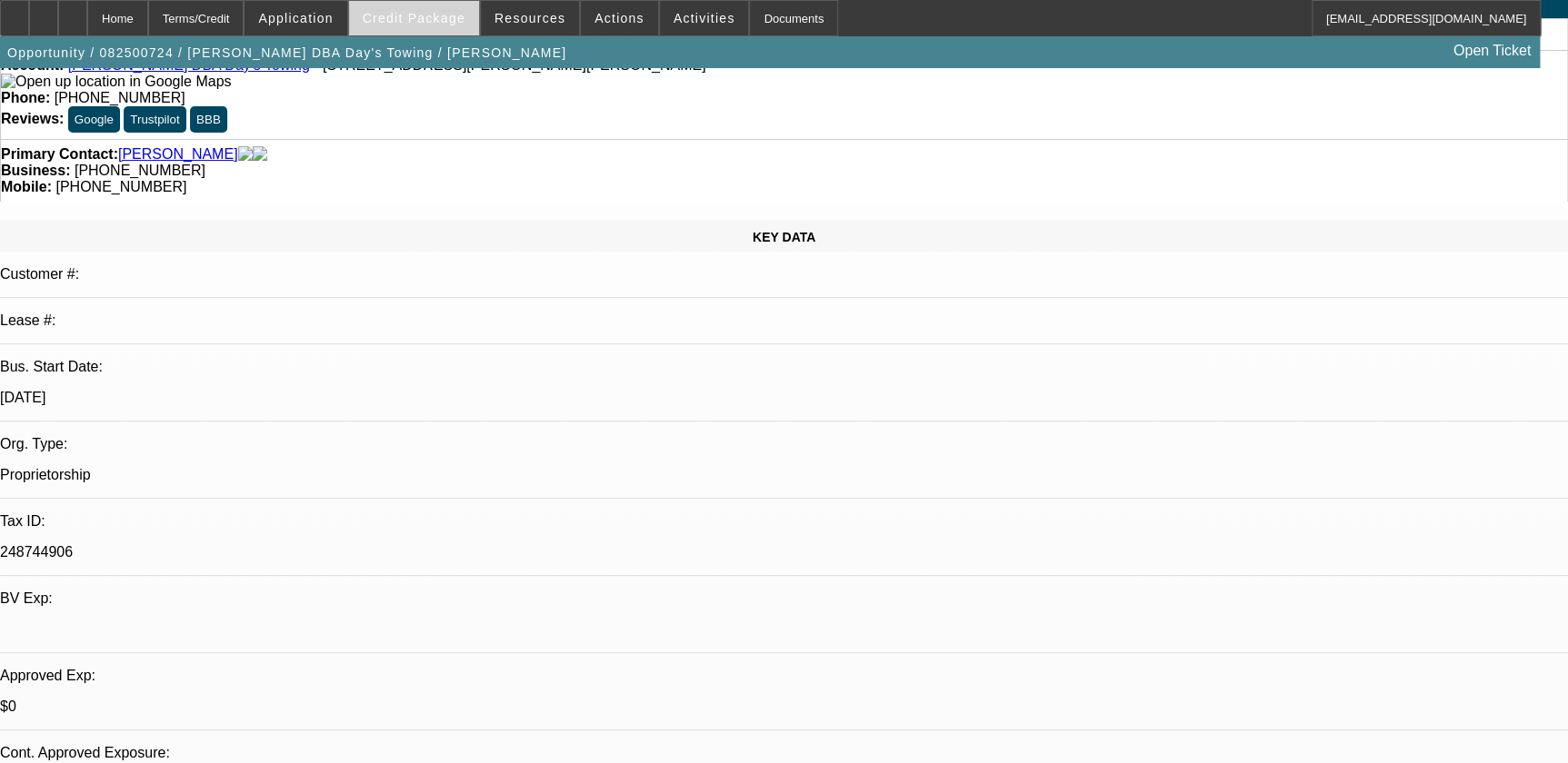
click at [436, 12] on span "Credit Package" at bounding box center [414, 18] width 102 height 15
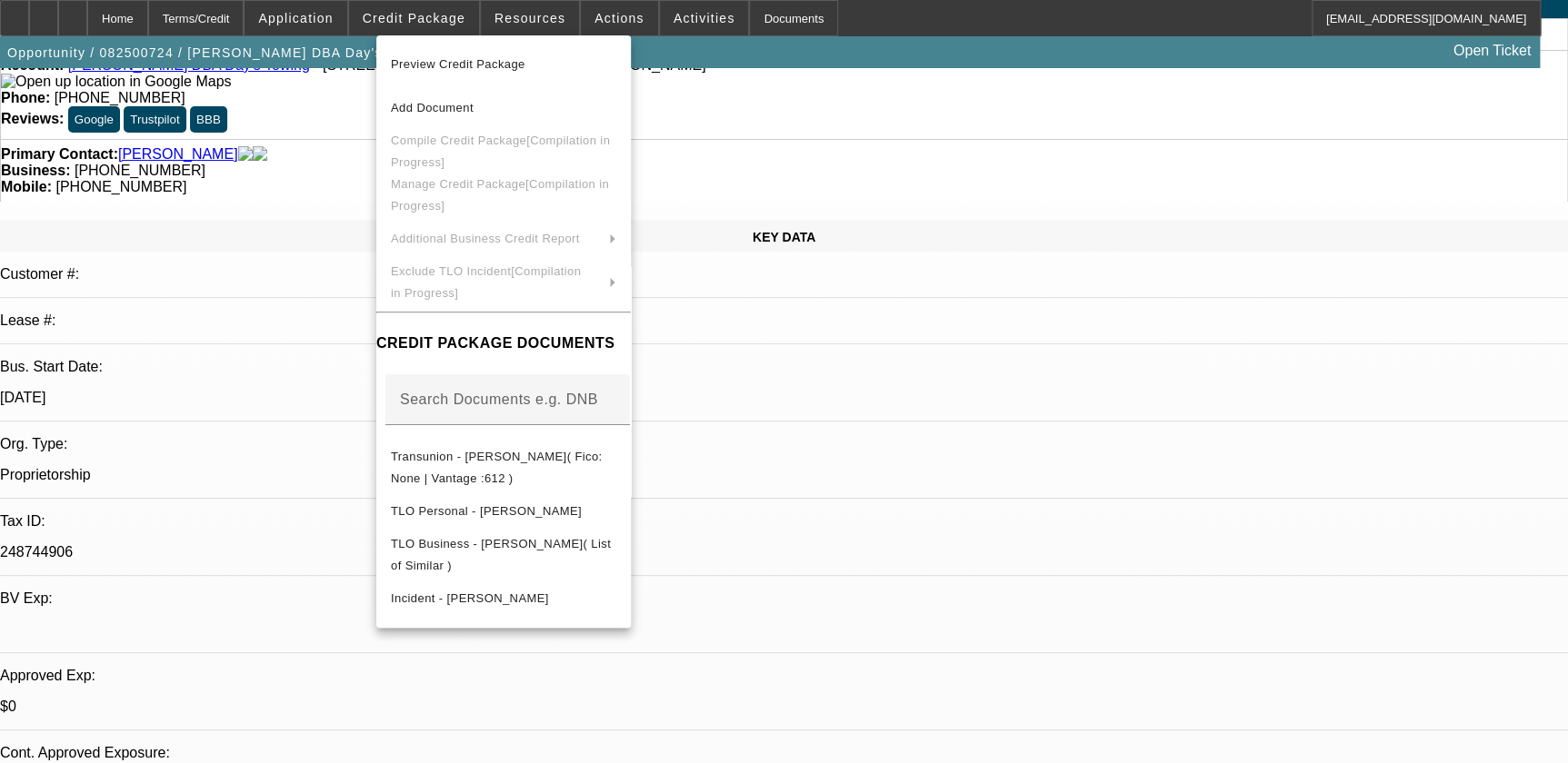
click at [391, 31] on div at bounding box center [784, 381] width 1568 height 763
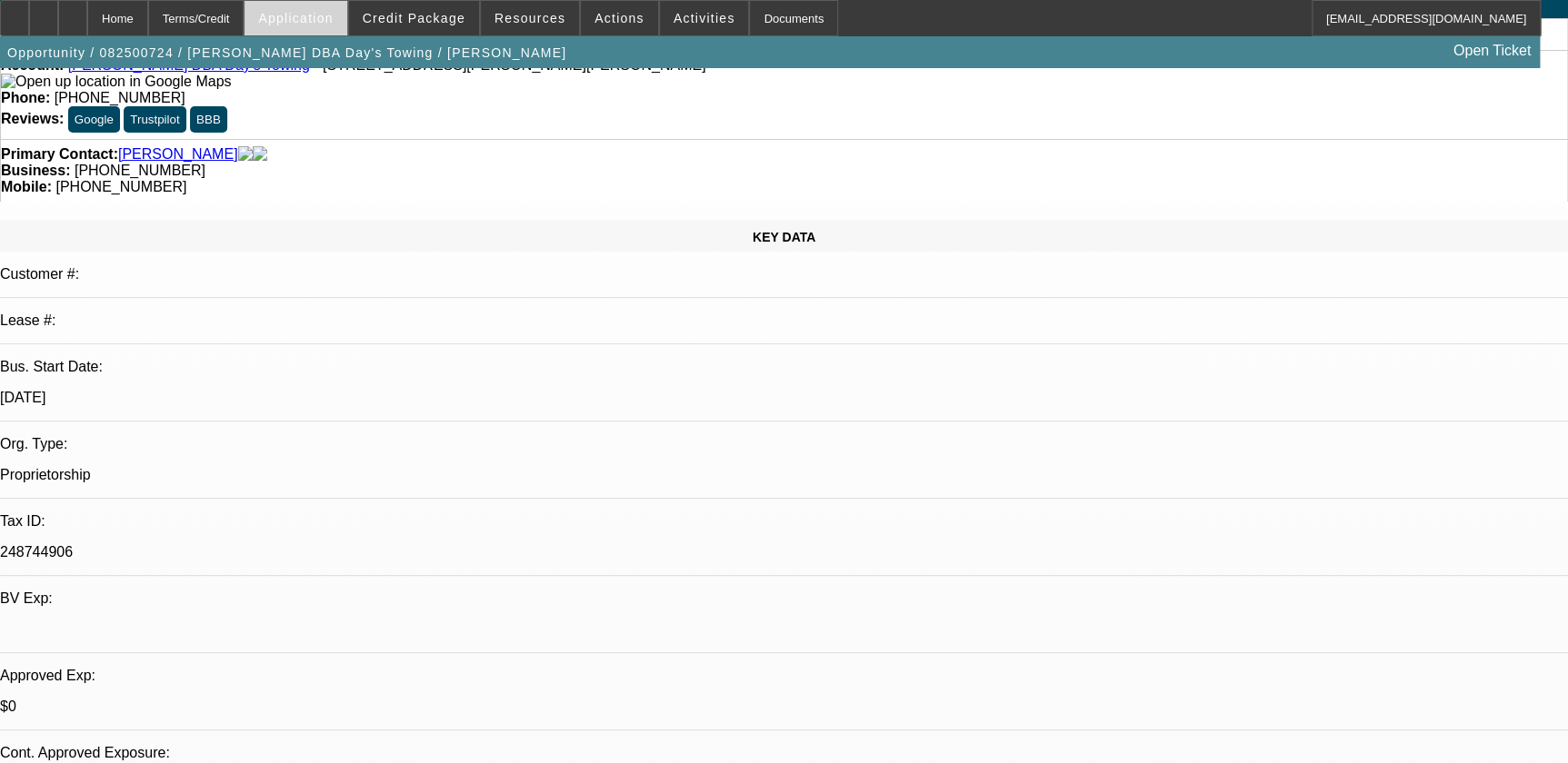
click at [332, 16] on span "Application" at bounding box center [294, 18] width 75 height 15
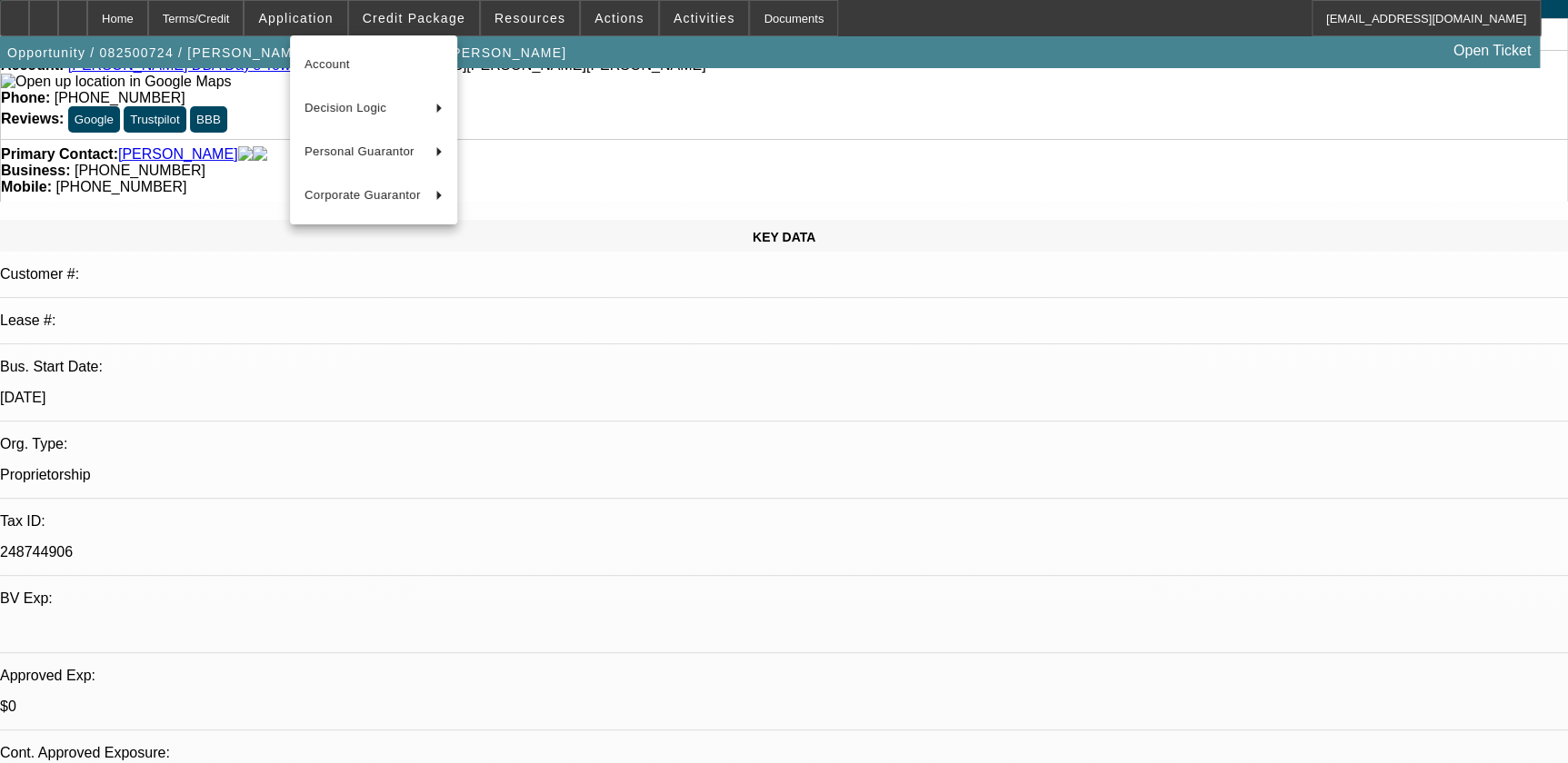
click at [399, 22] on div at bounding box center [784, 381] width 1568 height 763
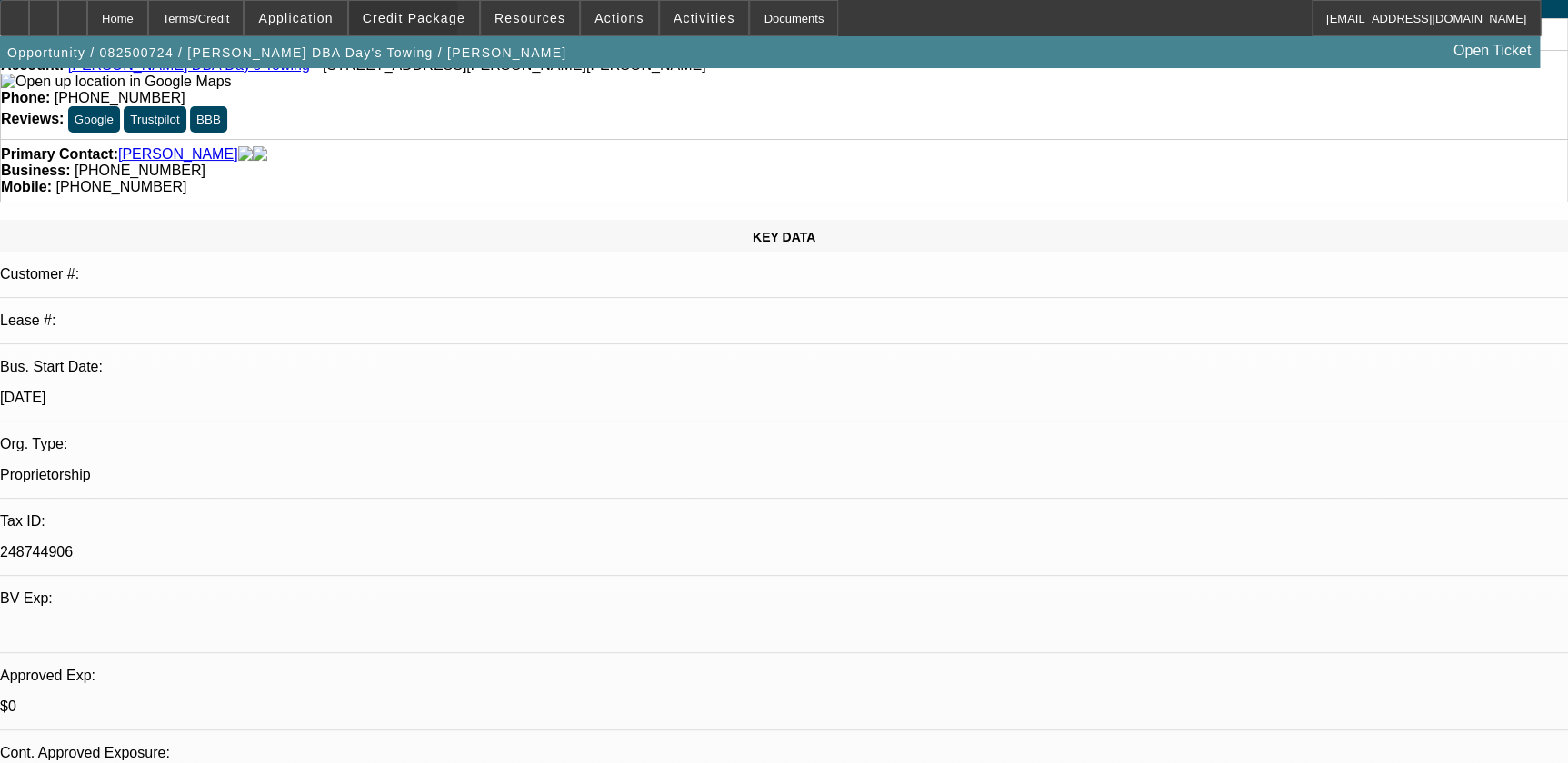
click at [399, 22] on span "Credit Package" at bounding box center [414, 18] width 102 height 15
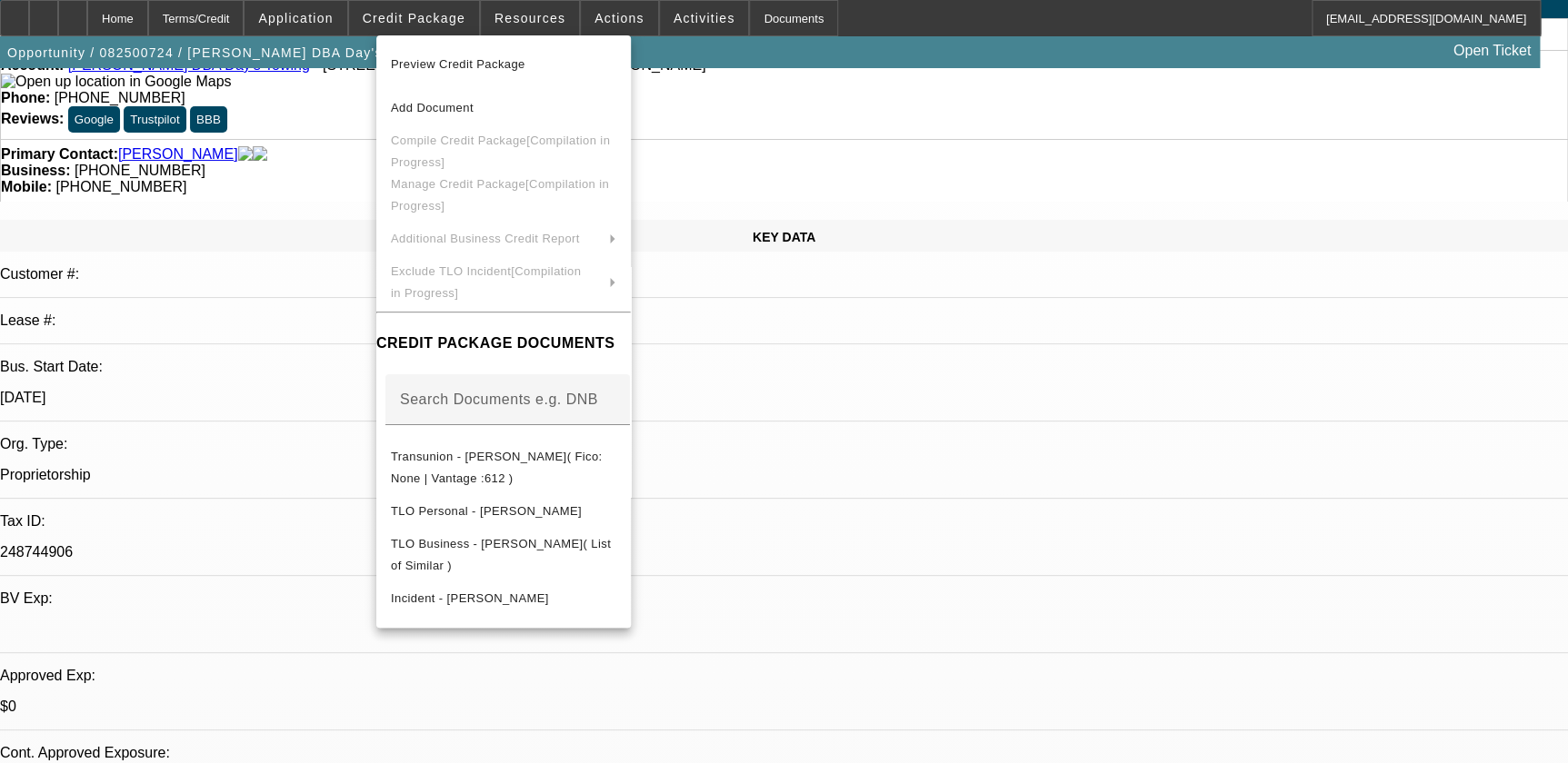
click at [1057, 393] on div at bounding box center [784, 381] width 1568 height 763
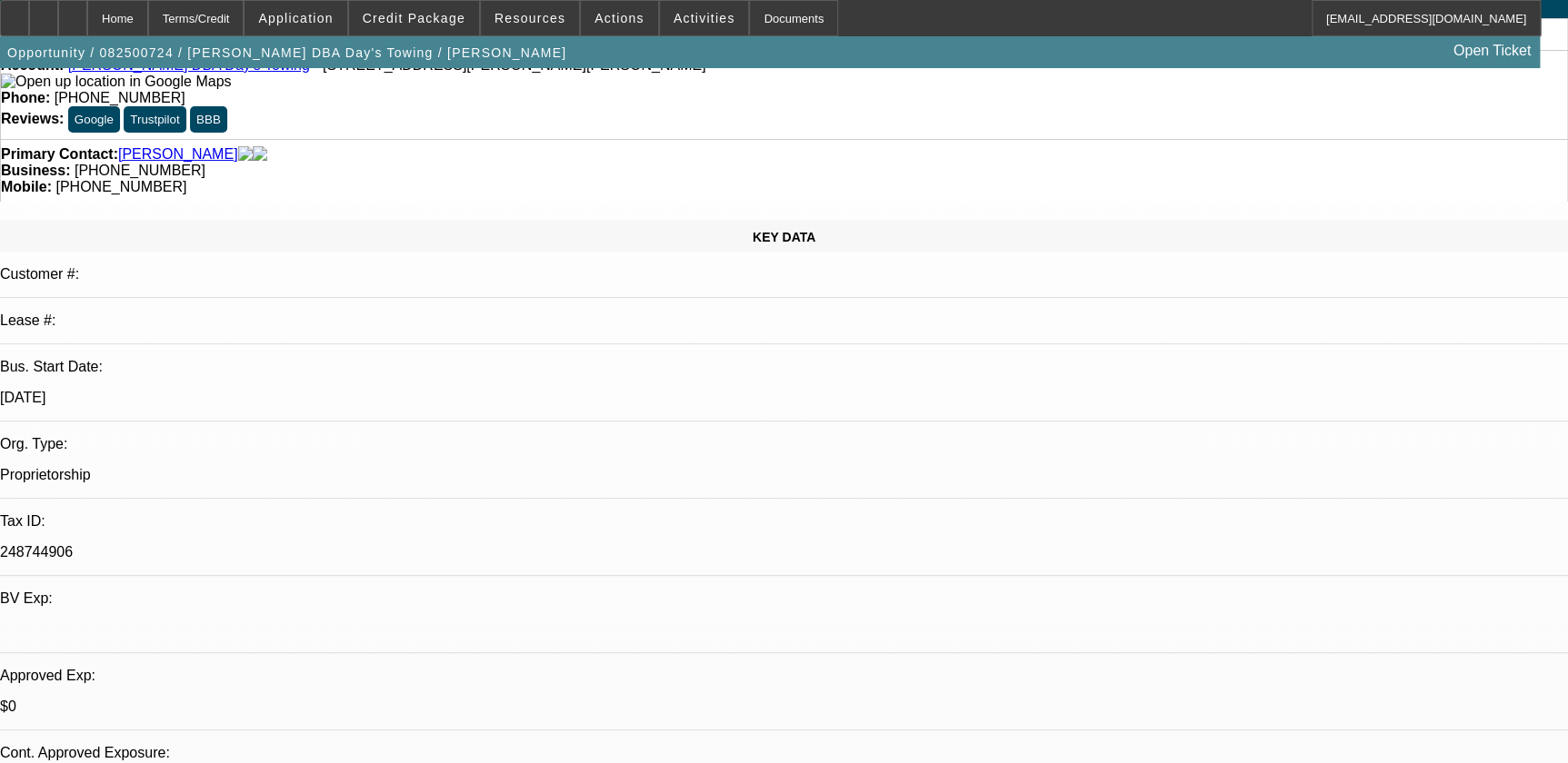
scroll to position [0, 0]
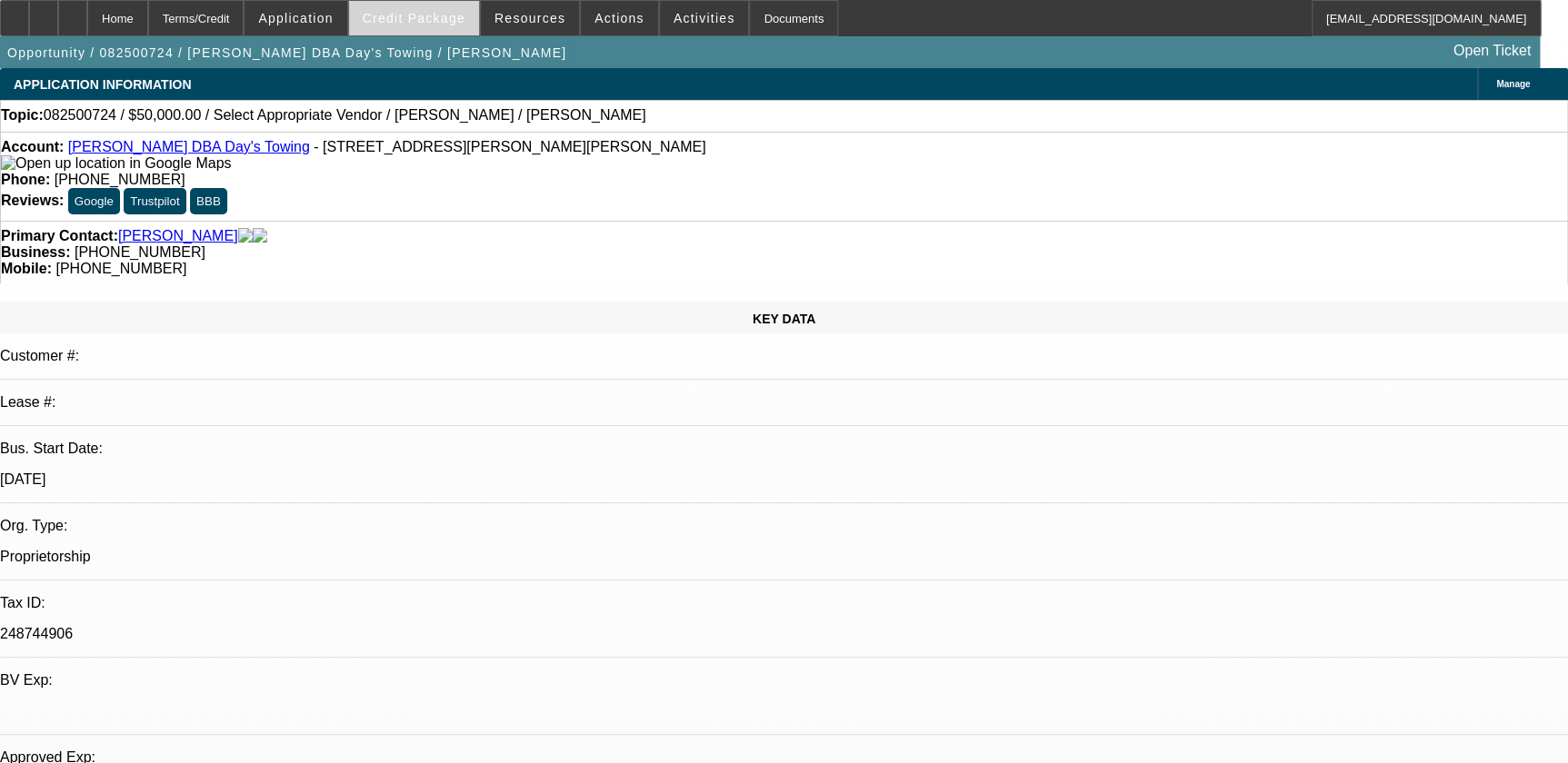
click at [440, 20] on span "Credit Package" at bounding box center [414, 18] width 102 height 15
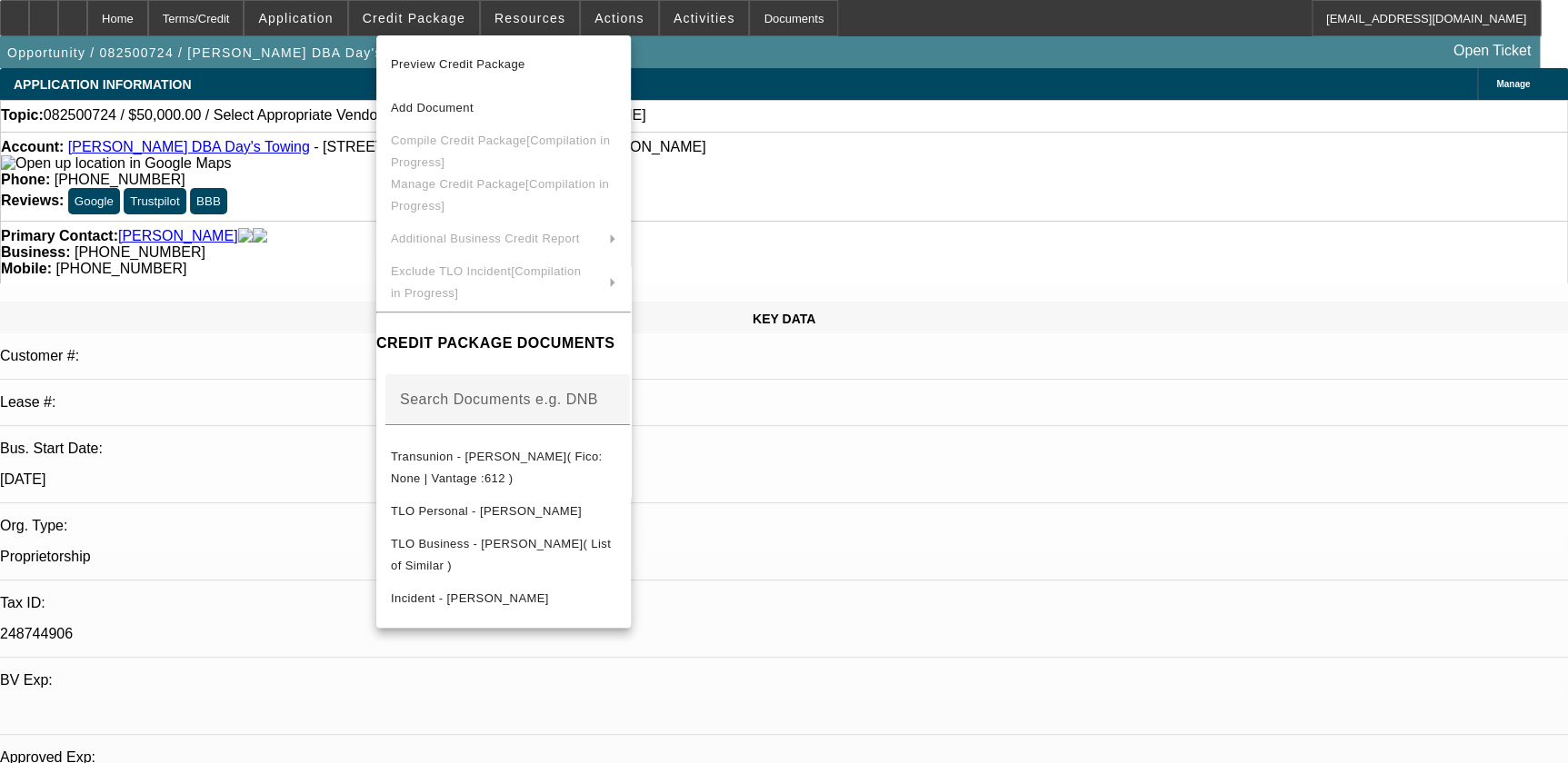
click at [120, 4] on div at bounding box center [784, 381] width 1568 height 763
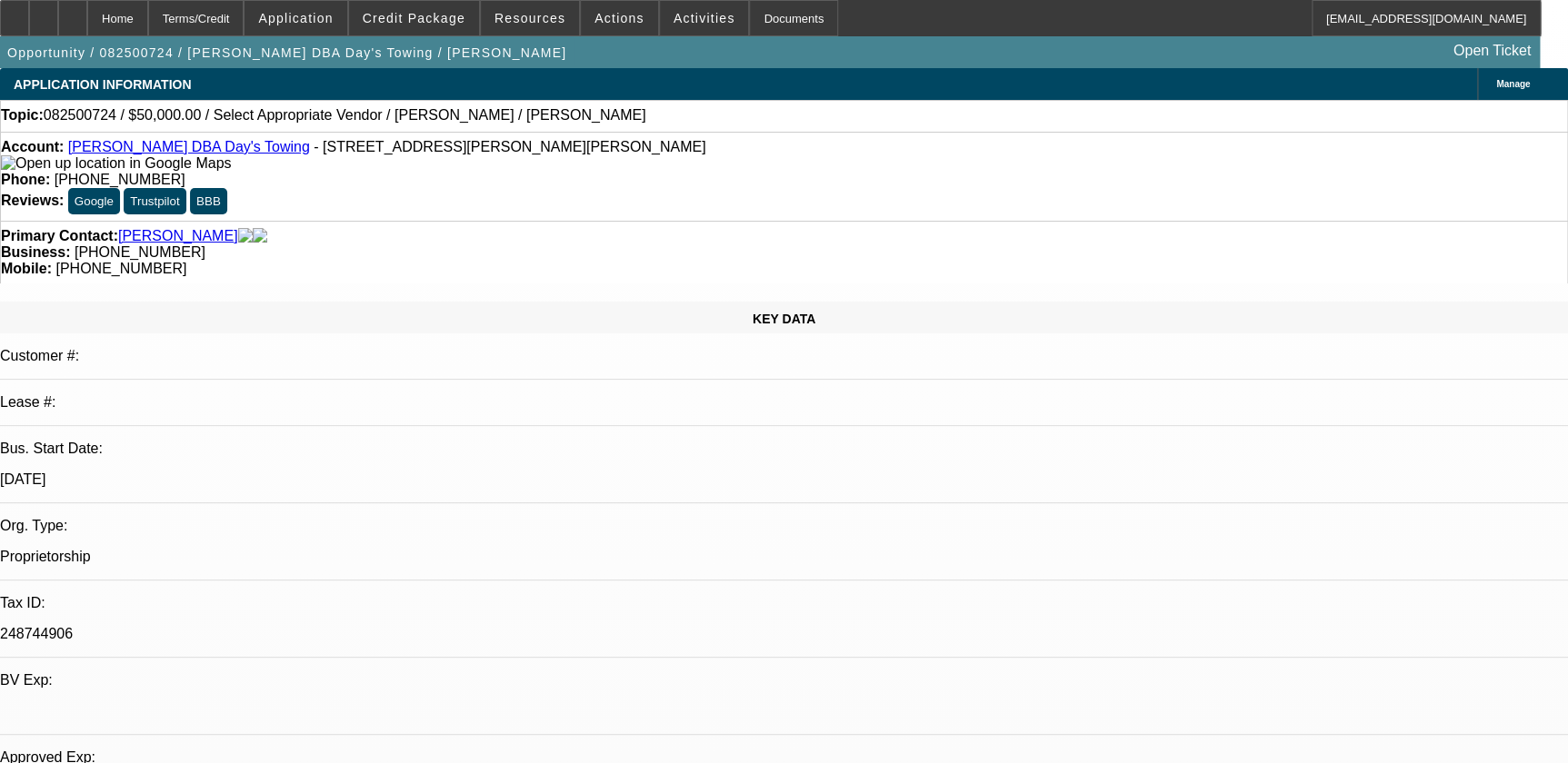
click at [73, 12] on icon at bounding box center [73, 12] width 0 height 0
select select "0"
select select "2"
select select "0.1"
select select "1"
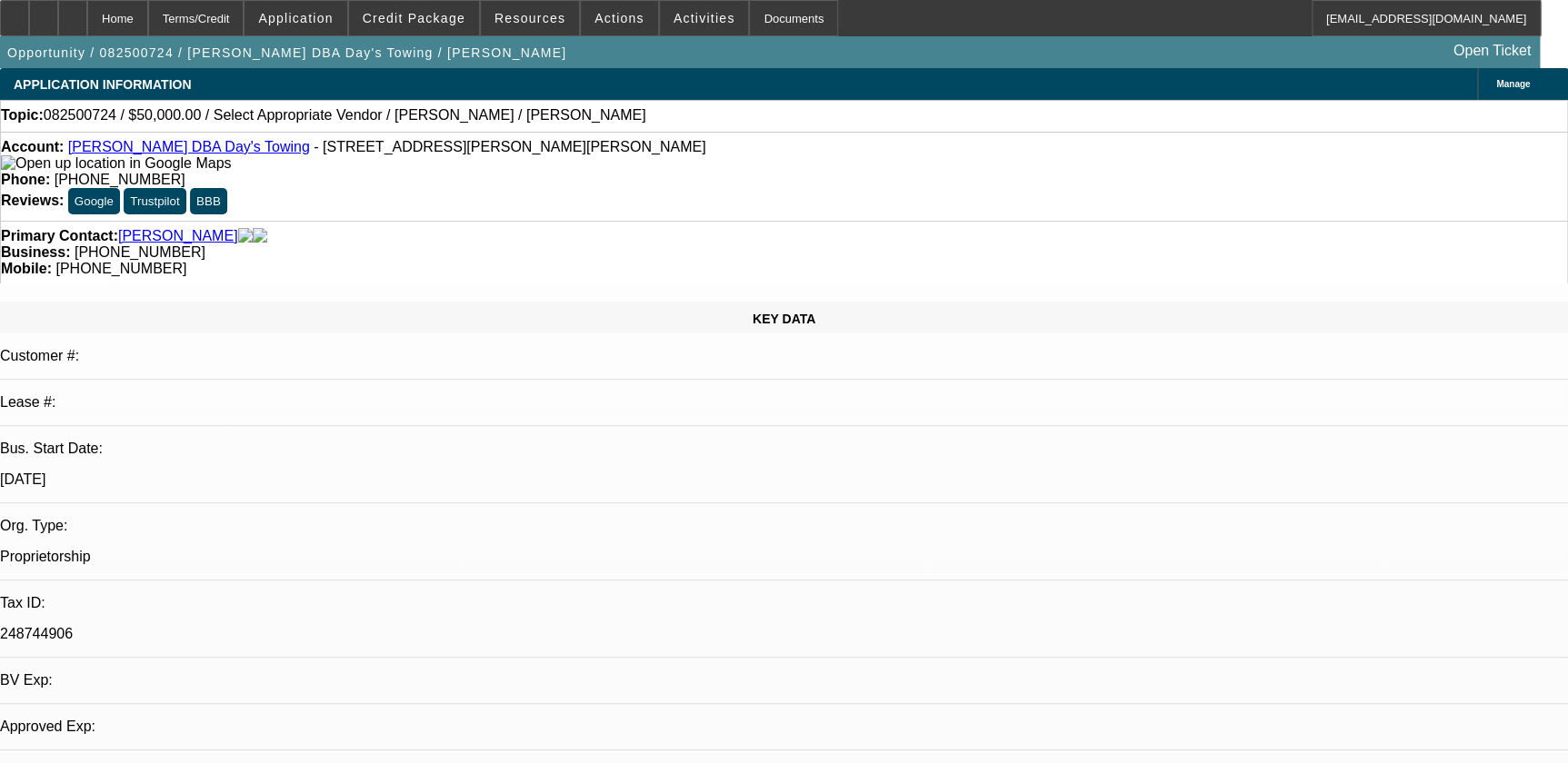
select select "2"
select select "4"
click at [437, 9] on span at bounding box center [414, 18] width 130 height 44
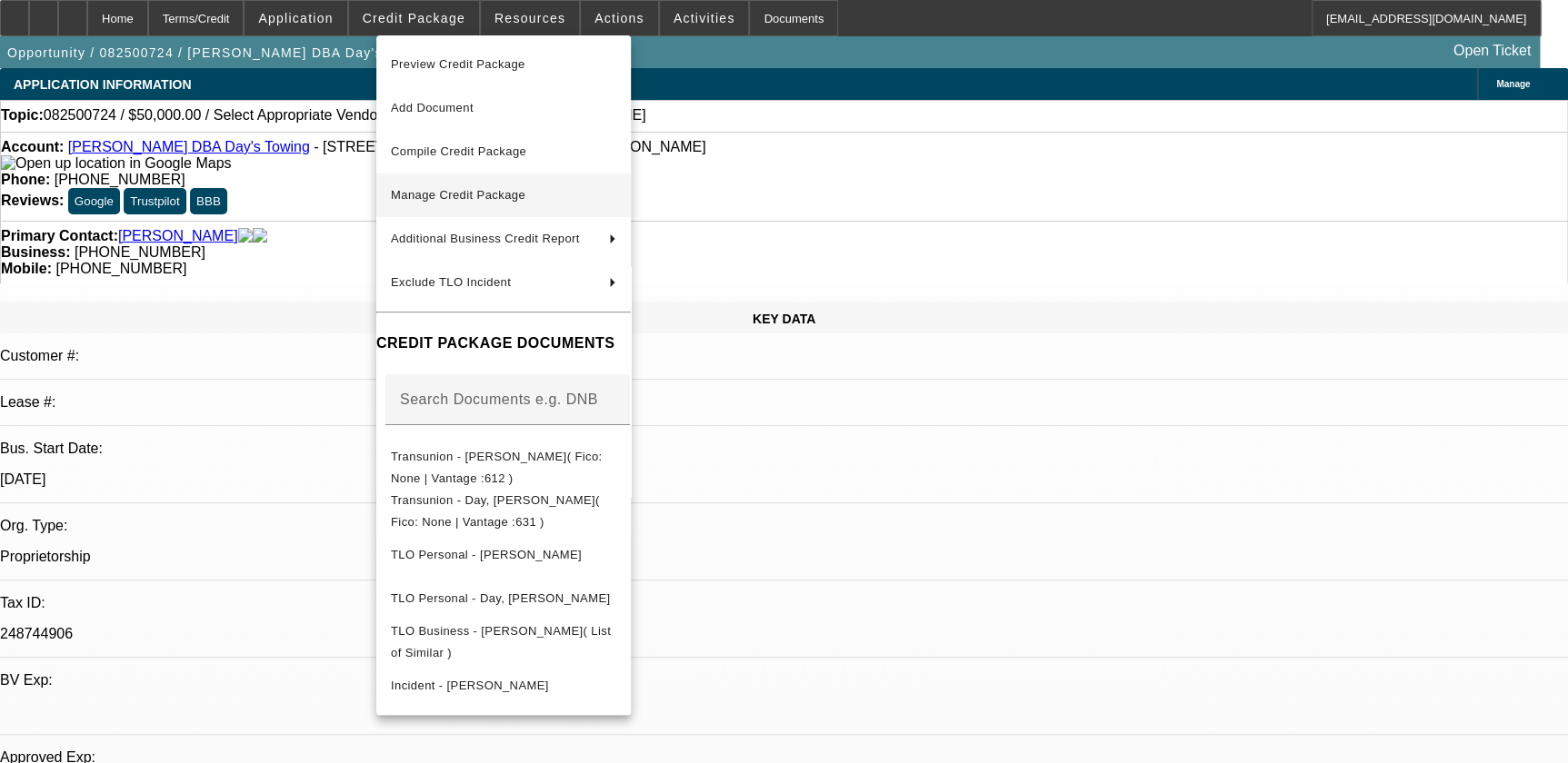
click at [528, 204] on span "Manage Credit Package" at bounding box center [503, 195] width 226 height 22
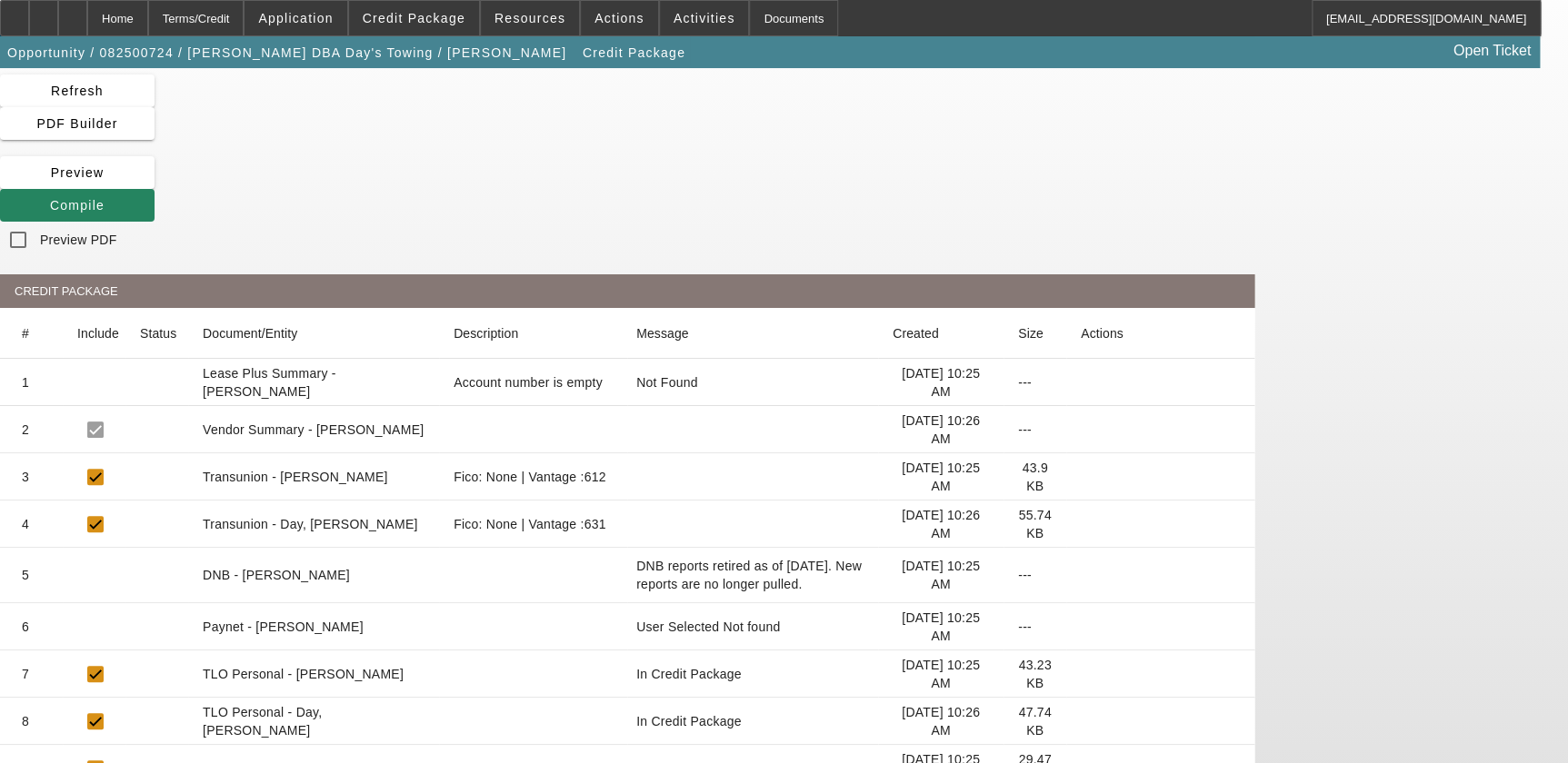
scroll to position [82, 0]
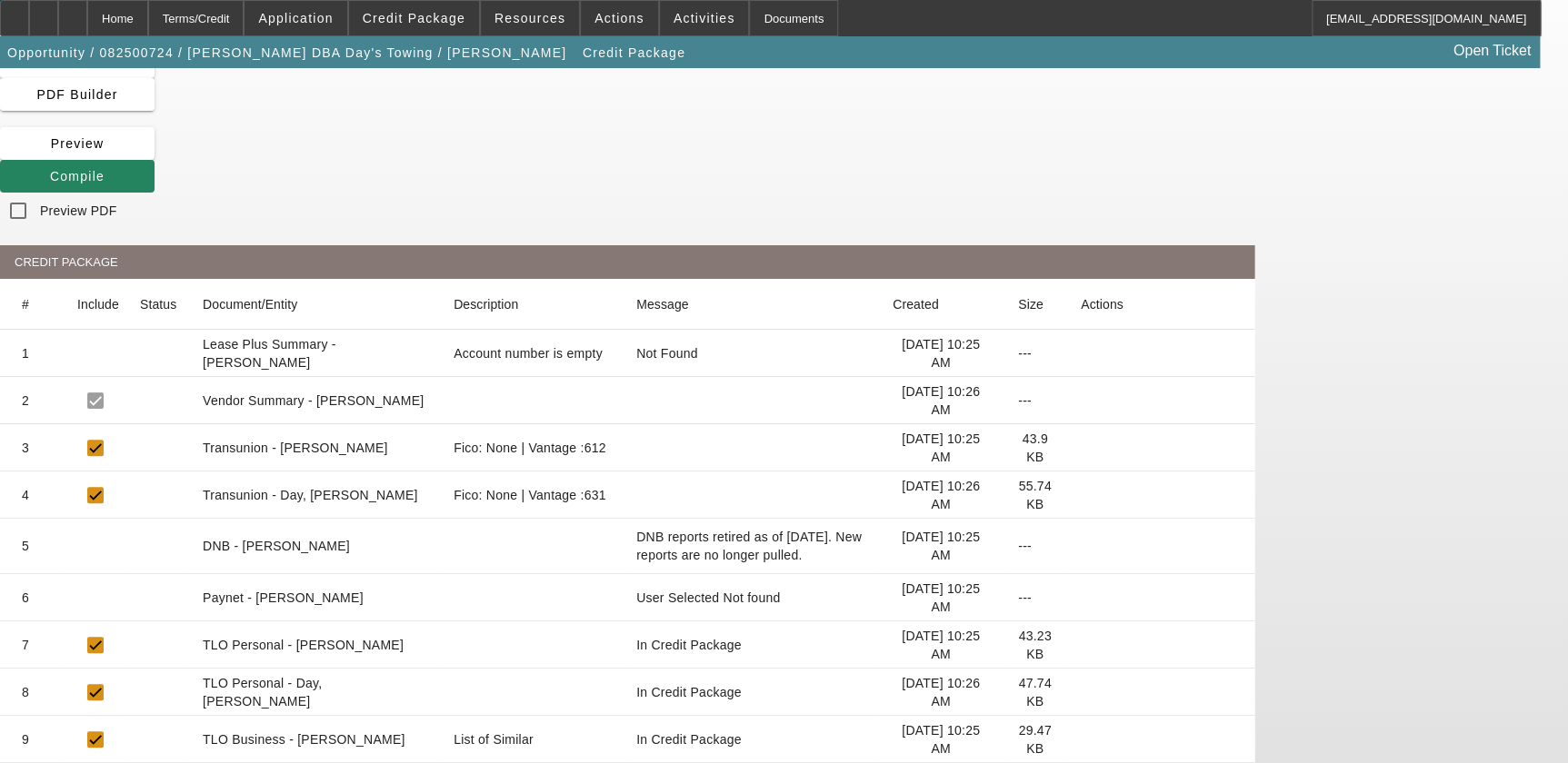
click at [1080, 495] on icon at bounding box center [1080, 495] width 0 height 0
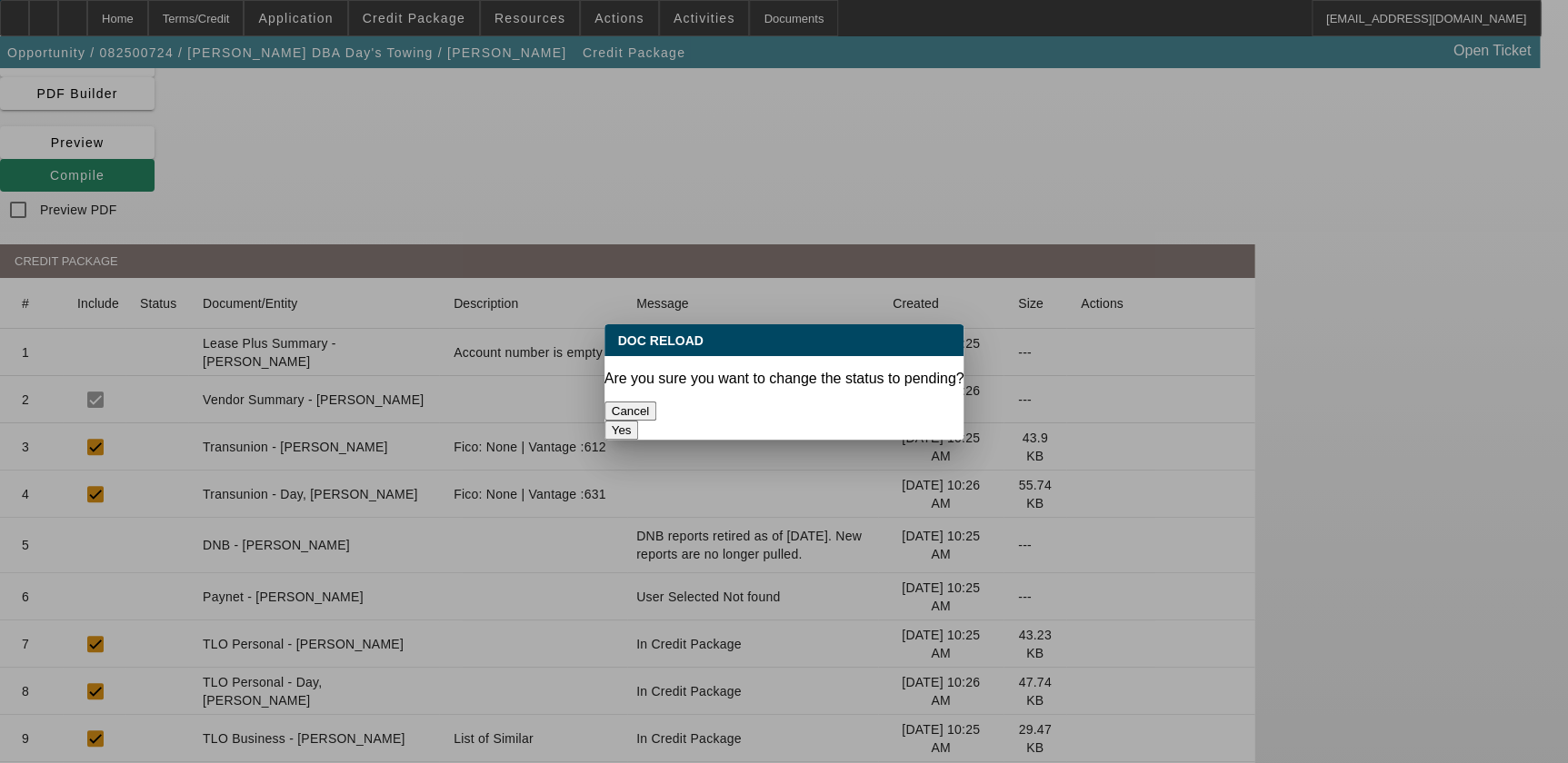
scroll to position [0, 0]
click at [639, 421] on button "Yes" at bounding box center [622, 430] width 35 height 19
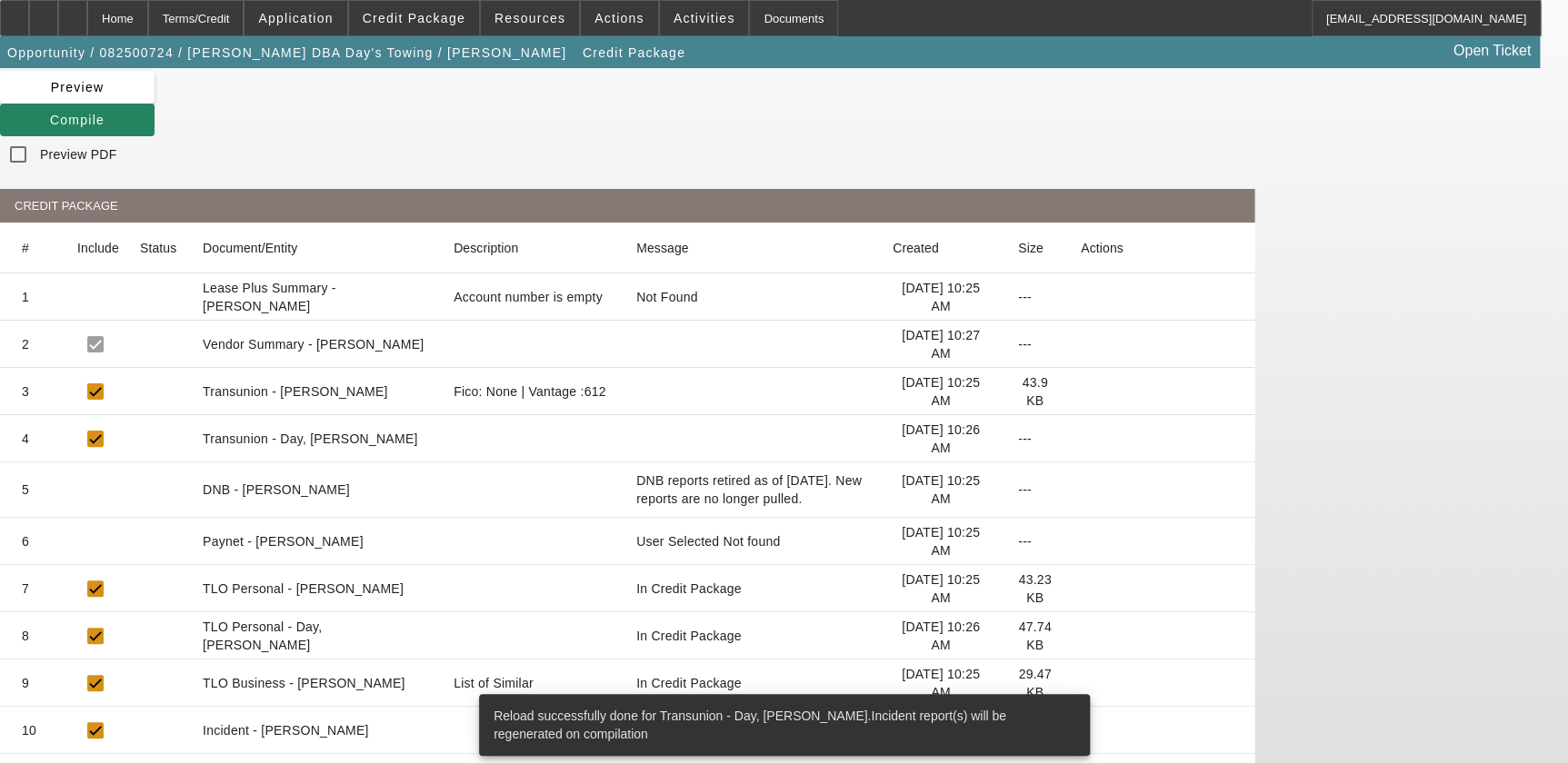
scroll to position [141, 0]
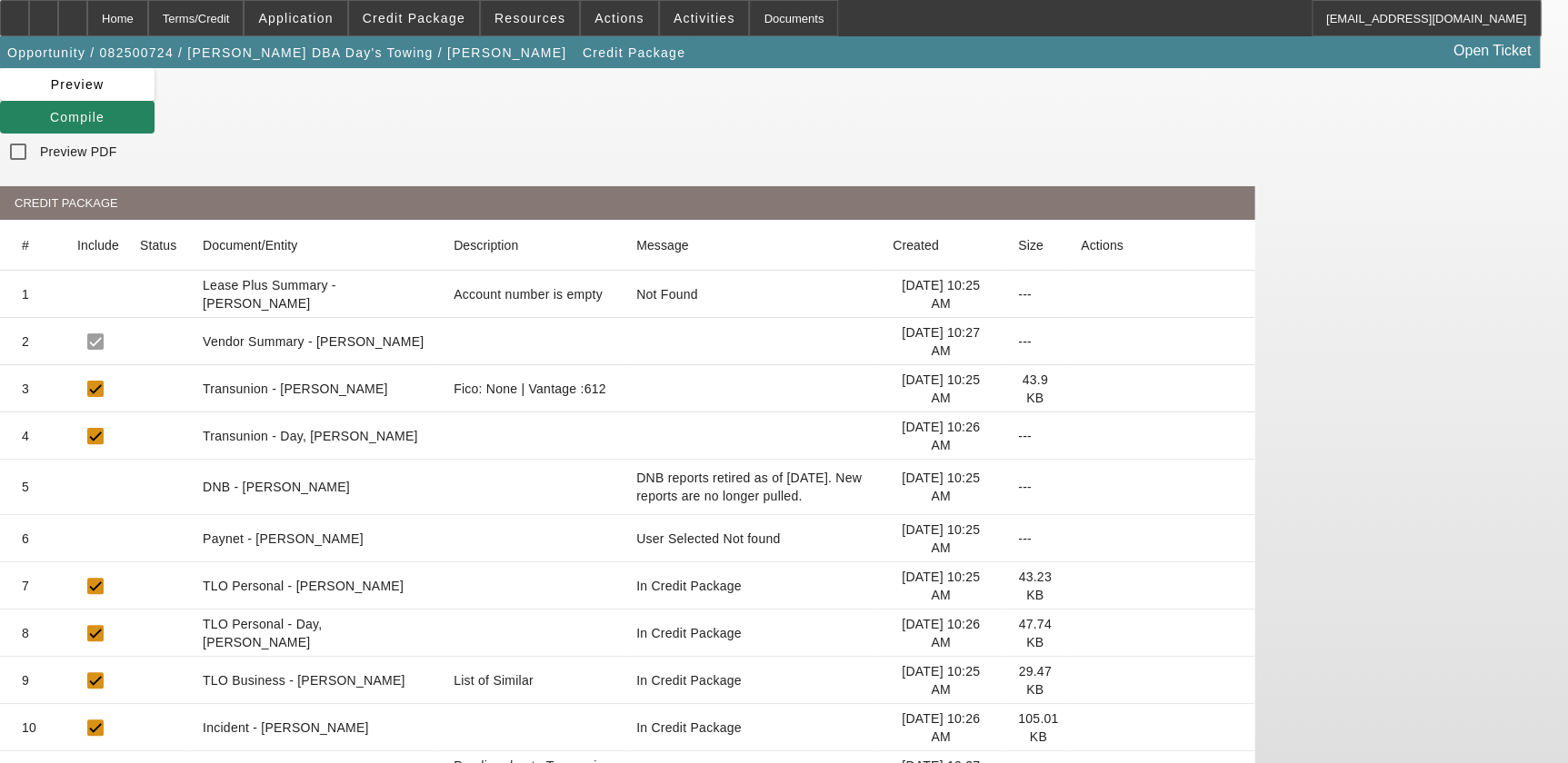
click at [1080, 634] on icon at bounding box center [1080, 634] width 0 height 0
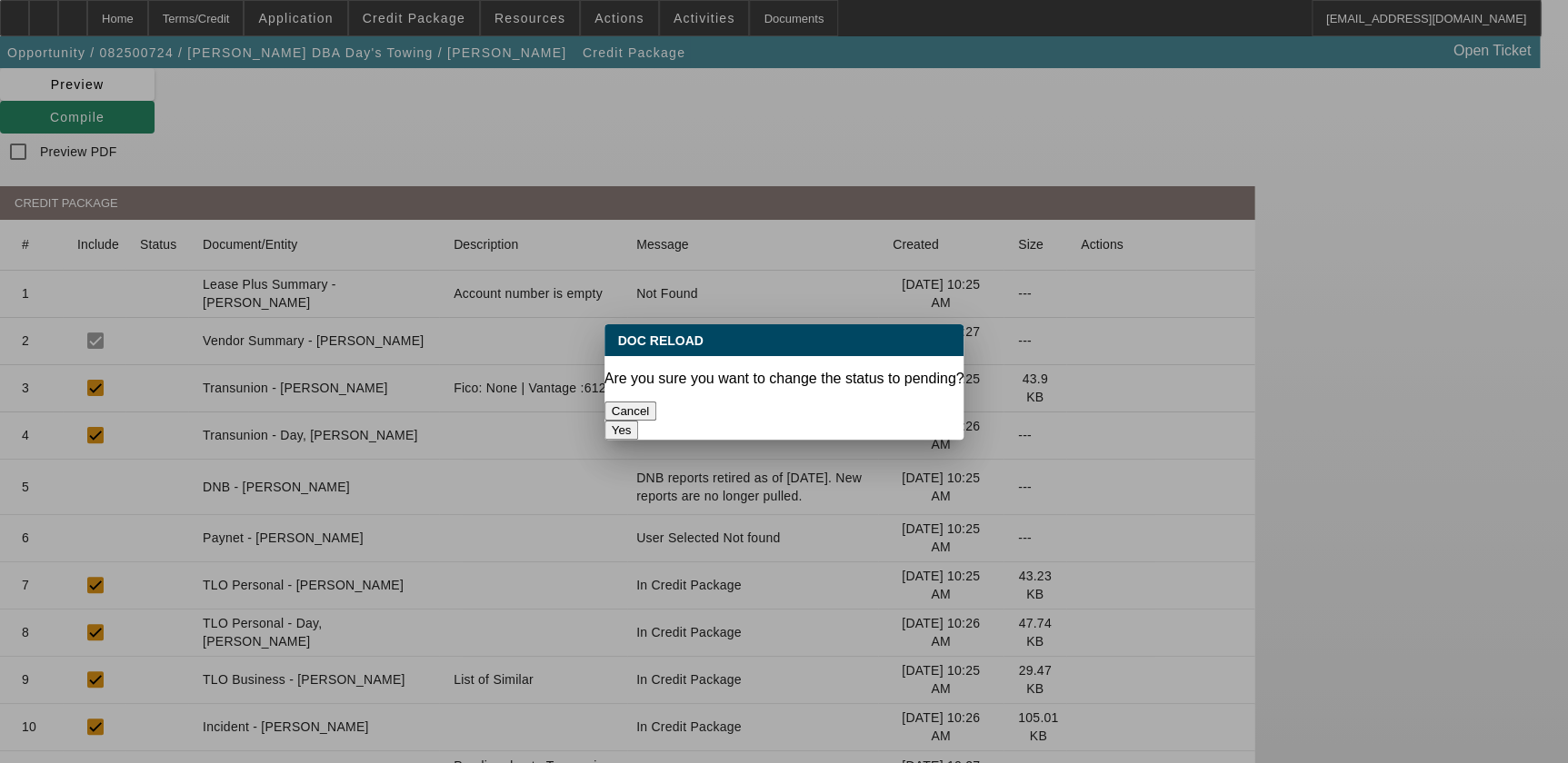
scroll to position [0, 0]
click at [639, 421] on button "Yes" at bounding box center [622, 430] width 35 height 19
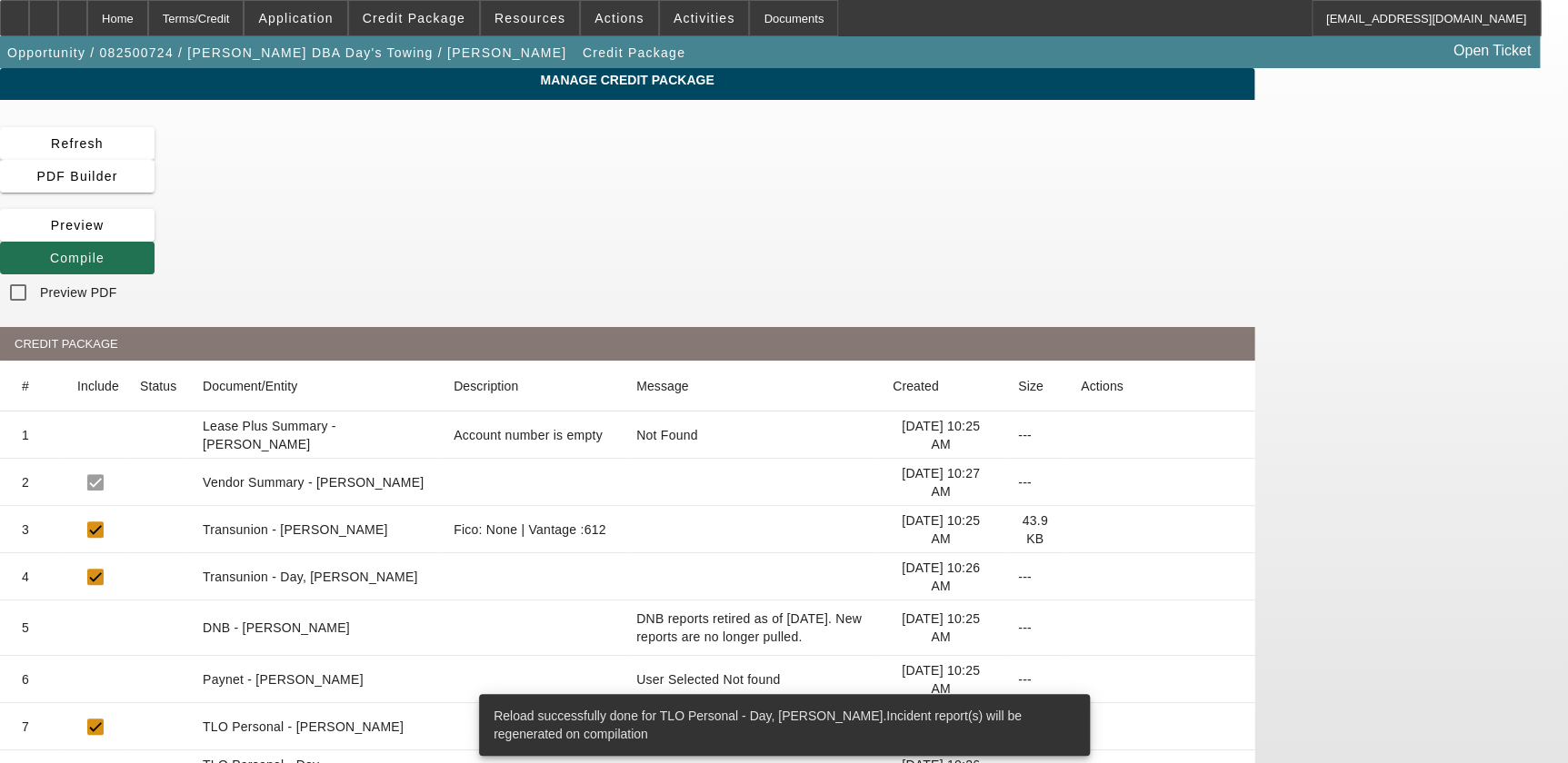
click at [104, 251] on span "Compile" at bounding box center [77, 258] width 55 height 15
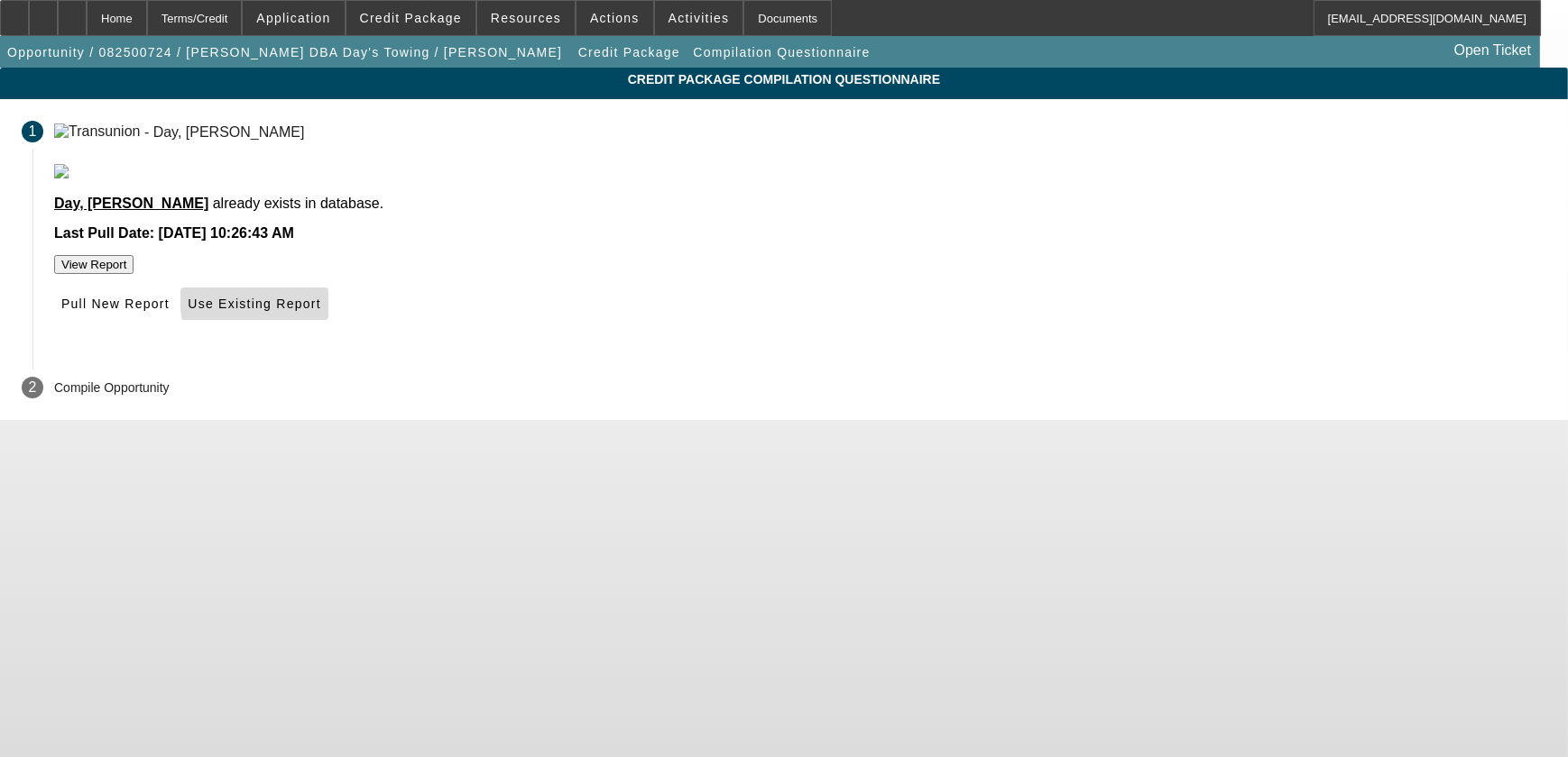
click at [320, 311] on span "Use Existing Report" at bounding box center [254, 304] width 132 height 15
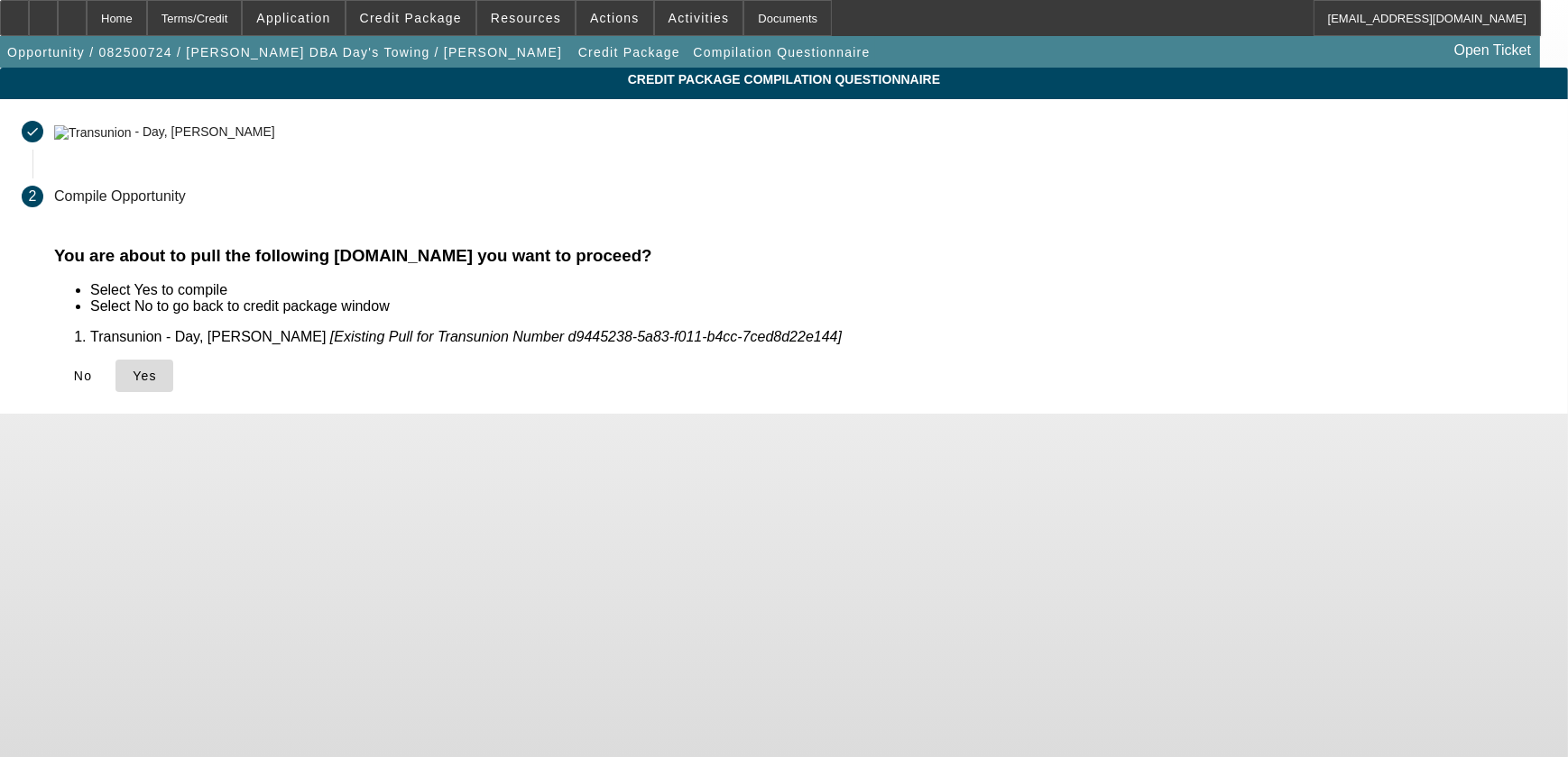
click at [157, 381] on span "Yes" at bounding box center [144, 376] width 25 height 15
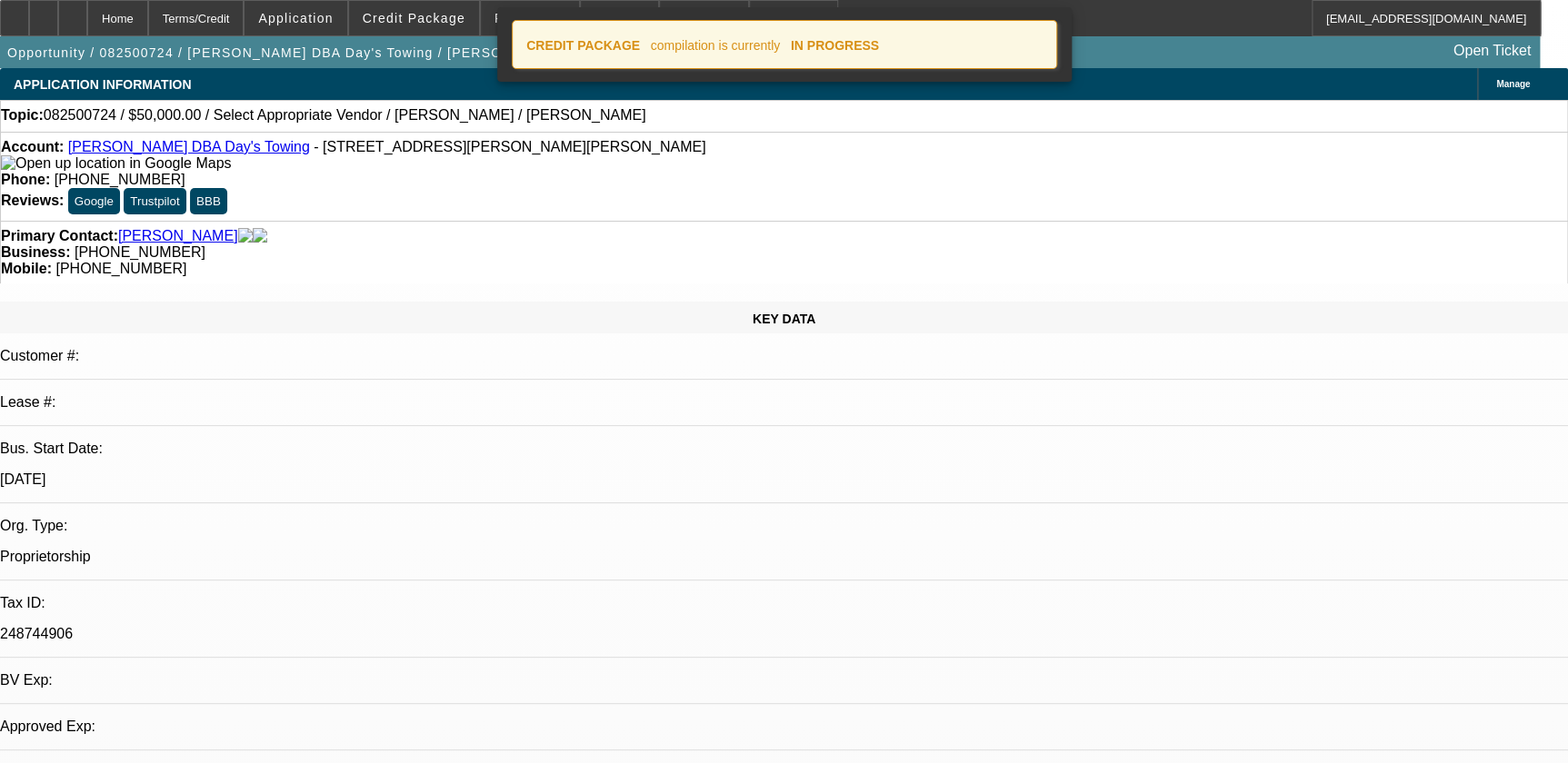
select select "0"
select select "2"
select select "0.1"
select select "4"
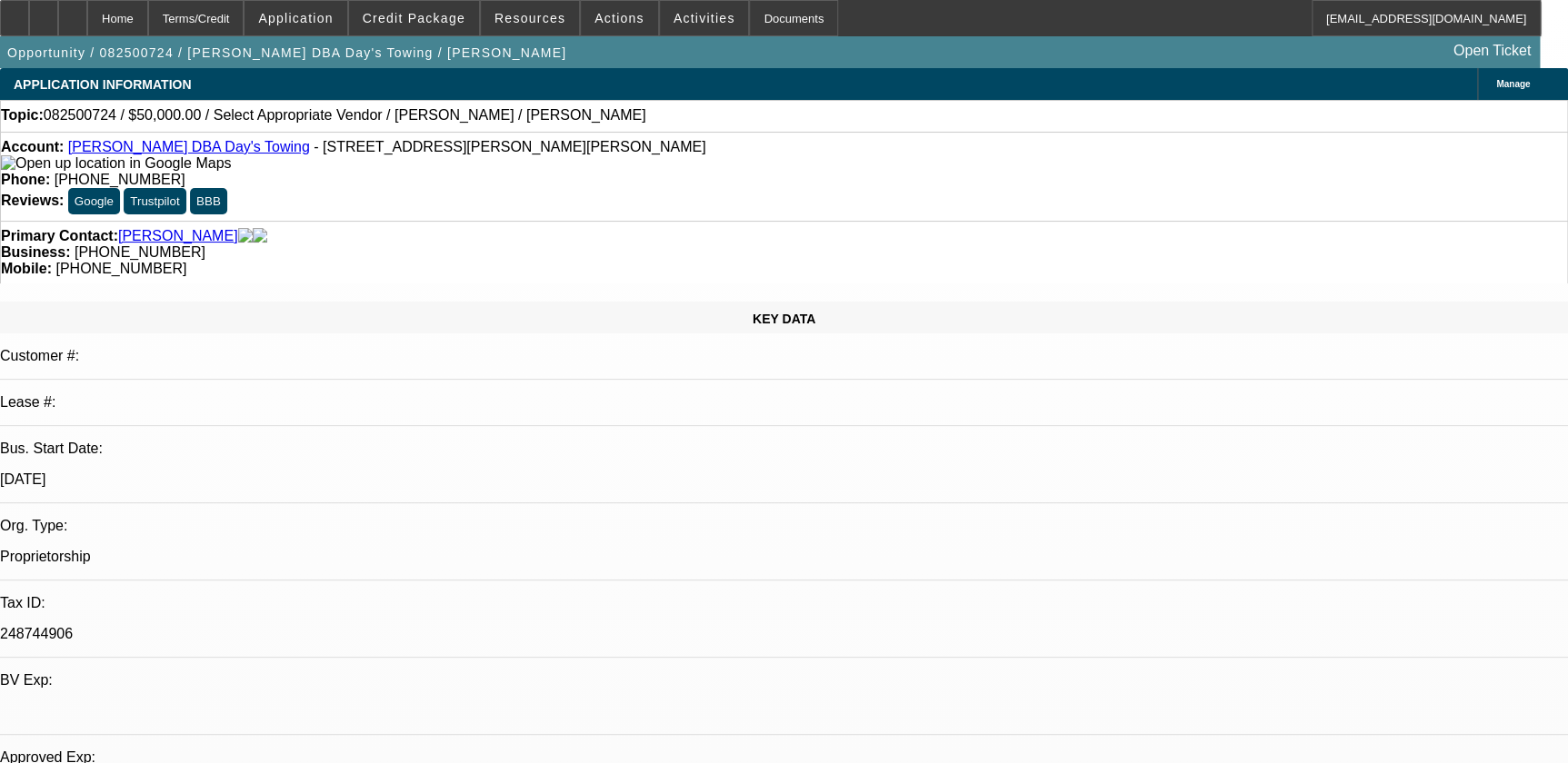
scroll to position [413, 0]
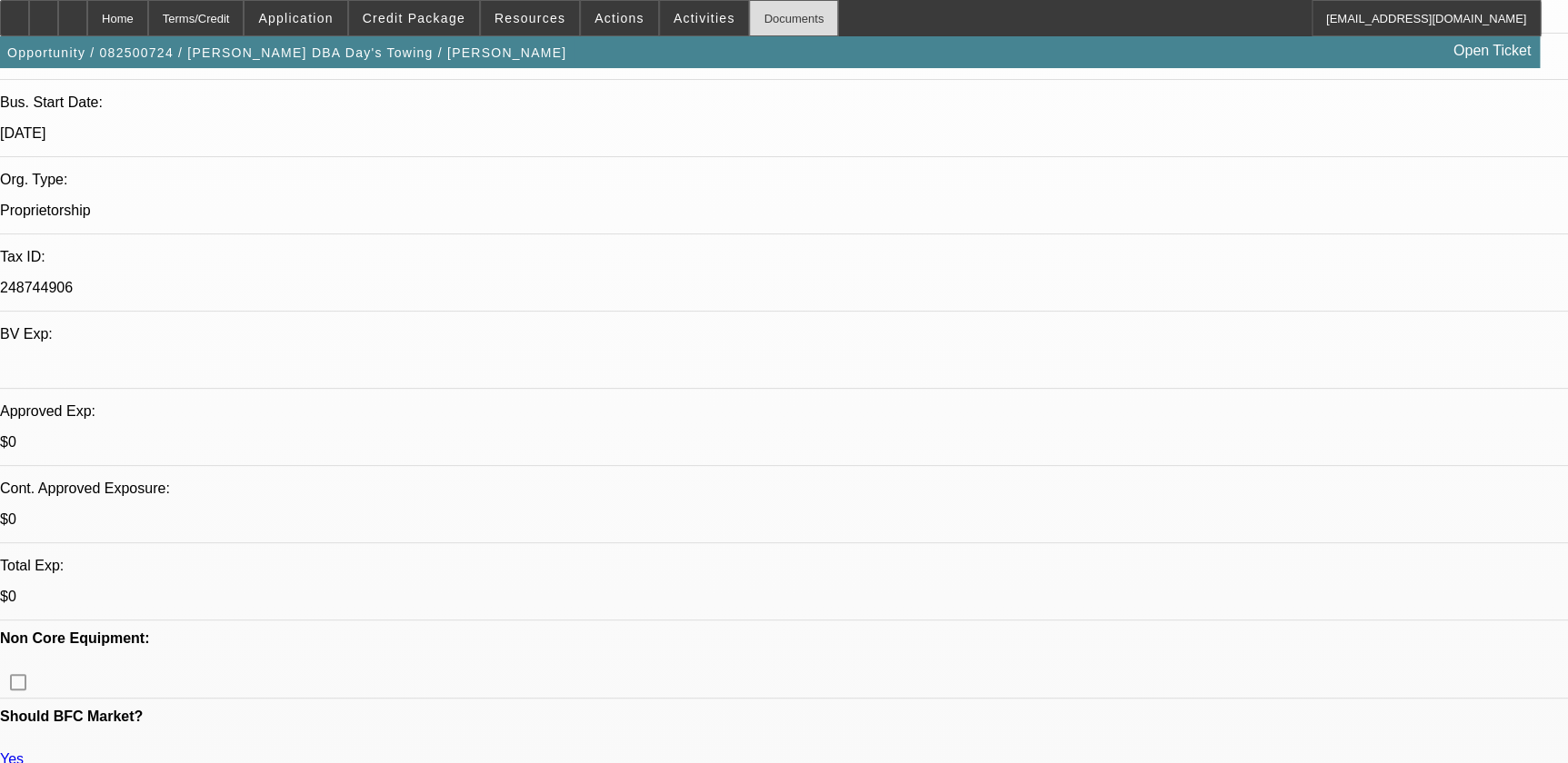
scroll to position [248, 0]
